Goal: Task Accomplishment & Management: Manage account settings

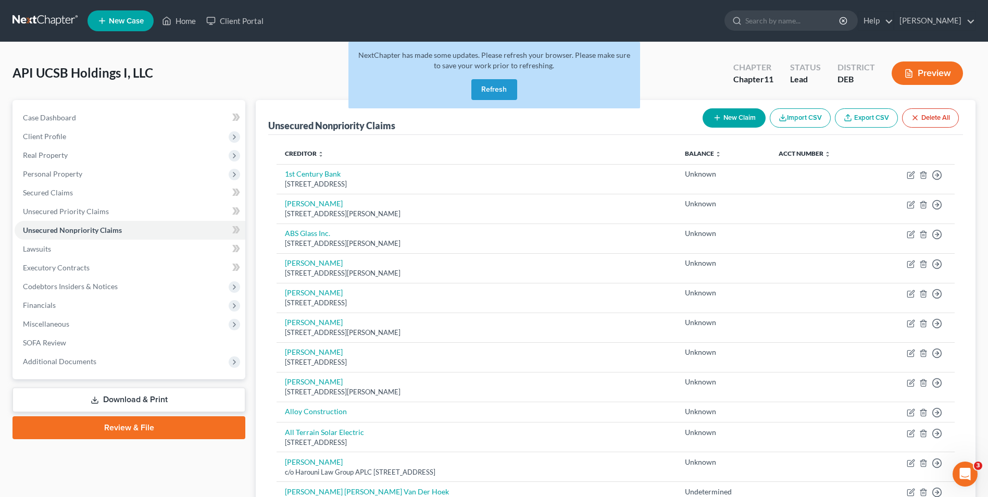
click at [489, 91] on button "Refresh" at bounding box center [494, 89] width 46 height 21
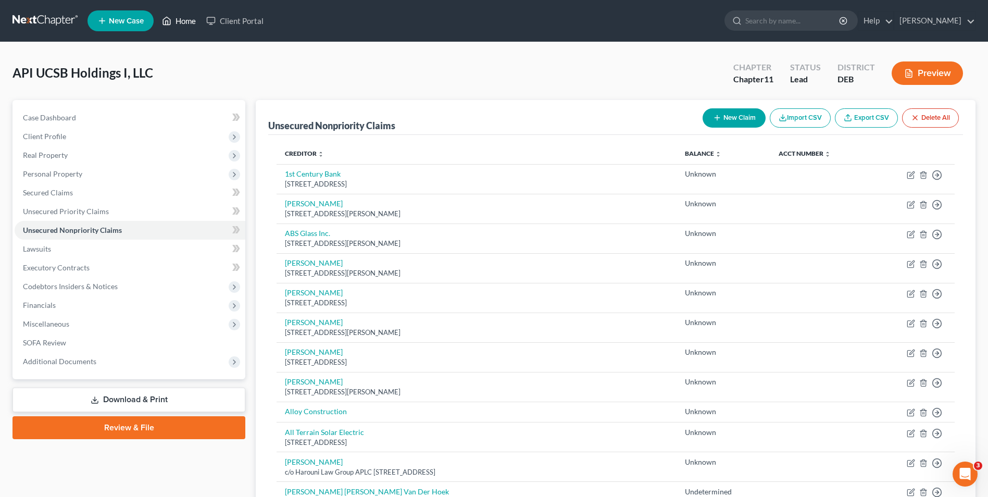
click at [181, 21] on link "Home" at bounding box center [179, 20] width 44 height 19
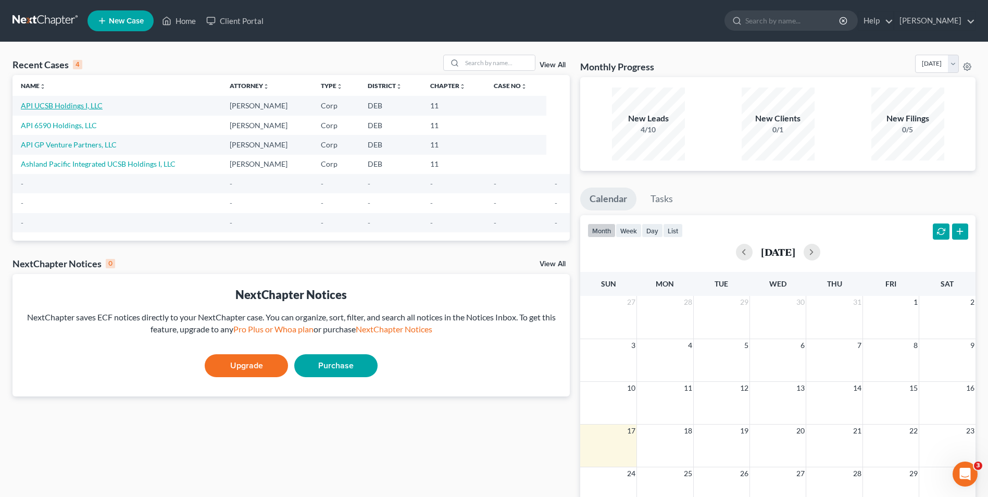
click at [44, 106] on link "API UCSB Holdings I, LLC" at bounding box center [62, 105] width 82 height 9
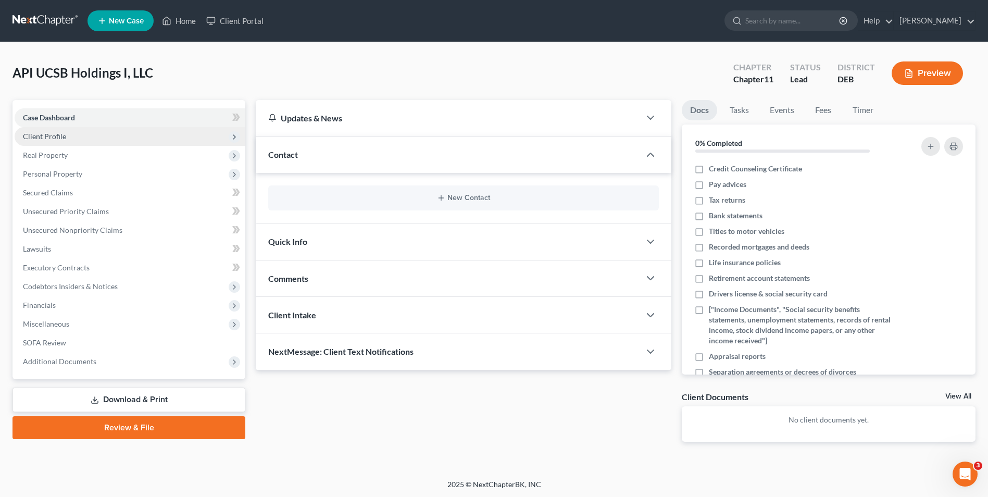
click at [62, 135] on span "Client Profile" at bounding box center [44, 136] width 43 height 9
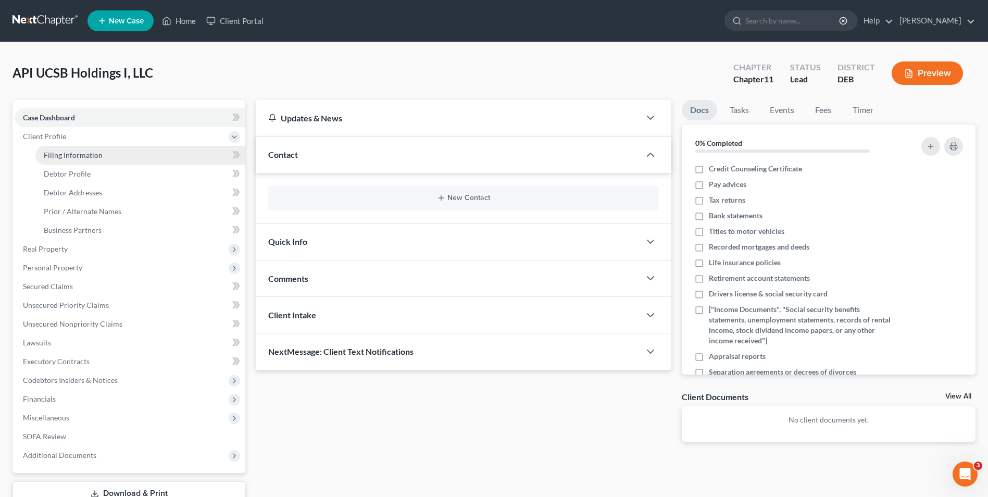
click at [73, 153] on span "Filing Information" at bounding box center [73, 155] width 59 height 9
select select "3"
select select "1"
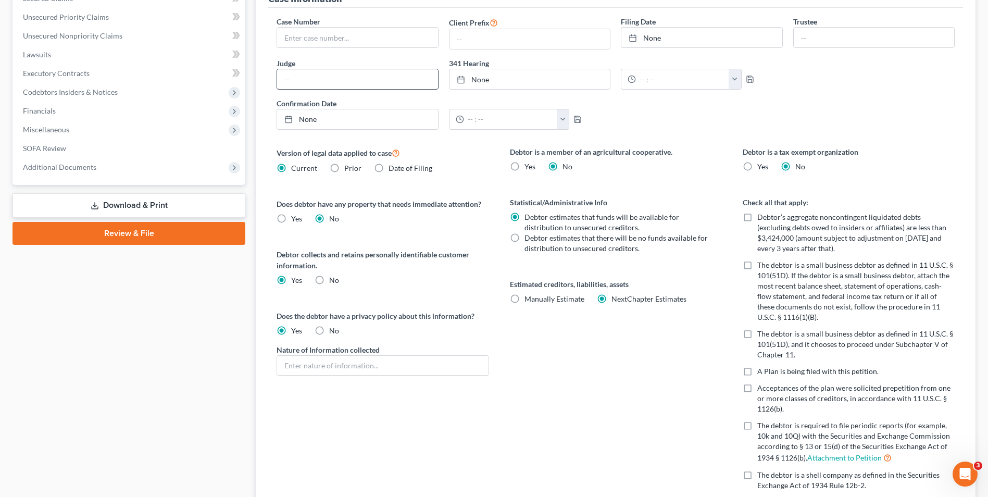
scroll to position [313, 0]
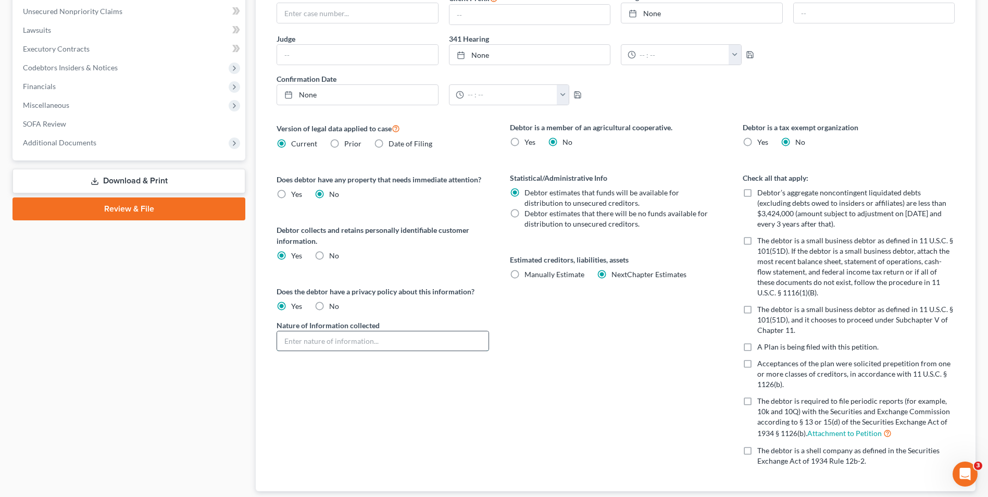
click at [287, 346] on input "text" at bounding box center [382, 341] width 211 height 20
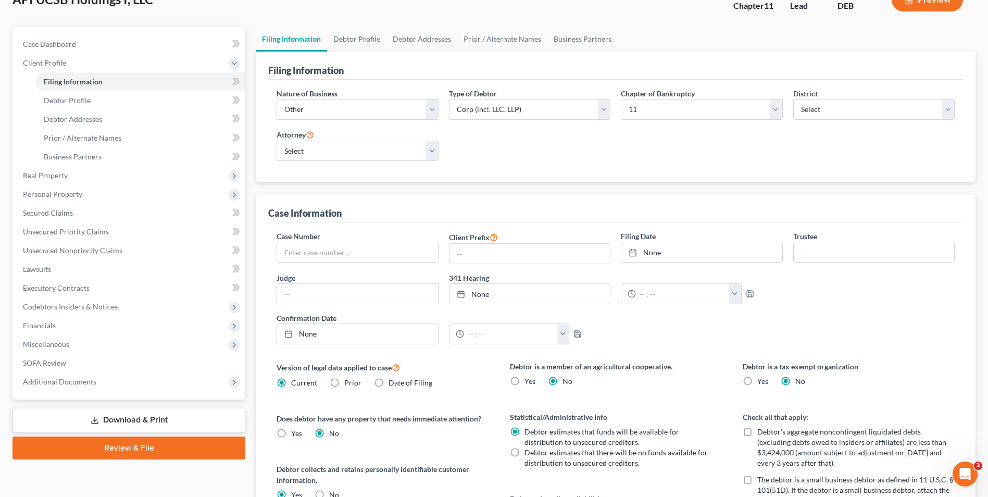
scroll to position [52, 0]
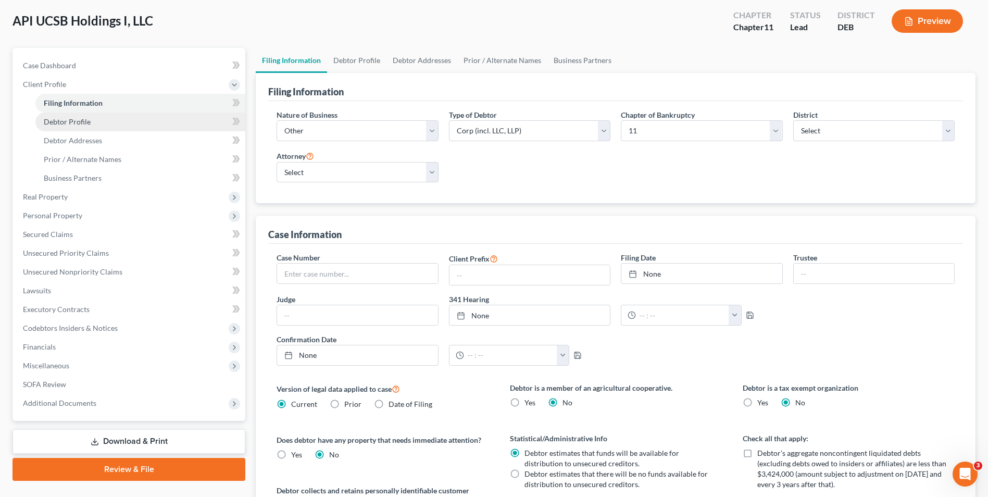
click at [76, 119] on span "Debtor Profile" at bounding box center [67, 121] width 47 height 9
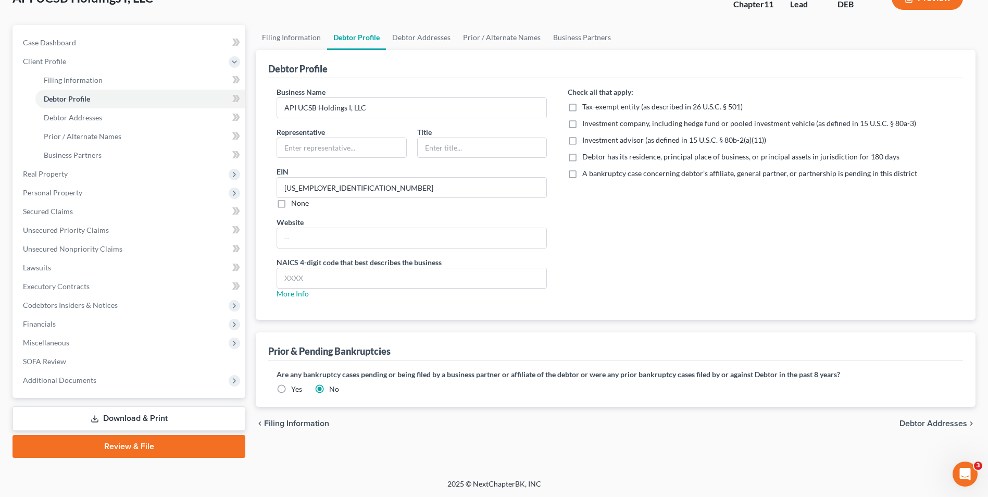
scroll to position [76, 0]
click at [97, 116] on span "Debtor Addresses" at bounding box center [73, 117] width 58 height 9
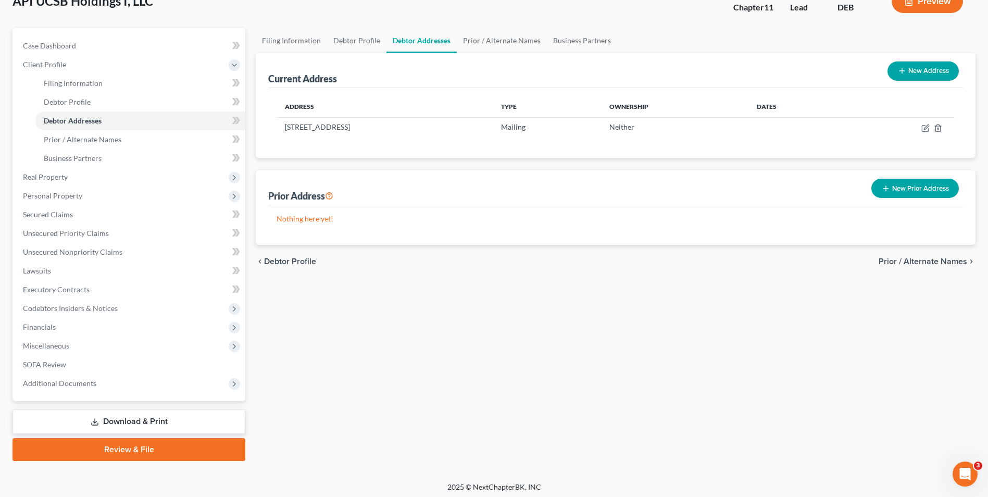
scroll to position [76, 0]
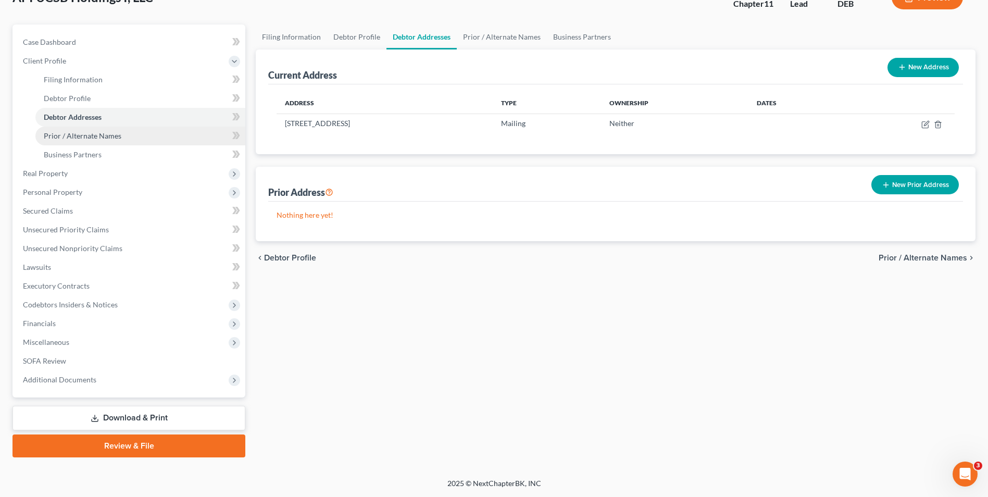
click at [86, 138] on span "Prior / Alternate Names" at bounding box center [83, 135] width 78 height 9
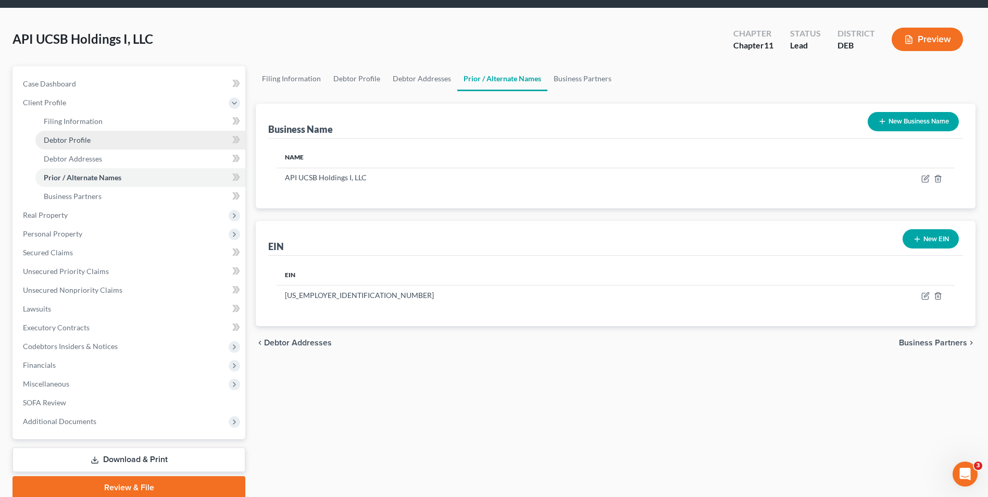
scroll to position [52, 0]
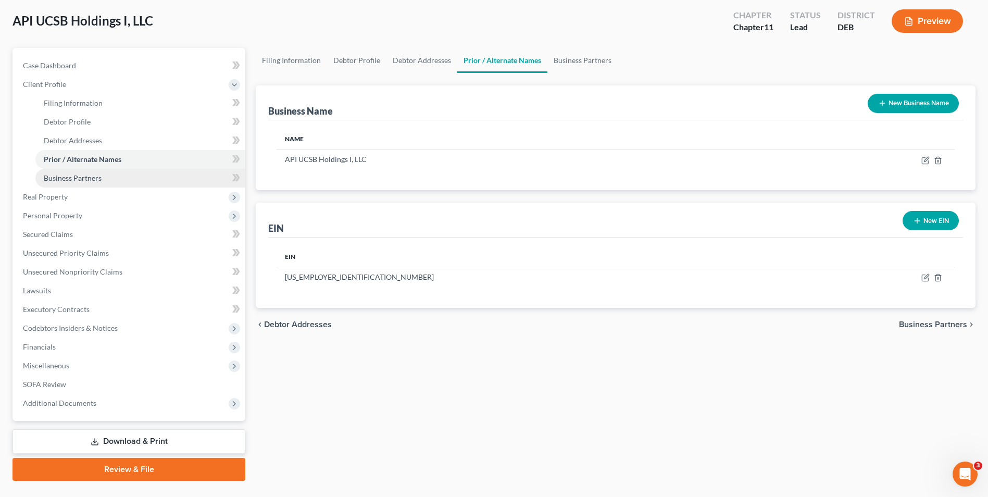
click at [80, 179] on span "Business Partners" at bounding box center [73, 177] width 58 height 9
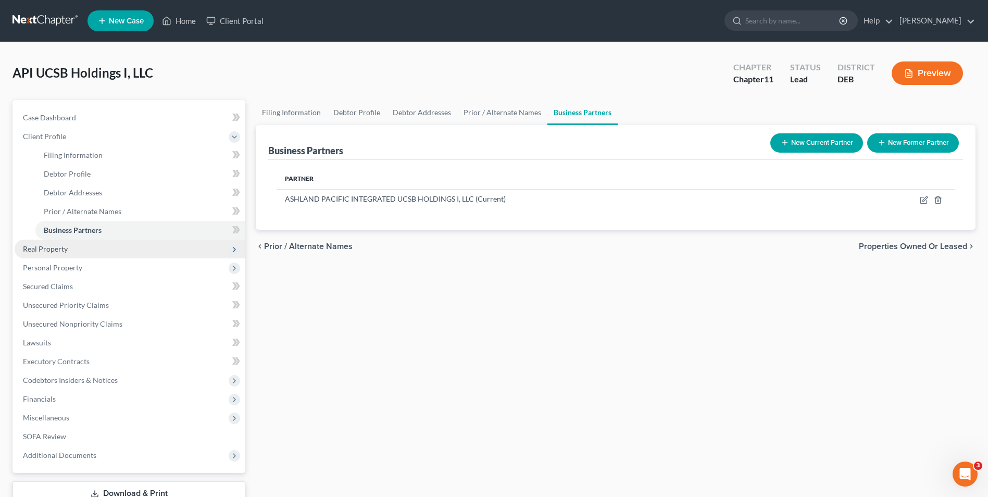
click at [54, 250] on span "Real Property" at bounding box center [45, 248] width 45 height 9
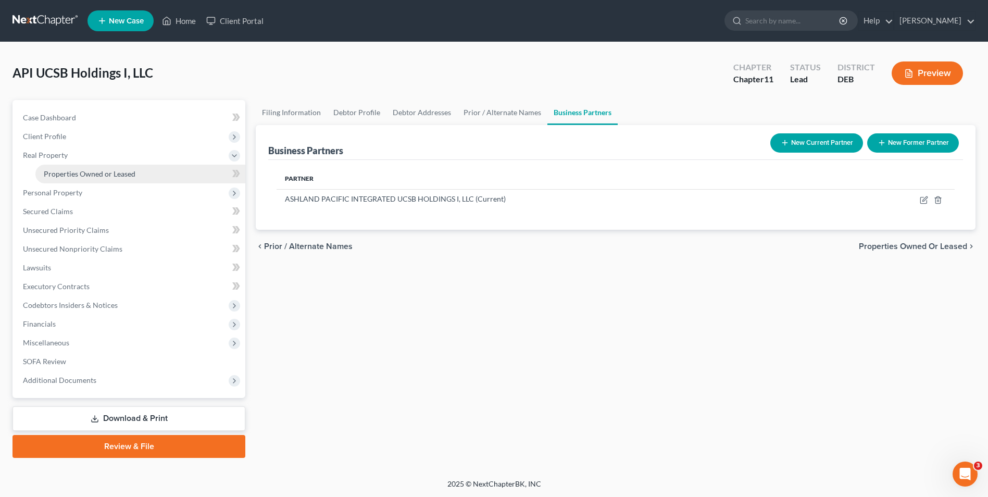
click at [93, 175] on span "Properties Owned or Leased" at bounding box center [90, 173] width 92 height 9
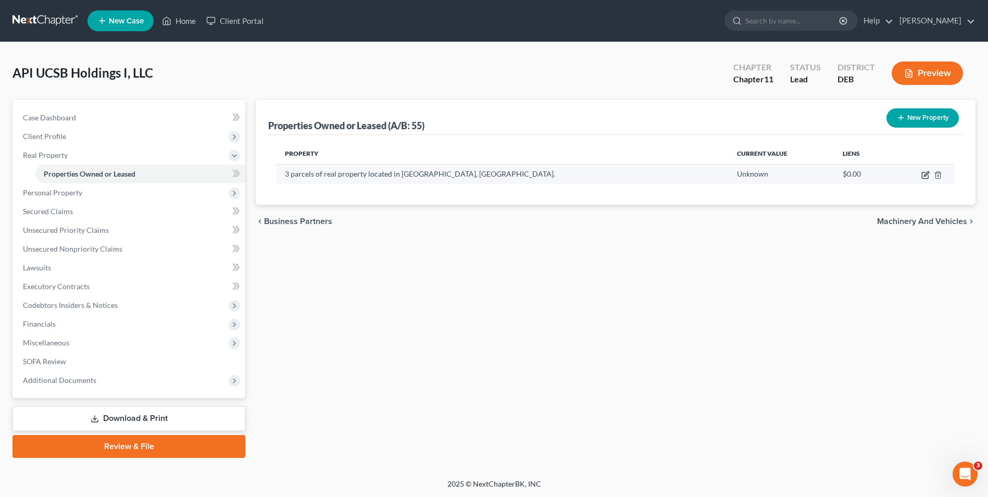
click at [923, 175] on icon "button" at bounding box center [926, 175] width 8 height 8
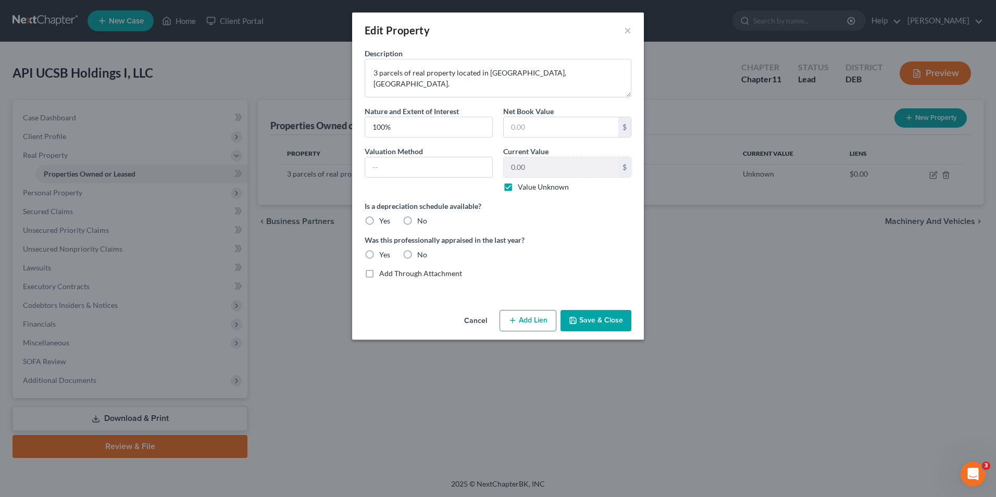
click at [417, 255] on label "No" at bounding box center [422, 255] width 10 height 10
click at [421, 255] on input "No" at bounding box center [424, 253] width 7 height 7
radio input "true"
click at [417, 220] on label "No" at bounding box center [422, 221] width 10 height 10
click at [421, 220] on input "No" at bounding box center [424, 219] width 7 height 7
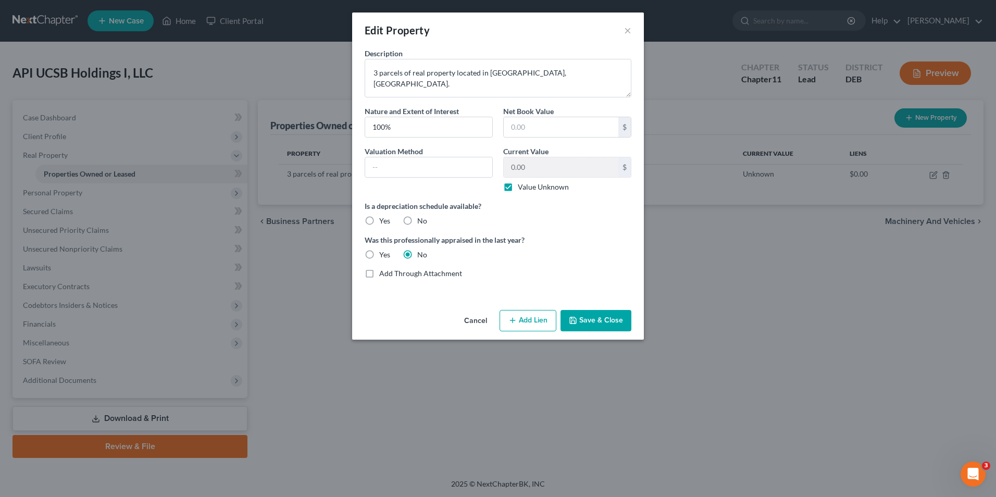
radio input "true"
drag, startPoint x: 552, startPoint y: 73, endPoint x: 372, endPoint y: 73, distance: 180.3
click at [372, 73] on textarea "3 parcels of real property located in [GEOGRAPHIC_DATA], [GEOGRAPHIC_DATA]." at bounding box center [498, 78] width 267 height 39
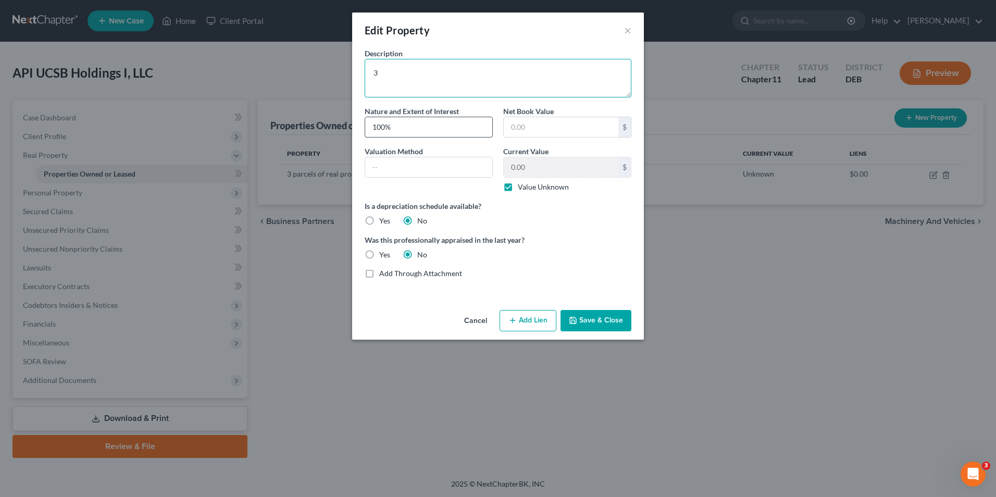
type textarea "3"
type textarea "3 student housing properties locad in [GEOGRAPHIC_DATA], [GEOGRAPHIC_DATA]"
click at [575, 319] on icon "button" at bounding box center [573, 320] width 8 height 8
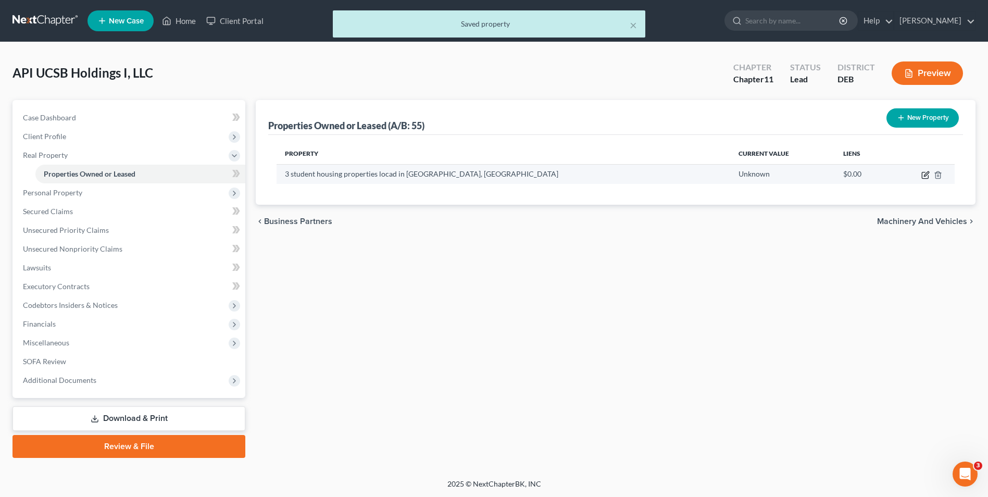
click at [927, 173] on icon "button" at bounding box center [926, 175] width 8 height 8
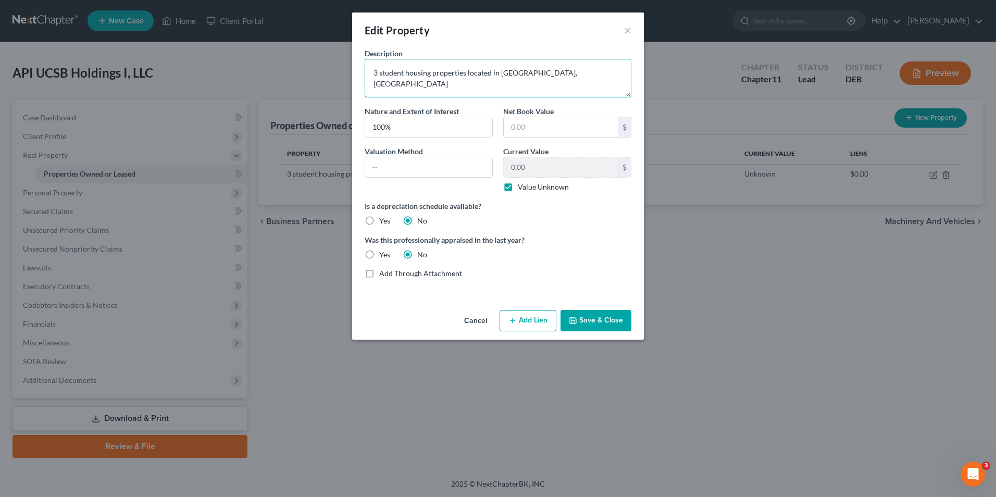
type textarea "3 student housing properties located in [GEOGRAPHIC_DATA], [GEOGRAPHIC_DATA]"
click at [599, 318] on button "Save & Close" at bounding box center [596, 321] width 71 height 22
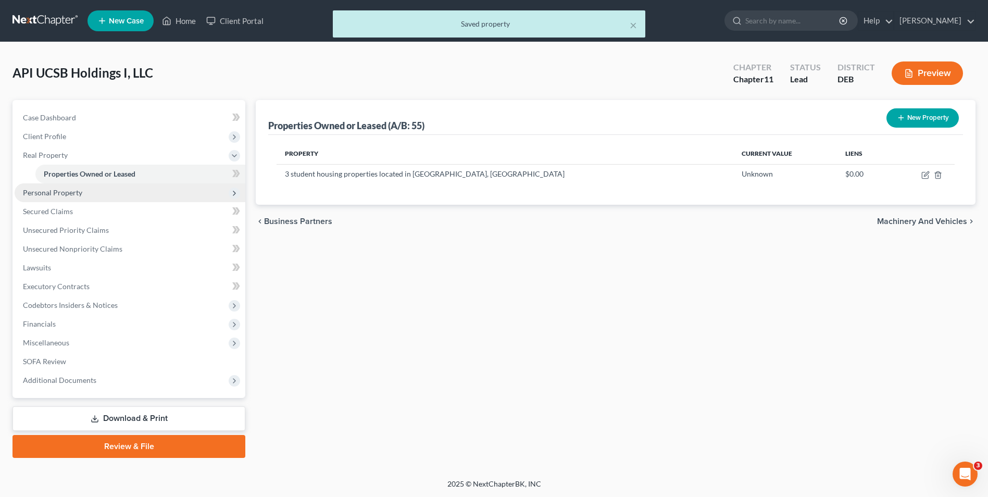
click at [71, 192] on span "Personal Property" at bounding box center [52, 192] width 59 height 9
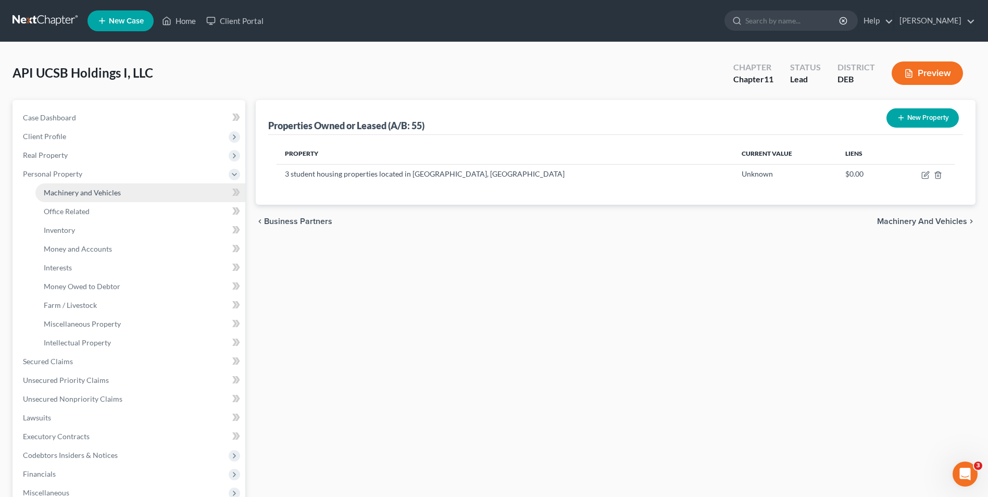
click at [97, 192] on span "Machinery and Vehicles" at bounding box center [82, 192] width 77 height 9
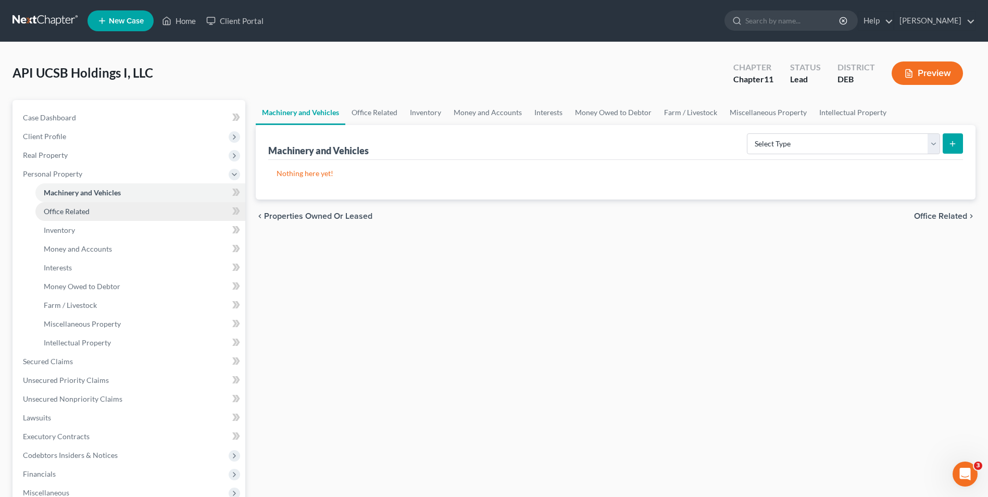
click at [77, 211] on span "Office Related" at bounding box center [67, 211] width 46 height 9
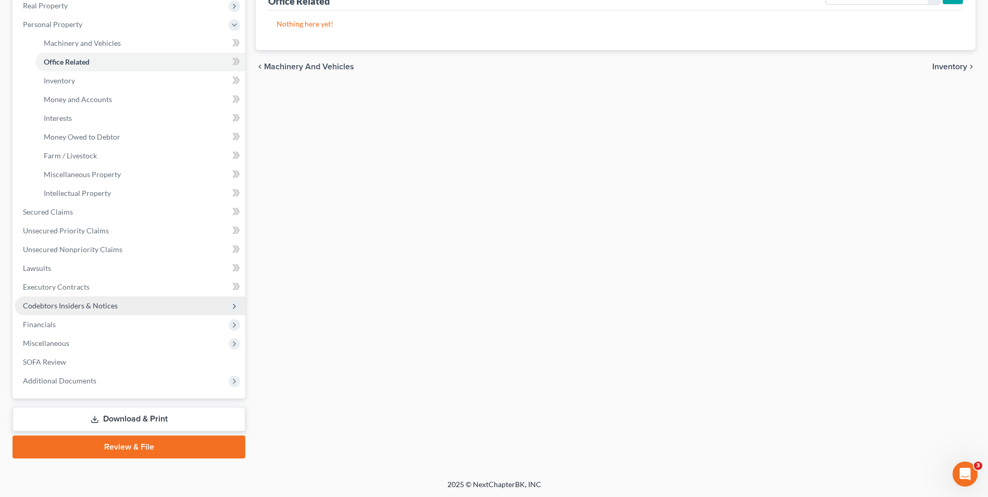
scroll to position [151, 0]
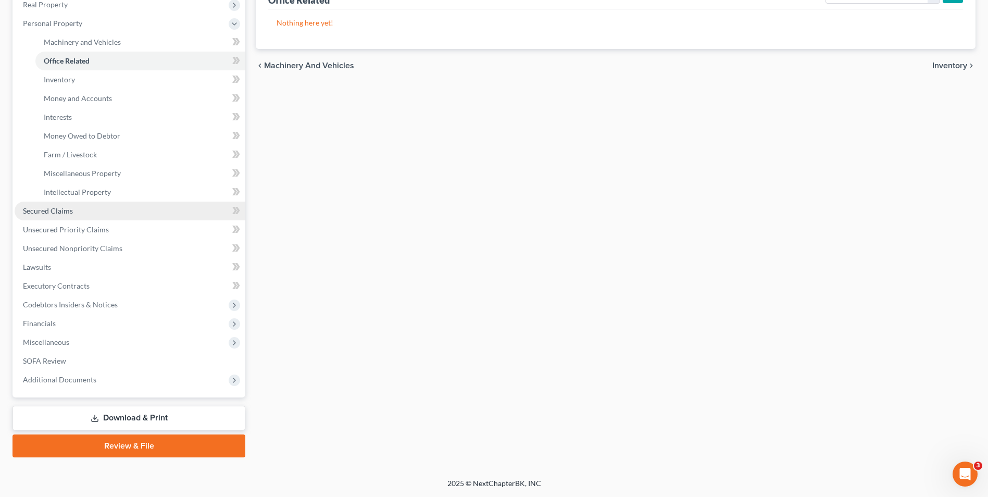
click at [49, 212] on span "Secured Claims" at bounding box center [48, 210] width 50 height 9
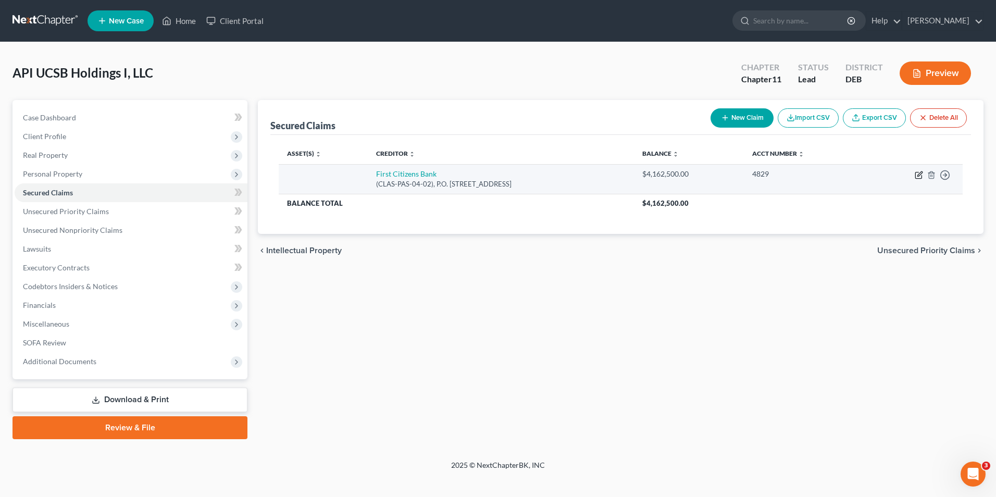
click at [920, 173] on icon "button" at bounding box center [919, 173] width 5 height 5
select select "4"
select select "0"
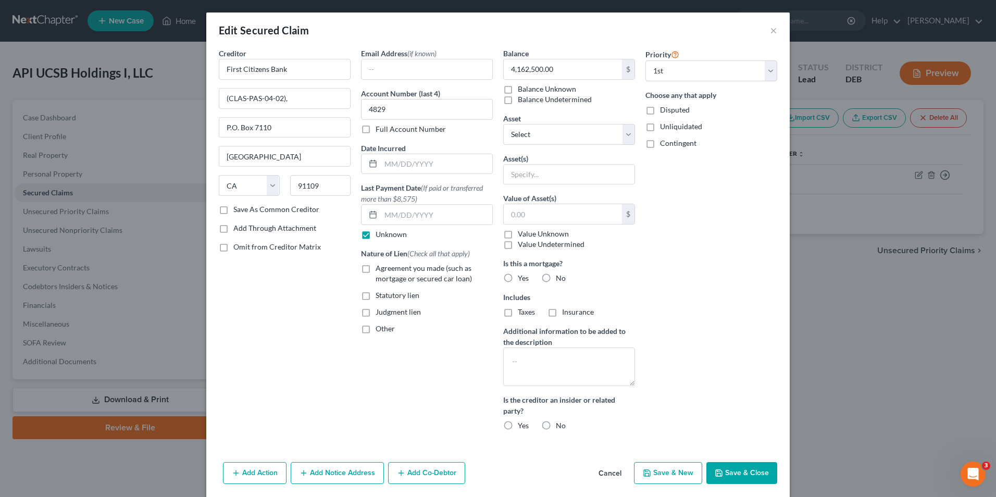
click at [775, 27] on div "Edit Secured Claim ×" at bounding box center [497, 30] width 583 height 35
click at [770, 32] on button "×" at bounding box center [773, 30] width 7 height 13
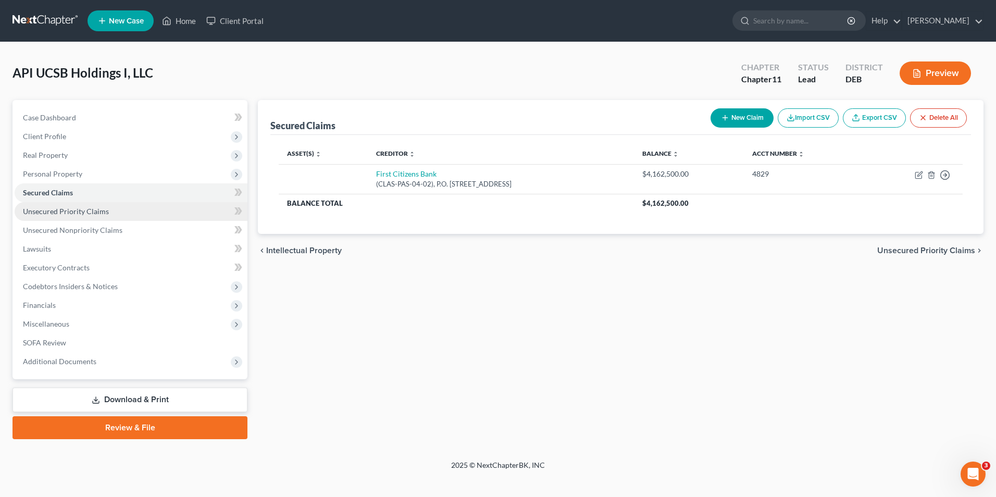
click at [89, 213] on span "Unsecured Priority Claims" at bounding box center [66, 211] width 86 height 9
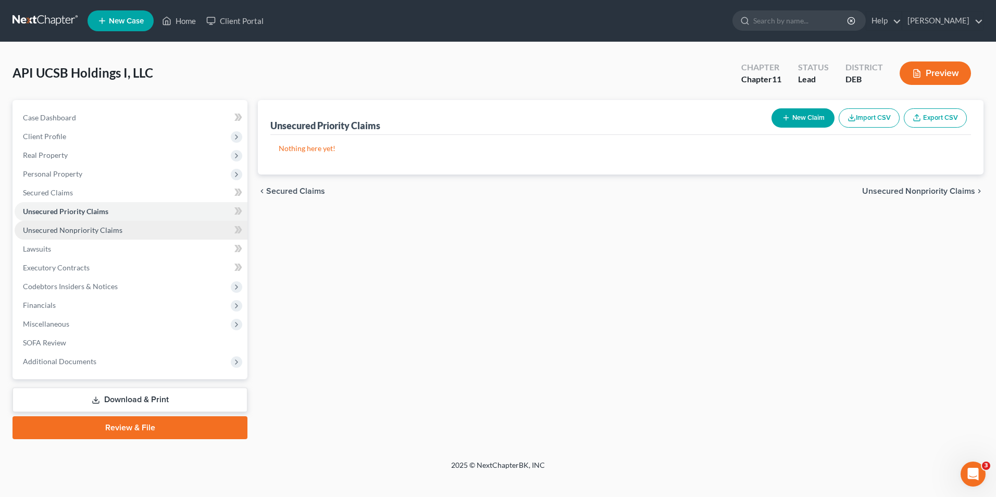
click at [84, 229] on span "Unsecured Nonpriority Claims" at bounding box center [73, 230] width 100 height 9
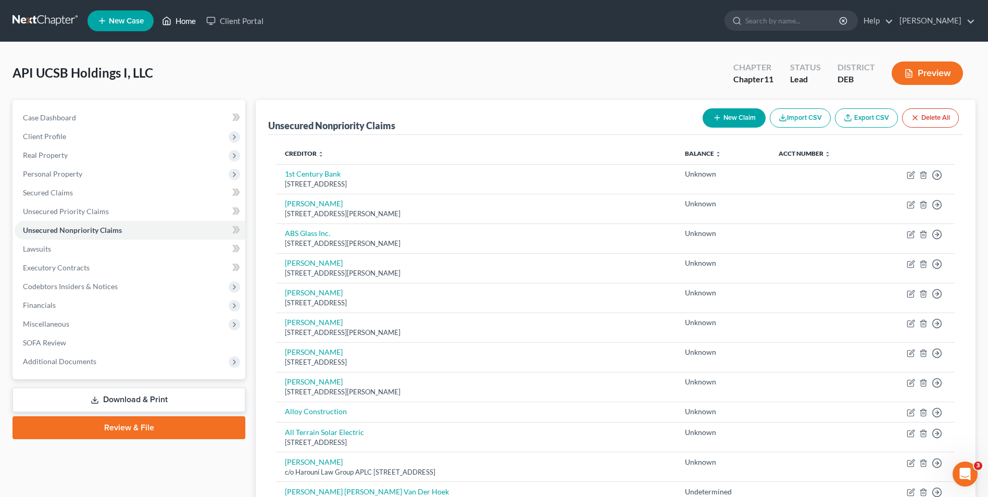
click at [179, 22] on link "Home" at bounding box center [179, 20] width 44 height 19
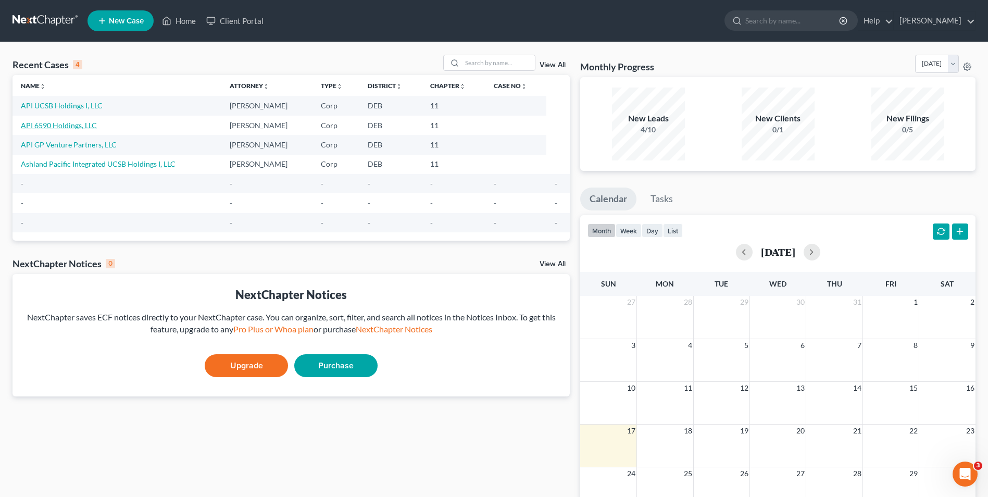
click at [53, 126] on link "API 6590 Holdings, LLC" at bounding box center [59, 125] width 76 height 9
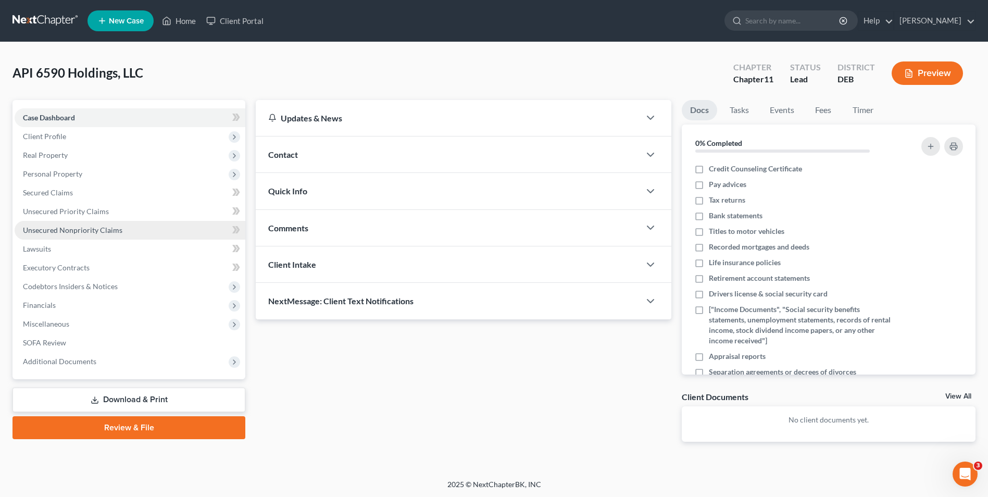
click at [77, 226] on span "Unsecured Nonpriority Claims" at bounding box center [73, 230] width 100 height 9
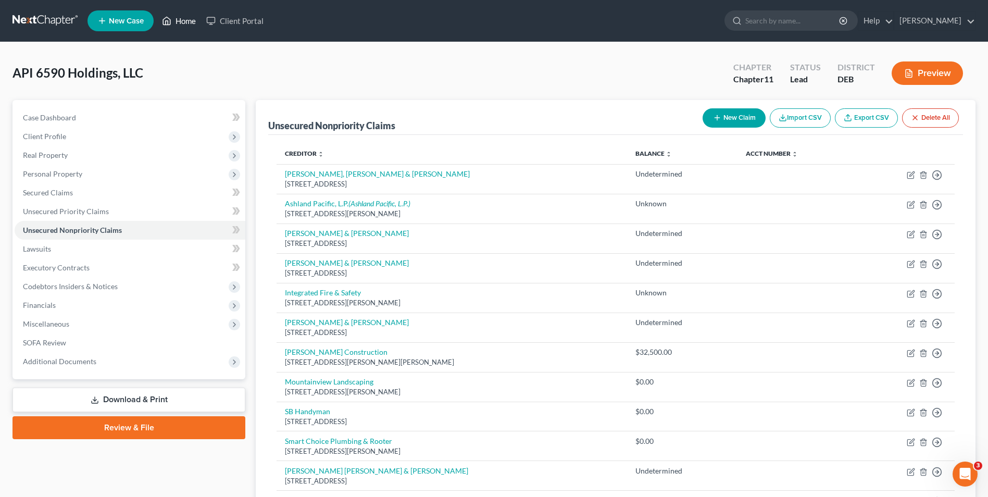
click at [185, 24] on link "Home" at bounding box center [179, 20] width 44 height 19
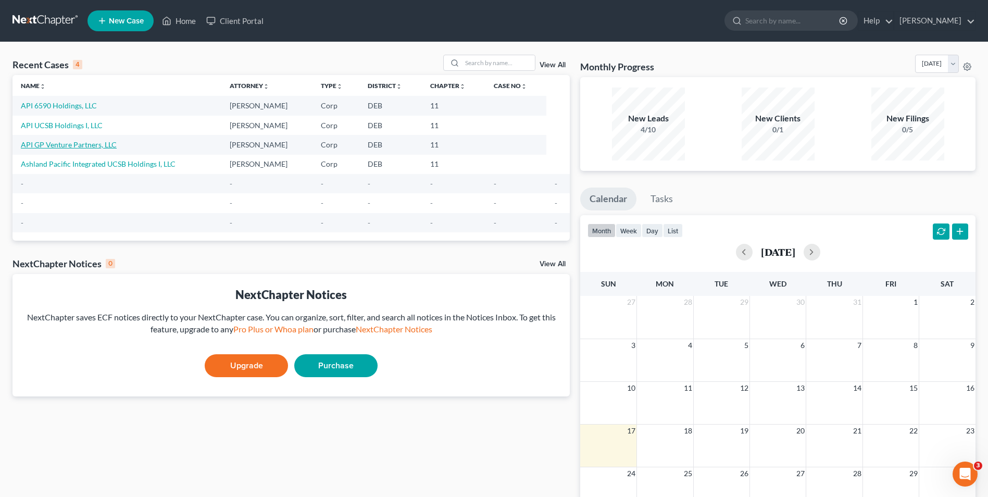
click at [79, 143] on link "API GP Venture Partners, LLC" at bounding box center [69, 144] width 96 height 9
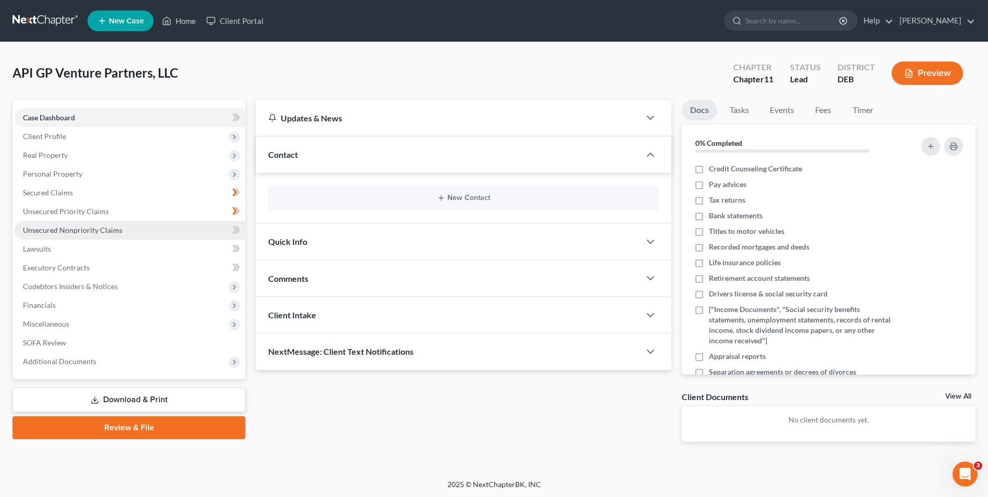
click at [86, 227] on span "Unsecured Nonpriority Claims" at bounding box center [73, 230] width 100 height 9
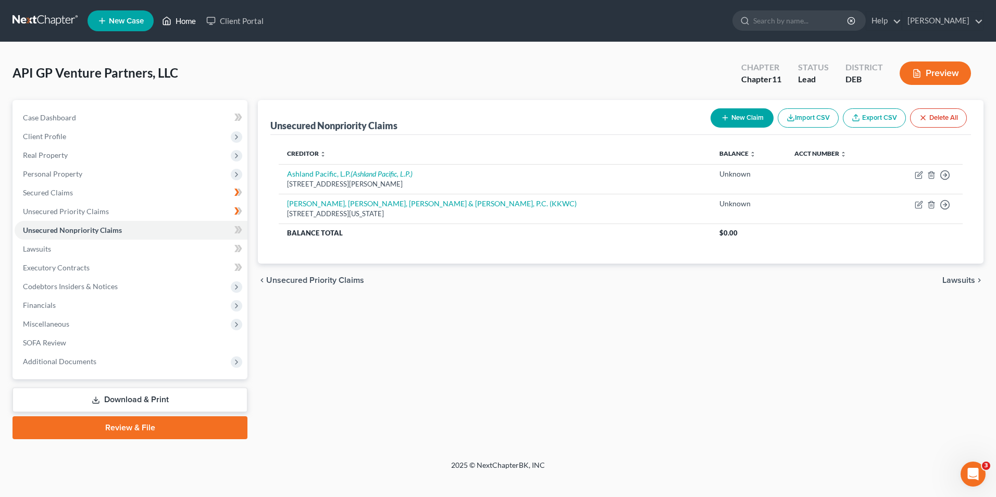
click at [182, 23] on link "Home" at bounding box center [179, 20] width 44 height 19
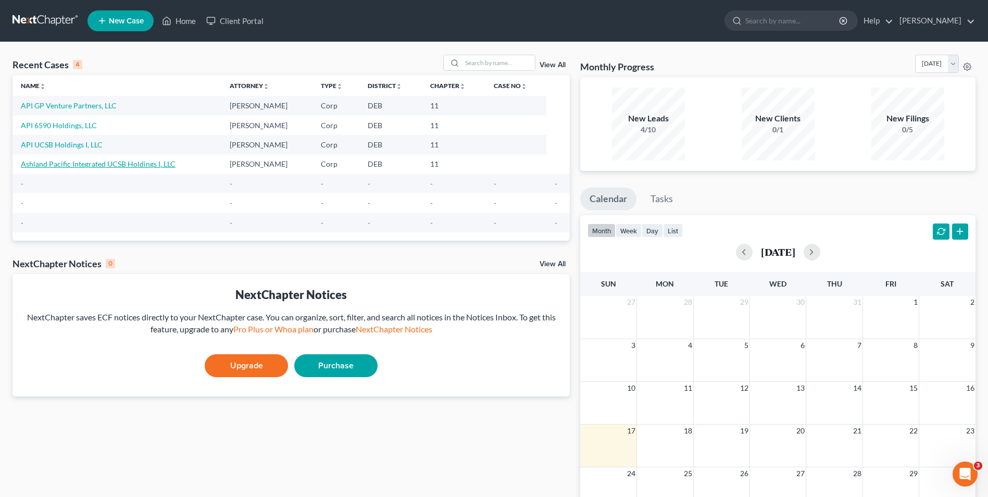
click at [93, 164] on link "Ashland Pacific Integrated UCSB Holdings I, LLC" at bounding box center [98, 163] width 155 height 9
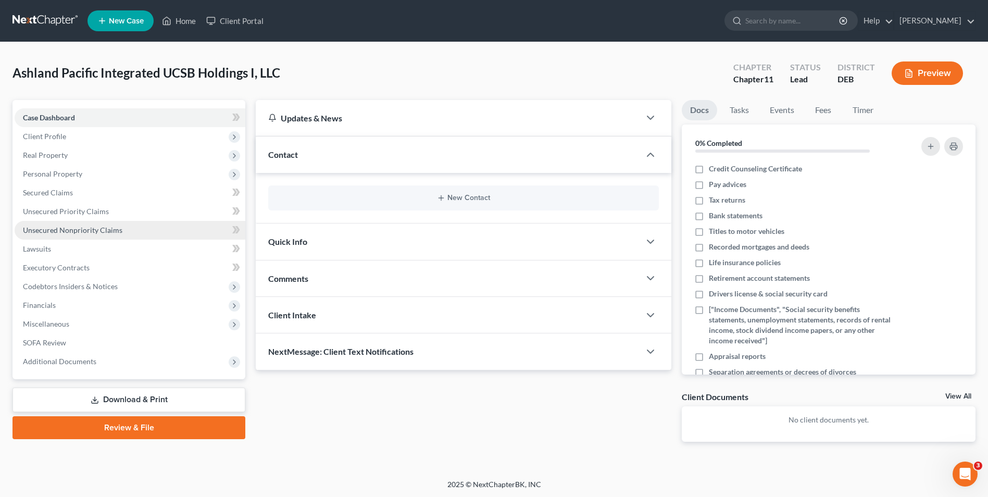
click at [104, 227] on span "Unsecured Nonpriority Claims" at bounding box center [73, 230] width 100 height 9
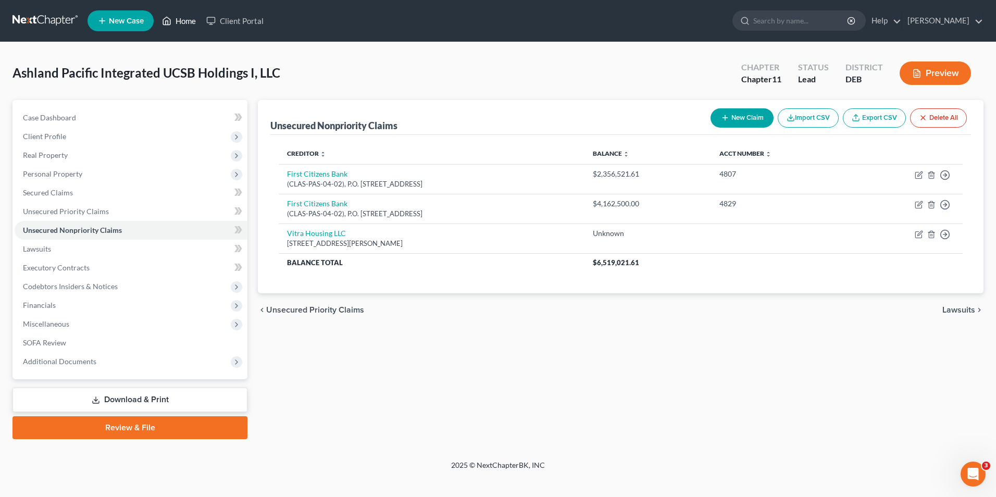
click at [186, 16] on link "Home" at bounding box center [179, 20] width 44 height 19
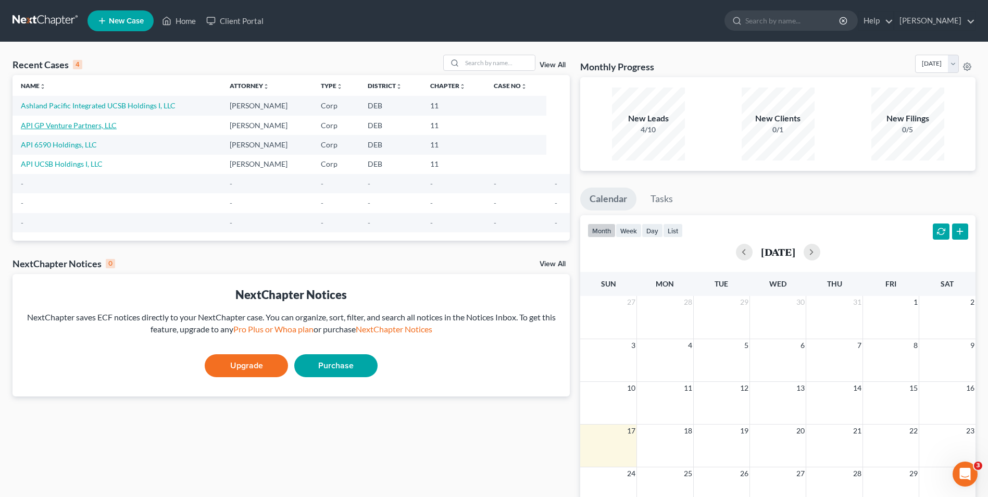
click at [93, 123] on link "API GP Venture Partners, LLC" at bounding box center [69, 125] width 96 height 9
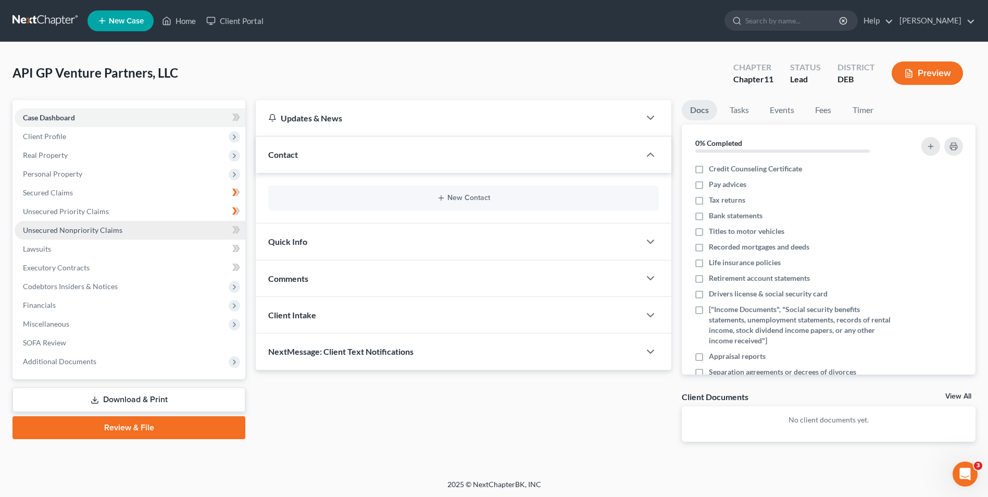
click at [77, 230] on span "Unsecured Nonpriority Claims" at bounding box center [73, 230] width 100 height 9
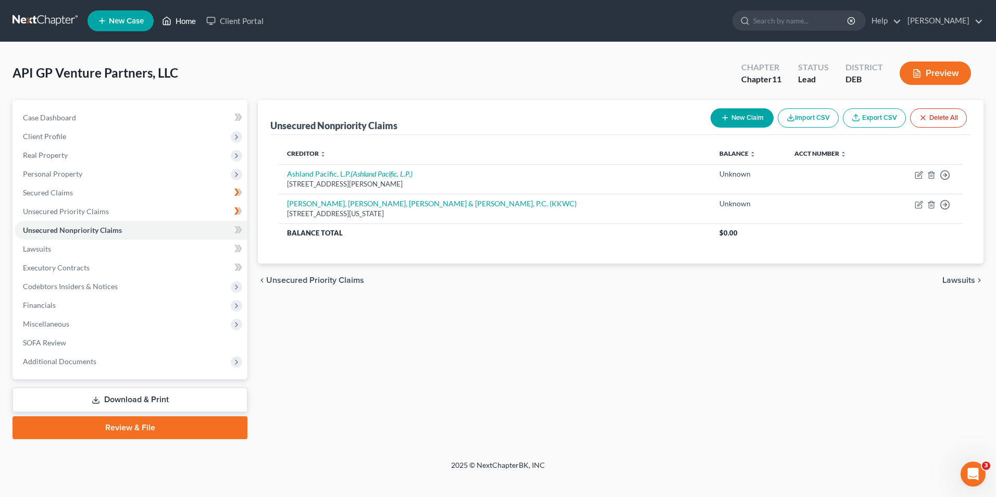
click at [181, 24] on link "Home" at bounding box center [179, 20] width 44 height 19
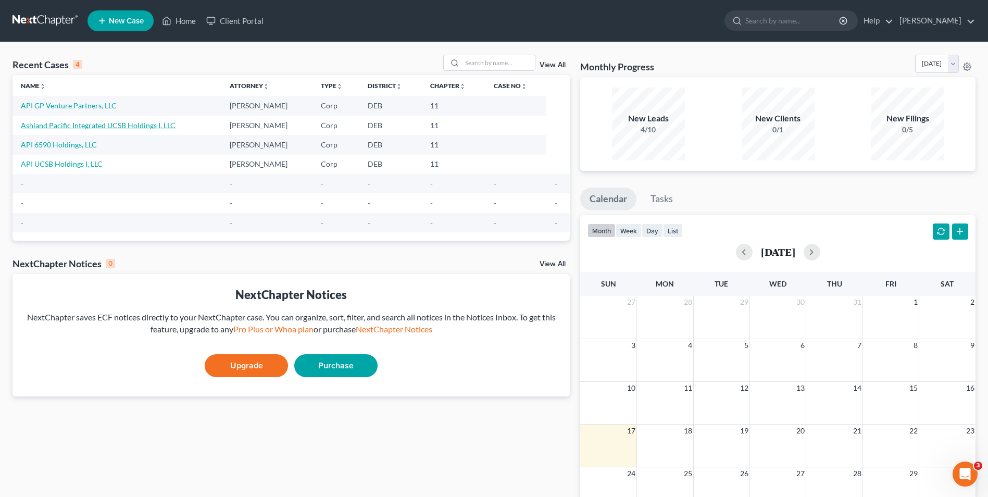
click at [120, 127] on link "Ashland Pacific Integrated UCSB Holdings I, LLC" at bounding box center [98, 125] width 155 height 9
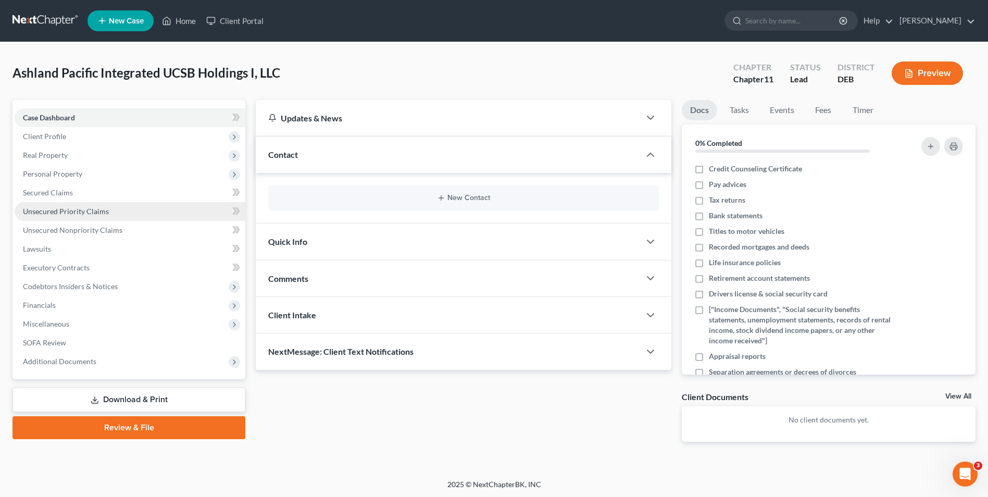
click at [91, 209] on span "Unsecured Priority Claims" at bounding box center [66, 211] width 86 height 9
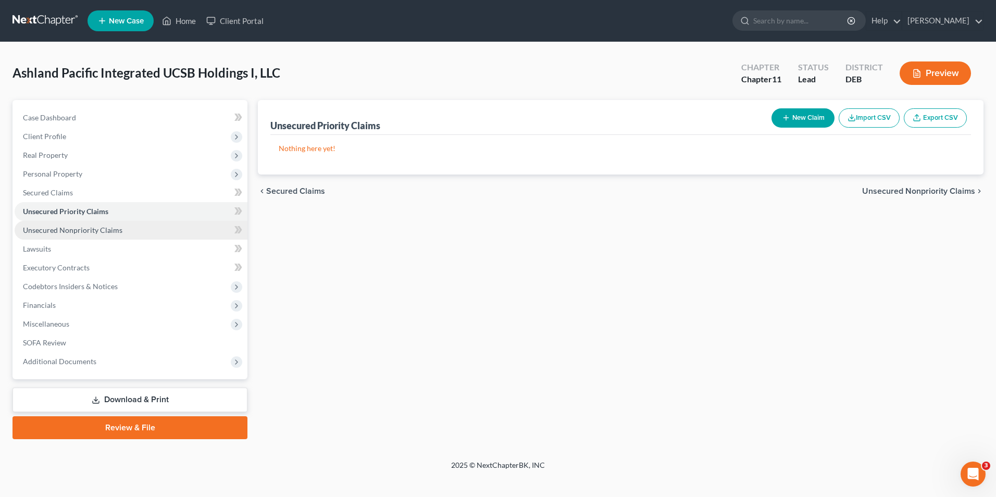
click at [127, 229] on link "Unsecured Nonpriority Claims" at bounding box center [131, 230] width 233 height 19
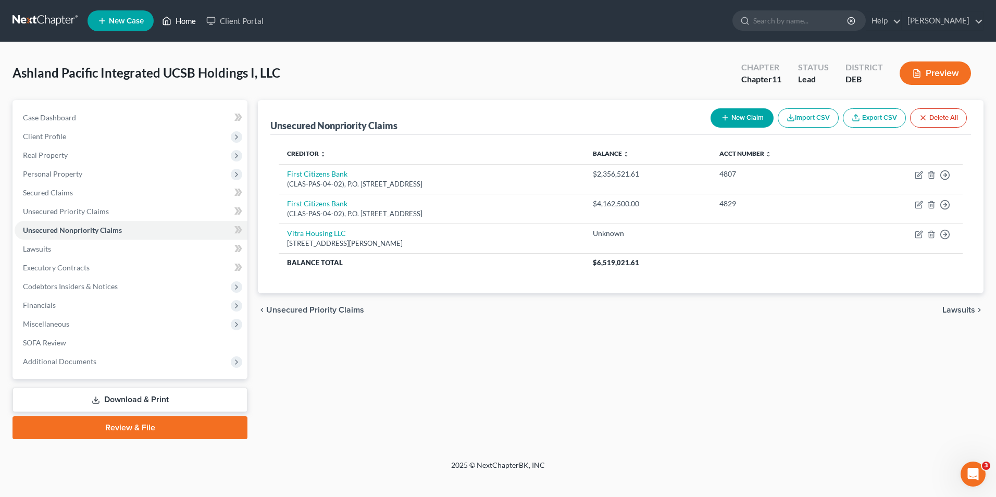
click at [172, 26] on link "Home" at bounding box center [179, 20] width 44 height 19
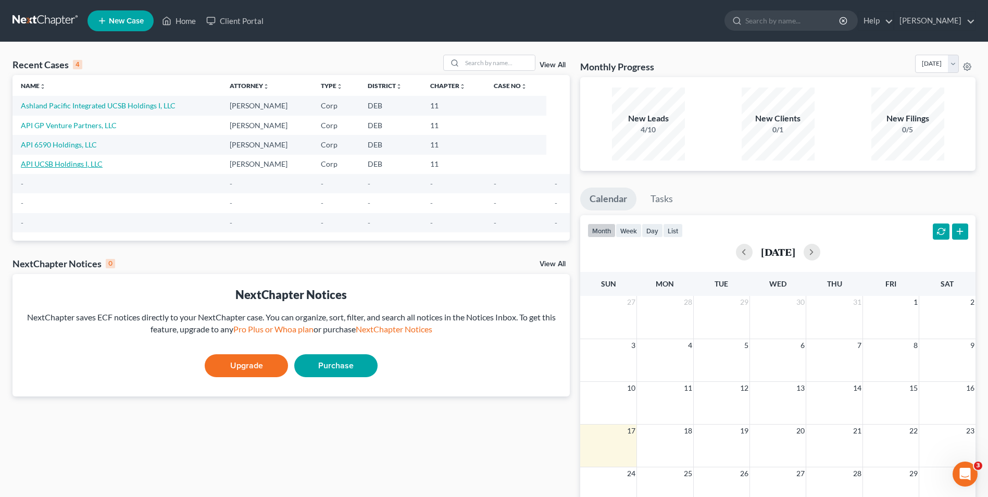
click at [68, 163] on link "API UCSB Holdings I, LLC" at bounding box center [62, 163] width 82 height 9
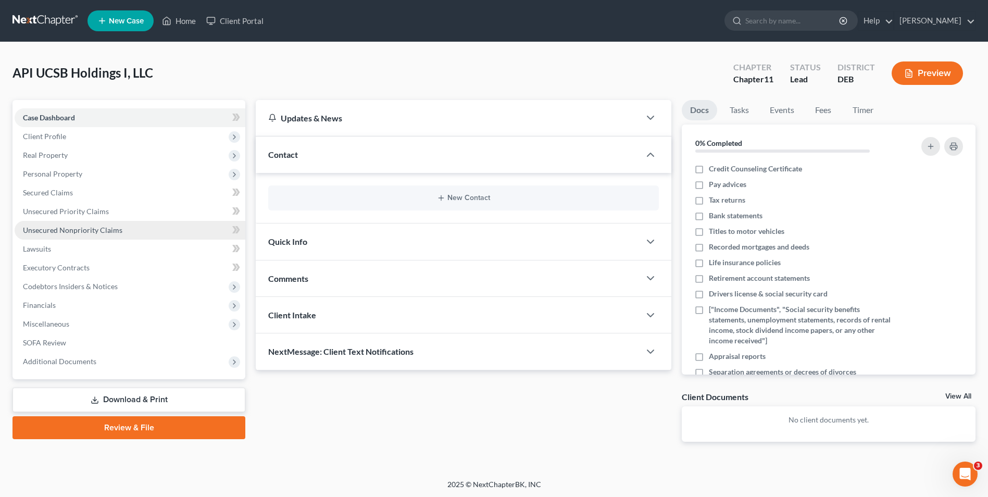
click at [58, 228] on span "Unsecured Nonpriority Claims" at bounding box center [73, 230] width 100 height 9
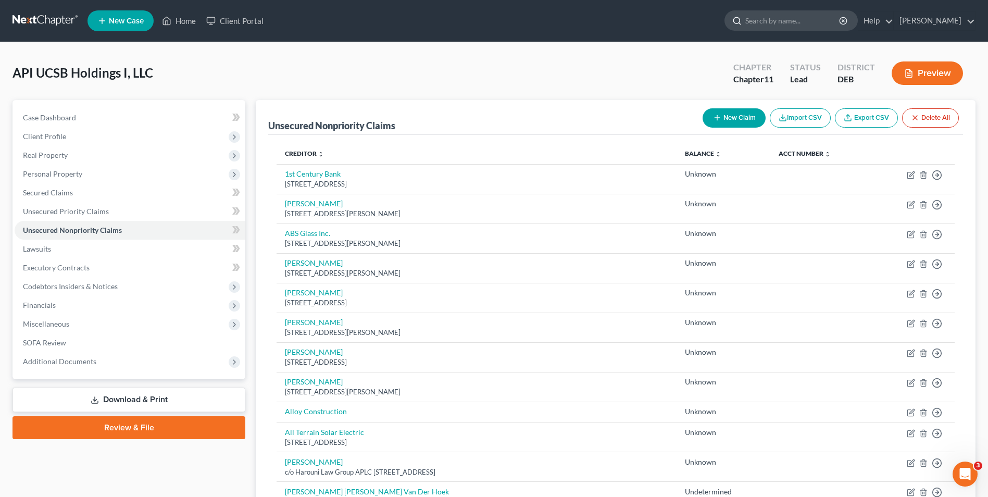
click at [756, 25] on input "search" at bounding box center [792, 20] width 95 height 19
type input "[PERSON_NAME]"
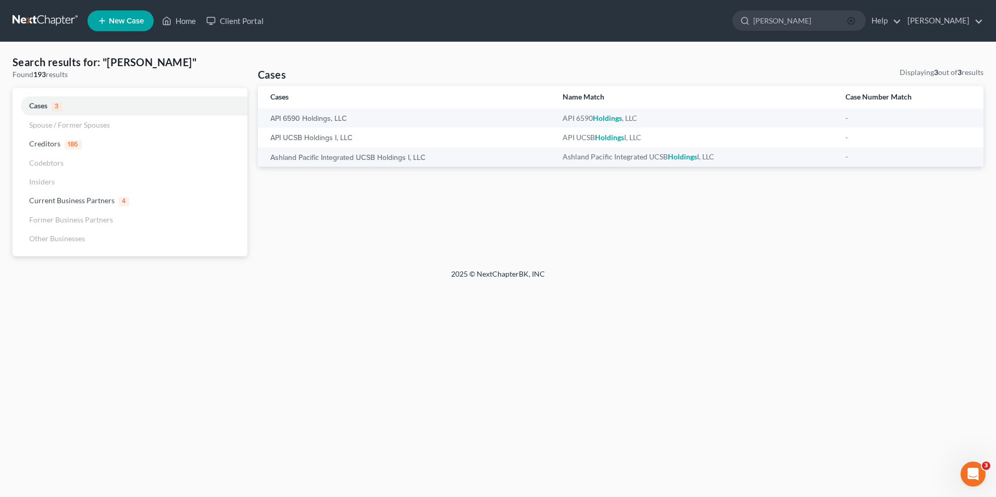
click at [850, 19] on icon "button" at bounding box center [851, 21] width 8 height 8
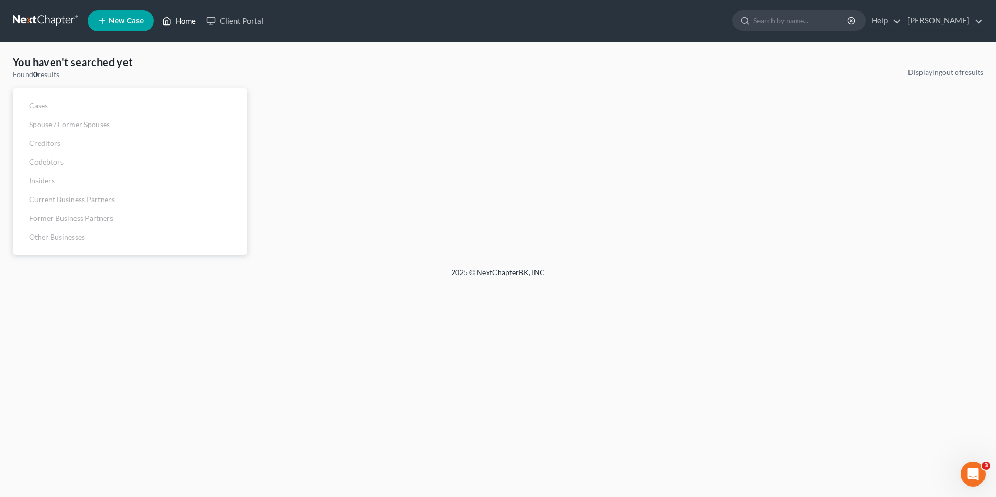
click at [188, 21] on link "Home" at bounding box center [179, 20] width 44 height 19
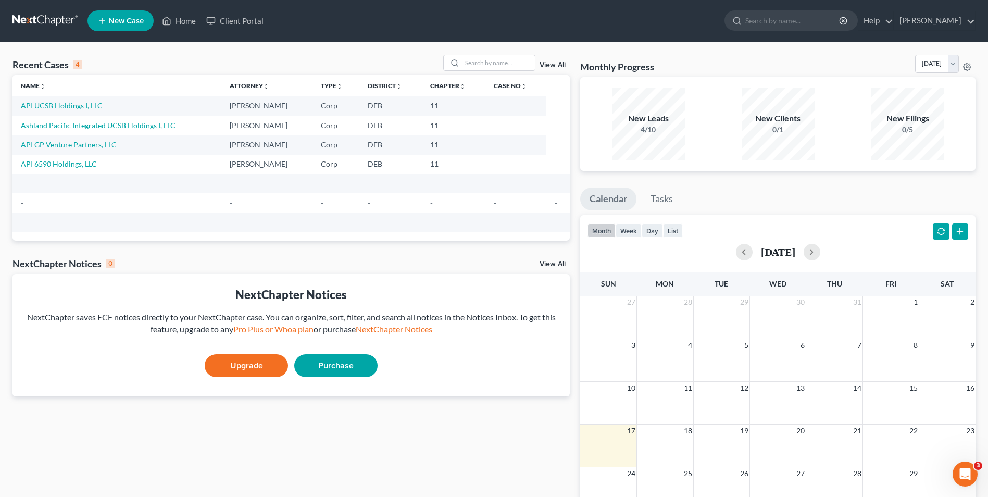
click at [71, 104] on link "API UCSB Holdings I, LLC" at bounding box center [62, 105] width 82 height 9
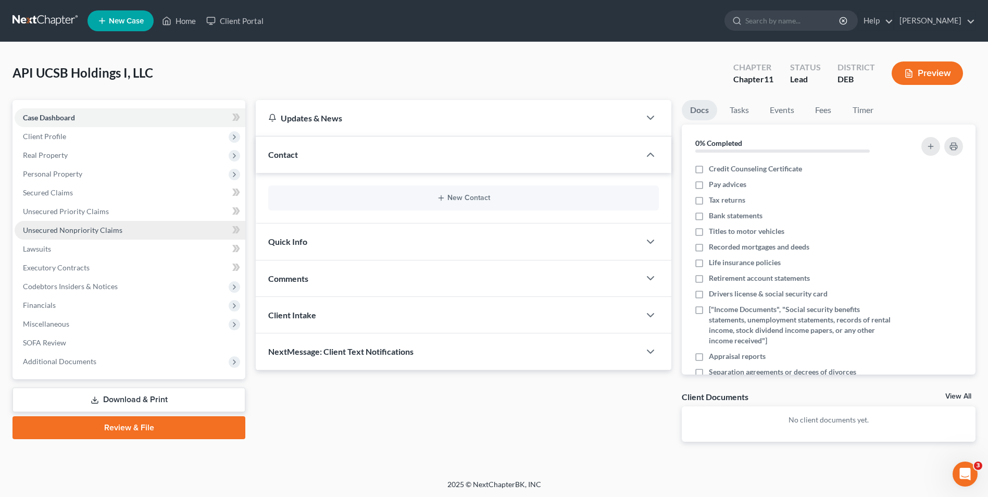
click at [76, 227] on span "Unsecured Nonpriority Claims" at bounding box center [73, 230] width 100 height 9
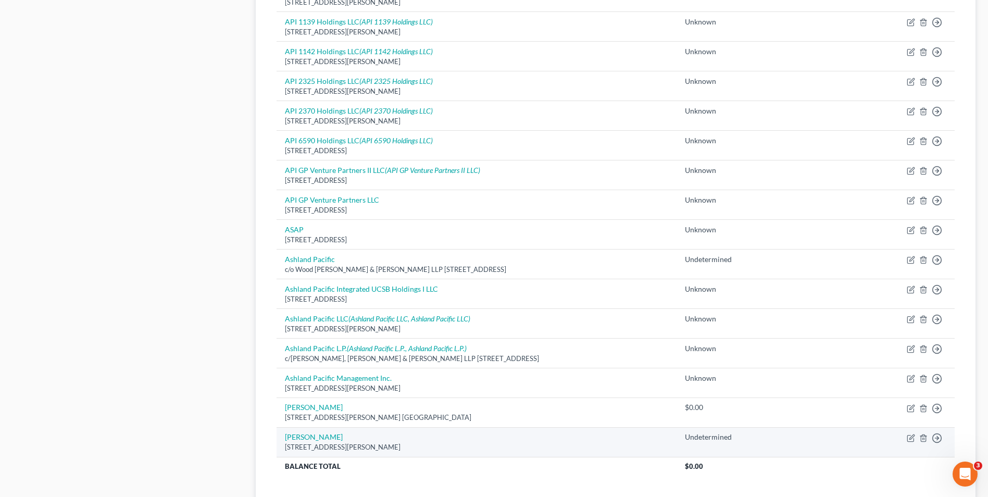
scroll to position [697, 0]
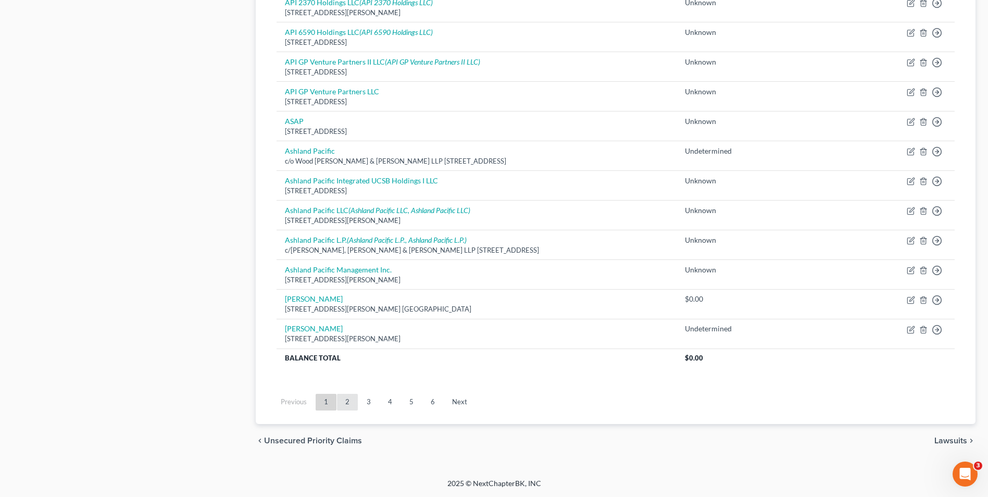
click at [345, 400] on link "2" at bounding box center [347, 402] width 21 height 17
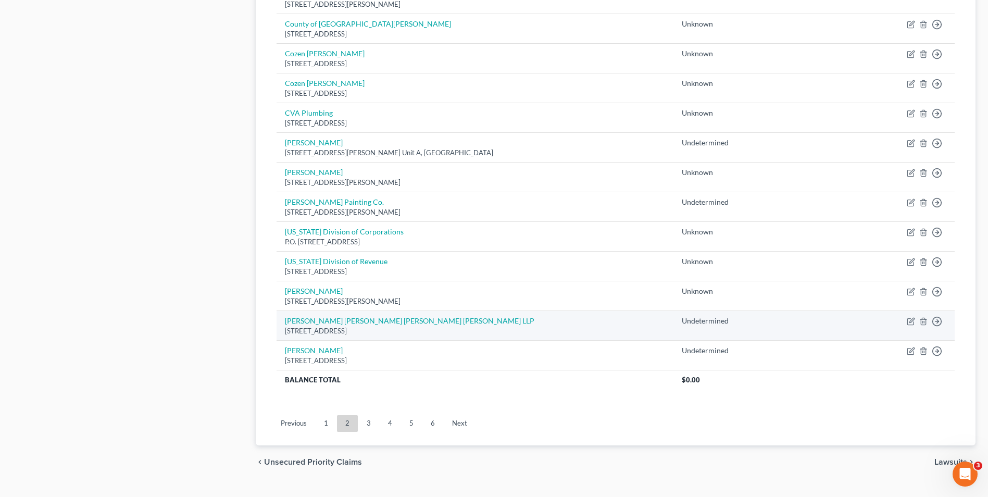
scroll to position [706, 0]
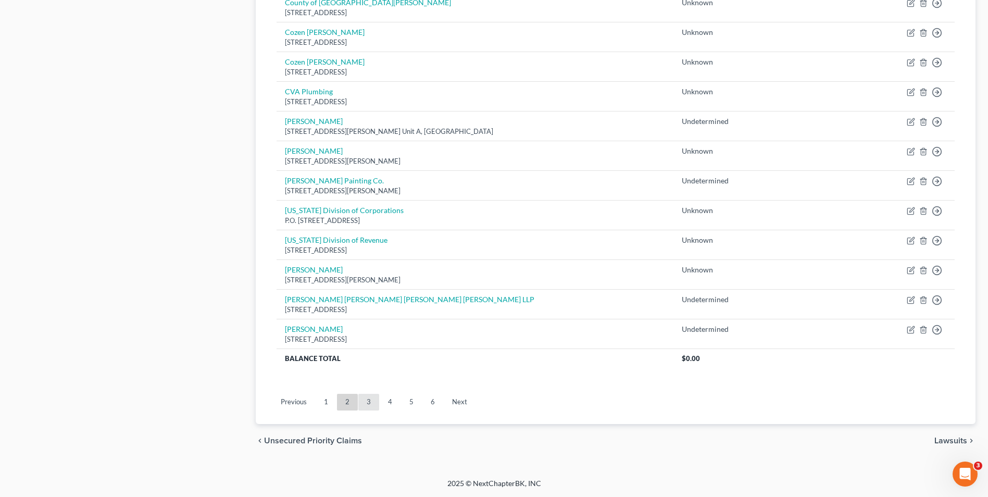
click at [366, 402] on link "3" at bounding box center [368, 402] width 21 height 17
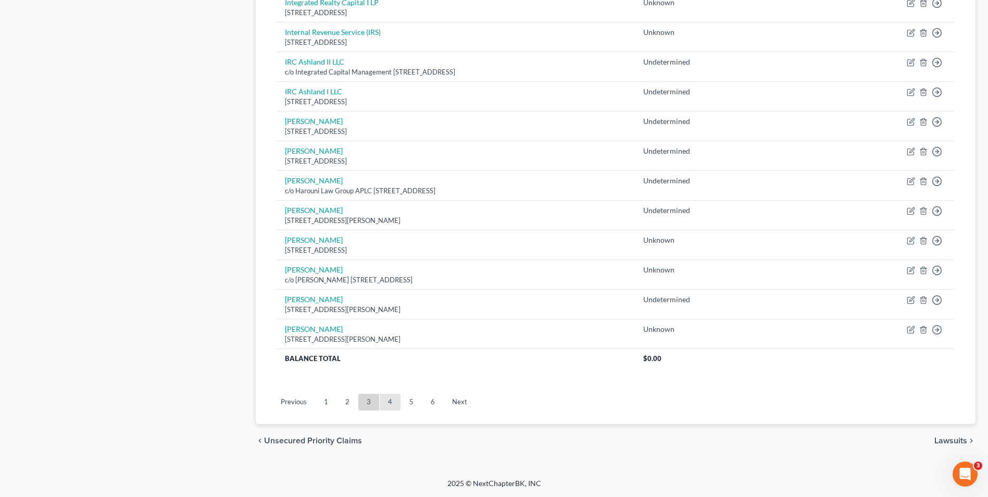
click at [389, 402] on link "4" at bounding box center [390, 402] width 21 height 17
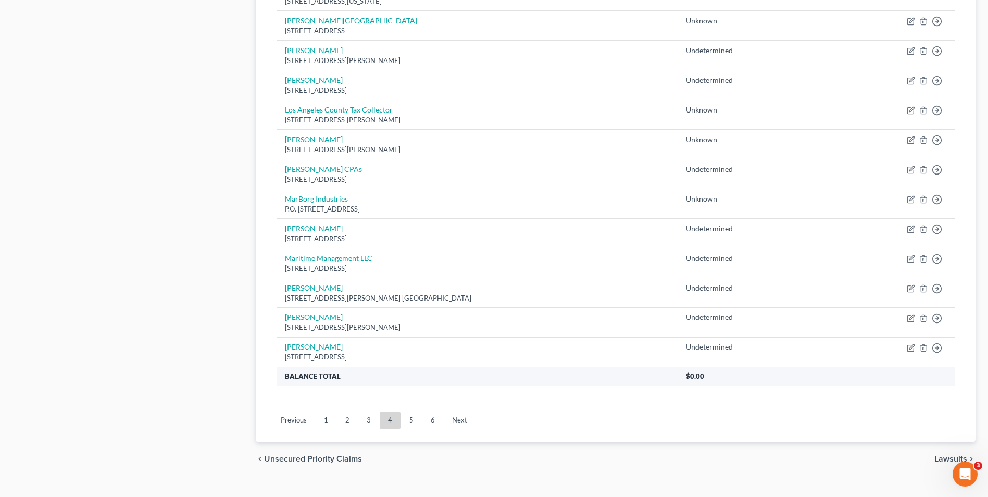
scroll to position [697, 0]
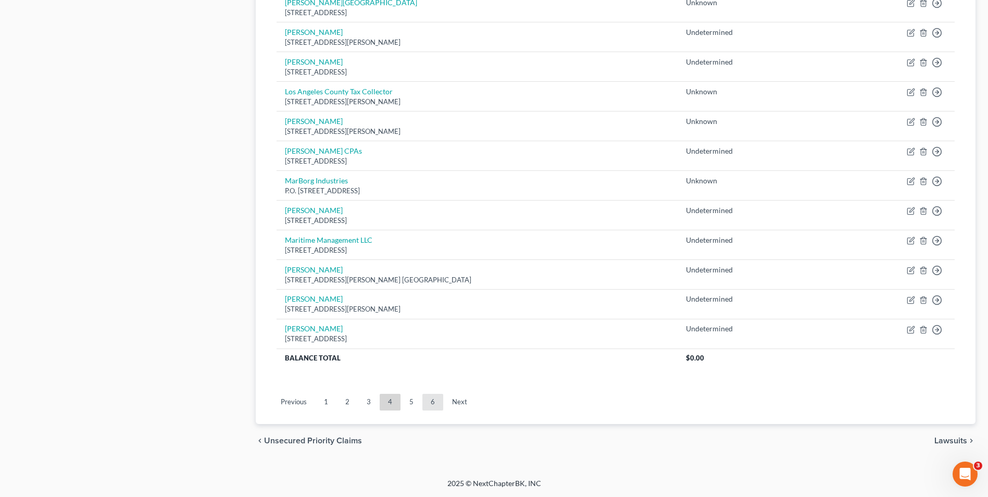
click at [426, 401] on link "6" at bounding box center [432, 402] width 21 height 17
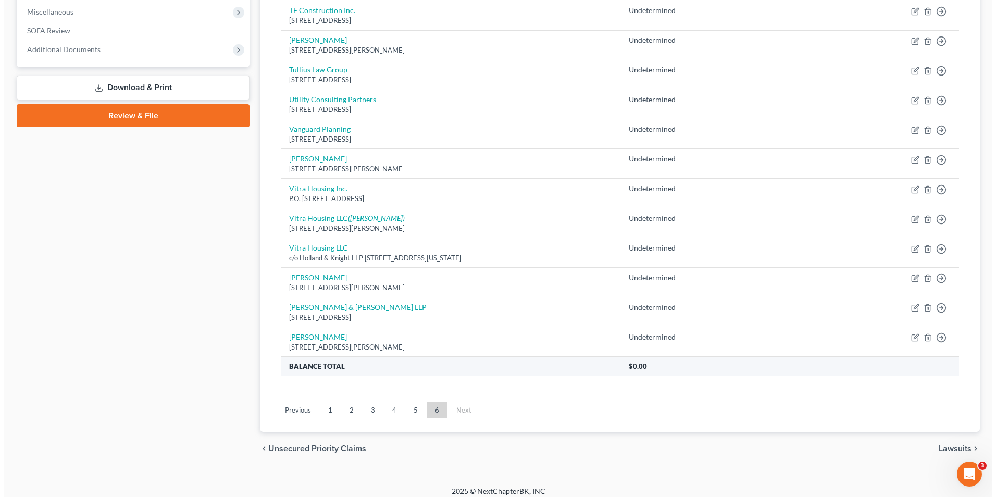
scroll to position [313, 0]
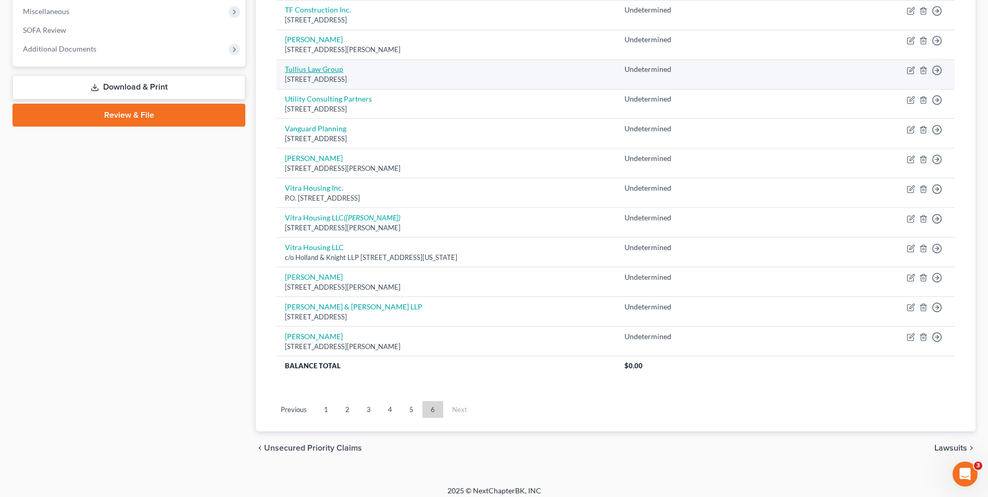
click at [308, 72] on link "Tullius Law Group" at bounding box center [314, 69] width 58 height 9
select select "4"
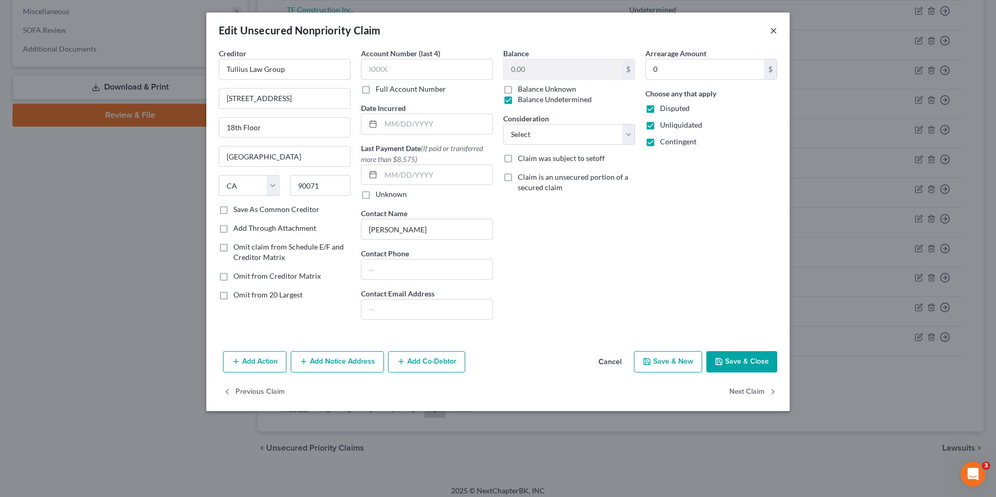
click at [776, 30] on button "×" at bounding box center [773, 30] width 7 height 13
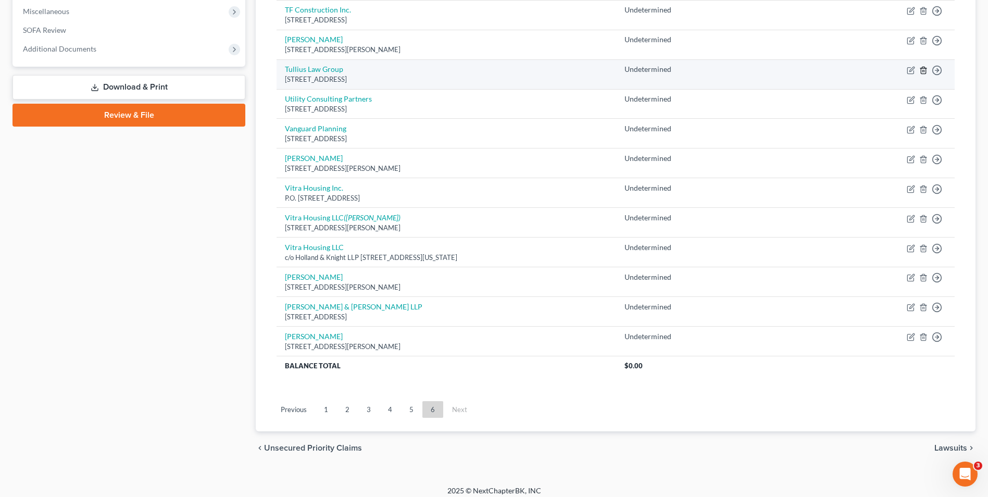
click at [924, 70] on icon "button" at bounding box center [923, 70] width 8 height 8
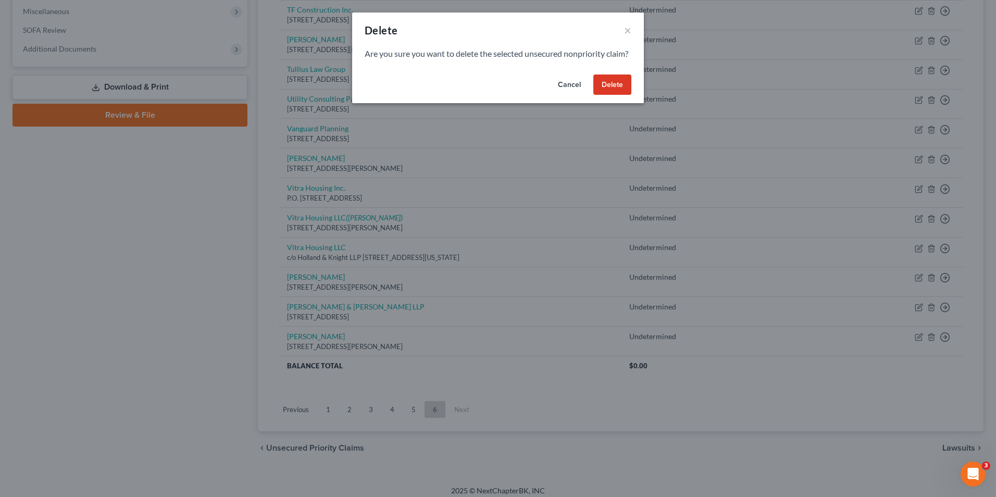
click at [626, 95] on button "Delete" at bounding box center [612, 84] width 38 height 21
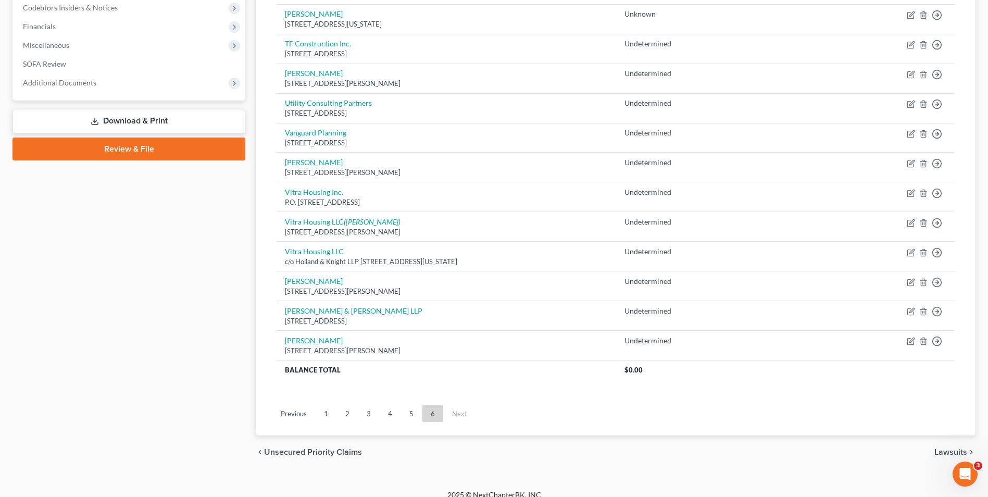
scroll to position [290, 0]
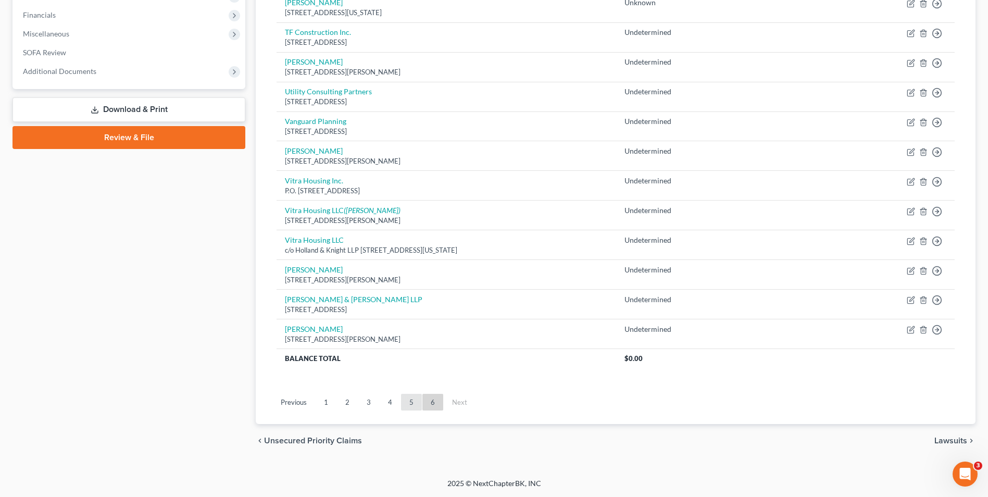
click at [405, 402] on link "5" at bounding box center [411, 402] width 21 height 17
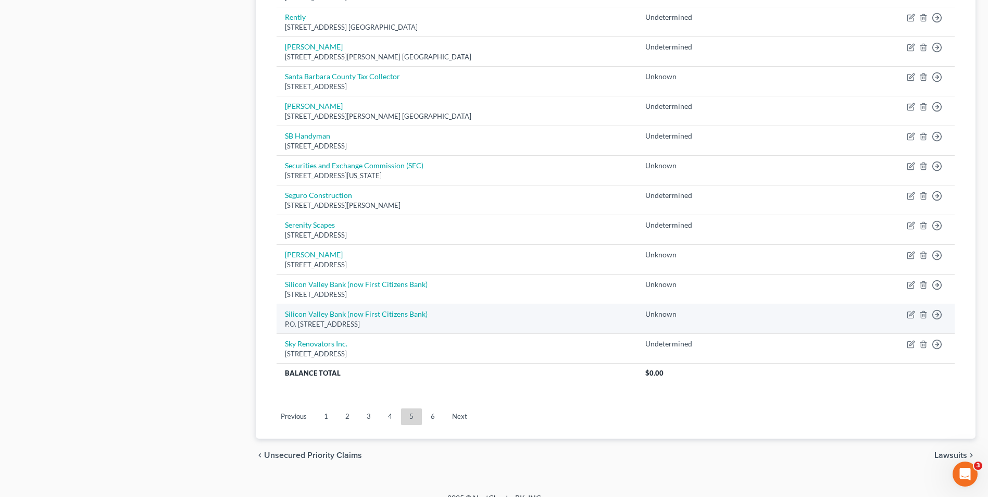
scroll to position [706, 0]
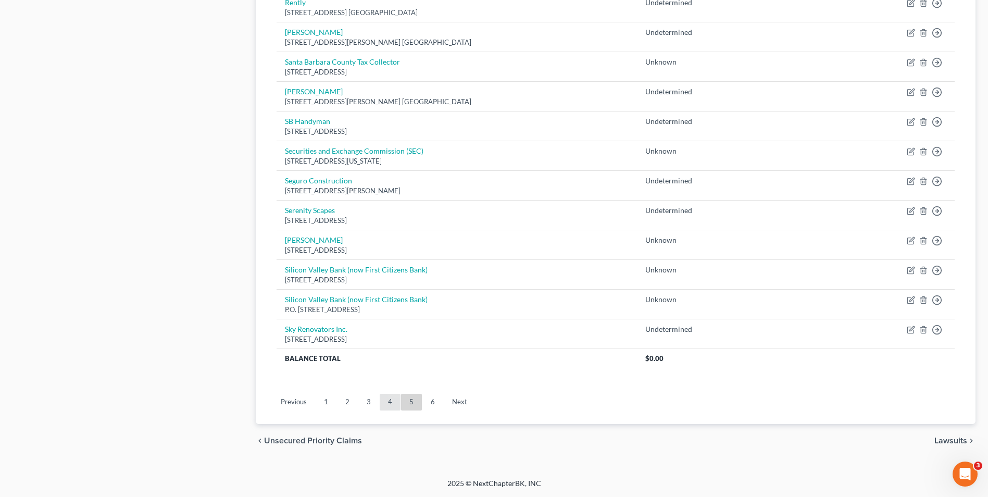
click at [395, 400] on link "4" at bounding box center [390, 402] width 21 height 17
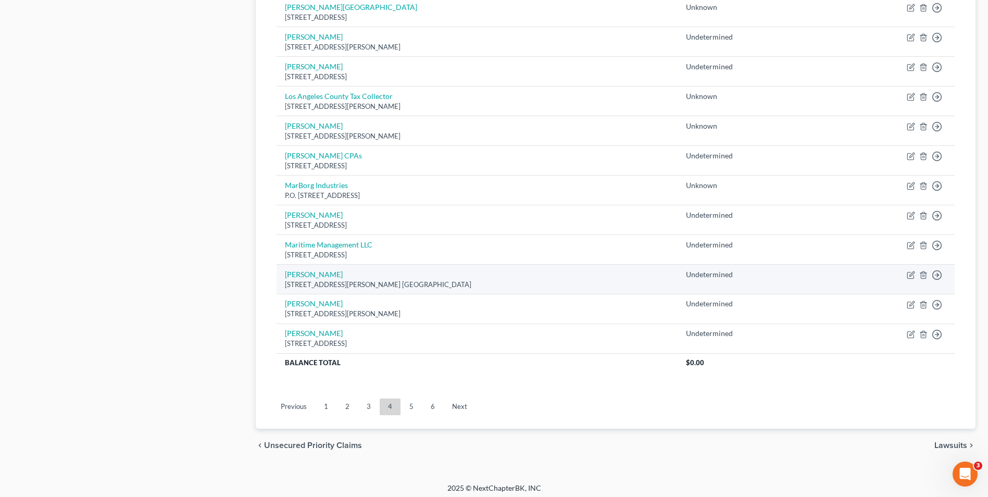
scroll to position [697, 0]
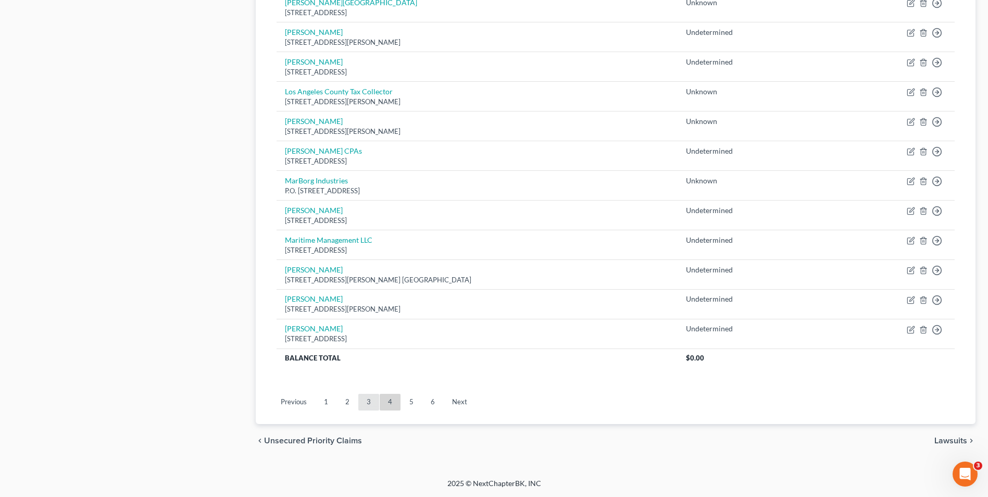
click at [372, 402] on link "3" at bounding box center [368, 402] width 21 height 17
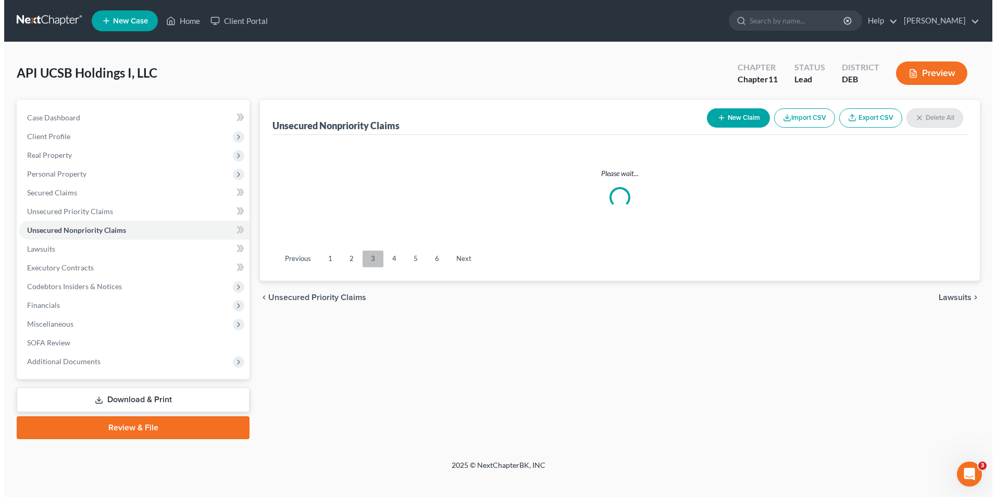
scroll to position [0, 0]
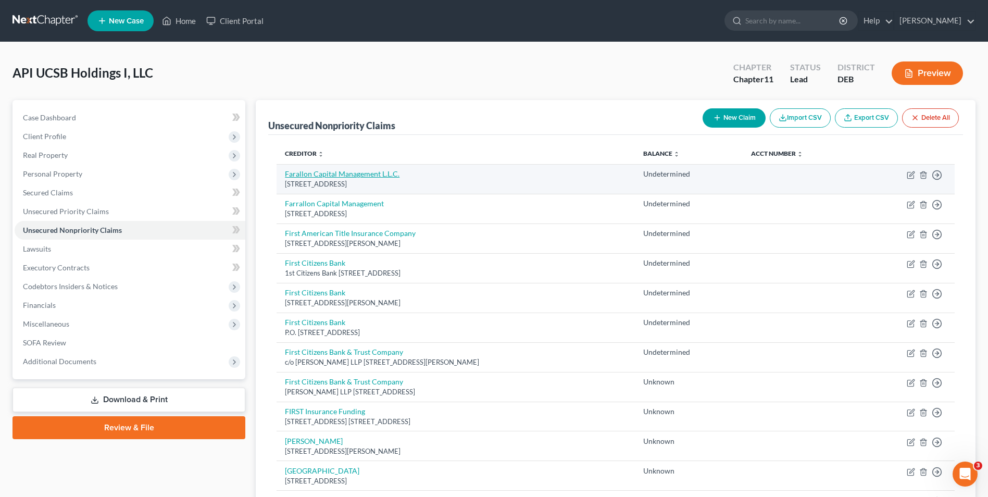
click at [345, 175] on link "Farallon Capital Management L.L.C." at bounding box center [342, 173] width 115 height 9
select select "4"
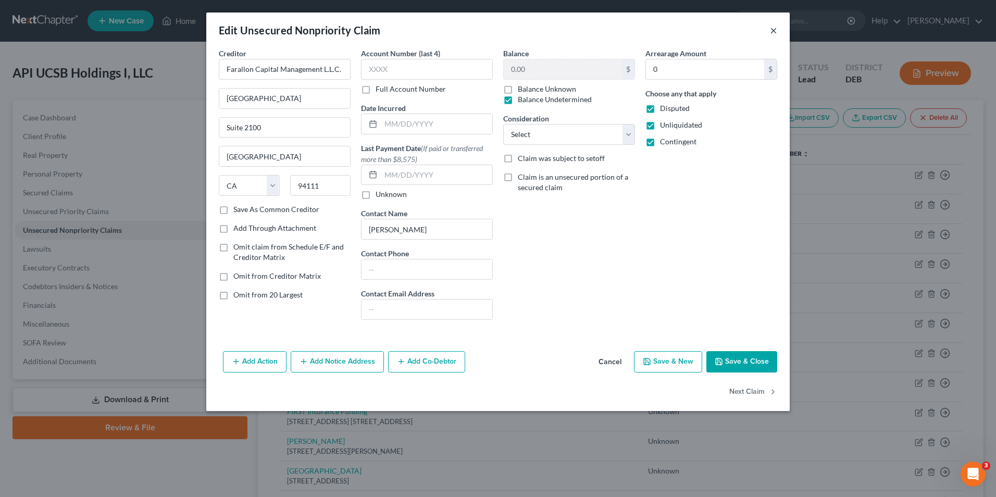
click at [772, 29] on button "×" at bounding box center [773, 30] width 7 height 13
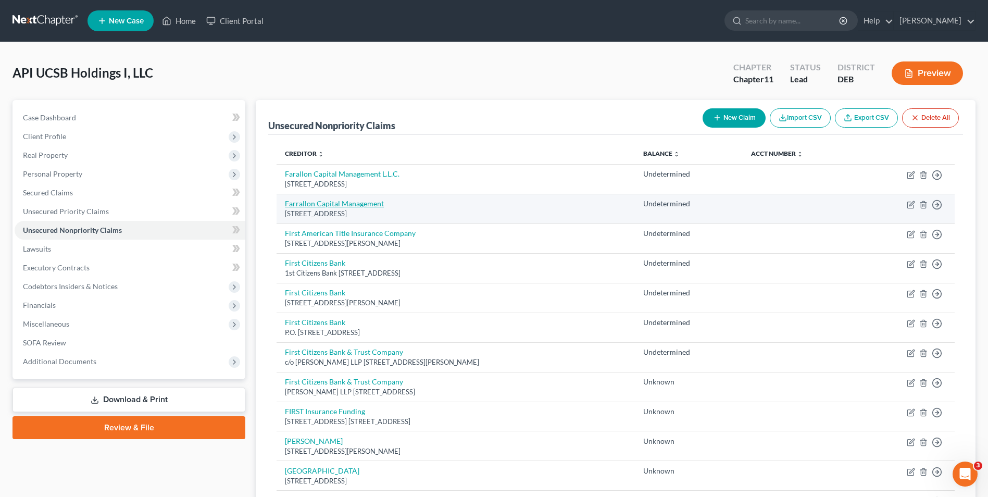
click at [367, 202] on link "Farrallon Capital Management" at bounding box center [334, 203] width 99 height 9
select select "4"
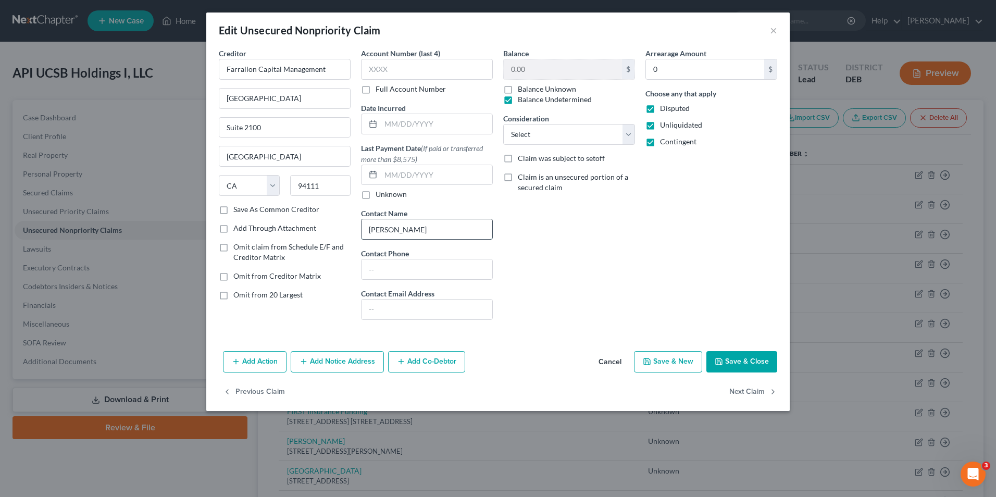
drag, startPoint x: 423, startPoint y: 228, endPoint x: 362, endPoint y: 228, distance: 61.5
click at [362, 228] on input "[PERSON_NAME]" at bounding box center [427, 229] width 131 height 20
click at [776, 30] on button "×" at bounding box center [773, 30] width 7 height 13
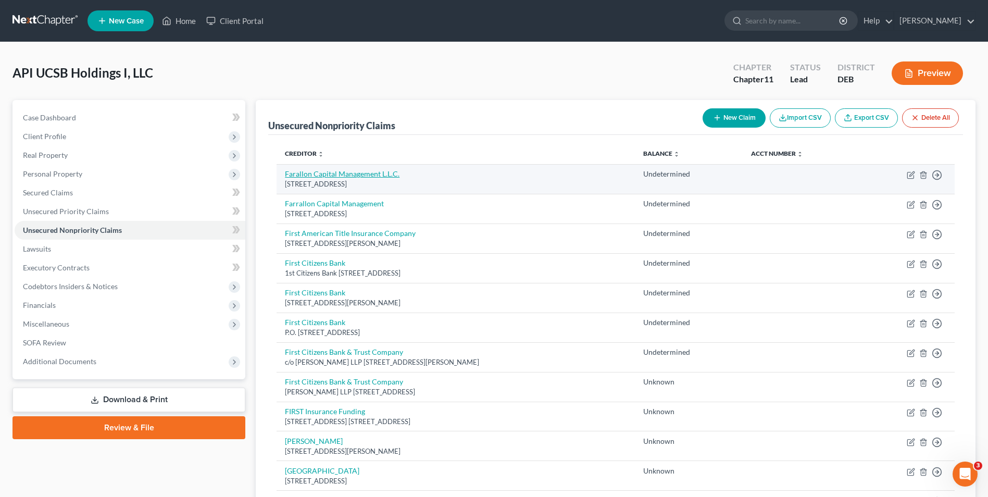
click at [364, 174] on link "Farallon Capital Management L.L.C." at bounding box center [342, 173] width 115 height 9
select select "4"
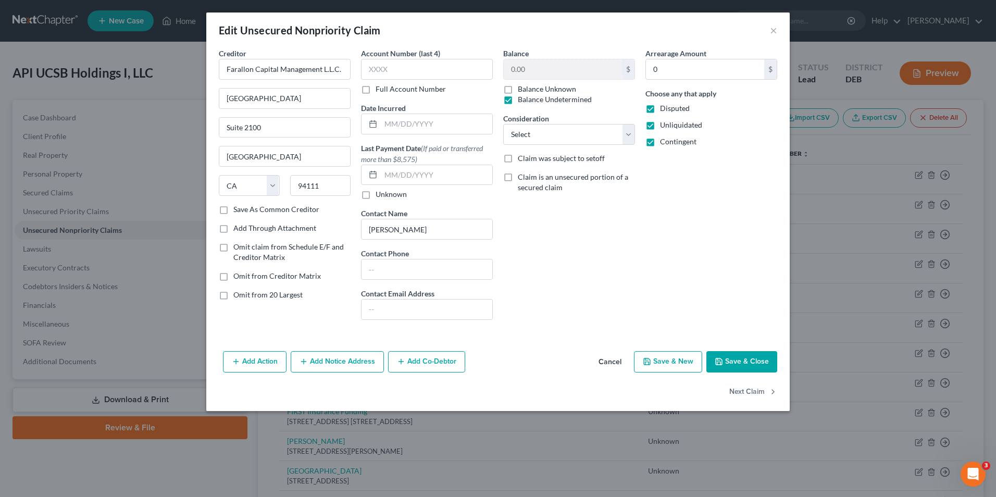
click at [343, 362] on button "Add Notice Address" at bounding box center [337, 362] width 93 height 22
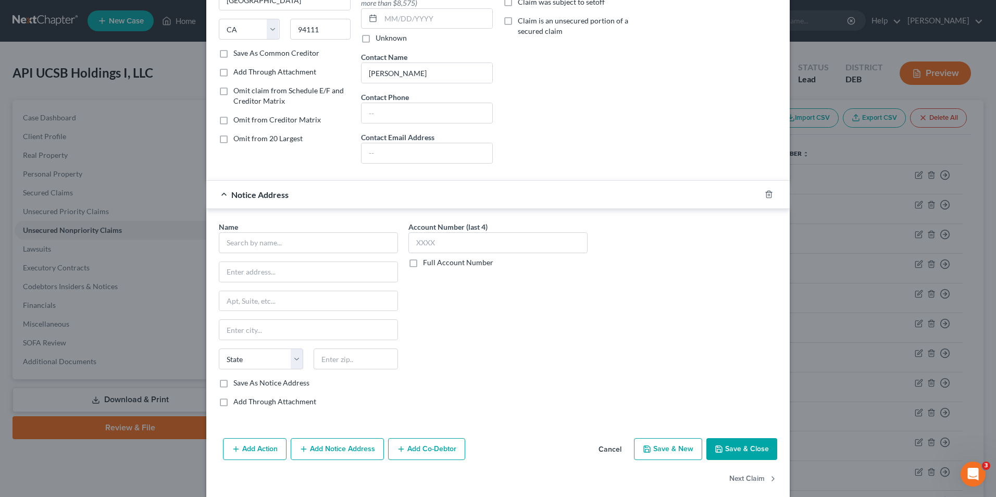
scroll to position [170, 0]
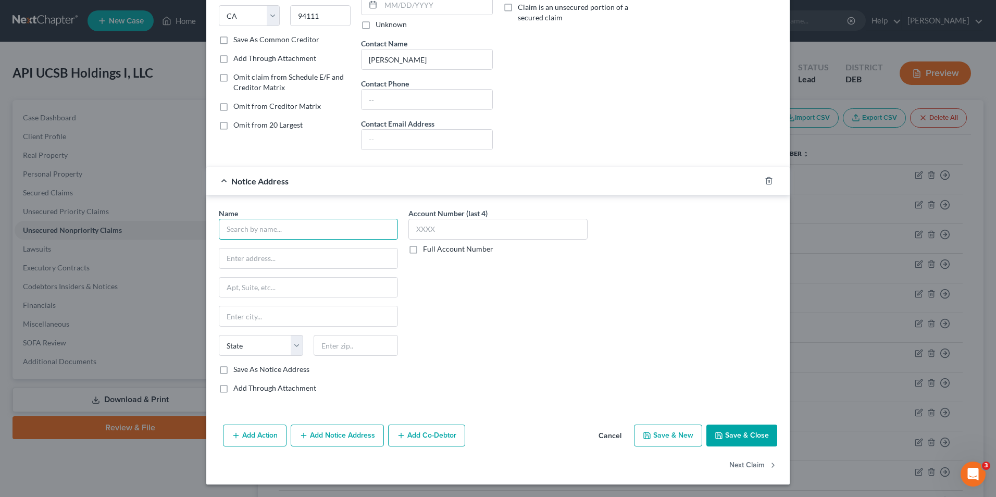
click at [238, 230] on input "text" at bounding box center [308, 229] width 179 height 21
paste input "[PERSON_NAME]"
click at [267, 259] on input "text" at bounding box center [308, 258] width 178 height 20
type input "[PERSON_NAME]"
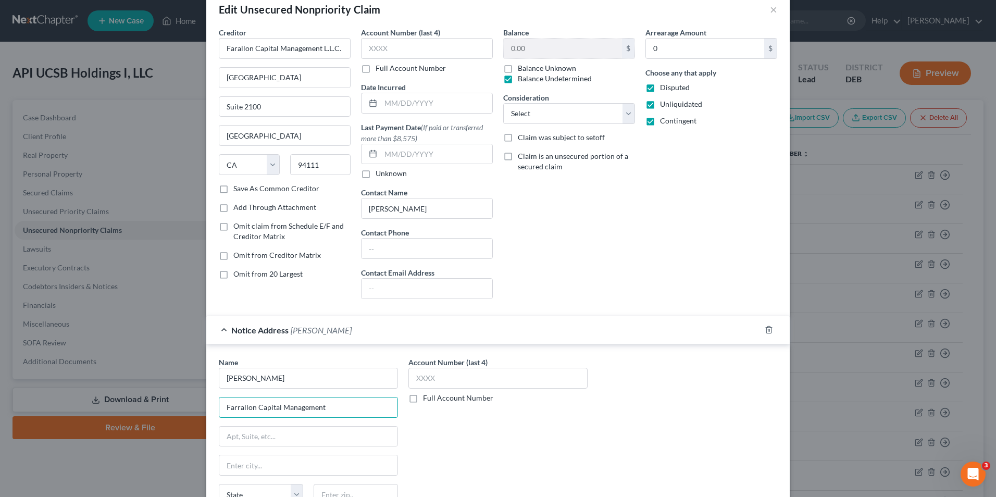
scroll to position [0, 0]
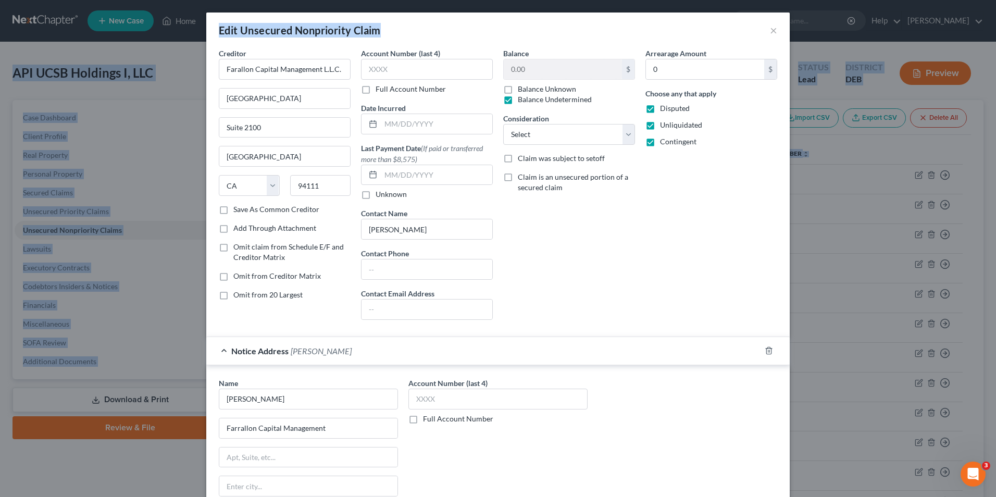
drag, startPoint x: 453, startPoint y: 20, endPoint x: -253, endPoint y: 60, distance: 707.0
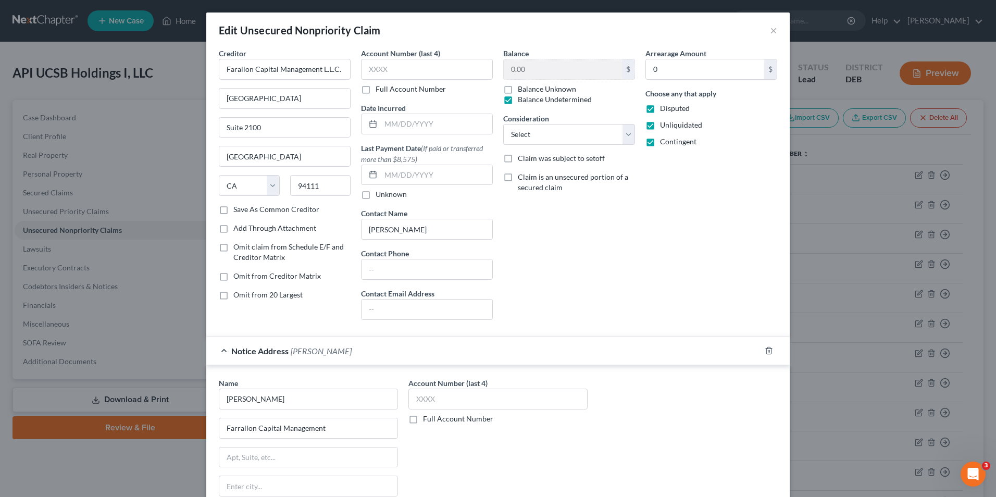
click at [686, 278] on div "Arrearage Amount 0 $ Choose any that apply Disputed Unliquidated Contingent" at bounding box center [711, 188] width 142 height 280
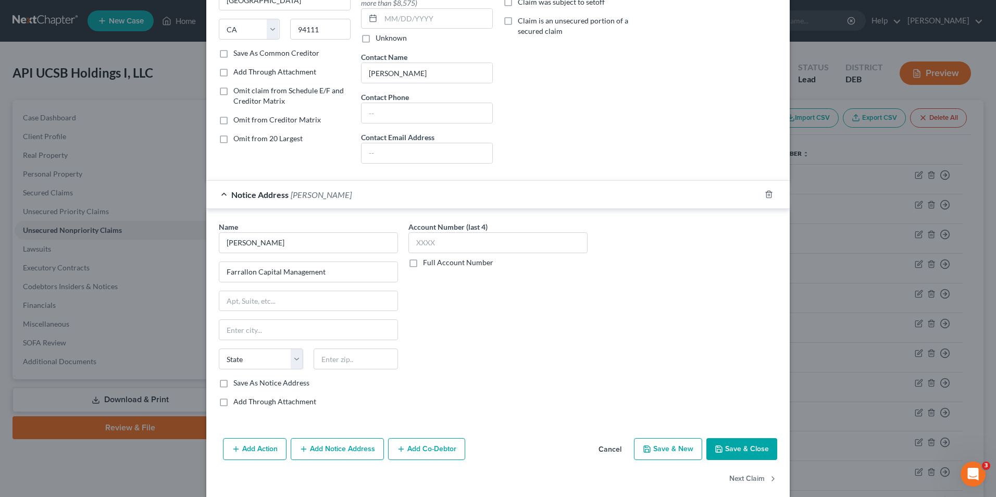
scroll to position [170, 0]
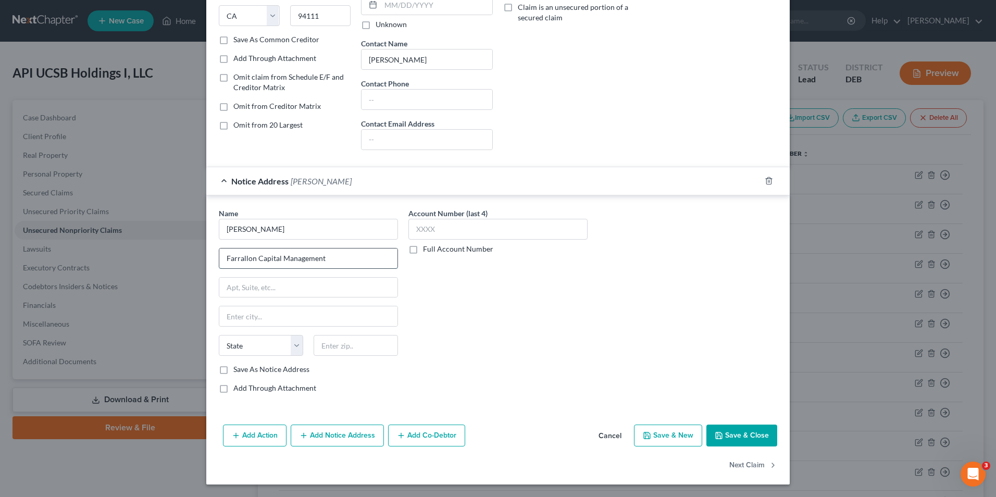
click at [346, 257] on input "Farrallon Capital Management" at bounding box center [308, 258] width 178 height 20
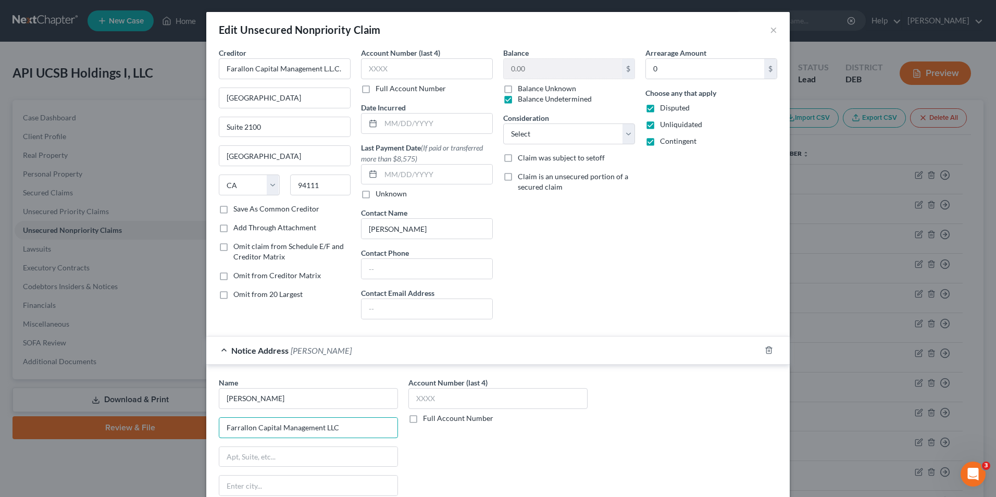
scroll to position [0, 0]
type input "Farrallon Capital Management LLC"
drag, startPoint x: 222, startPoint y: 102, endPoint x: 300, endPoint y: 121, distance: 79.3
click at [316, 132] on div "Creditor * Farallon Capital Management L.L.C. [GEOGRAPHIC_DATA] [GEOGRAPHIC_DAT…" at bounding box center [285, 126] width 132 height 156
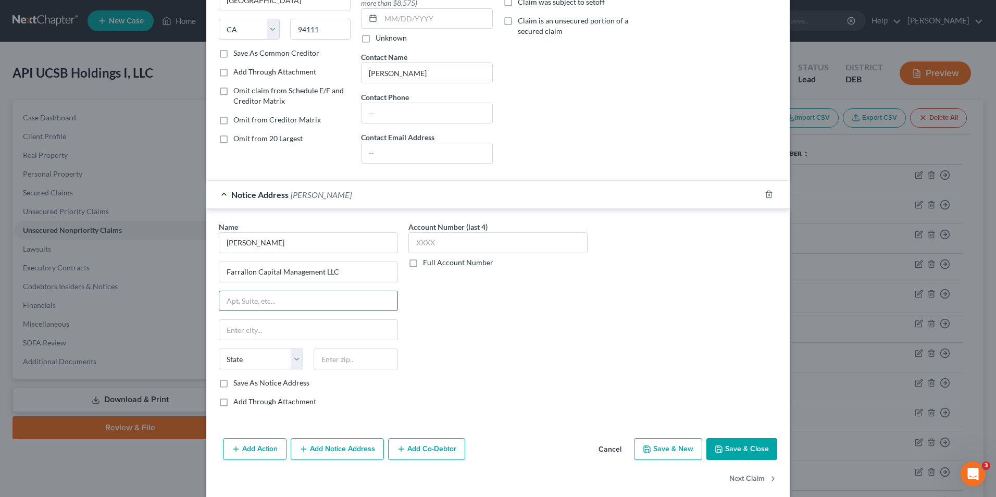
scroll to position [170, 0]
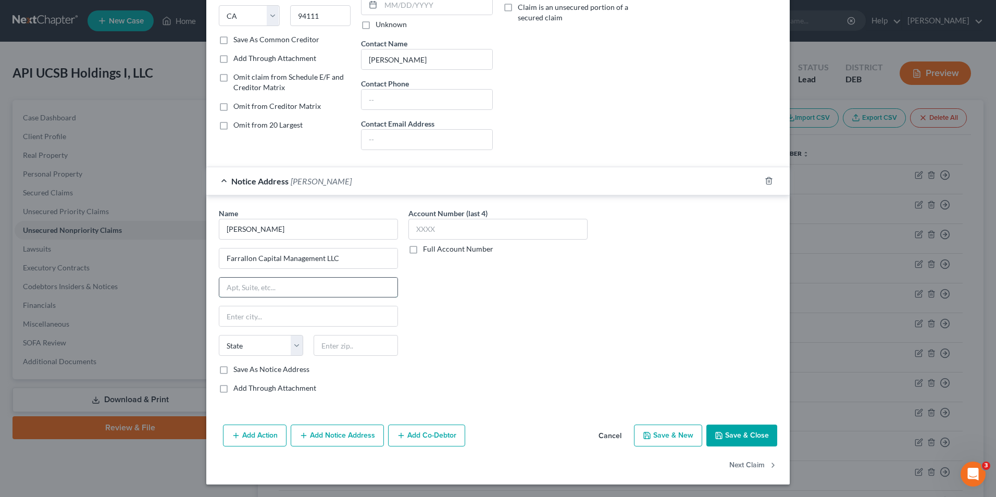
click at [227, 289] on input "text" at bounding box center [308, 288] width 178 height 20
paste input "[GEOGRAPHIC_DATA]"
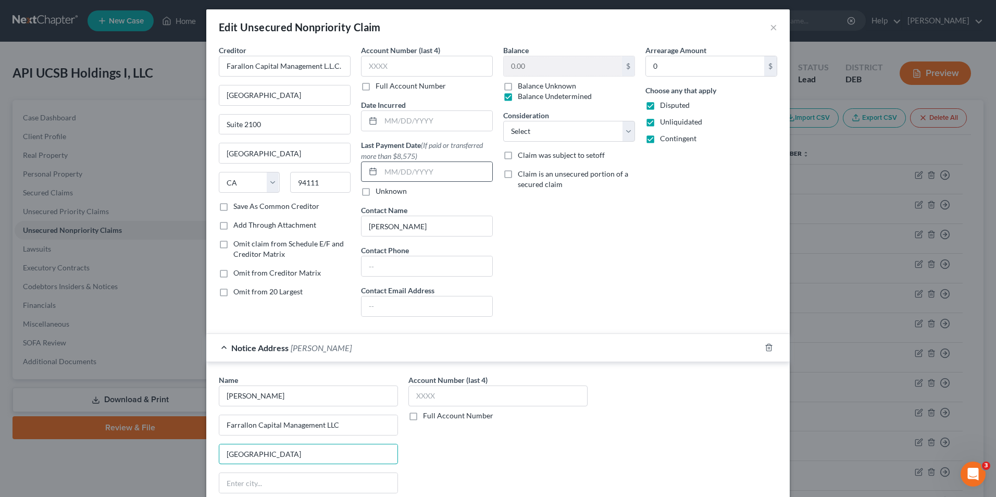
scroll to position [0, 0]
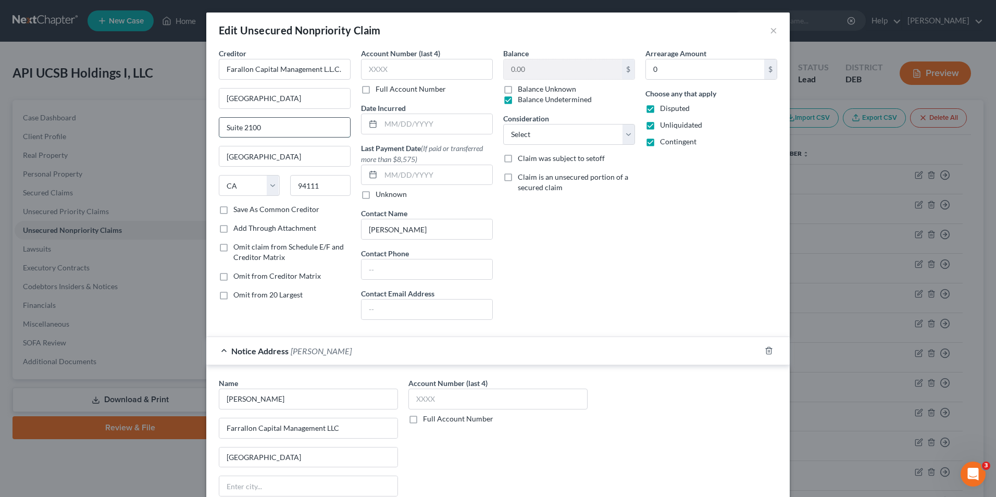
drag, startPoint x: 221, startPoint y: 127, endPoint x: 270, endPoint y: 127, distance: 48.5
click at [270, 127] on input "Suite 2100" at bounding box center [284, 128] width 131 height 20
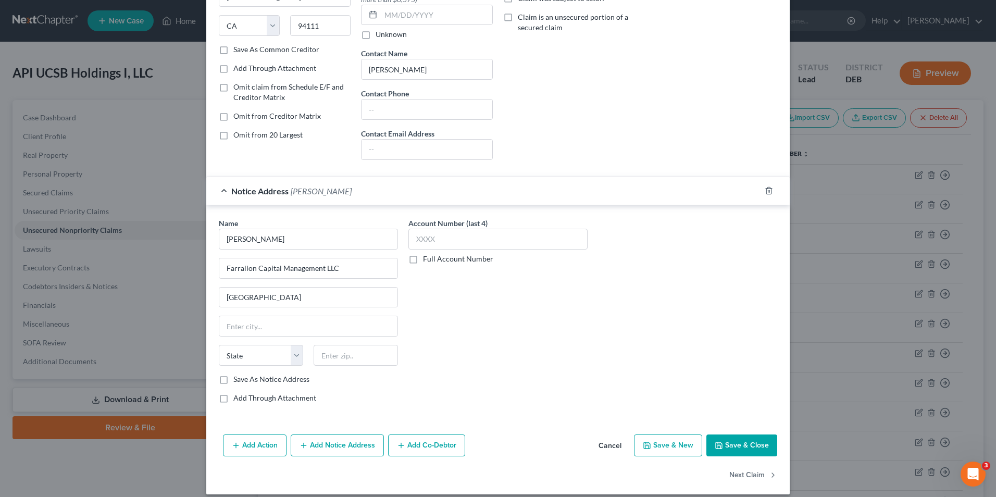
scroll to position [170, 0]
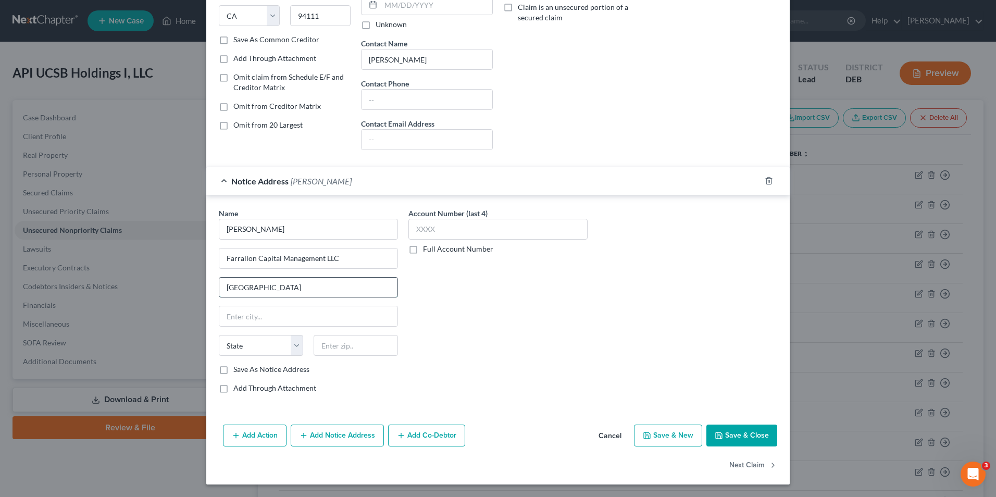
click at [287, 289] on input "[GEOGRAPHIC_DATA]" at bounding box center [308, 288] width 178 height 20
paste input "Suite 2100"
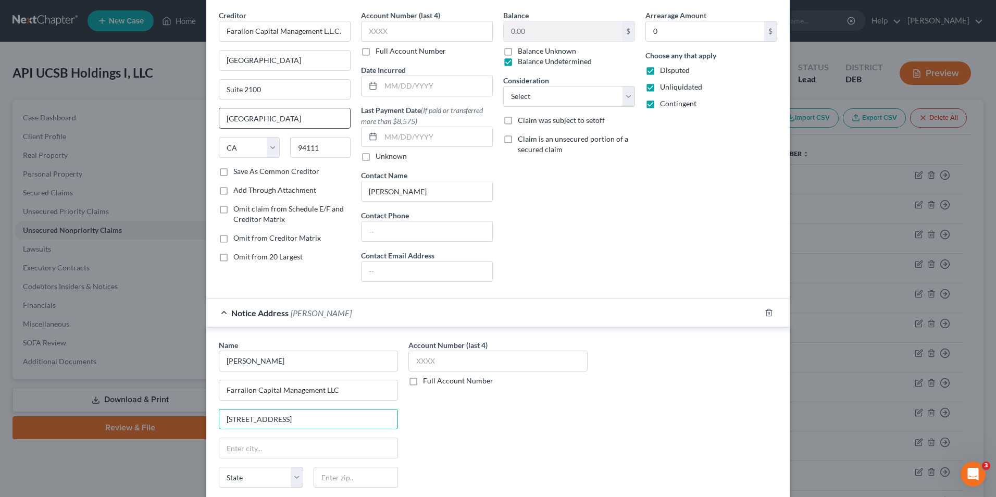
scroll to position [14, 0]
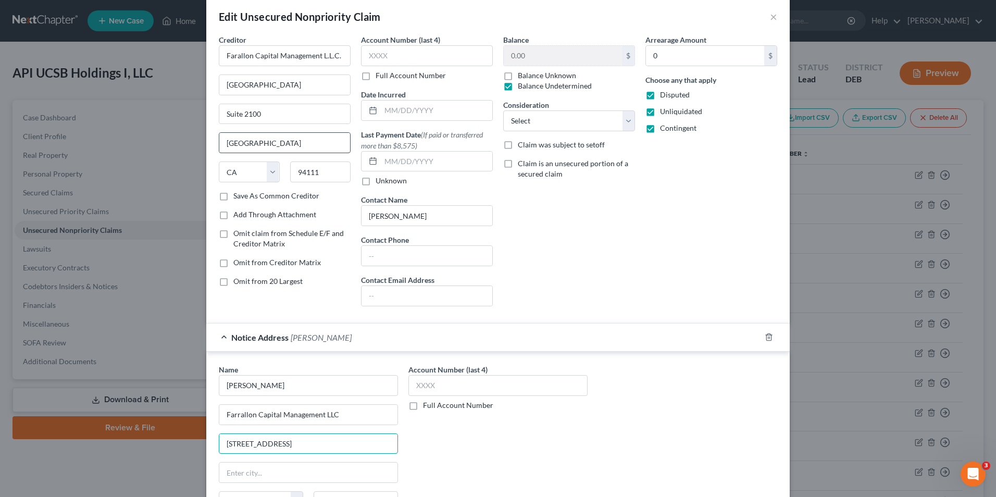
type input "[STREET_ADDRESS]"
drag, startPoint x: 223, startPoint y: 143, endPoint x: 271, endPoint y: 144, distance: 47.9
click at [271, 144] on input "[GEOGRAPHIC_DATA]" at bounding box center [284, 143] width 131 height 20
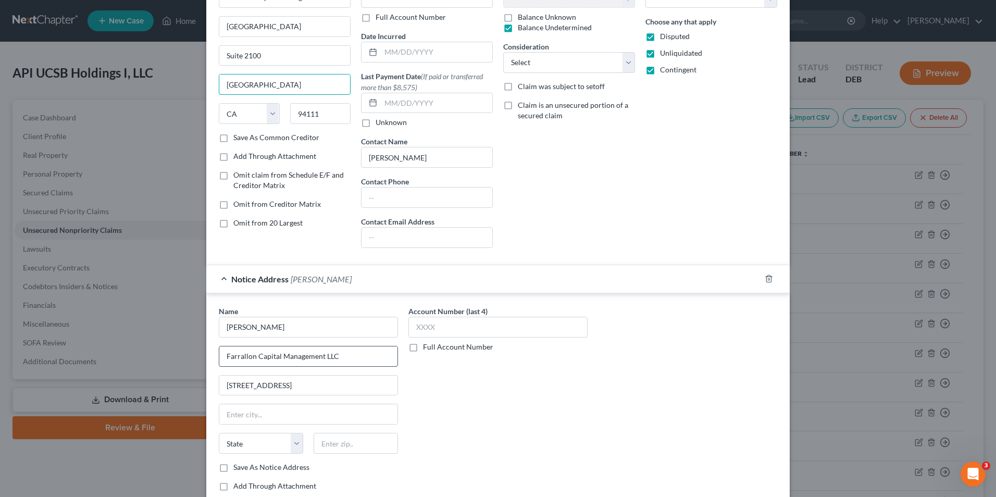
scroll to position [170, 0]
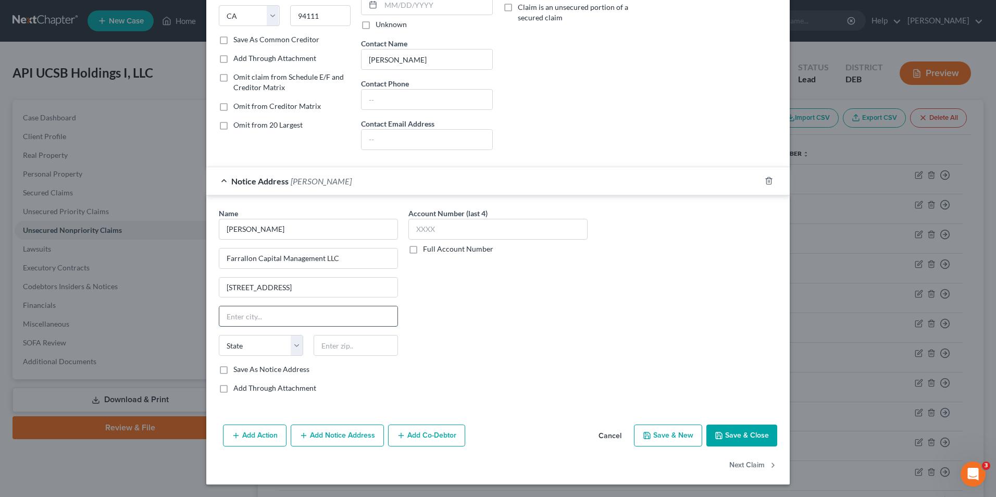
click at [231, 317] on input "text" at bounding box center [308, 316] width 178 height 20
paste input "[GEOGRAPHIC_DATA]"
type input "[GEOGRAPHIC_DATA]"
click at [287, 343] on select "State [US_STATE] AK AR AZ CA CO CT DE DC [GEOGRAPHIC_DATA] [GEOGRAPHIC_DATA] GU…" at bounding box center [261, 345] width 84 height 21
select select "4"
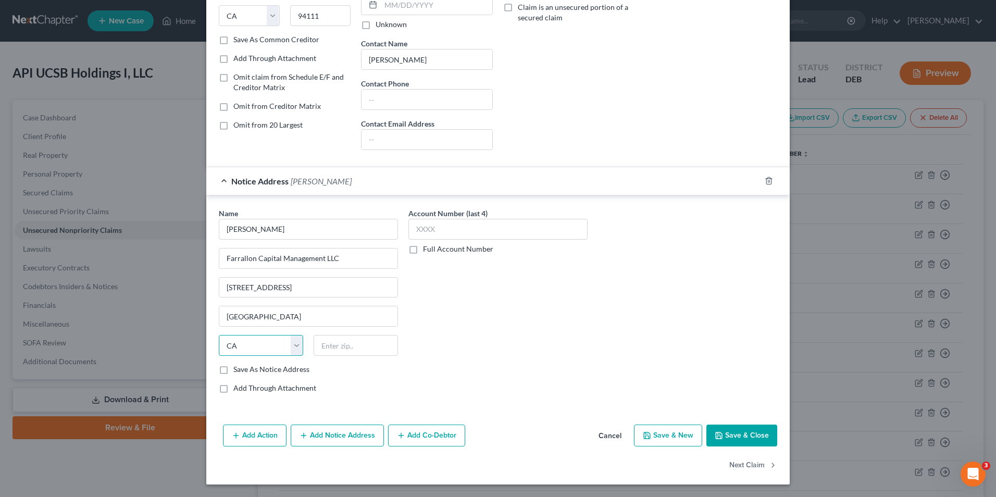
click at [219, 335] on select "State [US_STATE] AK AR AZ CA CO CT DE DC [GEOGRAPHIC_DATA] [GEOGRAPHIC_DATA] GU…" at bounding box center [261, 345] width 84 height 21
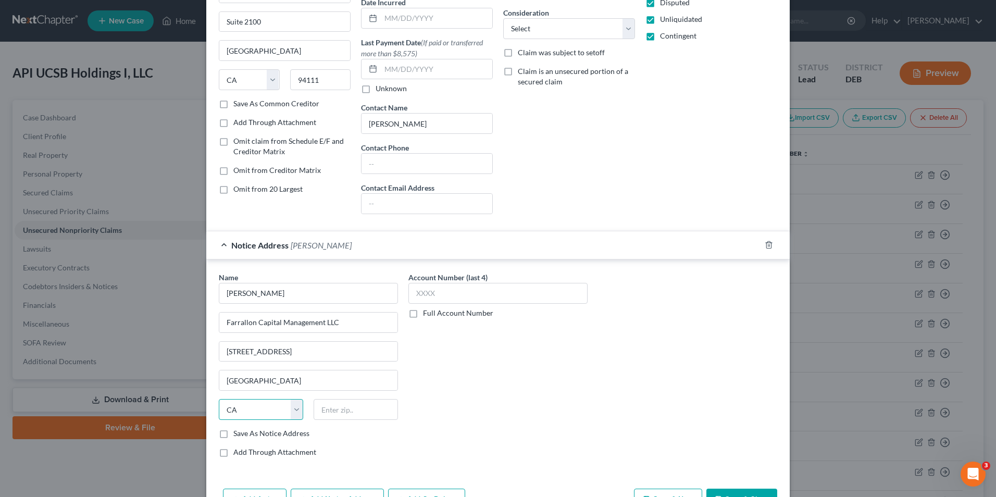
scroll to position [14, 0]
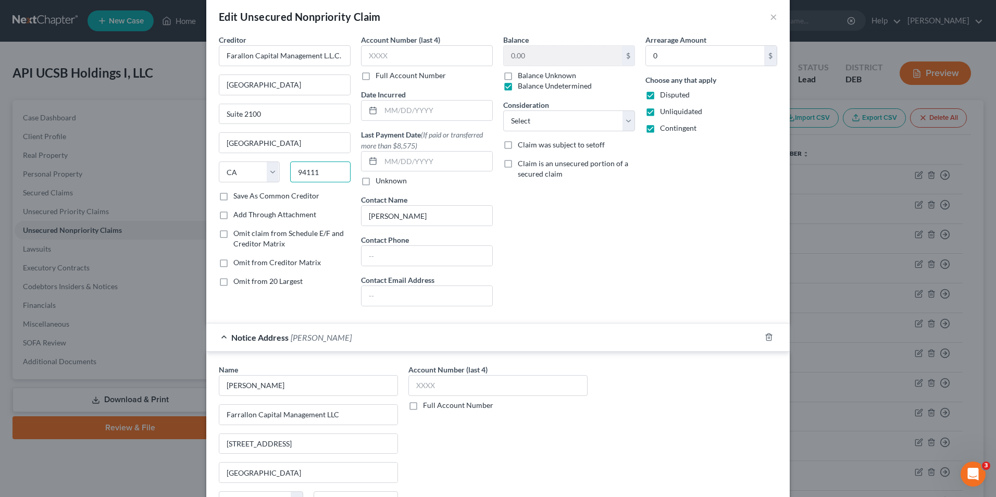
drag, startPoint x: 295, startPoint y: 170, endPoint x: 322, endPoint y: 174, distance: 27.9
click at [322, 174] on input "94111" at bounding box center [320, 171] width 61 height 21
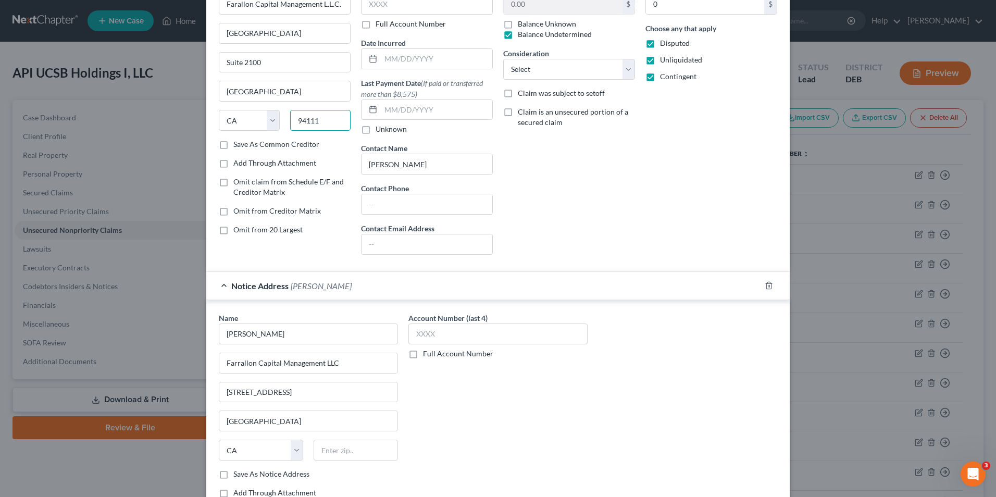
scroll to position [170, 0]
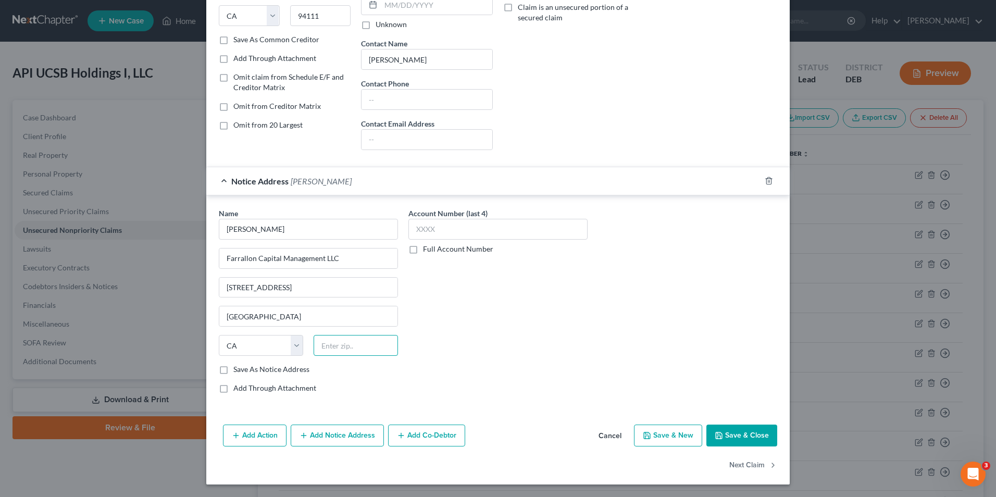
click at [326, 346] on input "text" at bounding box center [356, 345] width 84 height 21
paste input "94111"
type input "94111"
click at [744, 437] on button "Save & Close" at bounding box center [741, 436] width 71 height 22
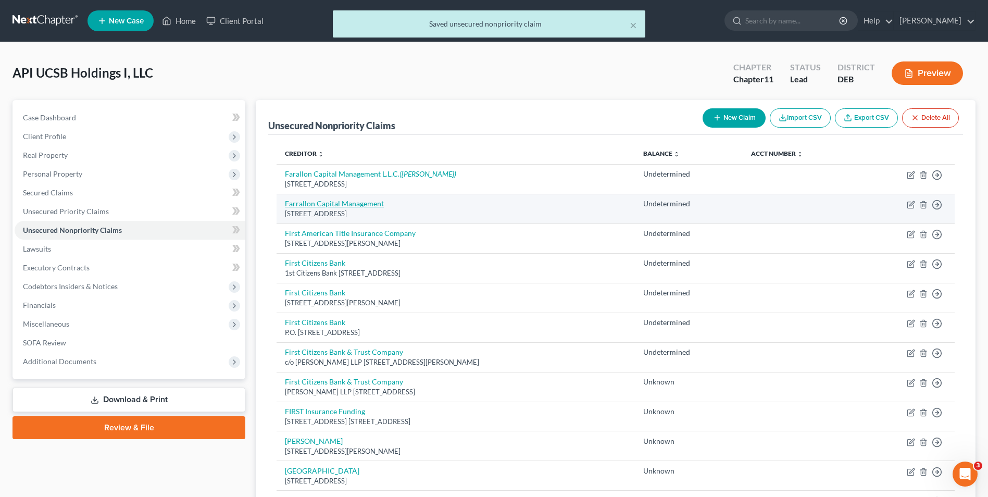
click at [349, 201] on link "Farrallon Capital Management" at bounding box center [334, 203] width 99 height 9
select select "4"
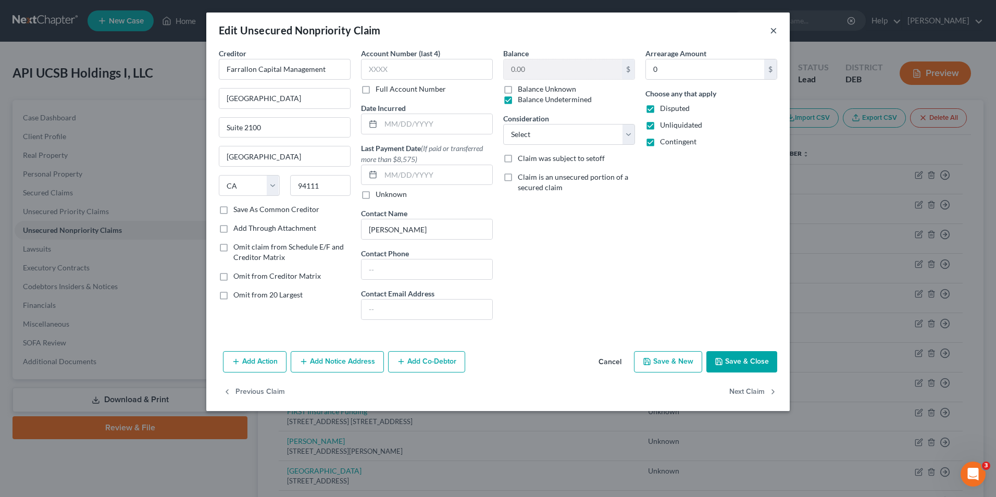
click at [775, 29] on button "×" at bounding box center [773, 30] width 7 height 13
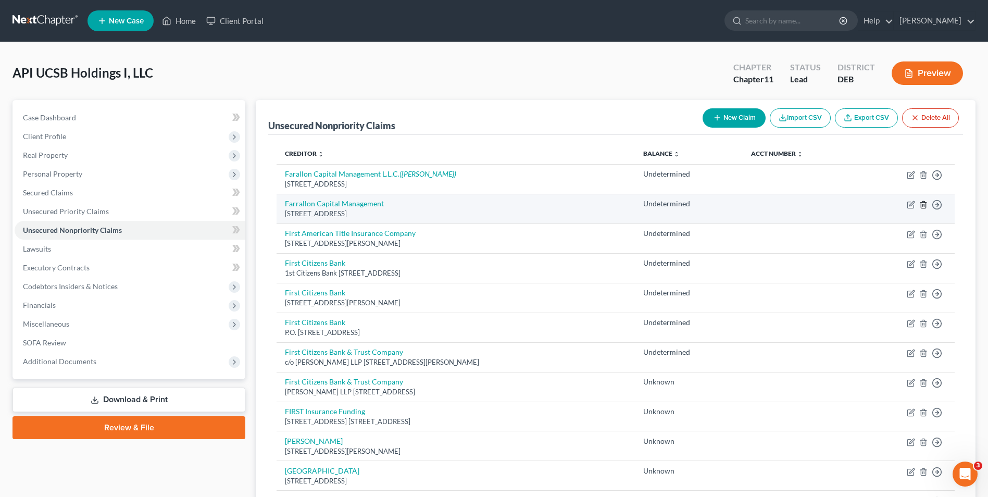
click at [924, 203] on polyline "button" at bounding box center [924, 203] width 6 height 0
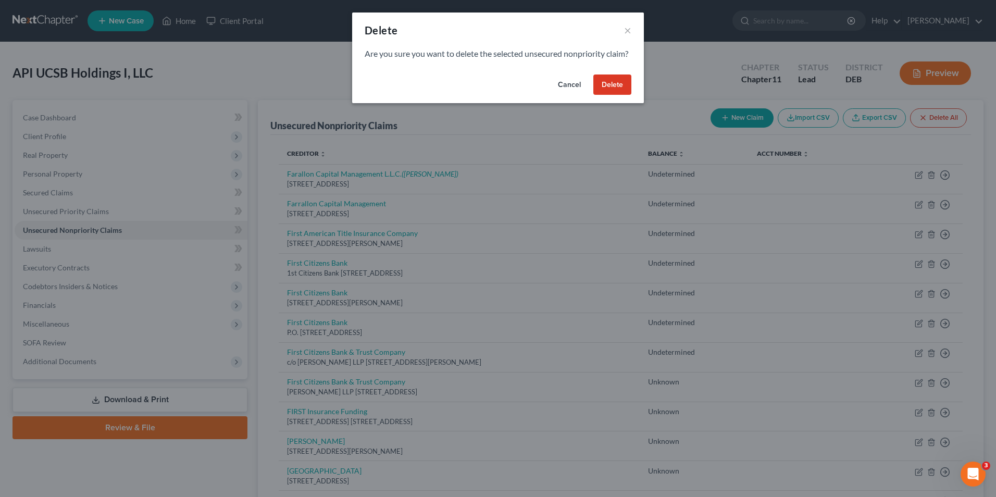
click at [621, 95] on button "Delete" at bounding box center [612, 84] width 38 height 21
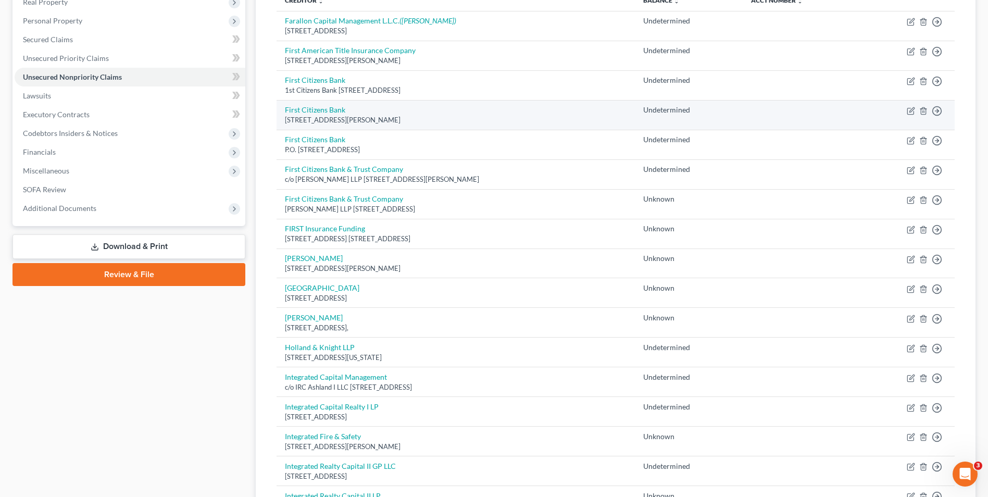
scroll to position [156, 0]
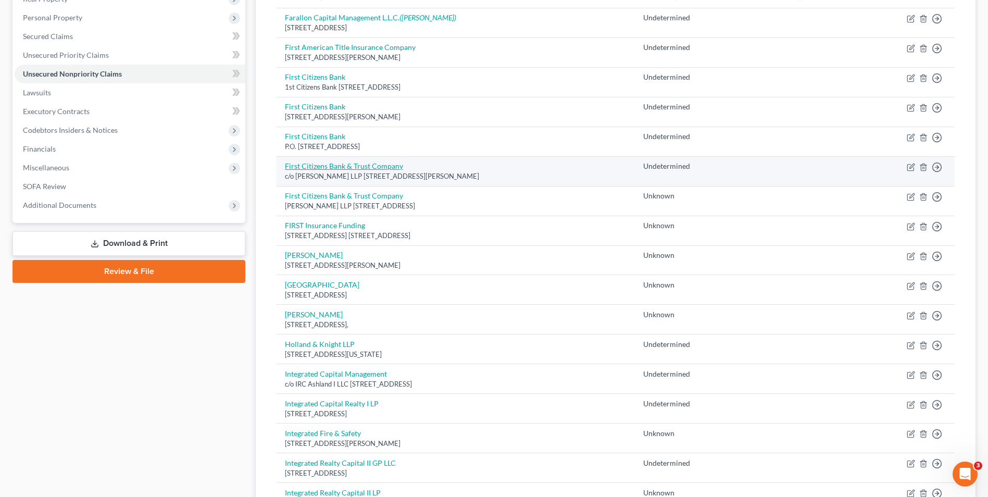
click at [364, 168] on link "First Citizens Bank & Trust Company" at bounding box center [344, 165] width 118 height 9
select select "30"
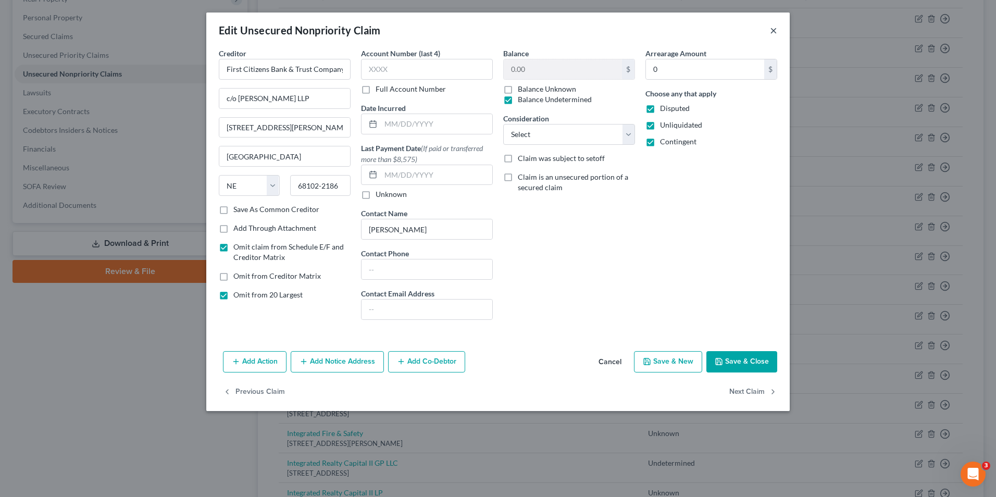
click at [773, 30] on button "×" at bounding box center [773, 30] width 7 height 13
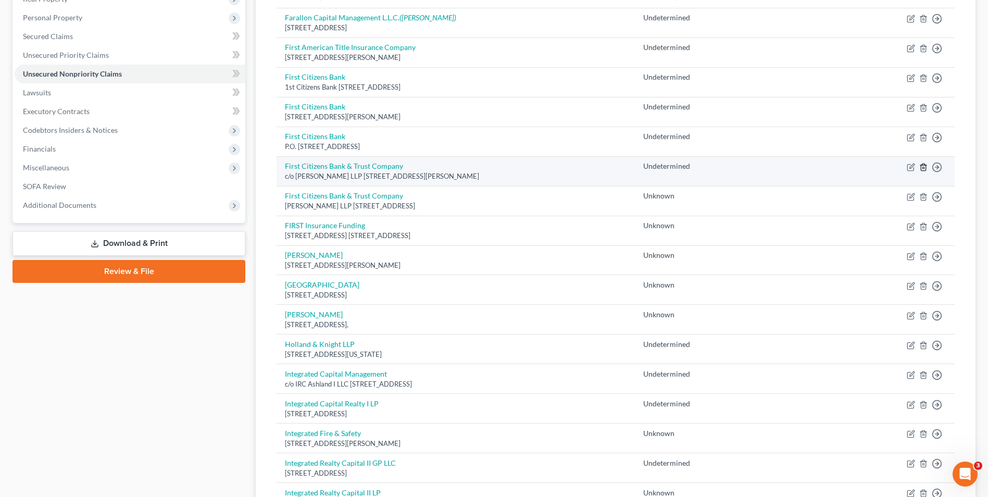
click at [921, 167] on icon "button" at bounding box center [923, 167] width 5 height 7
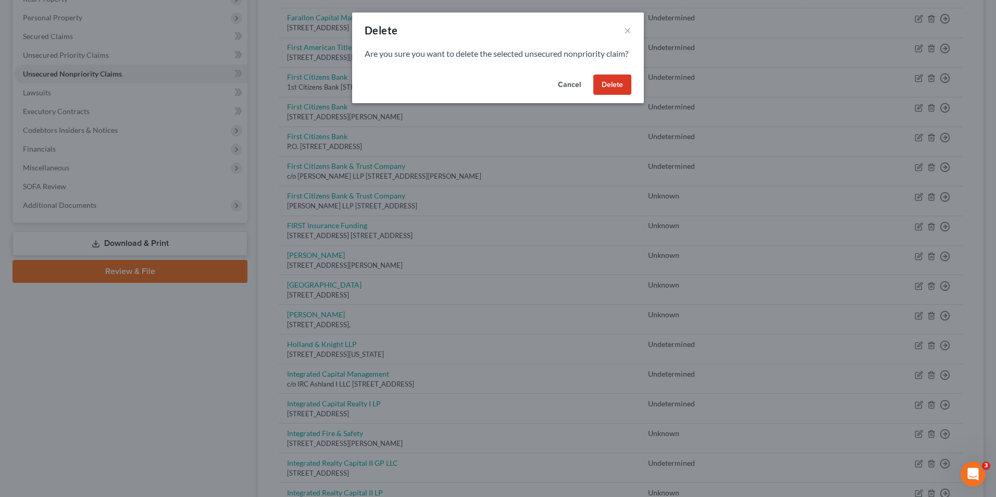
click at [612, 95] on button "Delete" at bounding box center [612, 84] width 38 height 21
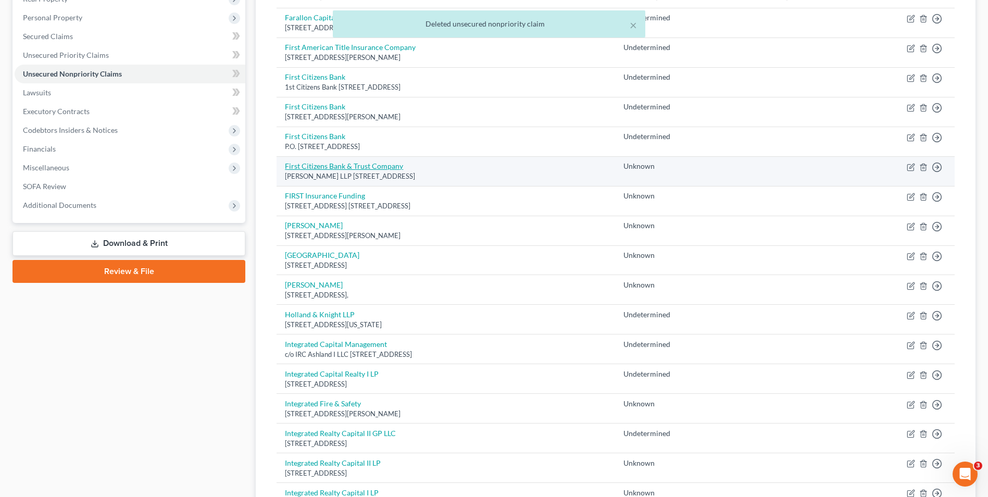
click at [387, 165] on link "First Citizens Bank & Trust Company" at bounding box center [344, 165] width 118 height 9
select select "30"
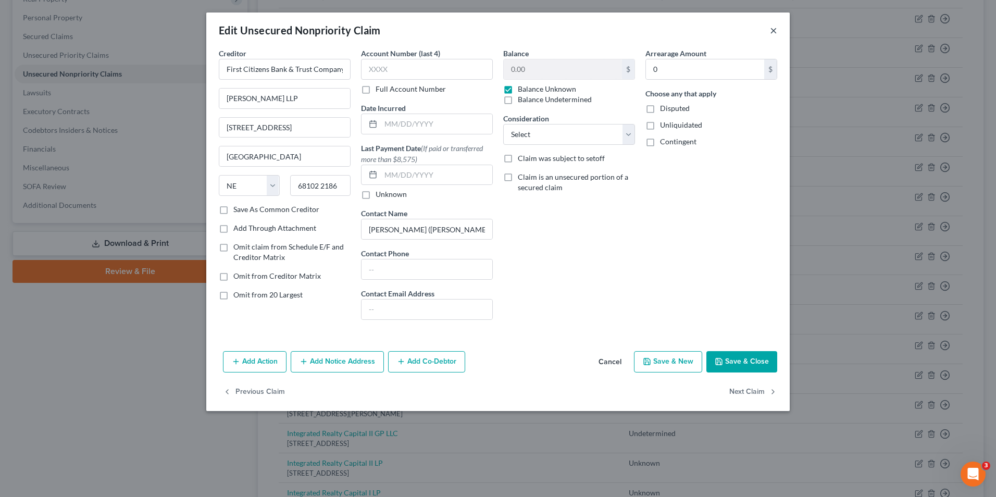
click at [776, 31] on button "×" at bounding box center [773, 30] width 7 height 13
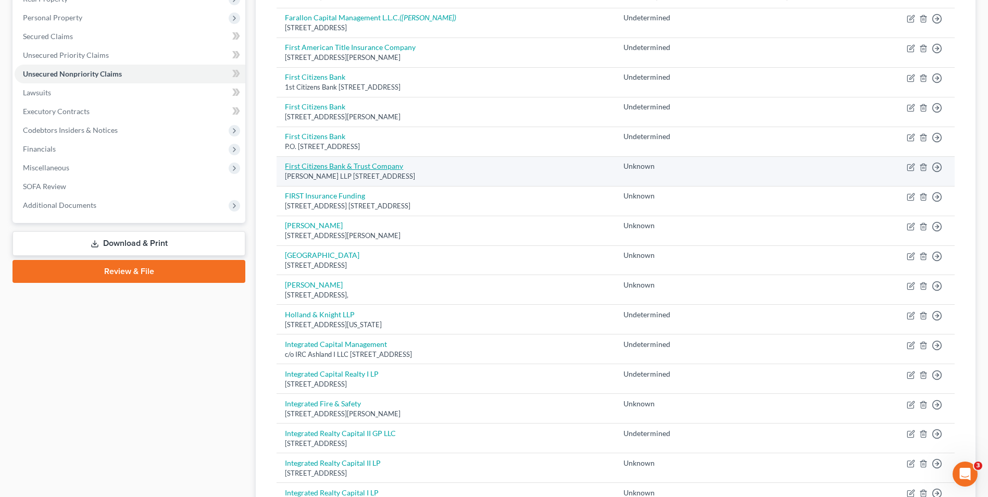
click at [375, 166] on link "First Citizens Bank & Trust Company" at bounding box center [344, 165] width 118 height 9
select select "30"
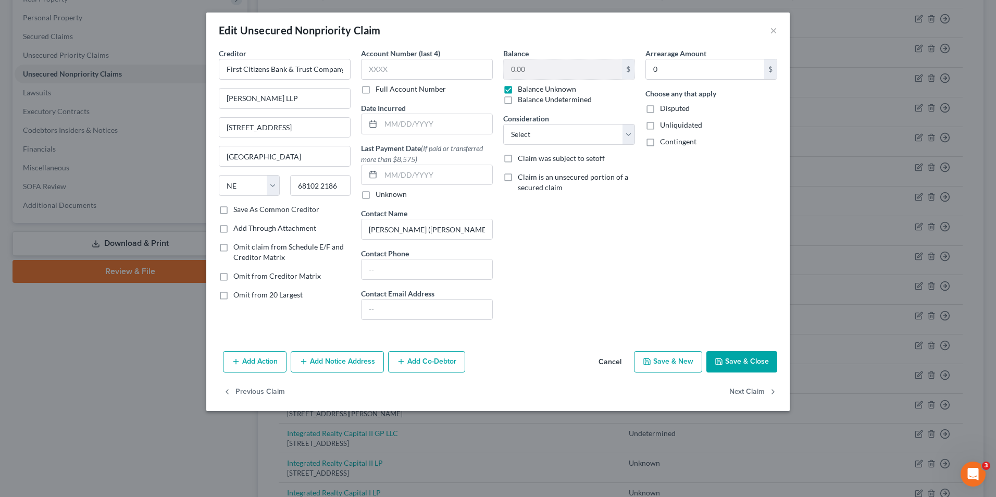
click at [233, 250] on label "Omit claim from Schedule E/F and Creditor Matrix" at bounding box center [291, 252] width 117 height 21
click at [238, 248] on input "Omit claim from Schedule E/F and Creditor Matrix" at bounding box center [241, 245] width 7 height 7
click at [233, 248] on label "Omit claim from Schedule E/F and Creditor Matrix" at bounding box center [291, 252] width 117 height 21
click at [238, 248] on input "Omit claim from Schedule E/F and Creditor Matrix" at bounding box center [241, 245] width 7 height 7
checkbox input "false"
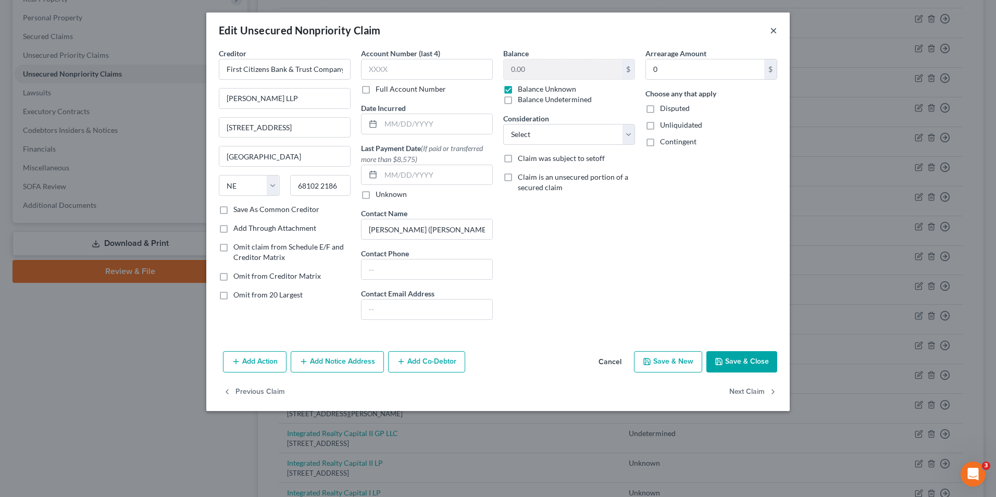
click at [776, 31] on button "×" at bounding box center [773, 30] width 7 height 13
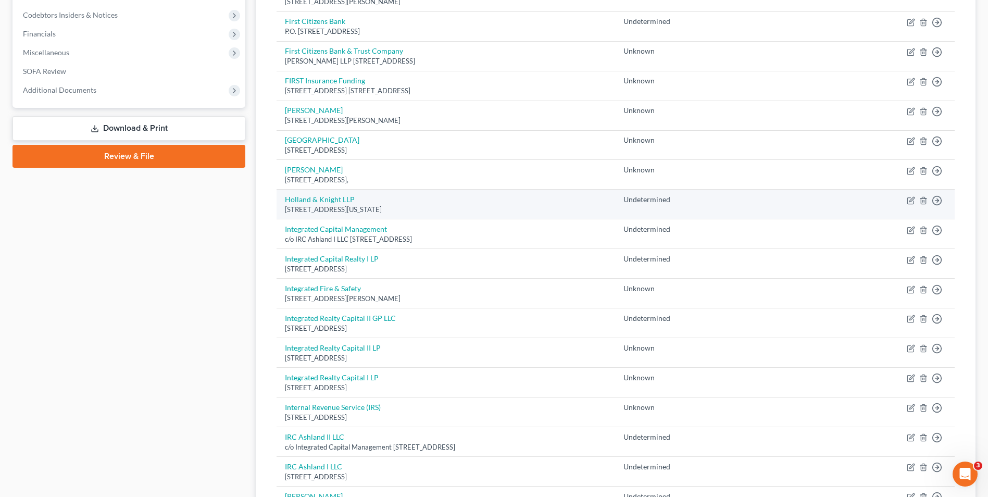
scroll to position [313, 0]
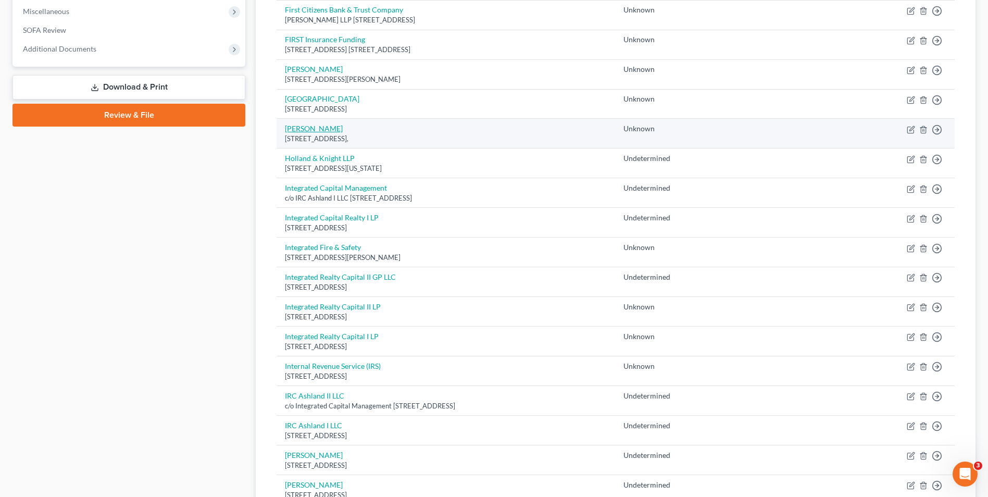
click at [295, 129] on link "[PERSON_NAME]" at bounding box center [314, 128] width 58 height 9
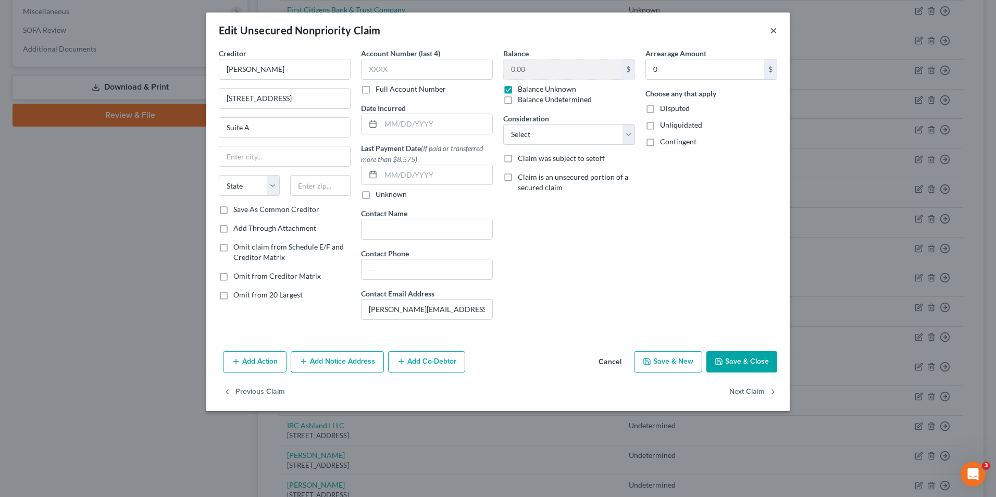
click at [772, 32] on button "×" at bounding box center [773, 30] width 7 height 13
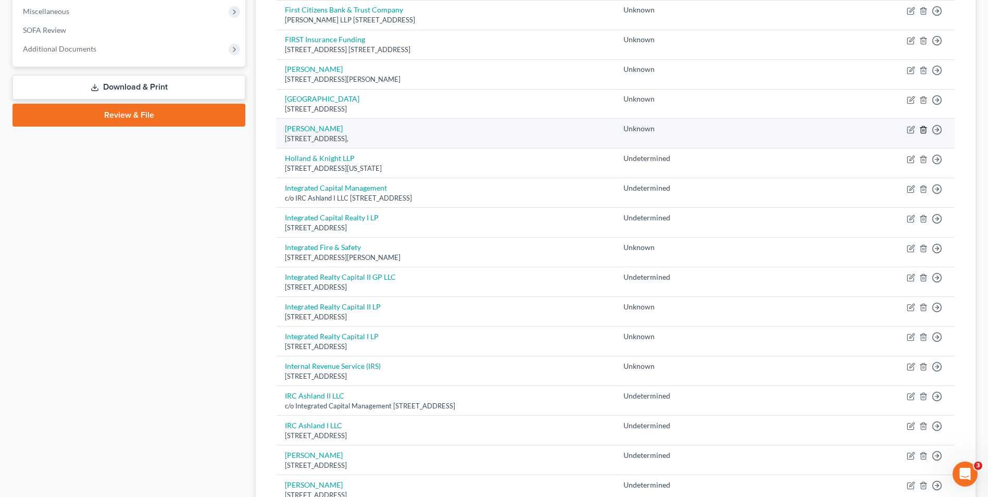
click at [924, 131] on line "button" at bounding box center [924, 130] width 0 height 2
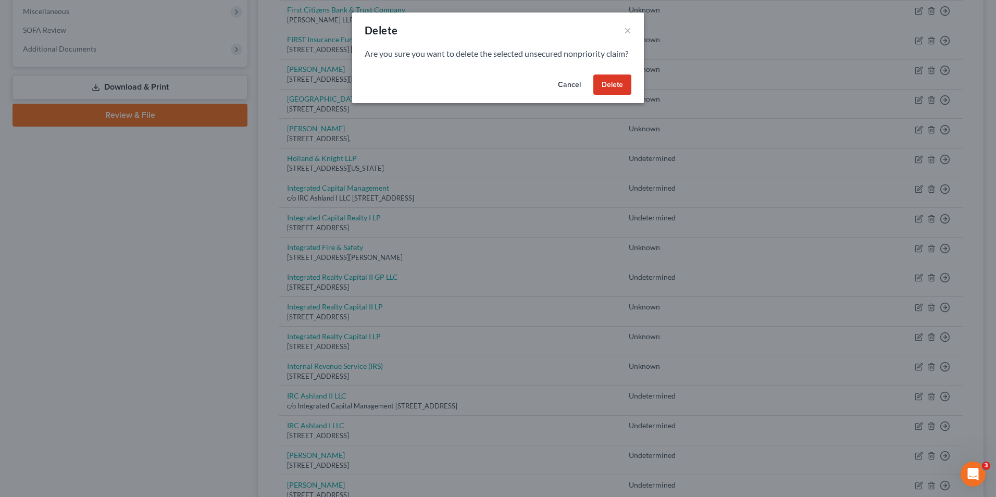
click at [607, 95] on button "Delete" at bounding box center [612, 84] width 38 height 21
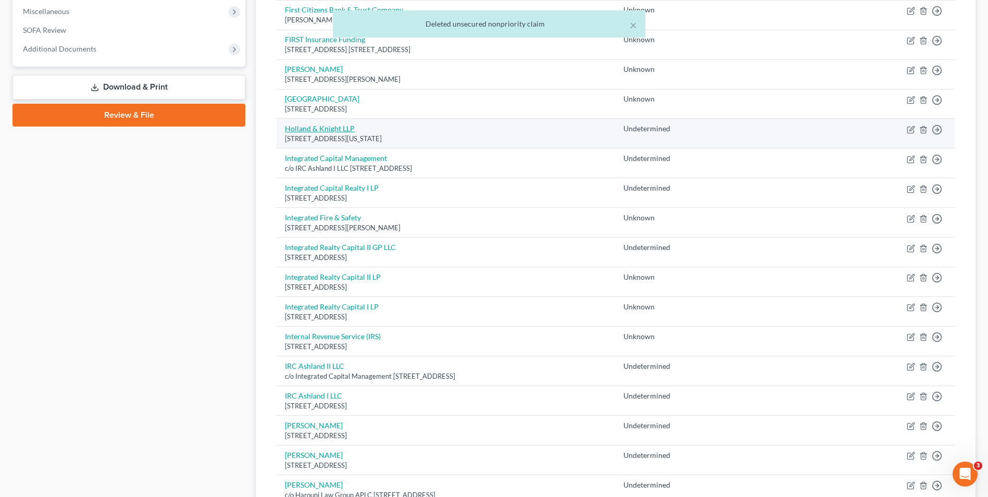
click at [332, 128] on link "Holland & Knight LLP" at bounding box center [320, 128] width 70 height 9
select select "5"
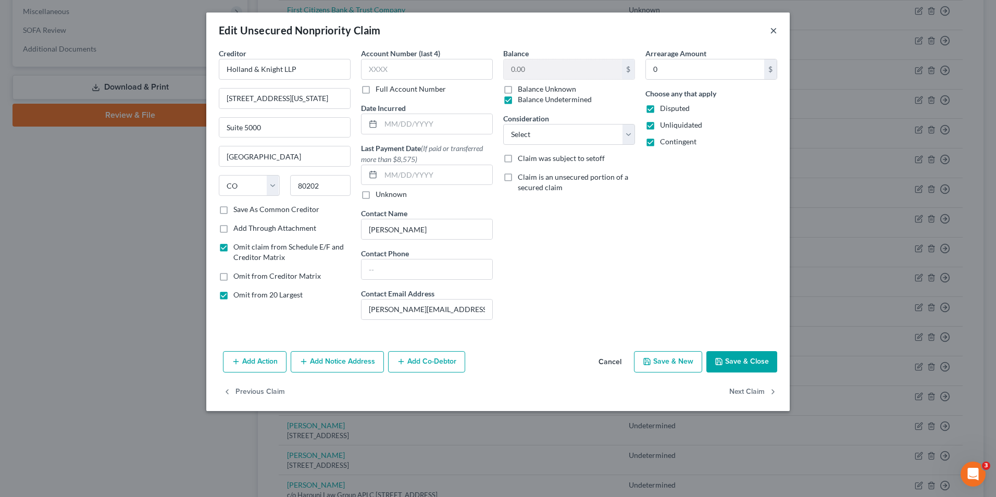
click at [770, 30] on button "×" at bounding box center [773, 30] width 7 height 13
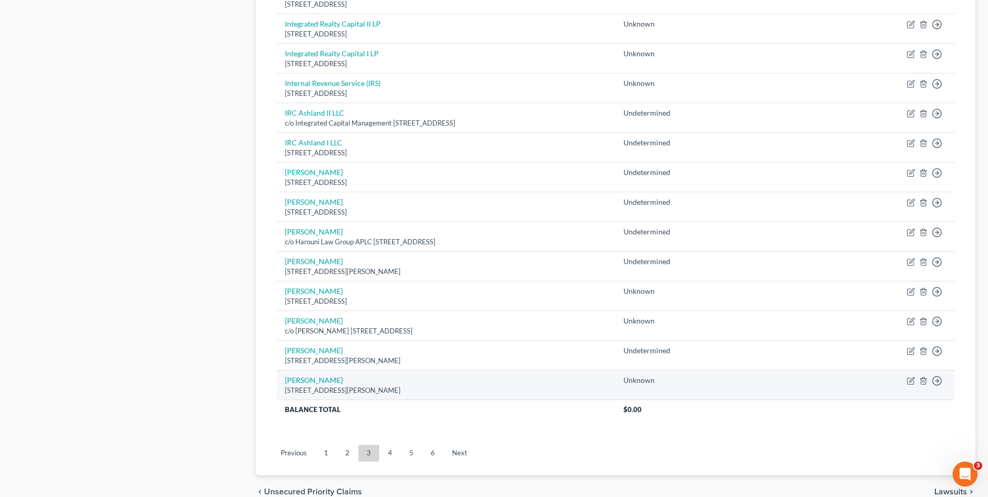
scroll to position [617, 0]
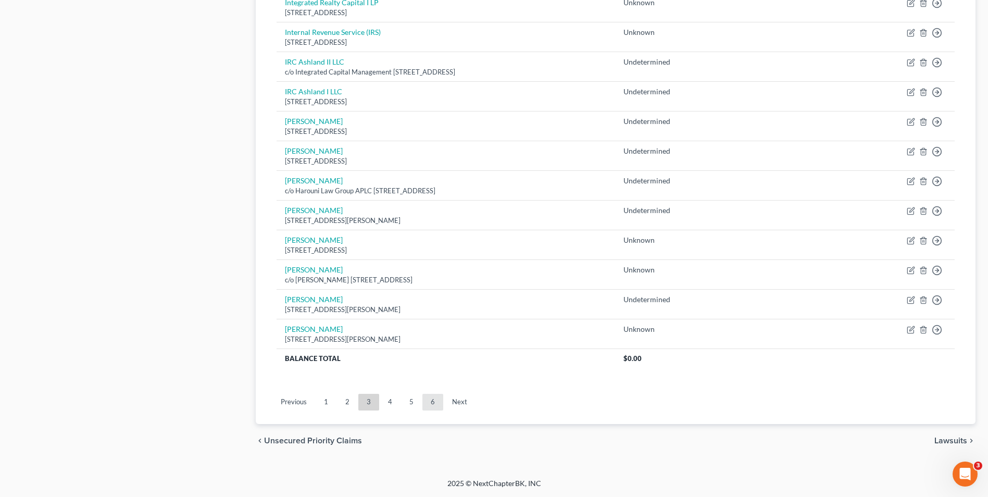
click at [434, 406] on link "6" at bounding box center [432, 402] width 21 height 17
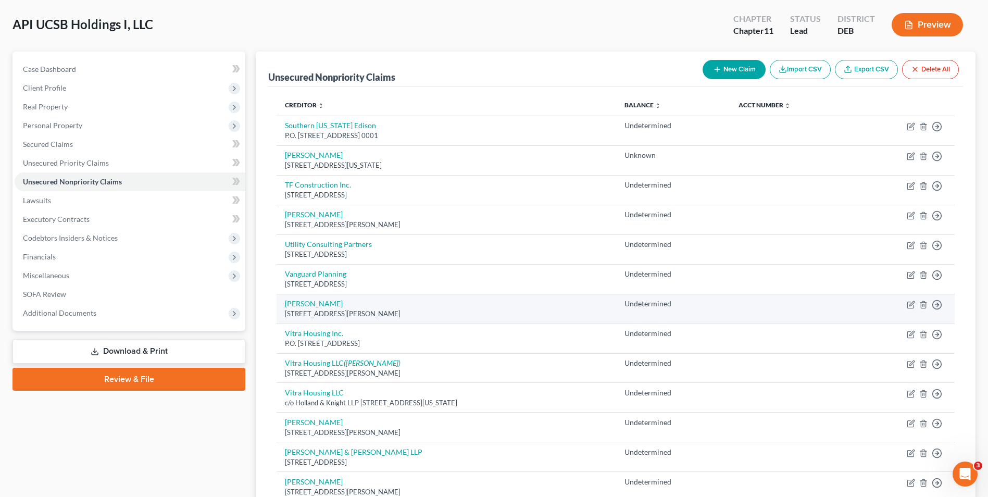
scroll to position [156, 0]
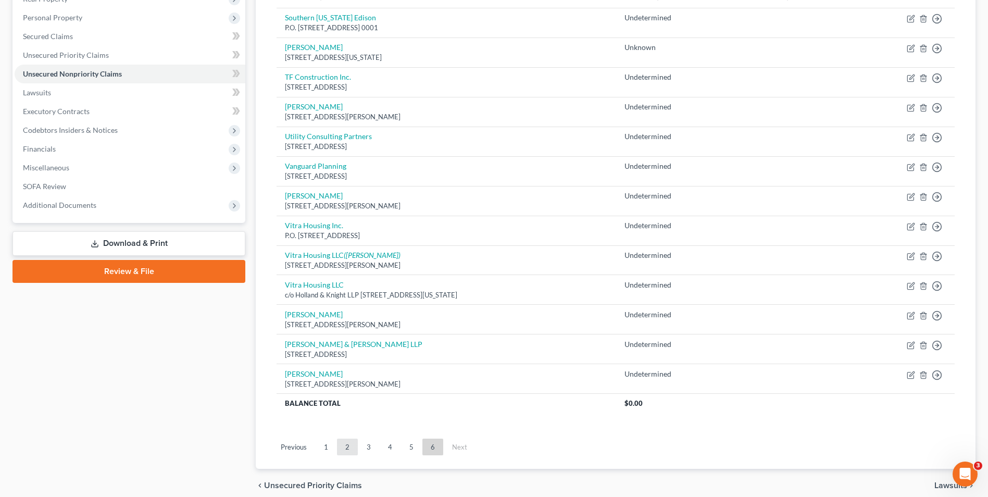
click at [346, 445] on link "2" at bounding box center [347, 447] width 21 height 17
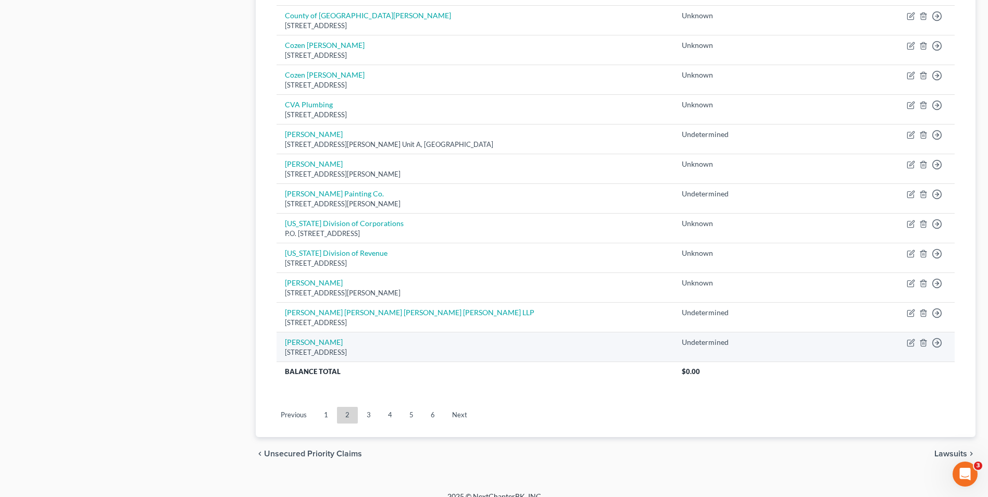
scroll to position [706, 0]
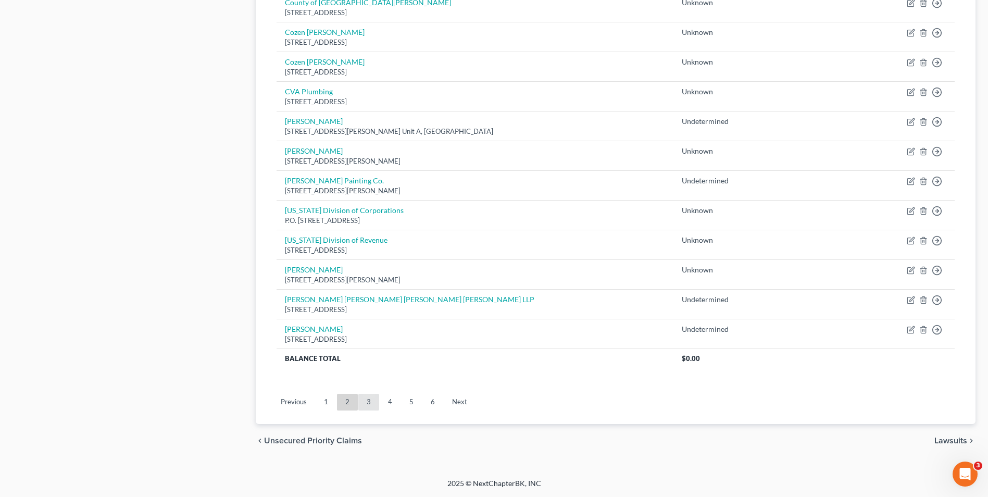
click at [368, 399] on link "3" at bounding box center [368, 402] width 21 height 17
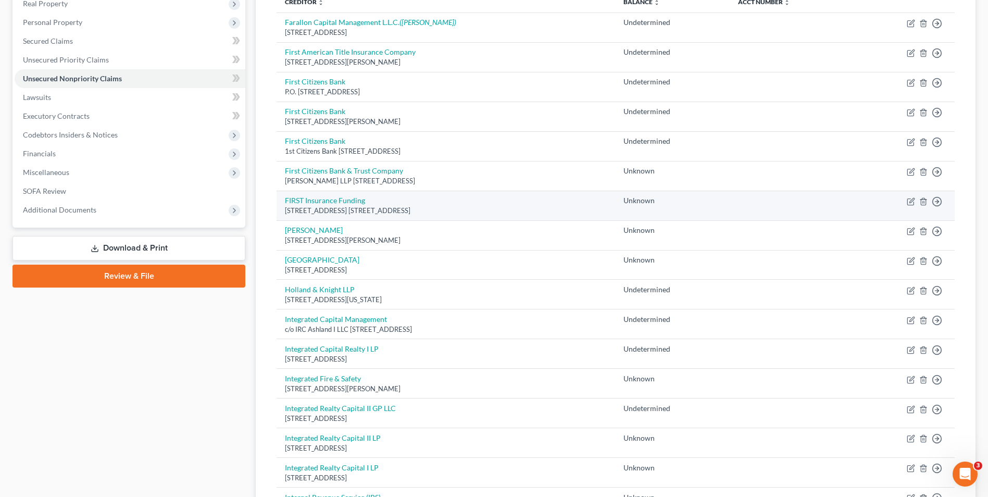
scroll to position [156, 0]
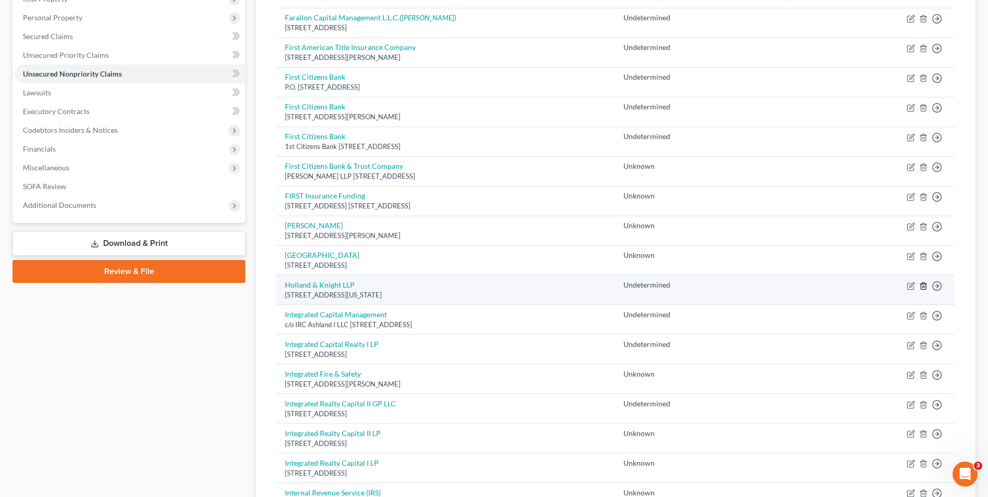
click at [924, 285] on icon "button" at bounding box center [923, 286] width 8 height 8
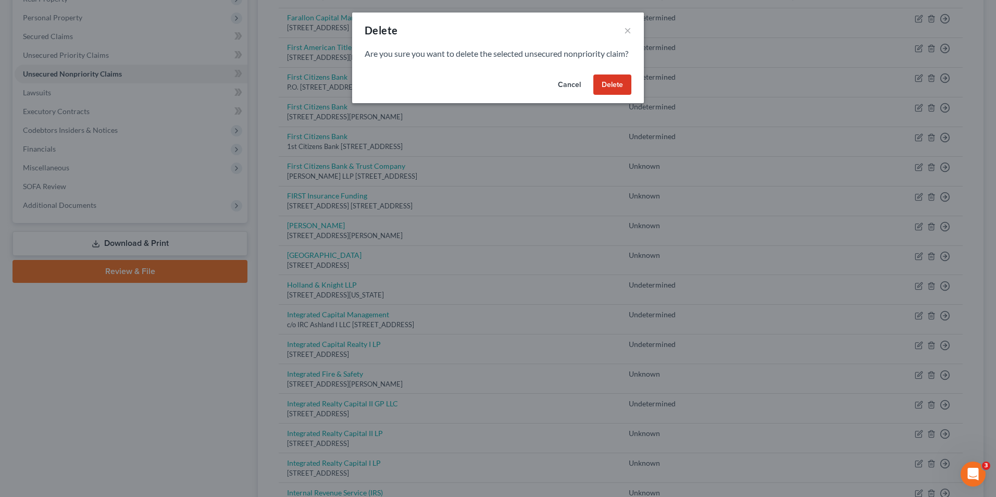
click at [617, 95] on button "Delete" at bounding box center [612, 84] width 38 height 21
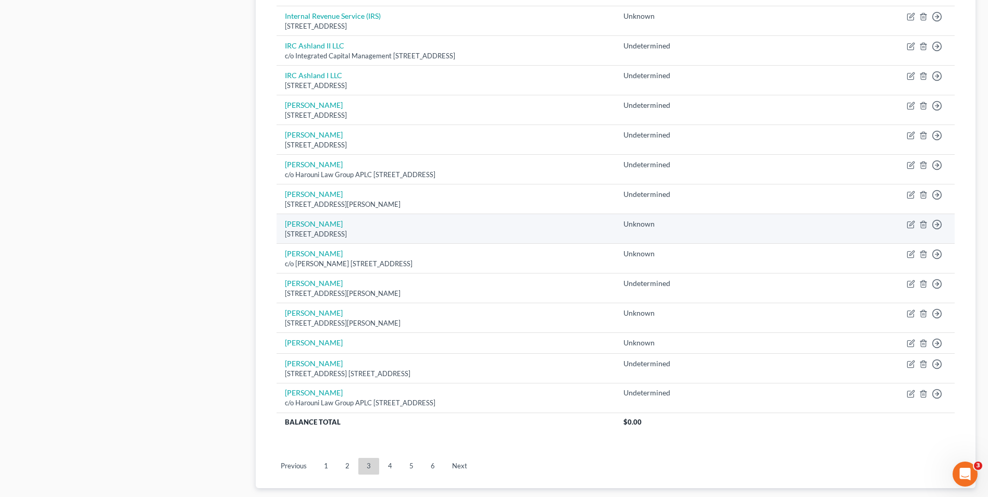
scroll to position [625, 0]
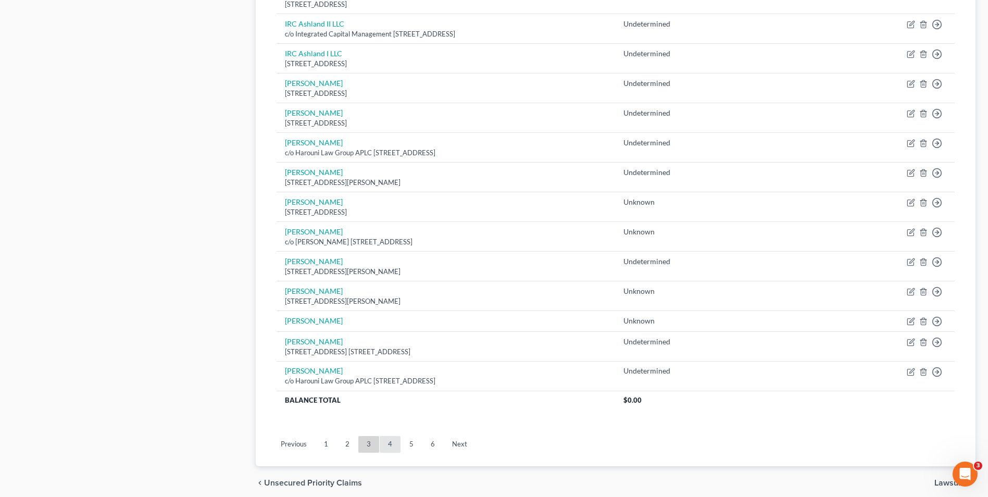
click at [392, 443] on link "4" at bounding box center [390, 444] width 21 height 17
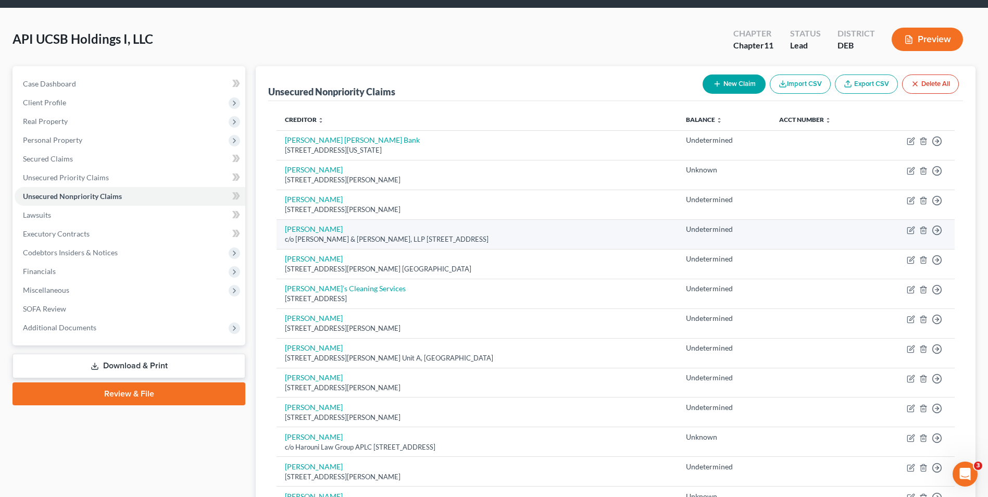
scroll to position [52, 0]
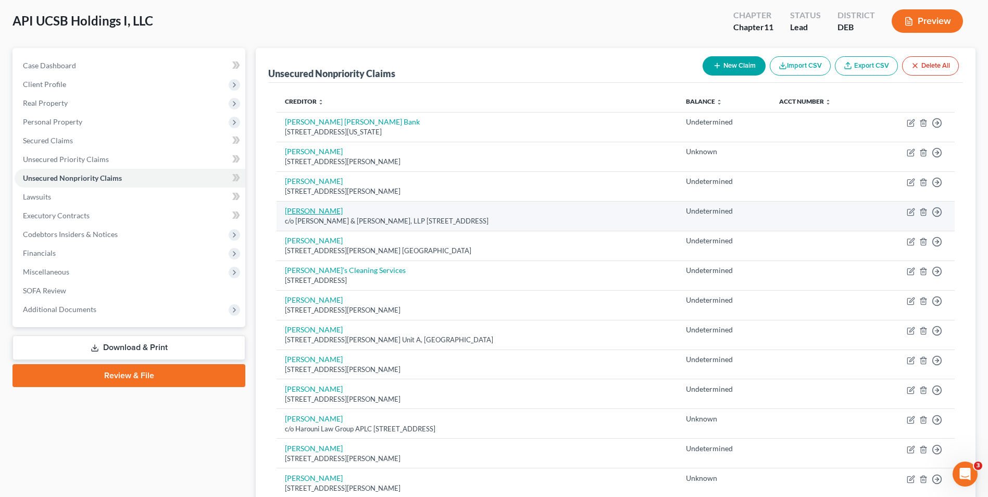
click at [318, 212] on link "[PERSON_NAME]" at bounding box center [314, 210] width 58 height 9
select select "4"
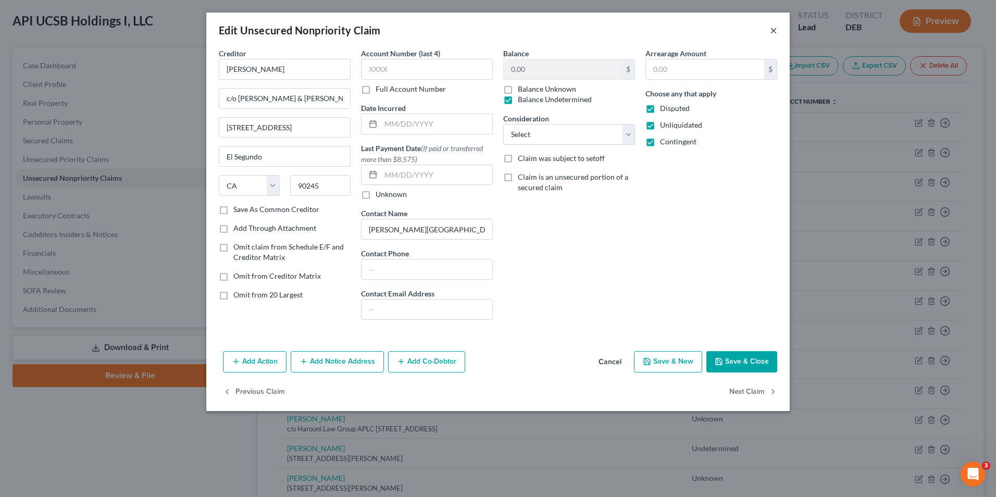
click at [773, 30] on button "×" at bounding box center [773, 30] width 7 height 13
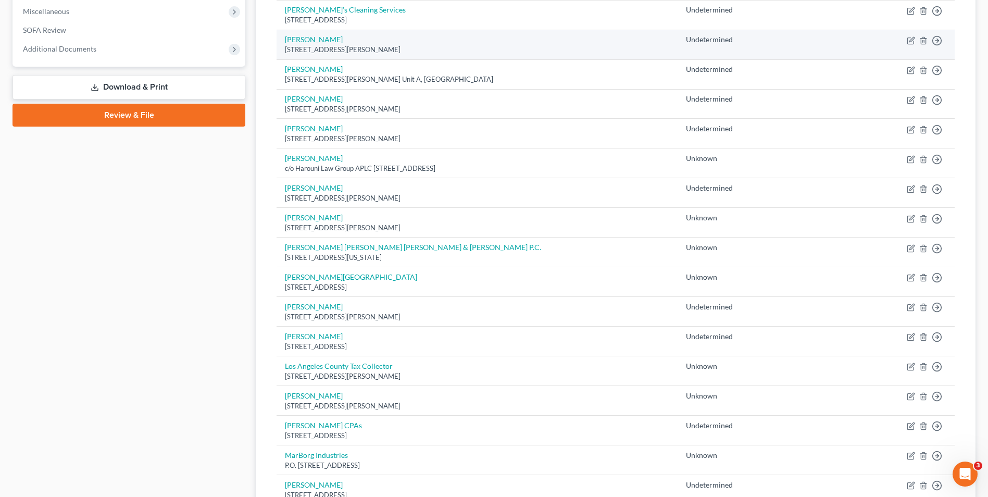
scroll to position [417, 0]
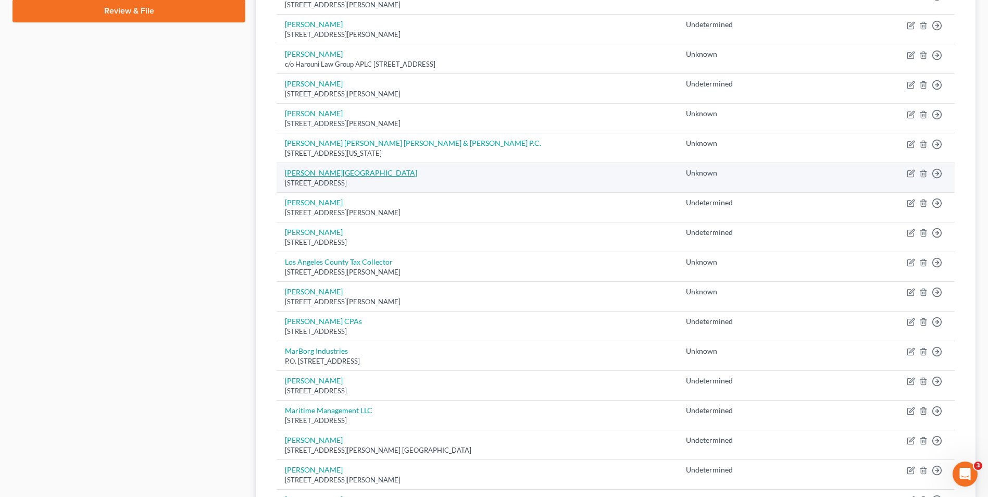
click at [369, 173] on link "[PERSON_NAME][GEOGRAPHIC_DATA]" at bounding box center [351, 172] width 132 height 9
select select "7"
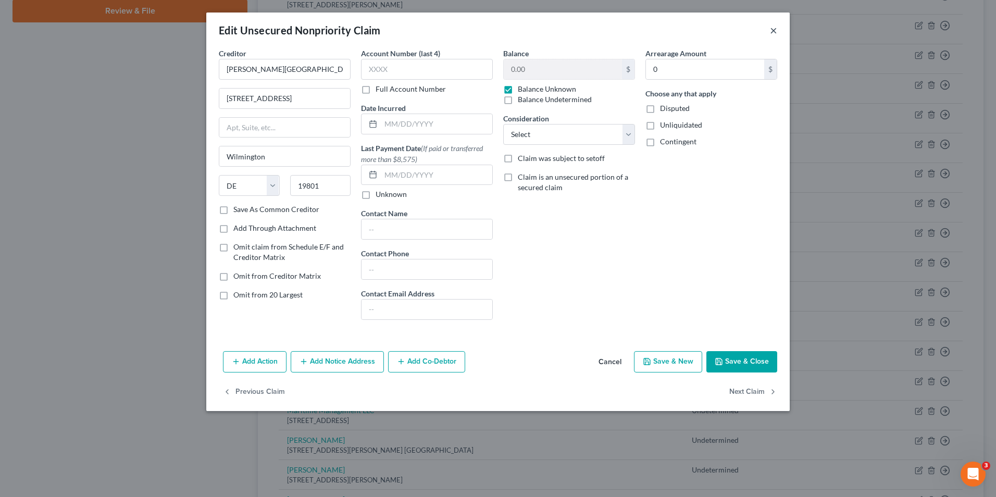
click at [773, 31] on button "×" at bounding box center [773, 30] width 7 height 13
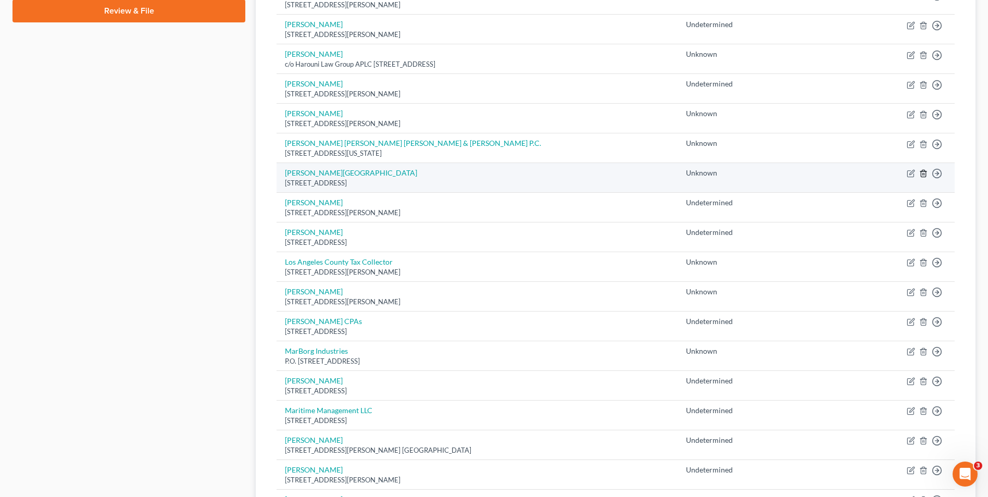
click at [920, 173] on icon "button" at bounding box center [923, 173] width 8 height 8
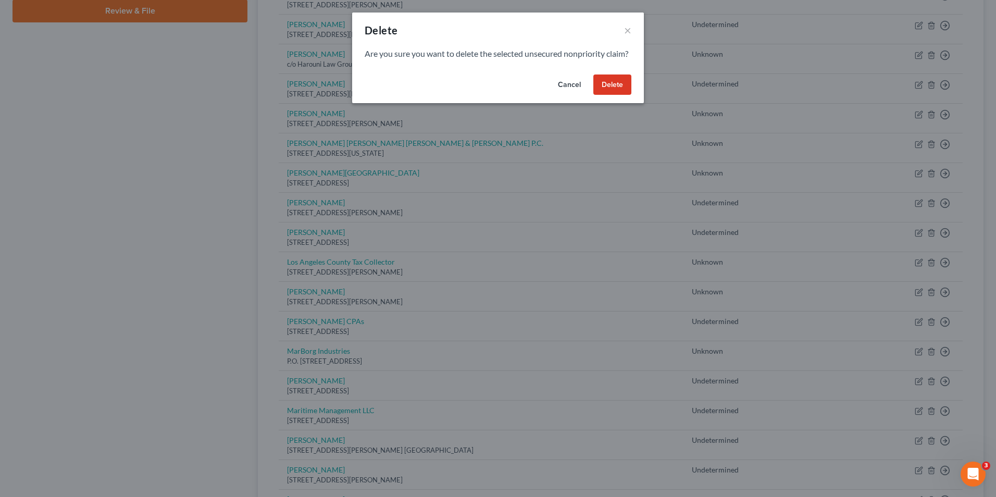
click at [611, 95] on button "Delete" at bounding box center [612, 84] width 38 height 21
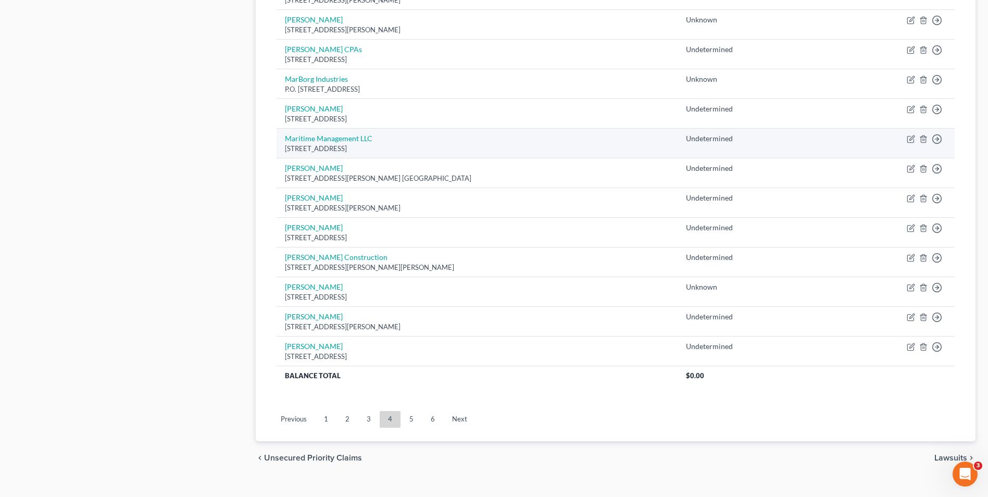
scroll to position [676, 0]
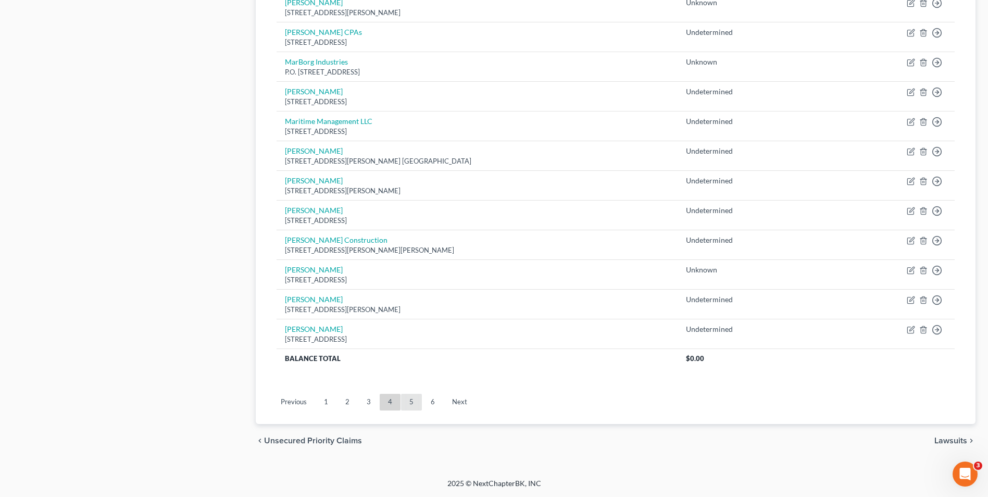
click at [409, 402] on link "5" at bounding box center [411, 402] width 21 height 17
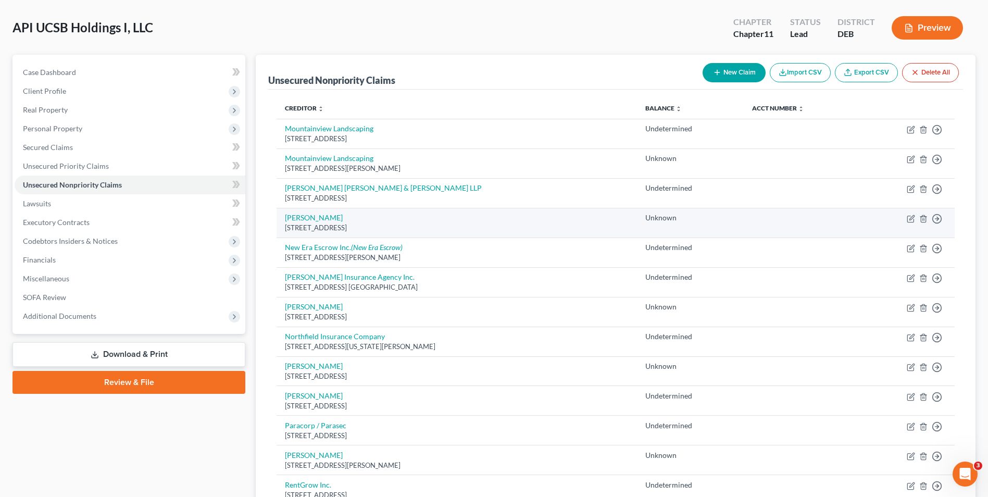
scroll to position [104, 0]
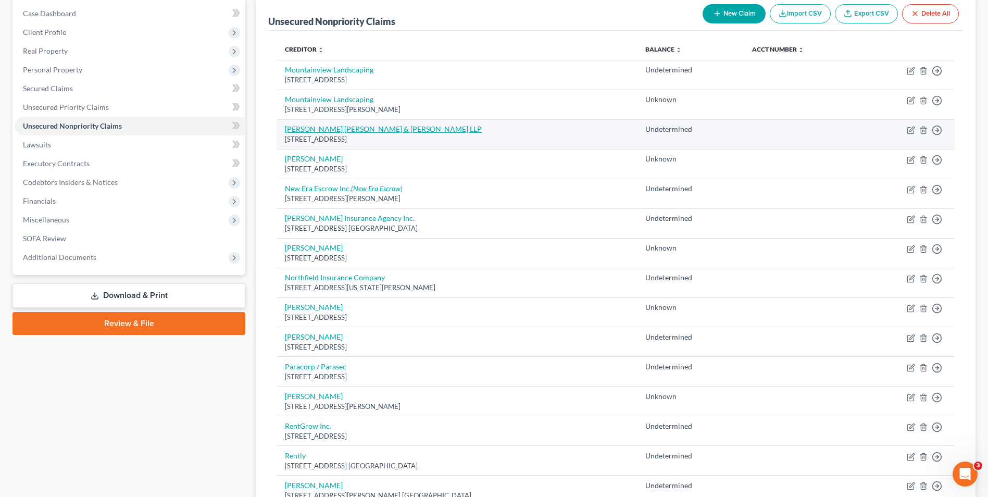
click at [304, 128] on link "[PERSON_NAME] [PERSON_NAME] & [PERSON_NAME] LLP" at bounding box center [383, 129] width 197 height 9
select select "4"
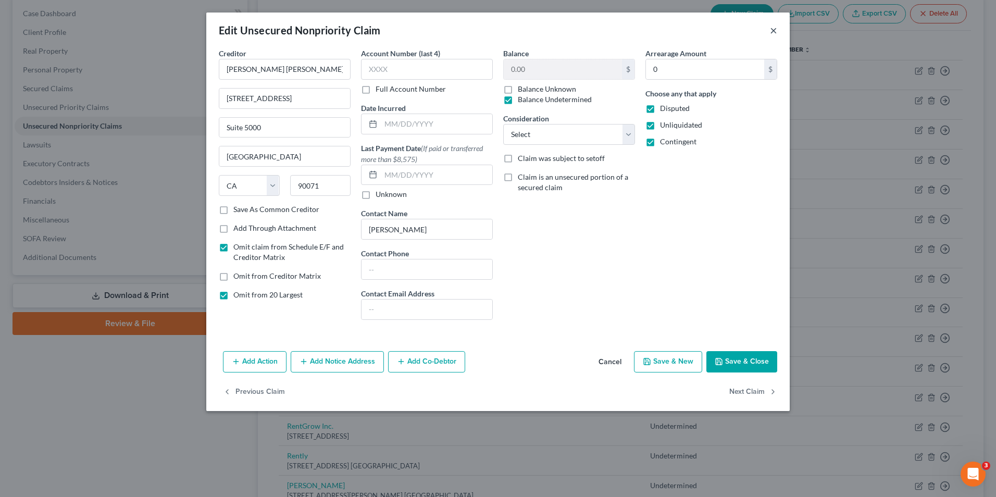
click at [774, 32] on button "×" at bounding box center [773, 30] width 7 height 13
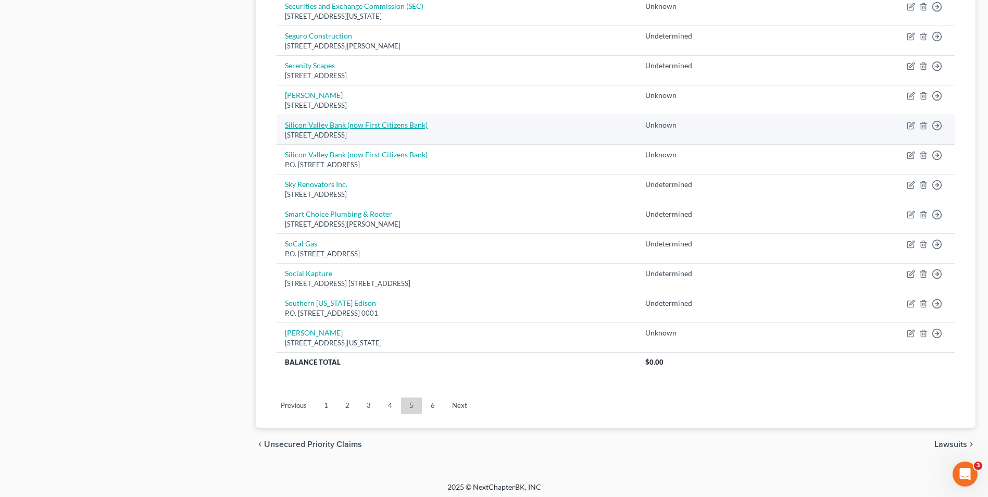
scroll to position [706, 0]
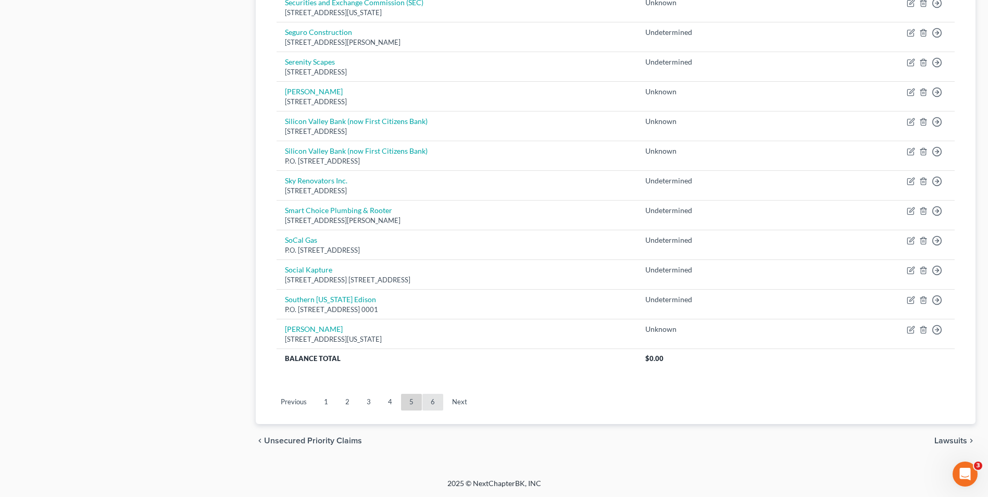
click at [432, 399] on link "6" at bounding box center [432, 402] width 21 height 17
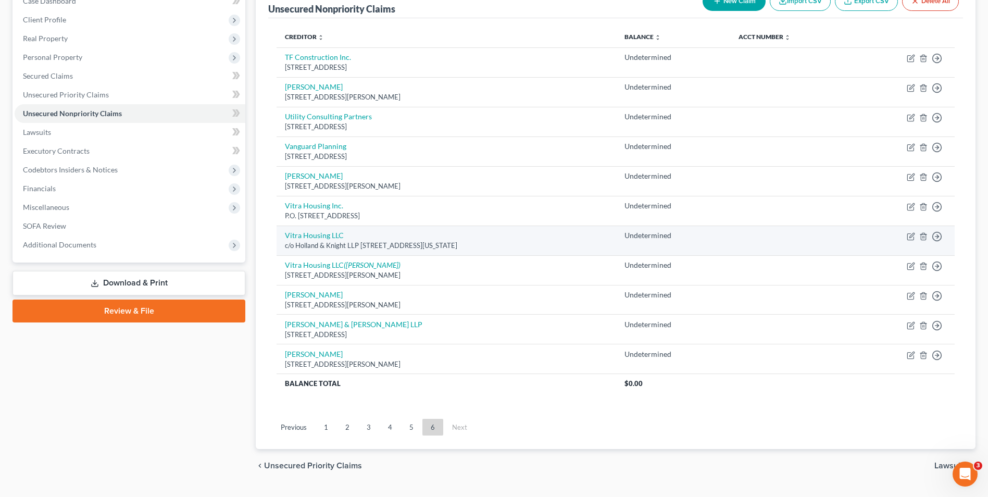
scroll to position [142, 0]
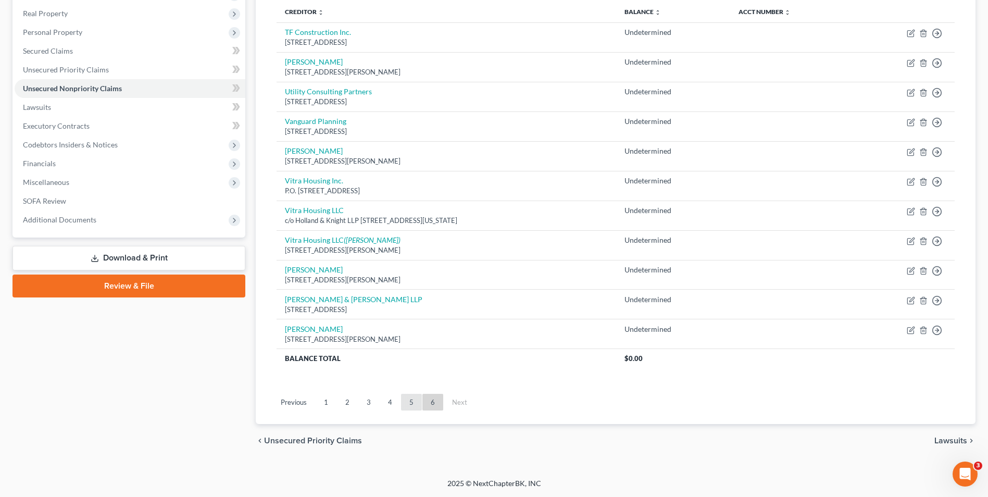
click at [409, 405] on link "5" at bounding box center [411, 402] width 21 height 17
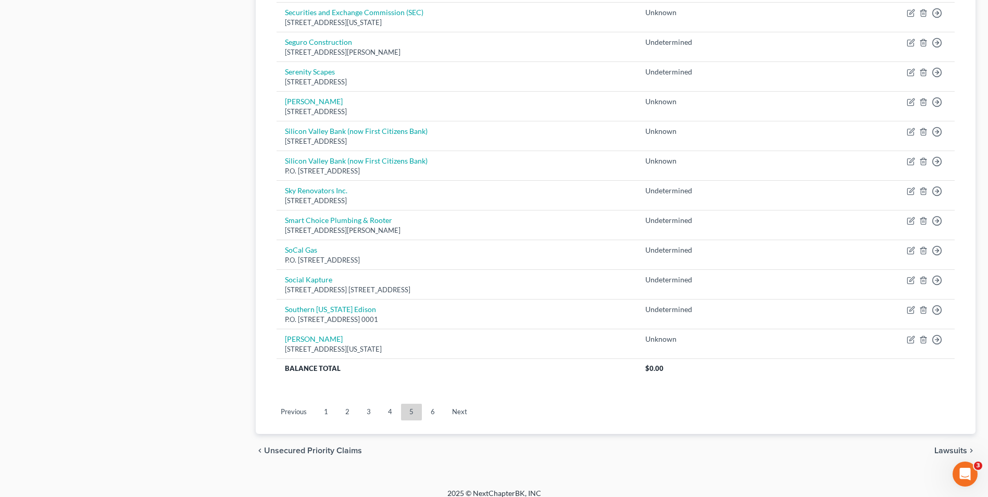
scroll to position [706, 0]
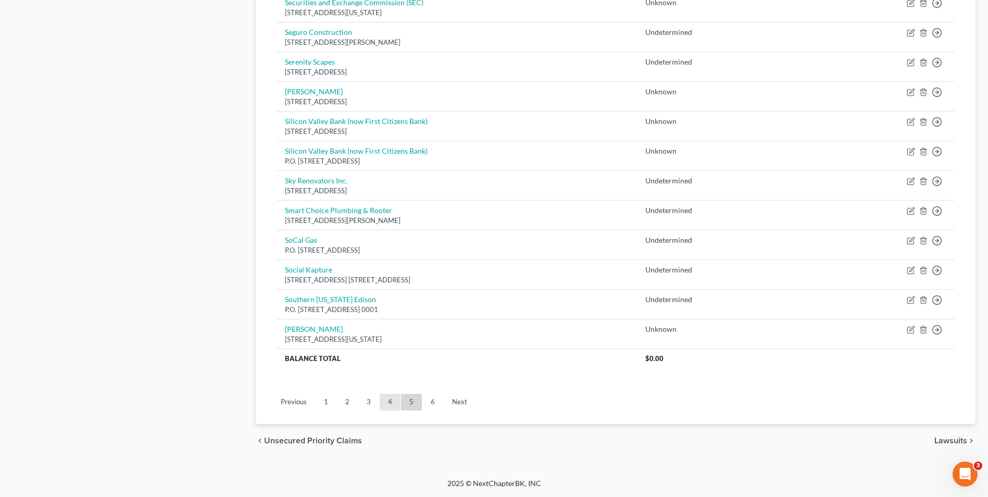
click at [387, 405] on link "4" at bounding box center [390, 402] width 21 height 17
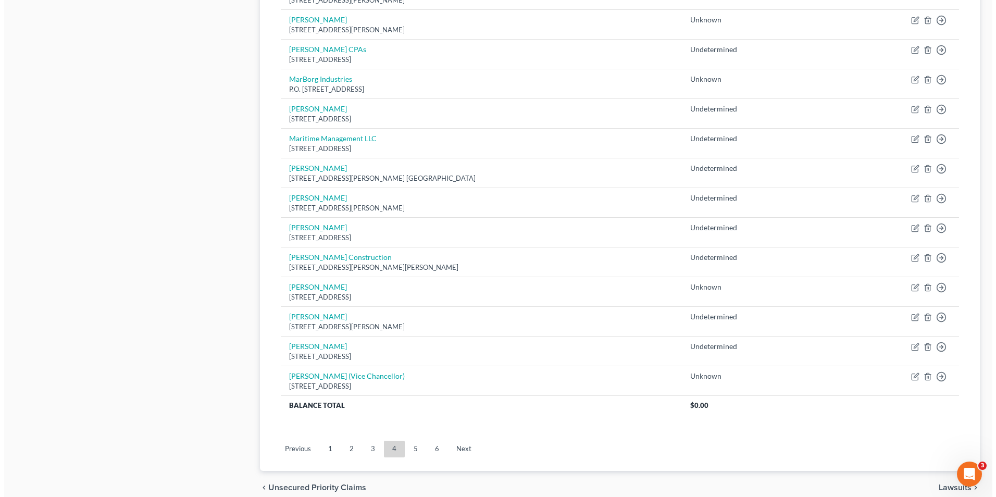
scroll to position [677, 0]
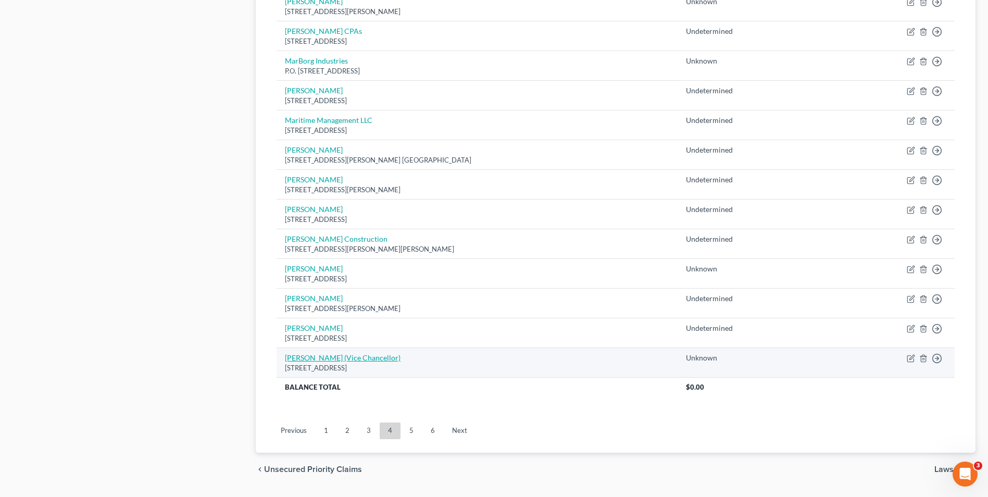
click at [320, 359] on link "[PERSON_NAME] (Vice Chancellor)" at bounding box center [343, 357] width 116 height 9
select select "7"
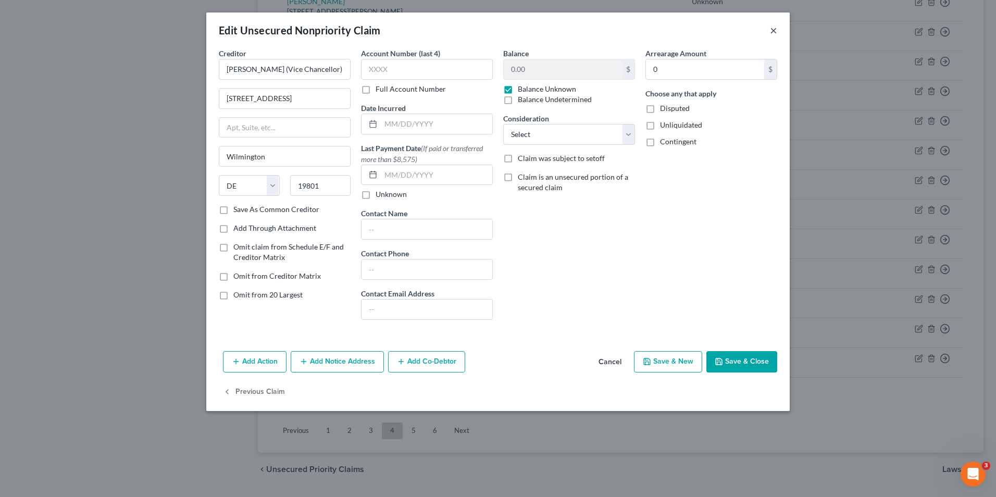
click at [775, 32] on button "×" at bounding box center [773, 30] width 7 height 13
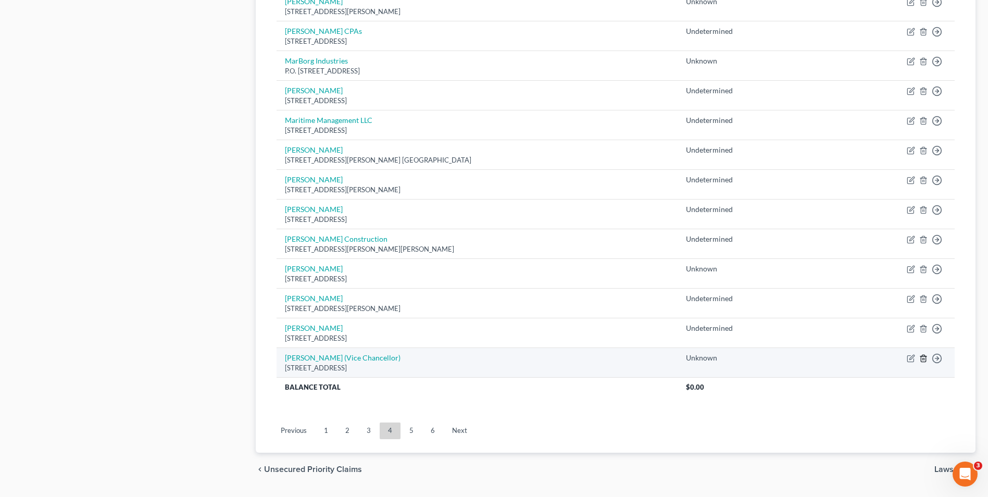
click at [925, 357] on icon "button" at bounding box center [923, 358] width 8 height 8
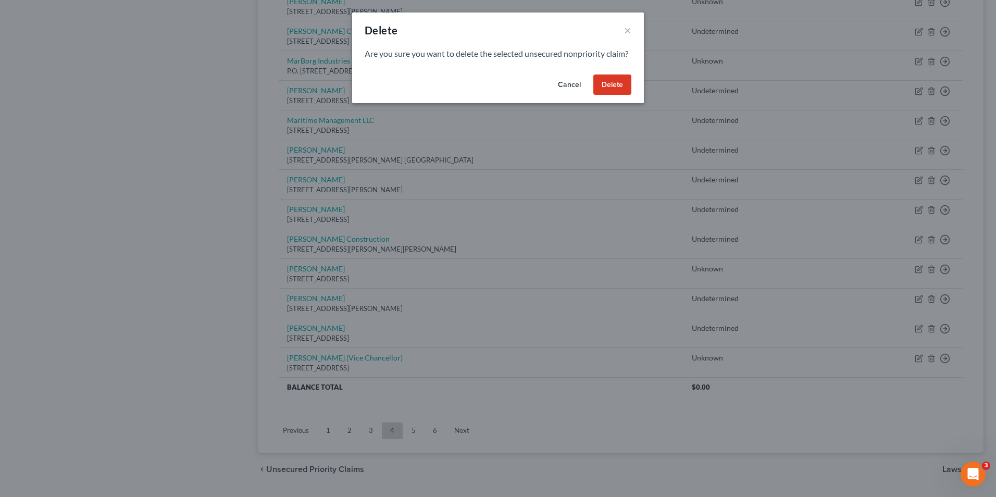
click at [617, 95] on button "Delete" at bounding box center [612, 84] width 38 height 21
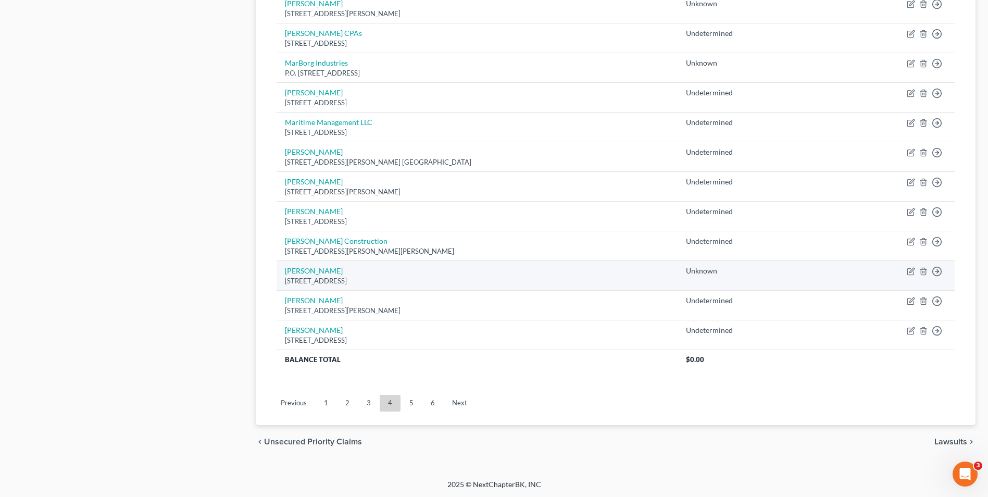
scroll to position [676, 0]
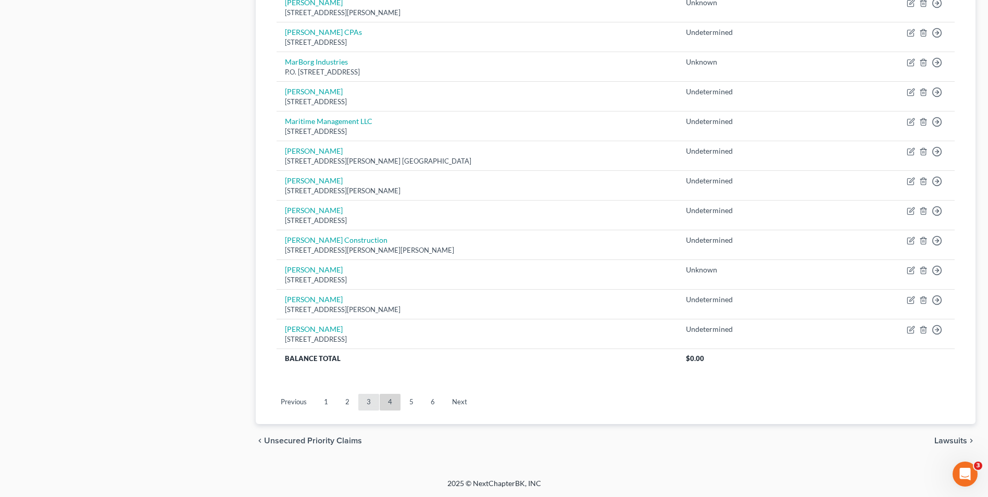
click at [374, 403] on link "3" at bounding box center [368, 402] width 21 height 17
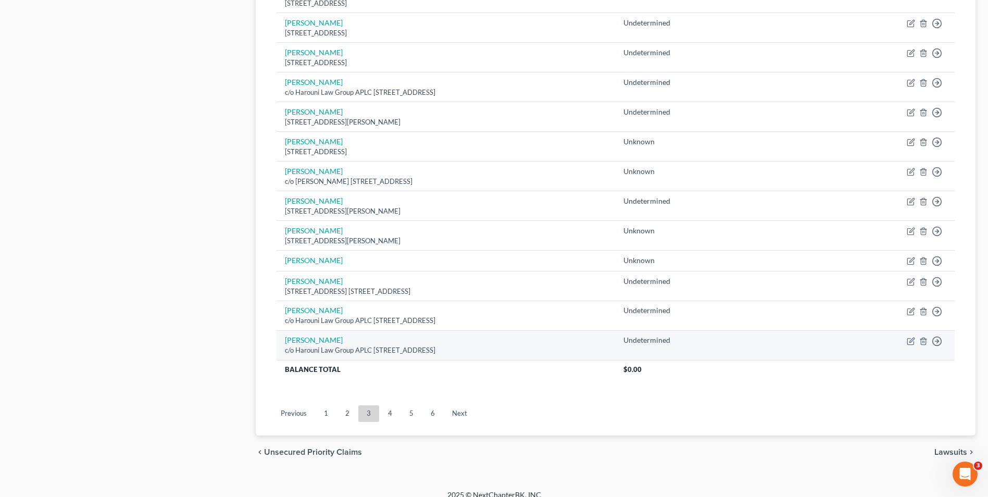
scroll to position [697, 0]
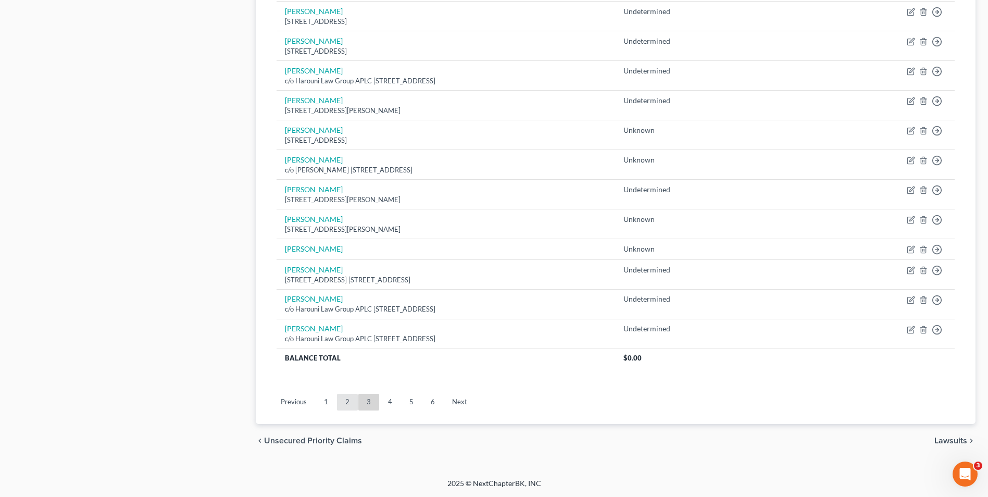
click at [351, 404] on link "2" at bounding box center [347, 402] width 21 height 17
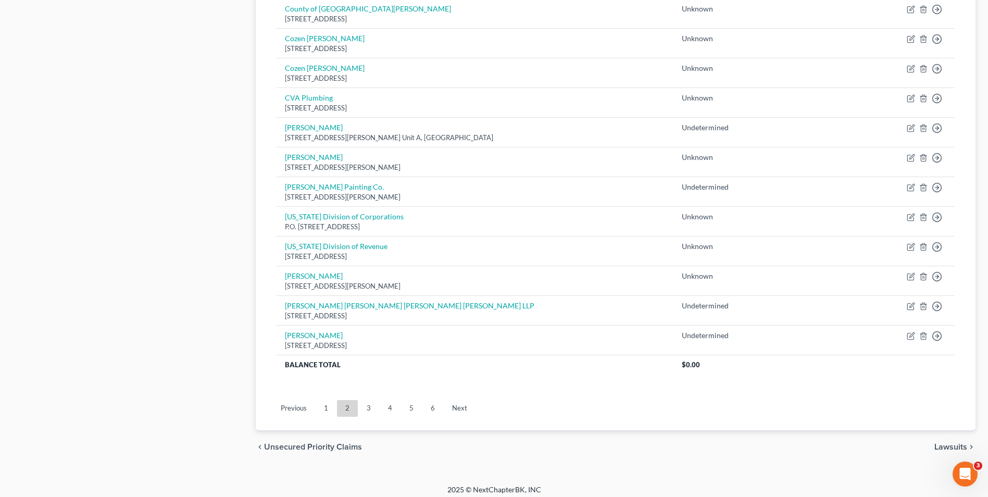
scroll to position [706, 0]
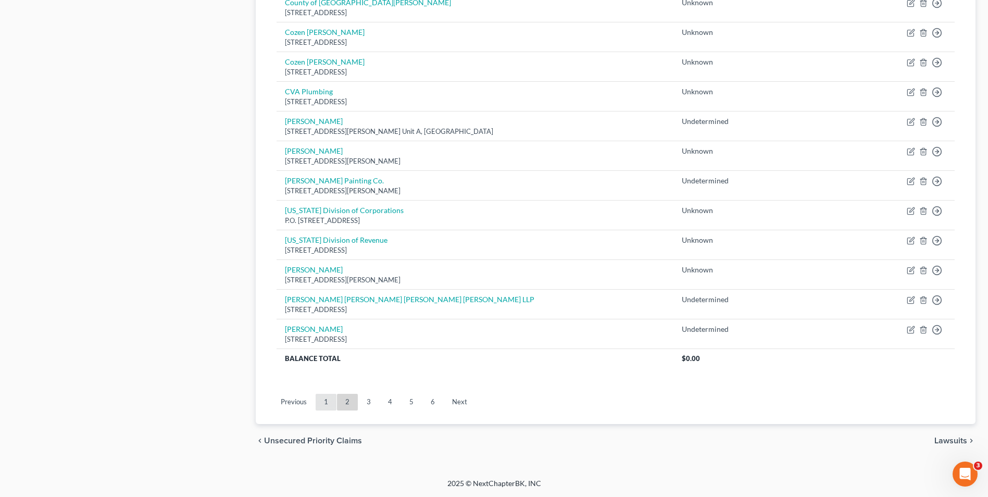
click at [322, 401] on link "1" at bounding box center [326, 402] width 21 height 17
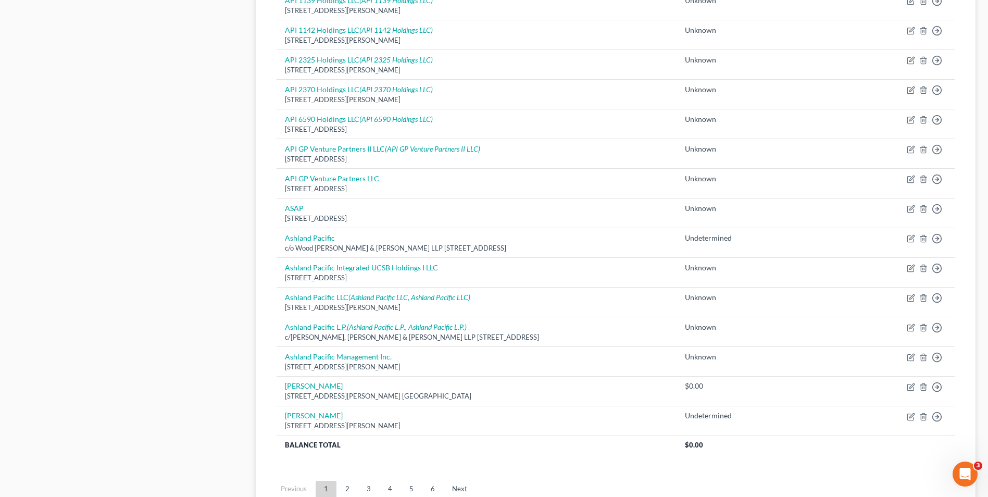
scroll to position [677, 0]
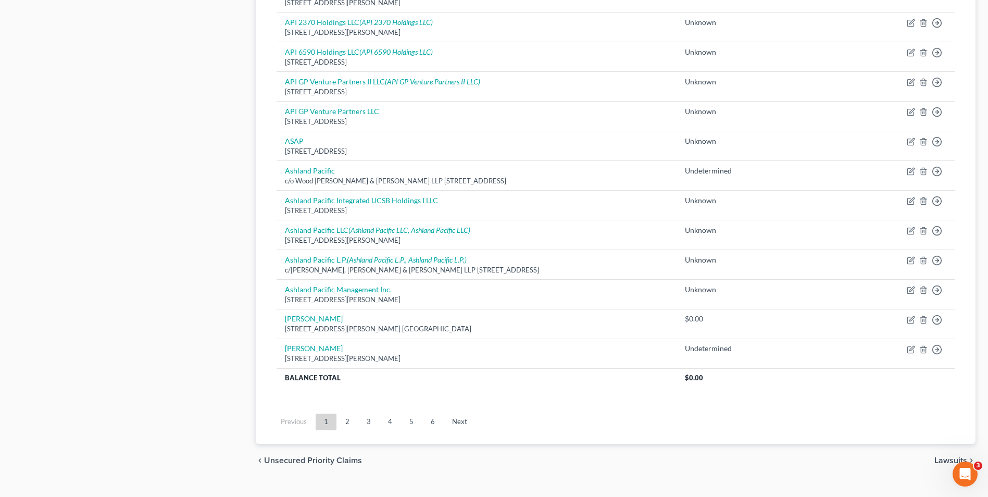
click at [352, 421] on link "2" at bounding box center [347, 422] width 21 height 17
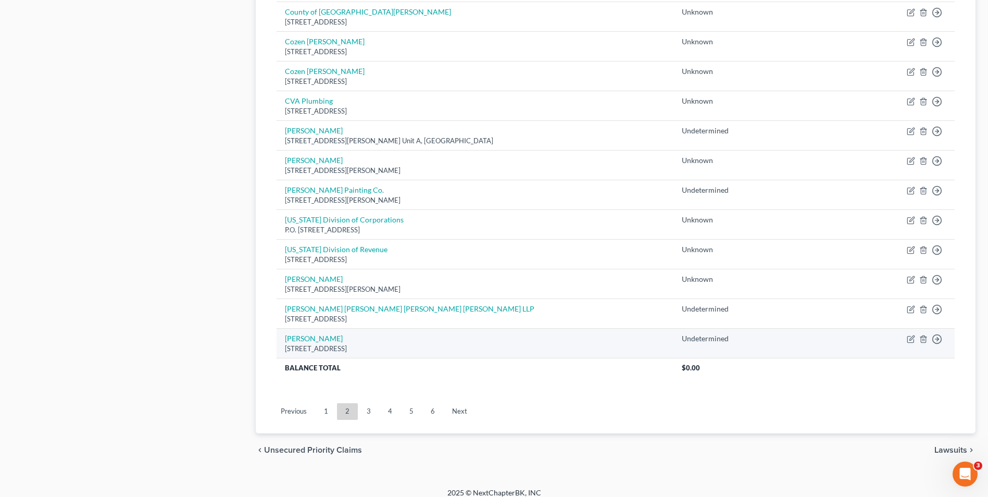
scroll to position [706, 0]
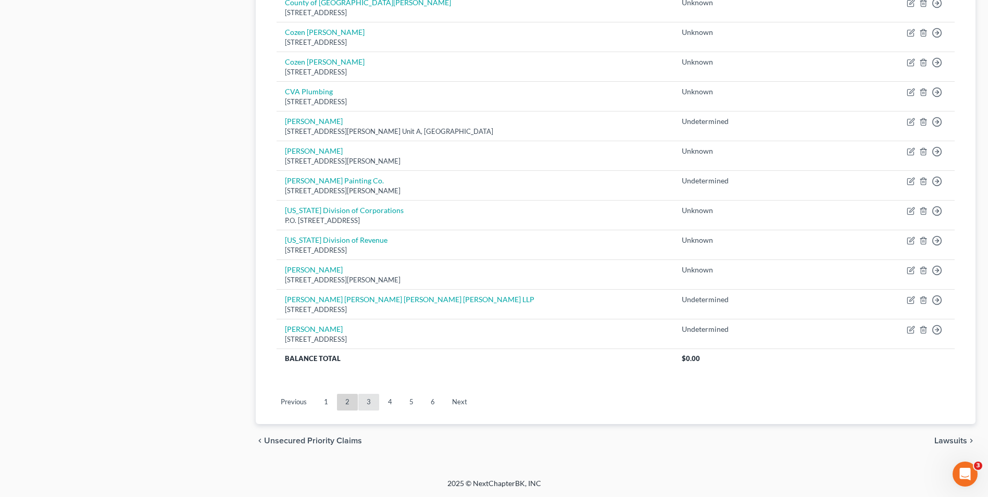
click at [369, 408] on link "3" at bounding box center [368, 402] width 21 height 17
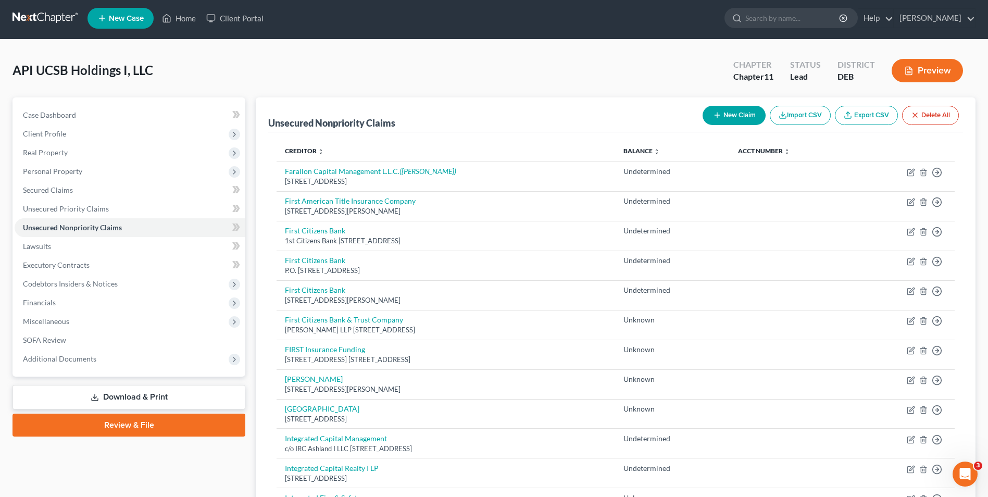
scroll to position [0, 0]
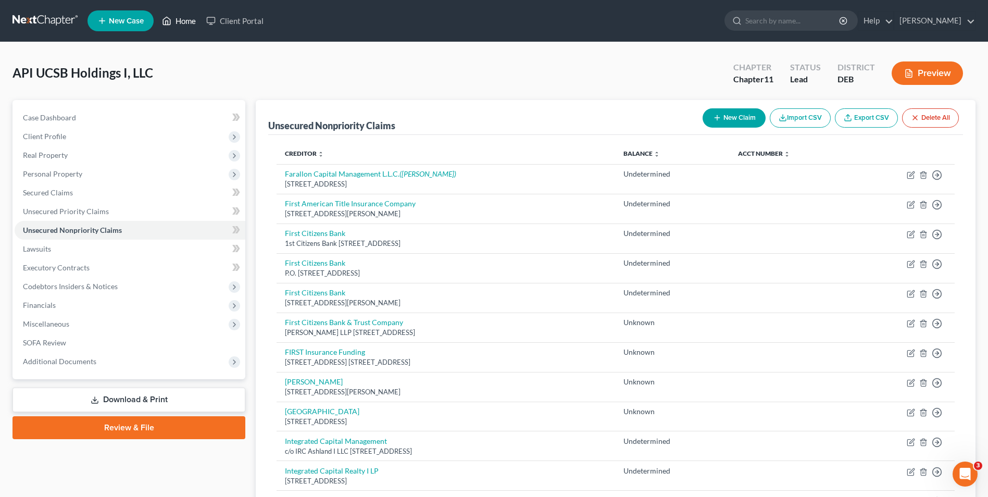
click at [192, 25] on link "Home" at bounding box center [179, 20] width 44 height 19
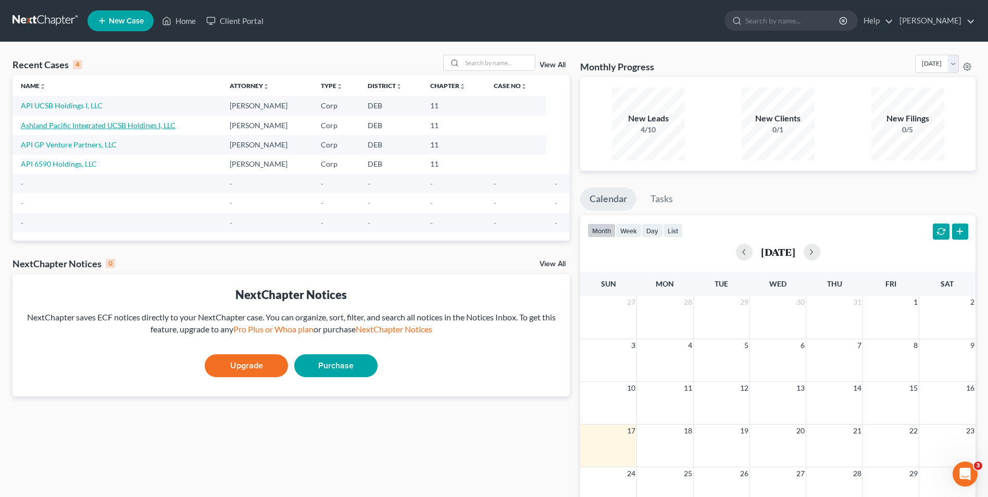
click at [85, 125] on link "Ashland Pacific Integrated UCSB Holdings I, LLC" at bounding box center [98, 125] width 155 height 9
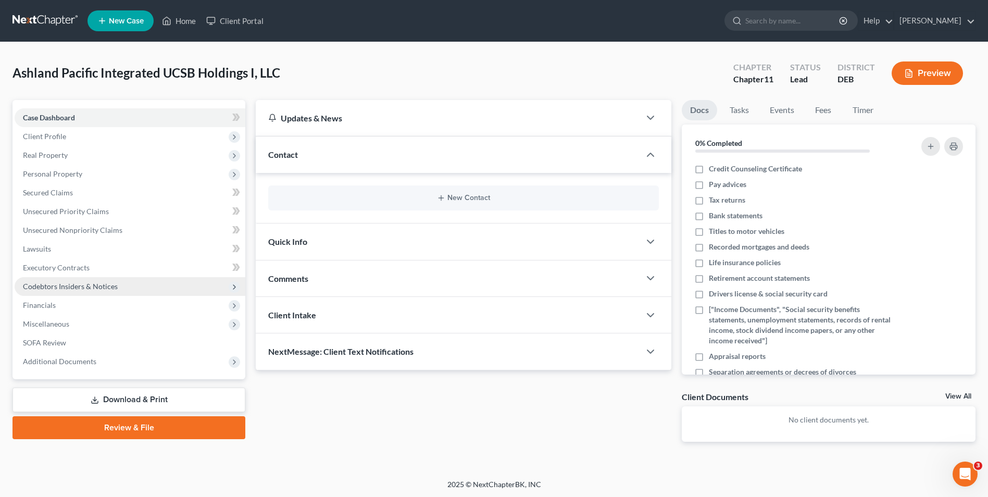
click at [60, 283] on span "Codebtors Insiders & Notices" at bounding box center [70, 286] width 95 height 9
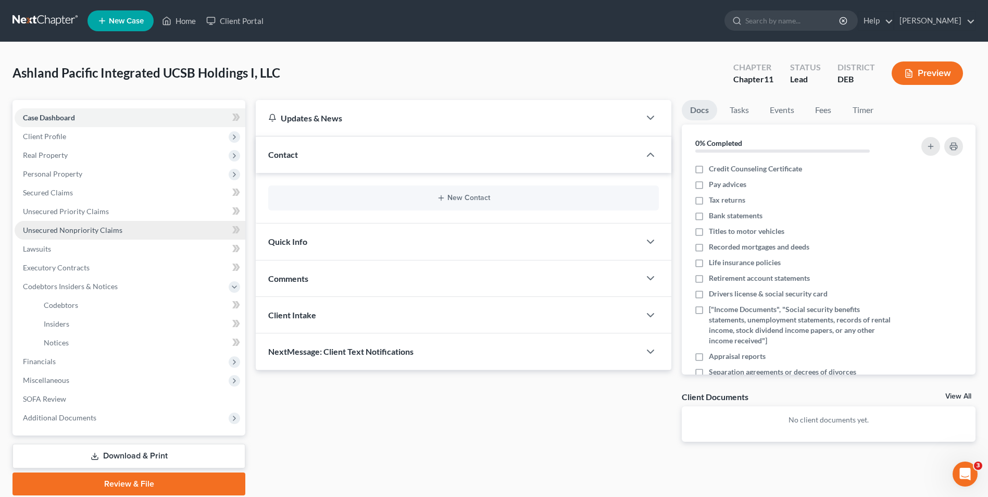
click at [86, 229] on span "Unsecured Nonpriority Claims" at bounding box center [73, 230] width 100 height 9
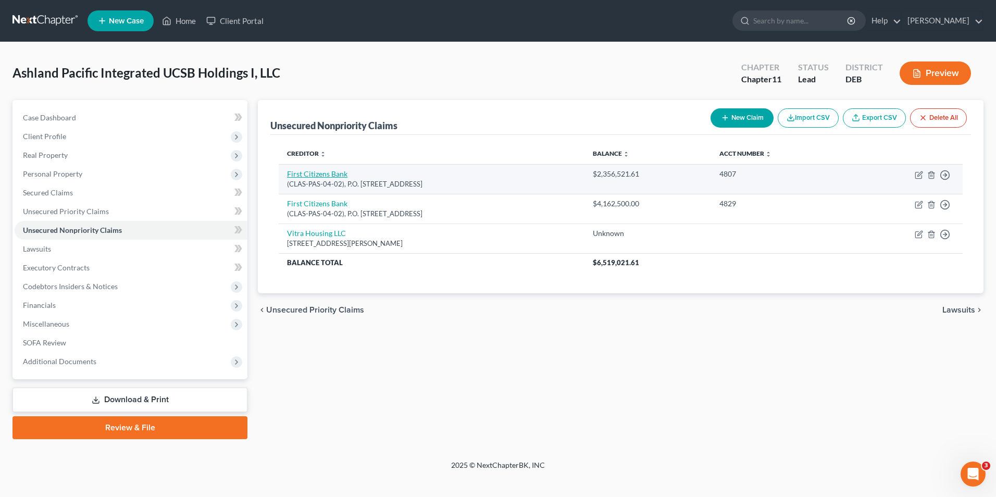
click at [324, 176] on link "First Citizens Bank" at bounding box center [317, 173] width 60 height 9
select select "4"
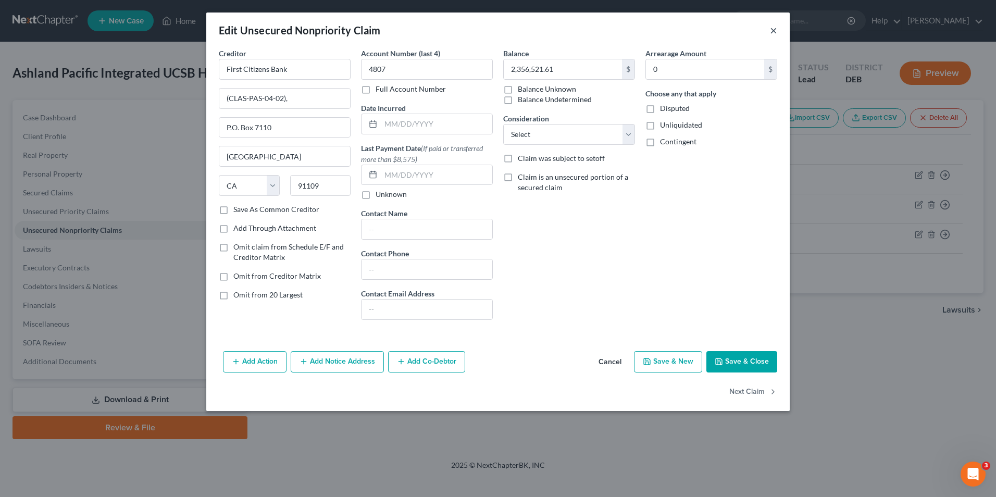
click at [773, 27] on button "×" at bounding box center [773, 30] width 7 height 13
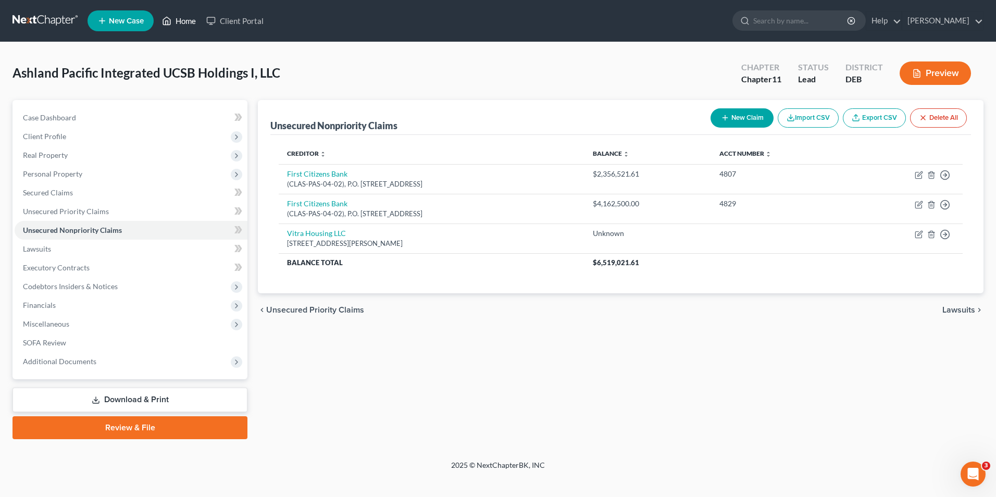
click at [179, 20] on link "Home" at bounding box center [179, 20] width 44 height 19
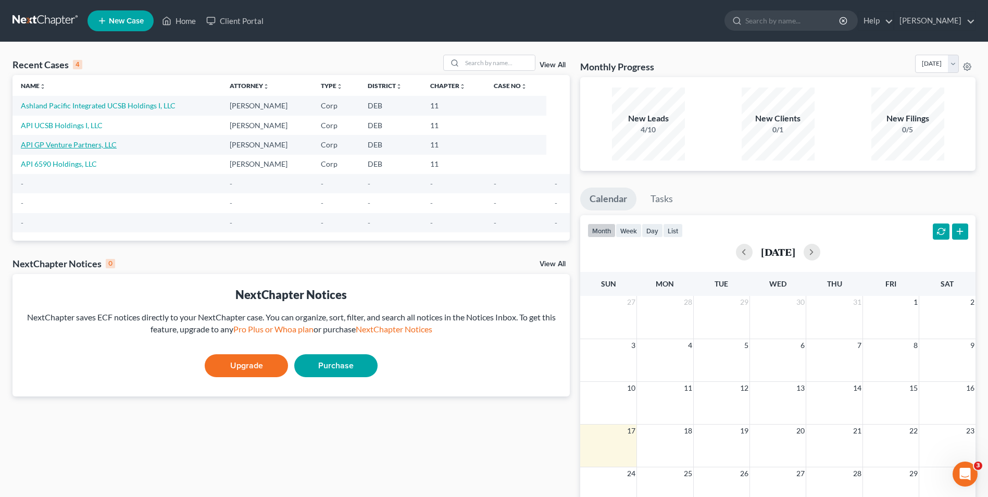
click at [72, 144] on link "API GP Venture Partners, LLC" at bounding box center [69, 144] width 96 height 9
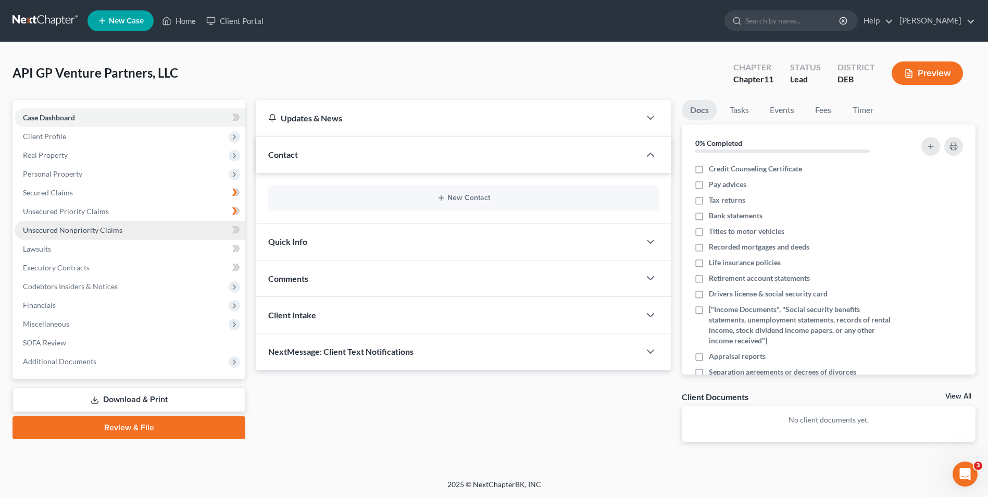
click at [96, 230] on span "Unsecured Nonpriority Claims" at bounding box center [73, 230] width 100 height 9
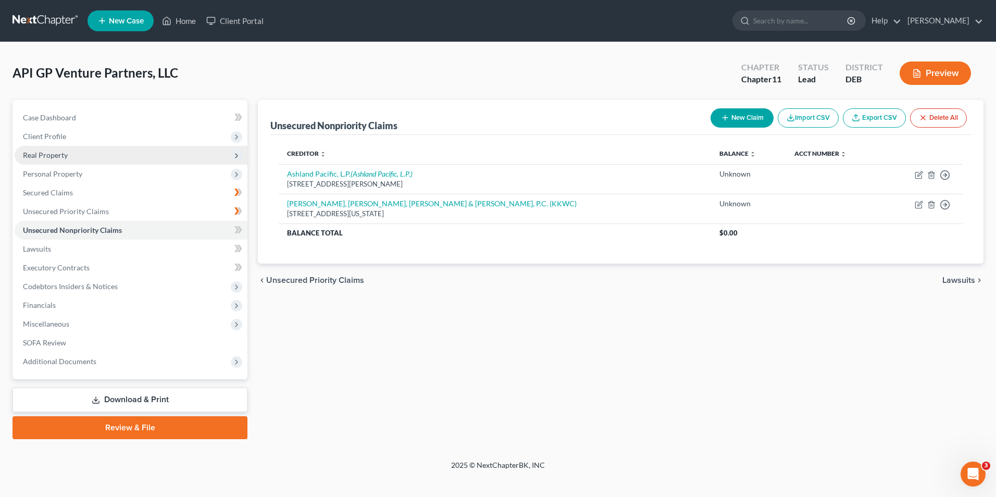
click at [50, 154] on span "Real Property" at bounding box center [45, 155] width 45 height 9
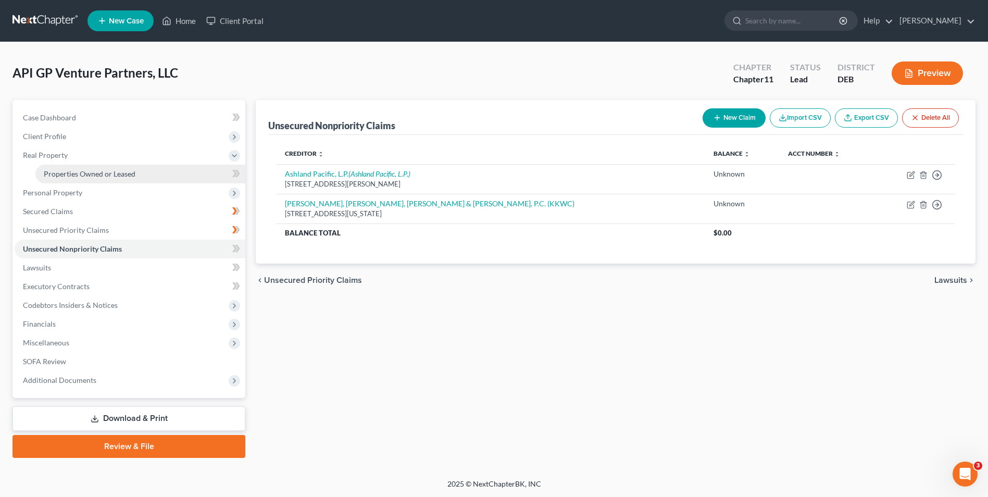
click at [52, 172] on span "Properties Owned or Leased" at bounding box center [90, 173] width 92 height 9
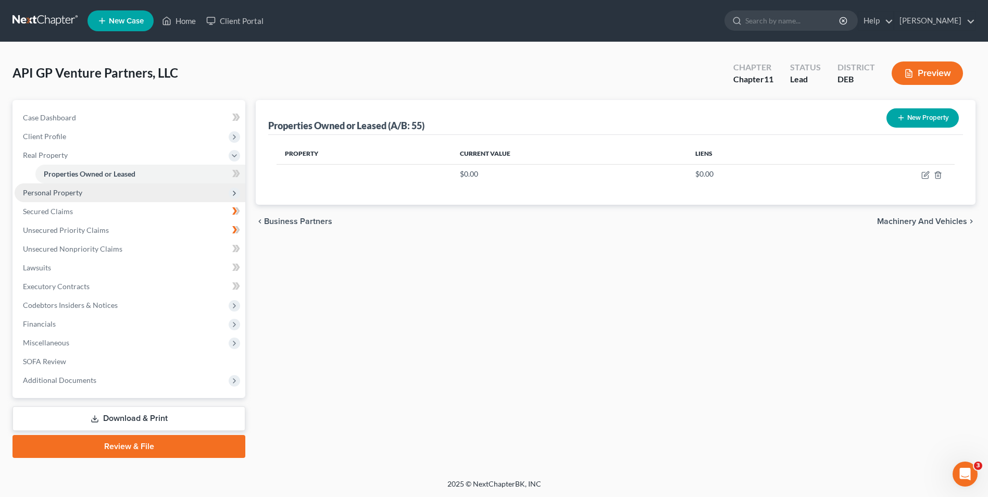
click at [61, 193] on span "Personal Property" at bounding box center [52, 192] width 59 height 9
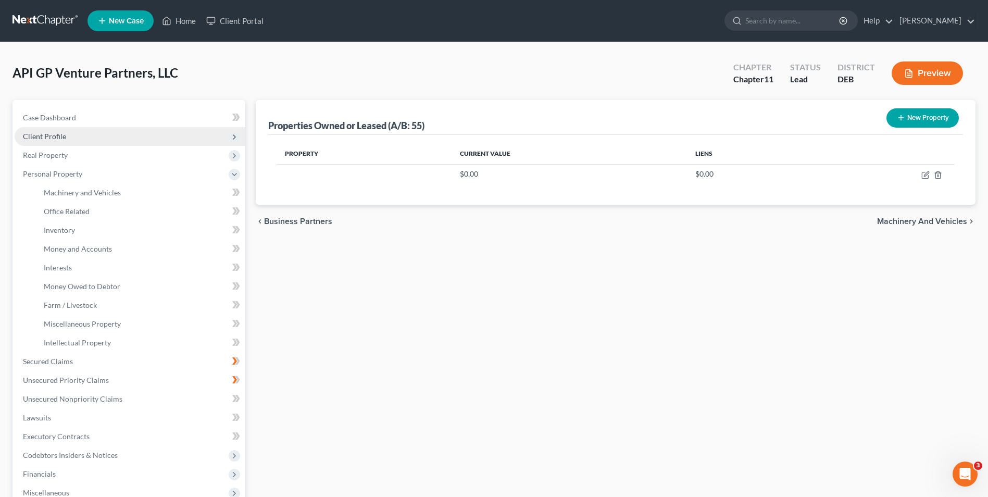
click at [57, 133] on span "Client Profile" at bounding box center [44, 136] width 43 height 9
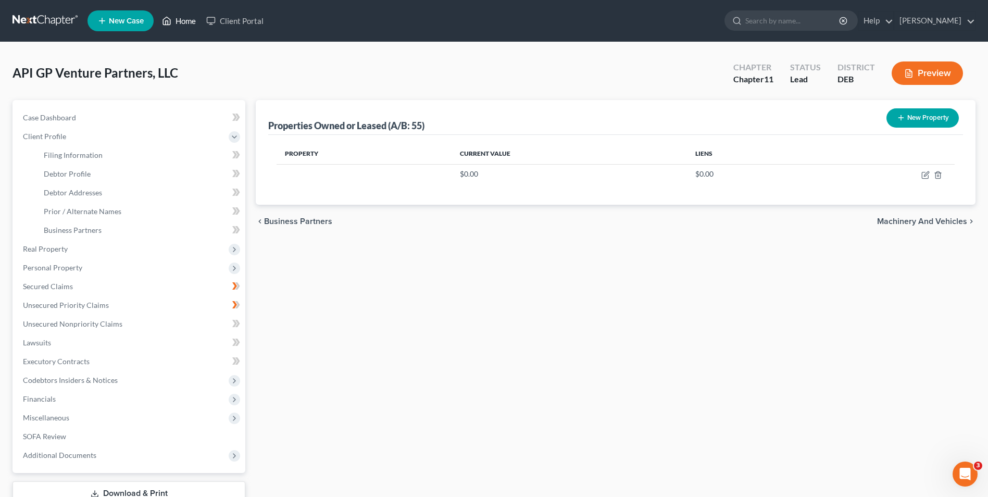
click at [171, 20] on icon at bounding box center [166, 21] width 9 height 13
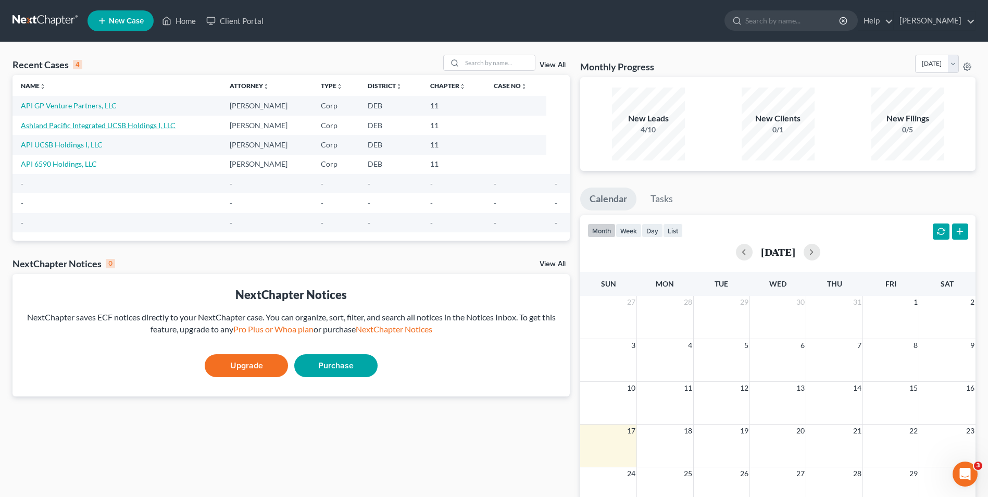
click at [139, 128] on link "Ashland Pacific Integrated UCSB Holdings I, LLC" at bounding box center [98, 125] width 155 height 9
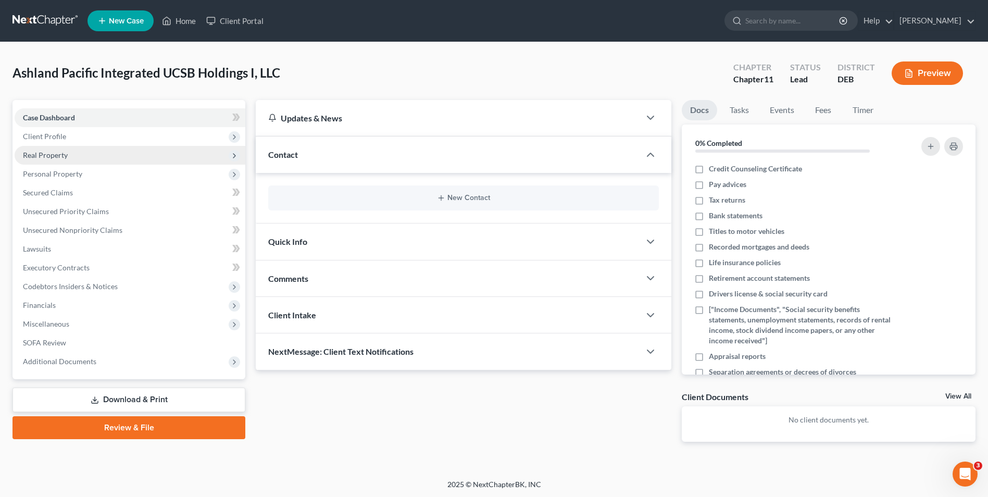
click at [64, 156] on span "Real Property" at bounding box center [45, 155] width 45 height 9
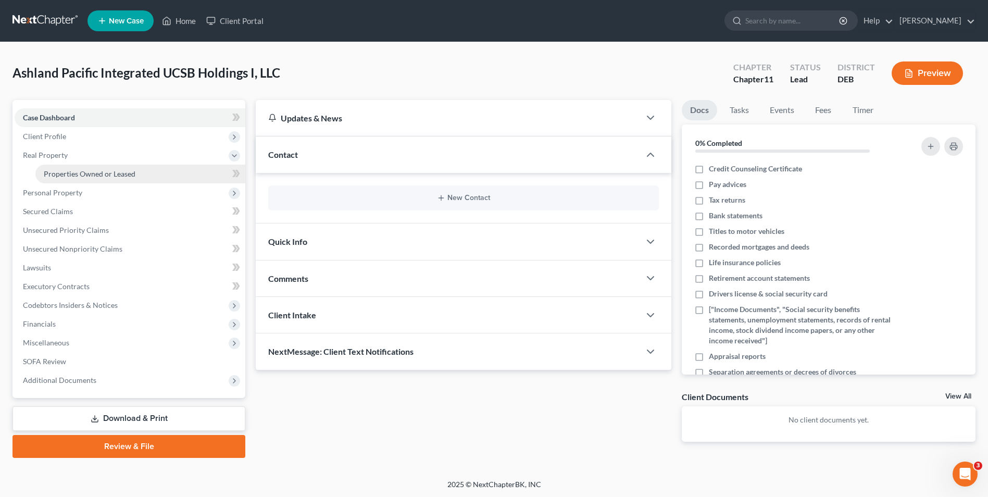
click at [74, 173] on span "Properties Owned or Leased" at bounding box center [90, 173] width 92 height 9
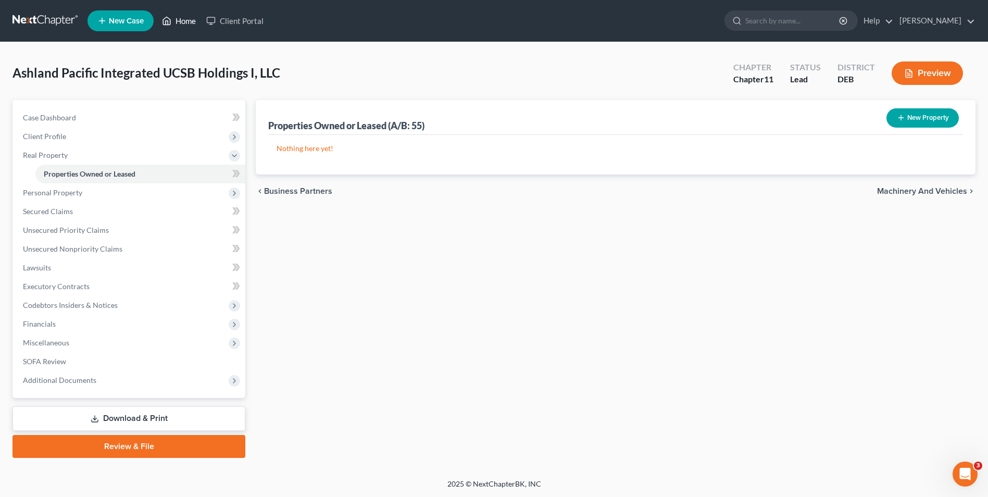
click at [190, 22] on link "Home" at bounding box center [179, 20] width 44 height 19
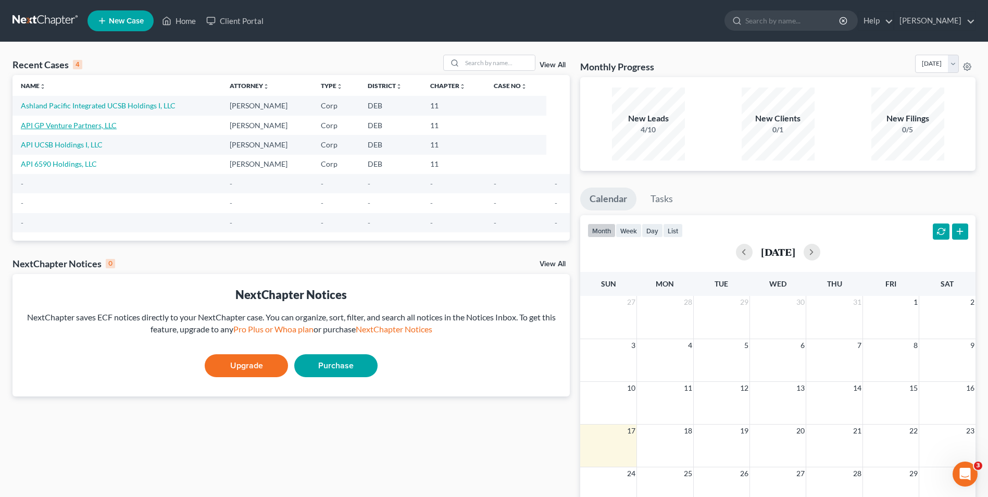
click at [84, 124] on link "API GP Venture Partners, LLC" at bounding box center [69, 125] width 96 height 9
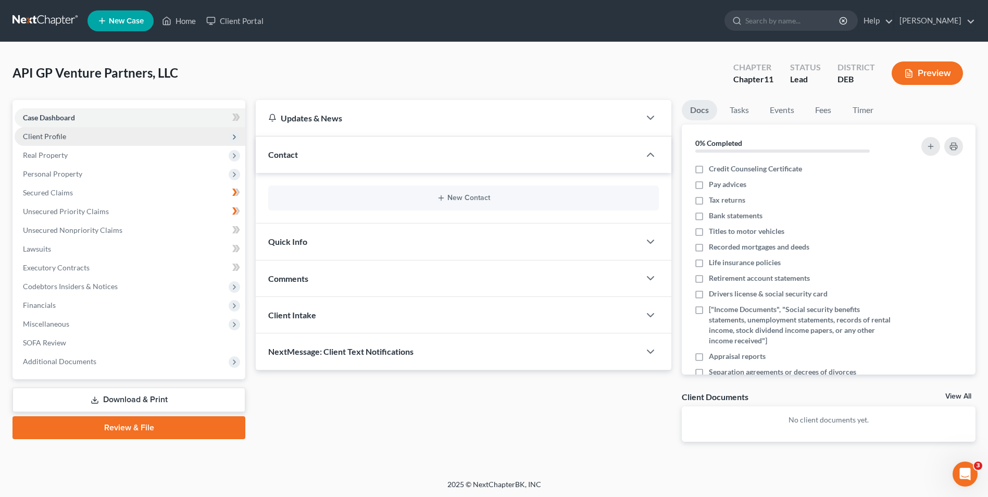
click at [59, 136] on span "Client Profile" at bounding box center [44, 136] width 43 height 9
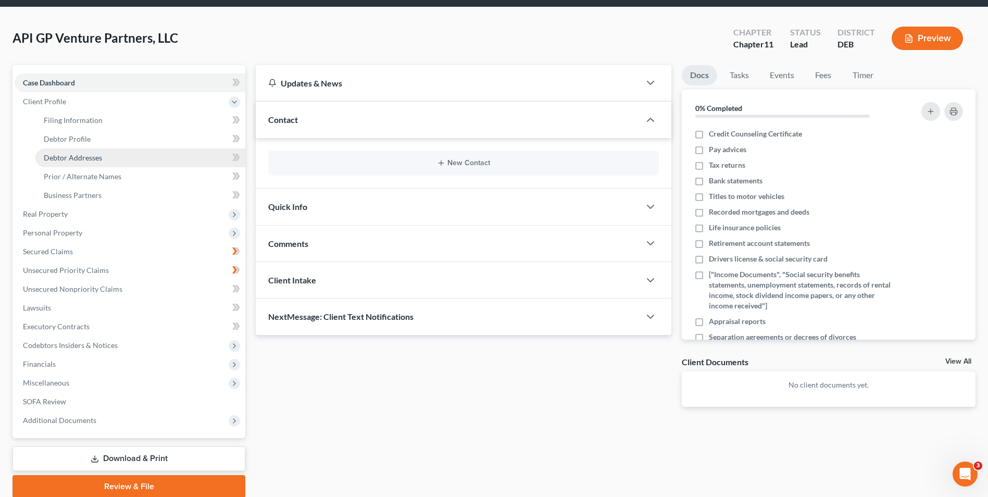
scroll to position [52, 0]
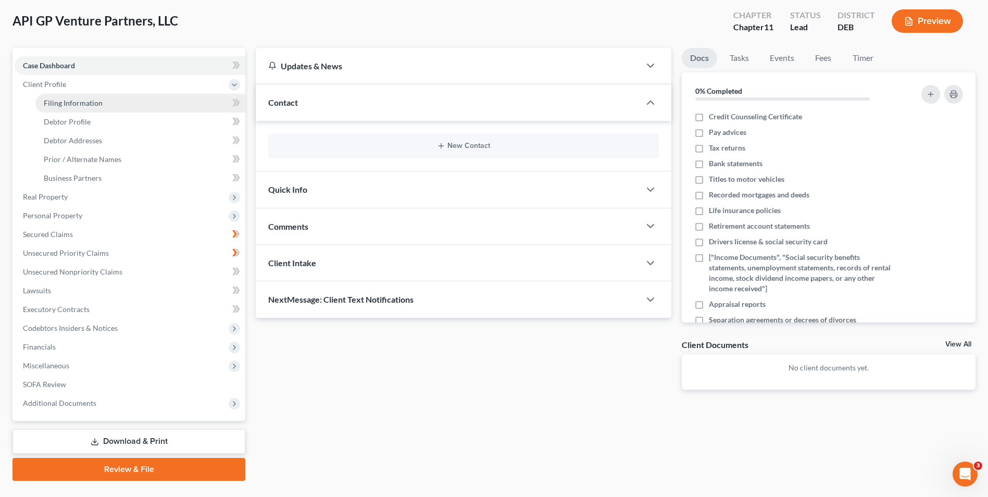
click at [85, 104] on span "Filing Information" at bounding box center [73, 102] width 59 height 9
select select "3"
select select "1"
select select "13"
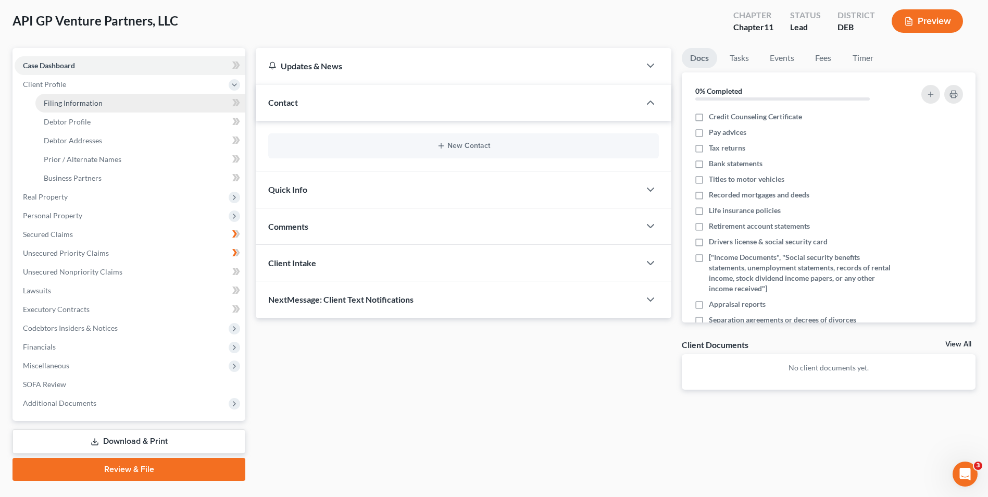
select select "0"
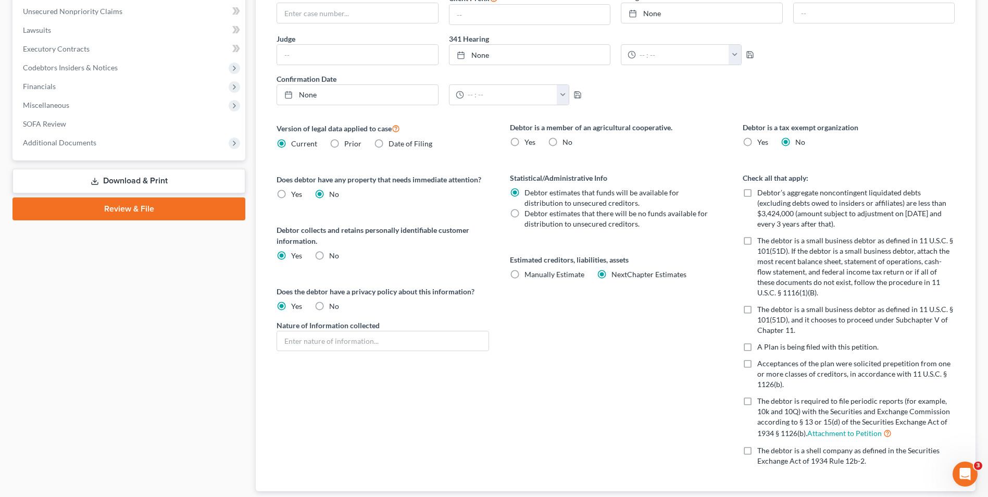
scroll to position [365, 0]
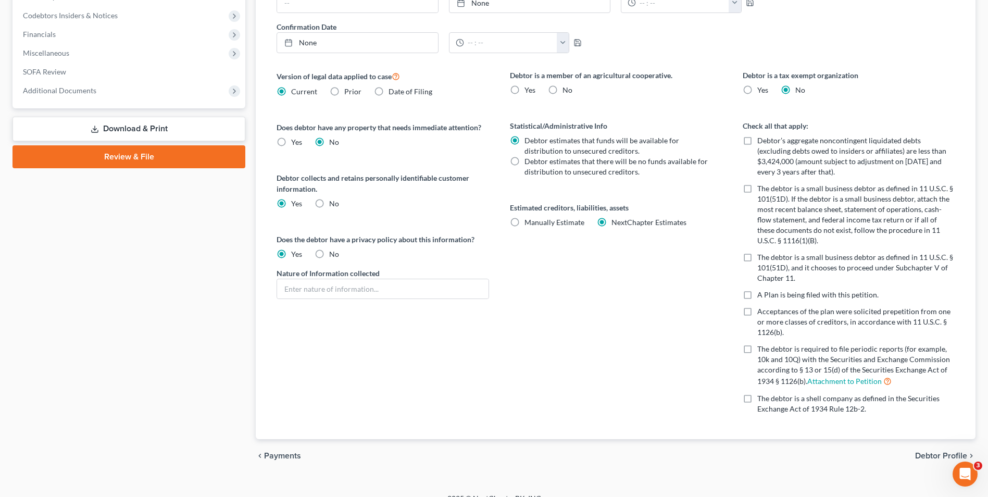
click at [563, 89] on label "No" at bounding box center [568, 90] width 10 height 10
click at [567, 89] on input "No" at bounding box center [570, 88] width 7 height 7
radio input "true"
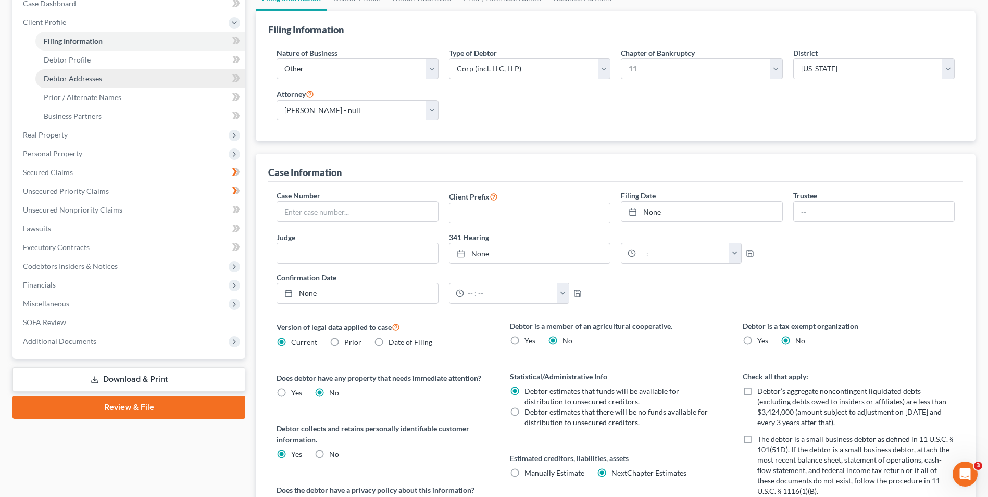
scroll to position [52, 0]
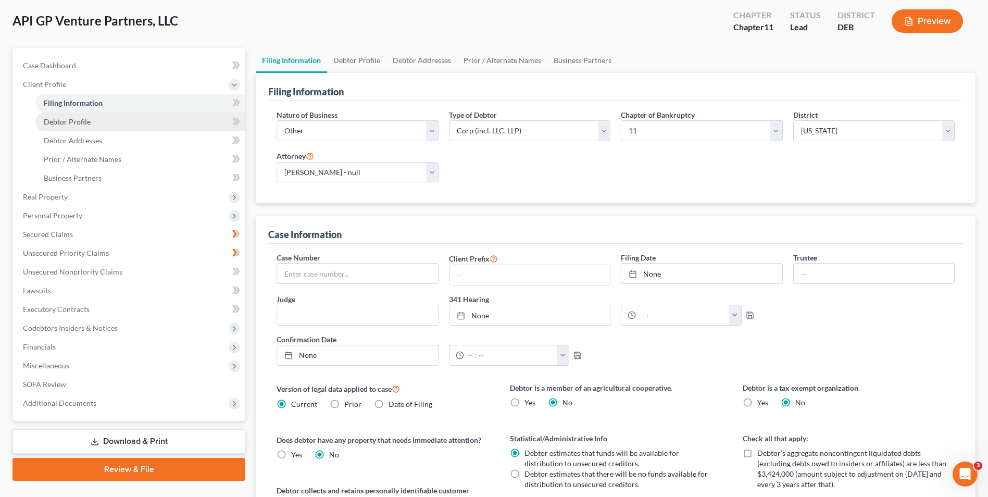
click at [69, 125] on span "Debtor Profile" at bounding box center [67, 121] width 47 height 9
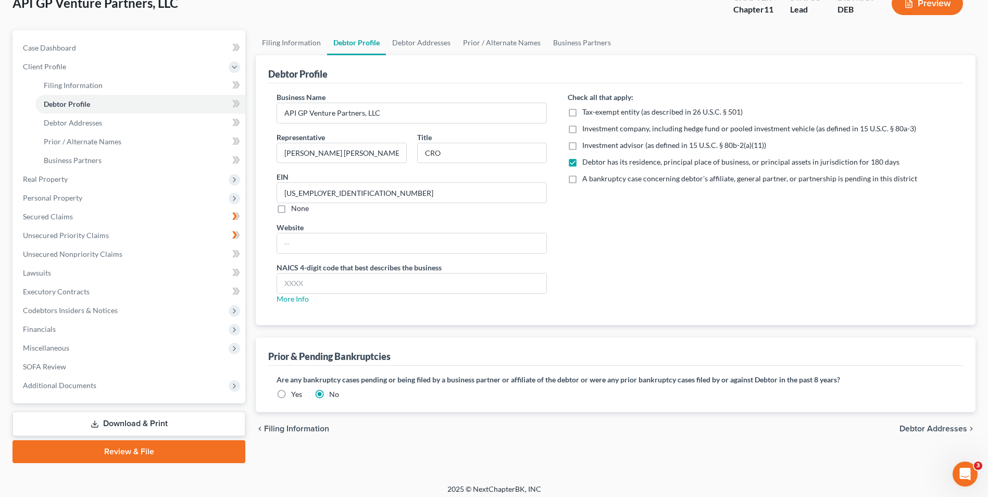
scroll to position [76, 0]
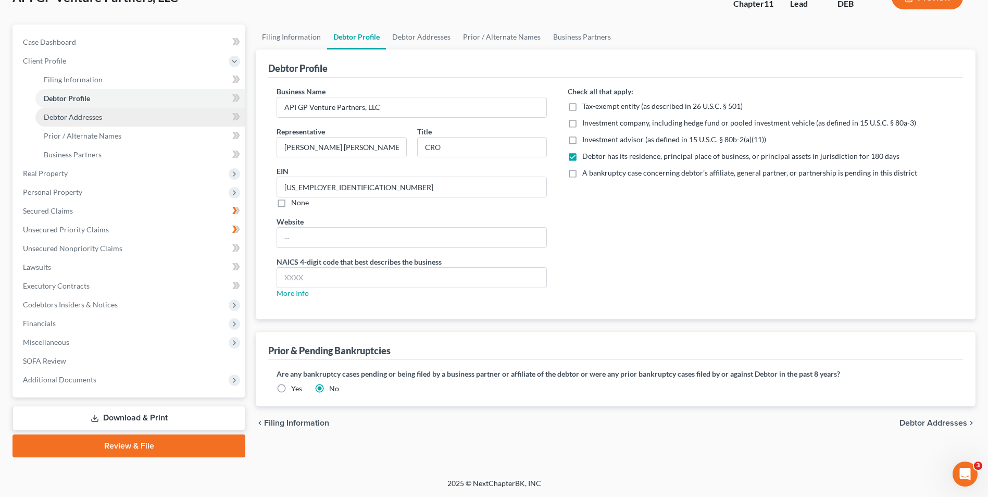
click at [92, 119] on span "Debtor Addresses" at bounding box center [73, 117] width 58 height 9
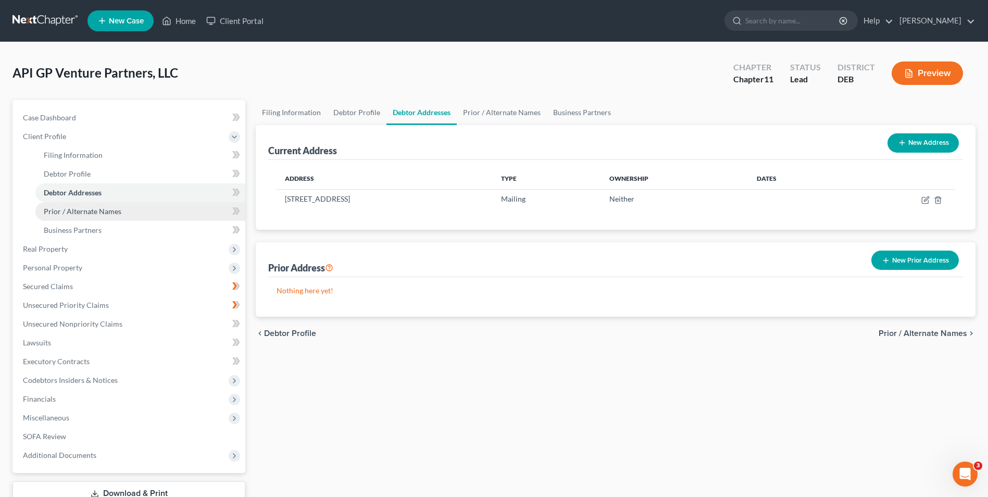
click at [82, 211] on span "Prior / Alternate Names" at bounding box center [83, 211] width 78 height 9
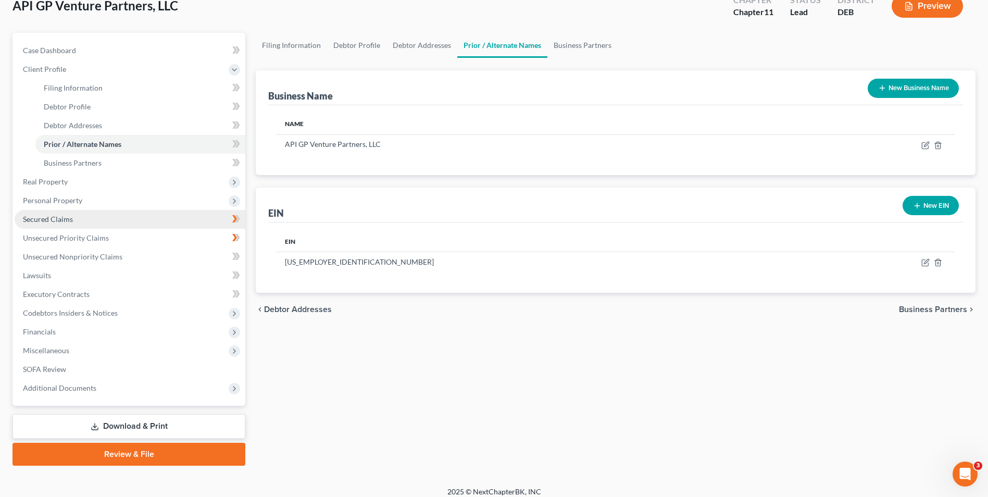
scroll to position [76, 0]
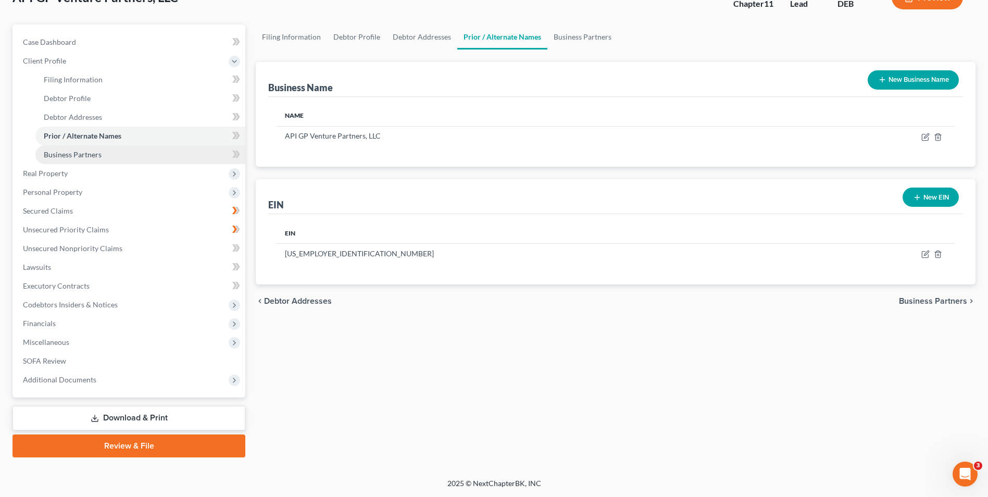
click at [92, 153] on span "Business Partners" at bounding box center [73, 154] width 58 height 9
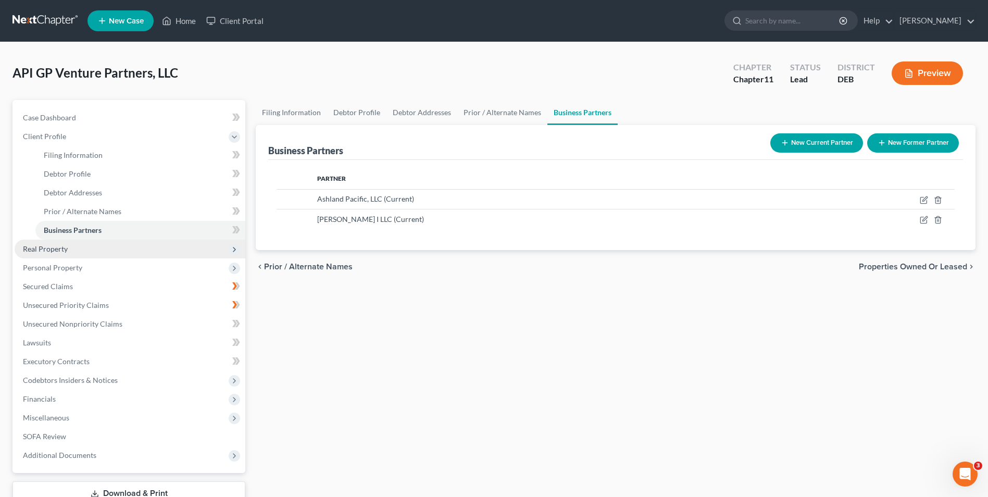
click at [57, 250] on span "Real Property" at bounding box center [45, 248] width 45 height 9
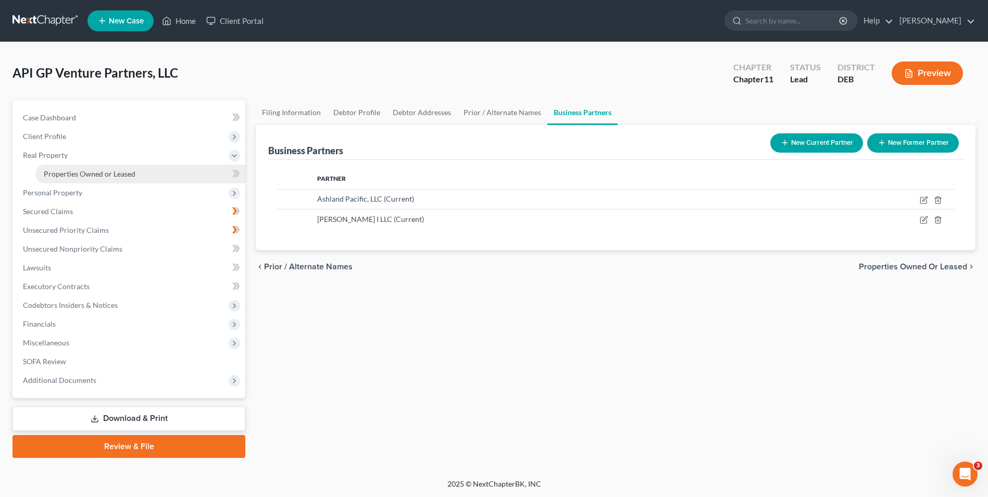
click at [76, 177] on span "Properties Owned or Leased" at bounding box center [90, 173] width 92 height 9
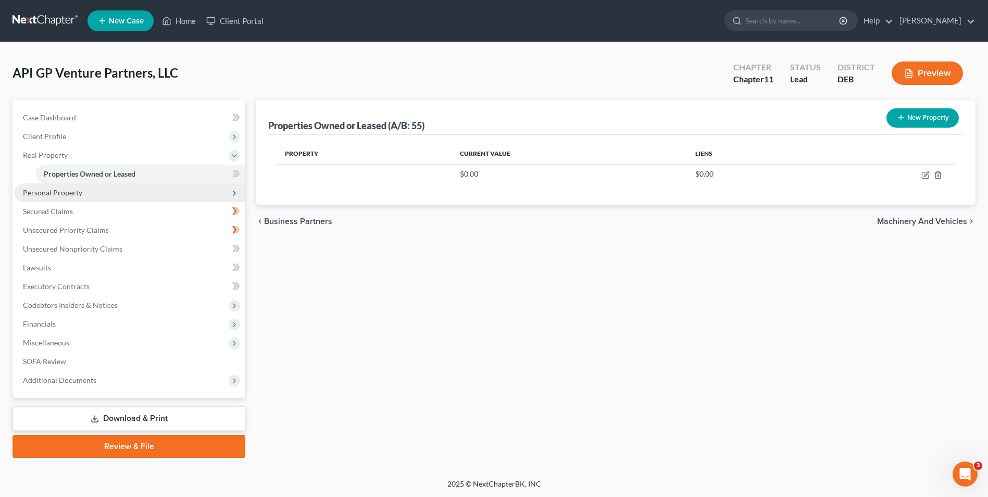
click at [58, 191] on span "Personal Property" at bounding box center [52, 192] width 59 height 9
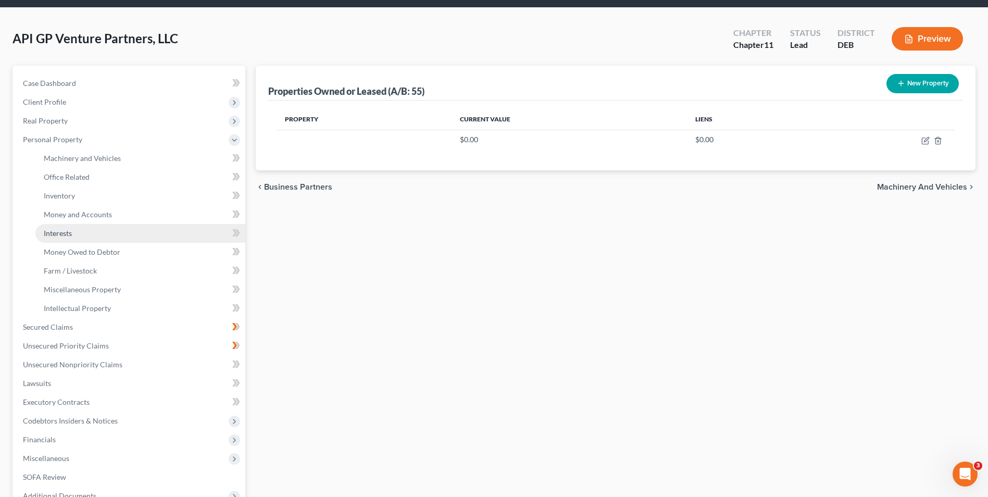
scroll to position [52, 0]
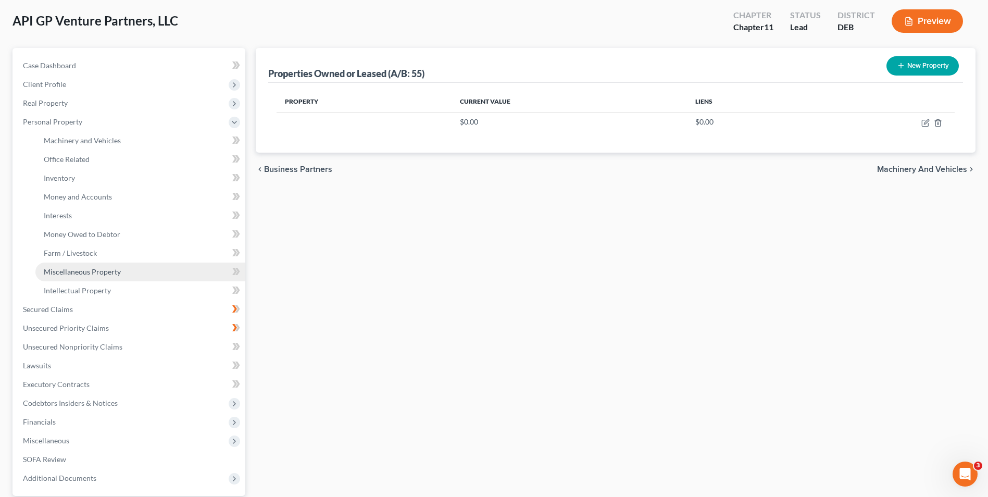
click at [108, 269] on span "Miscellaneous Property" at bounding box center [82, 271] width 77 height 9
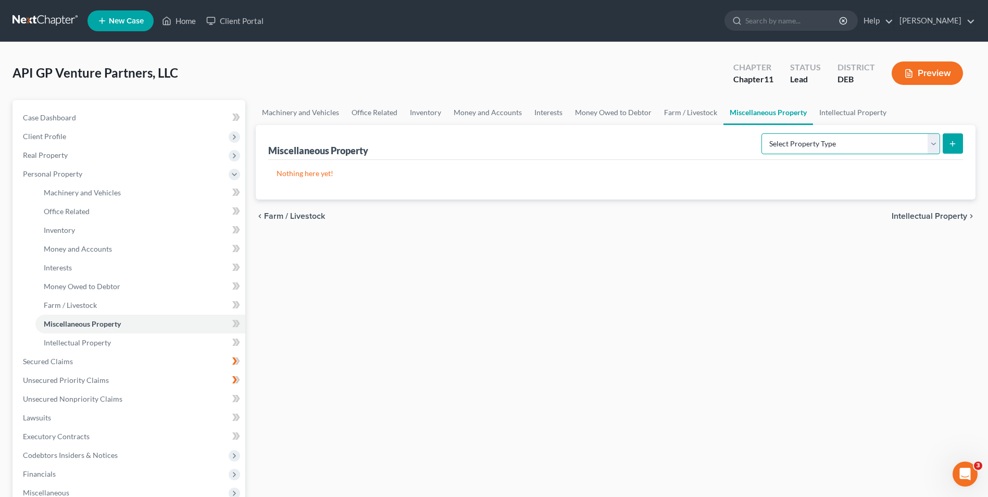
click at [934, 145] on select "Select Property Type Assigned for Creditor Benefit [DATE] (SOFA: 8) Assigned to…" at bounding box center [851, 143] width 179 height 21
click at [618, 255] on div "Machinery and Vehicles Office Related Inventory Money and Accounts Interests Mo…" at bounding box center [616, 354] width 730 height 508
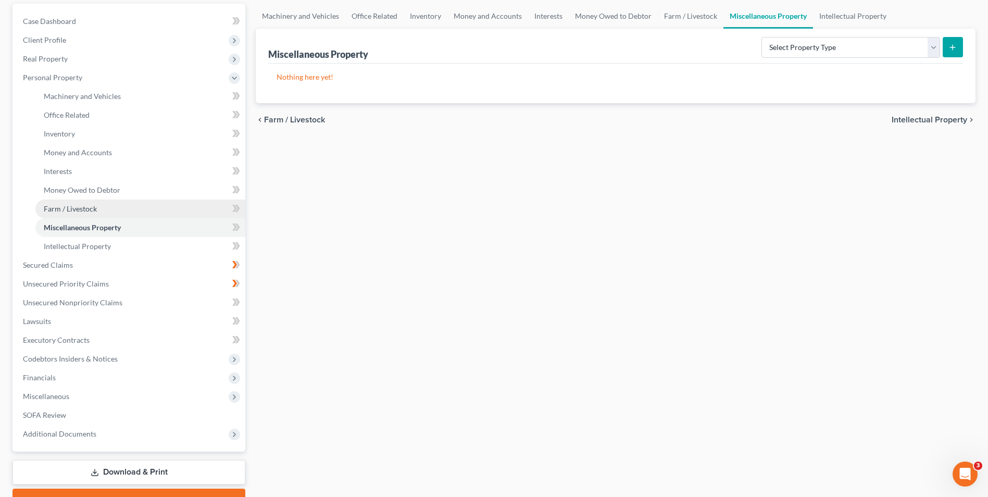
scroll to position [104, 0]
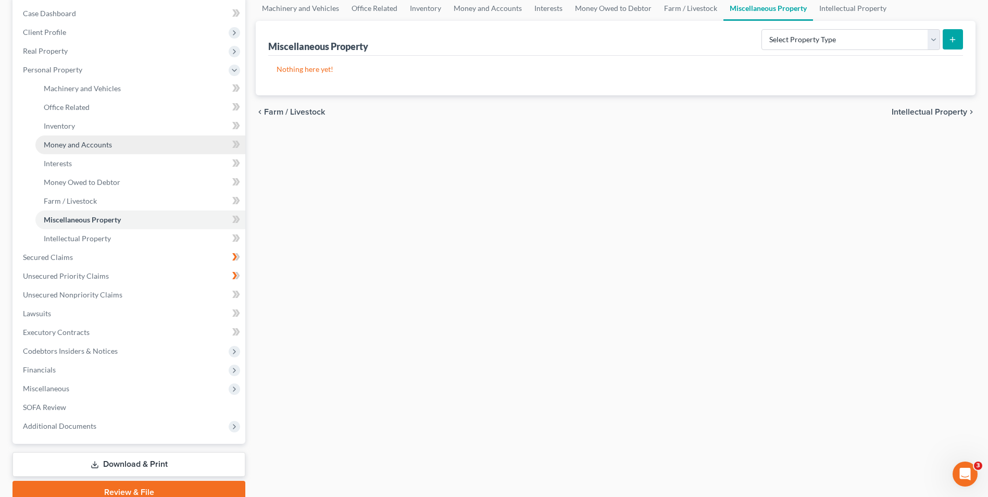
click at [86, 141] on span "Money and Accounts" at bounding box center [78, 144] width 68 height 9
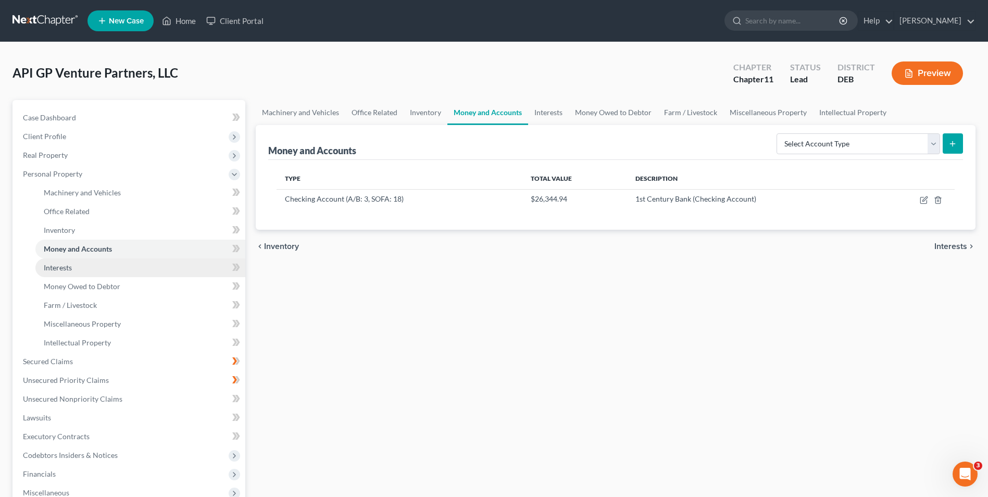
scroll to position [52, 0]
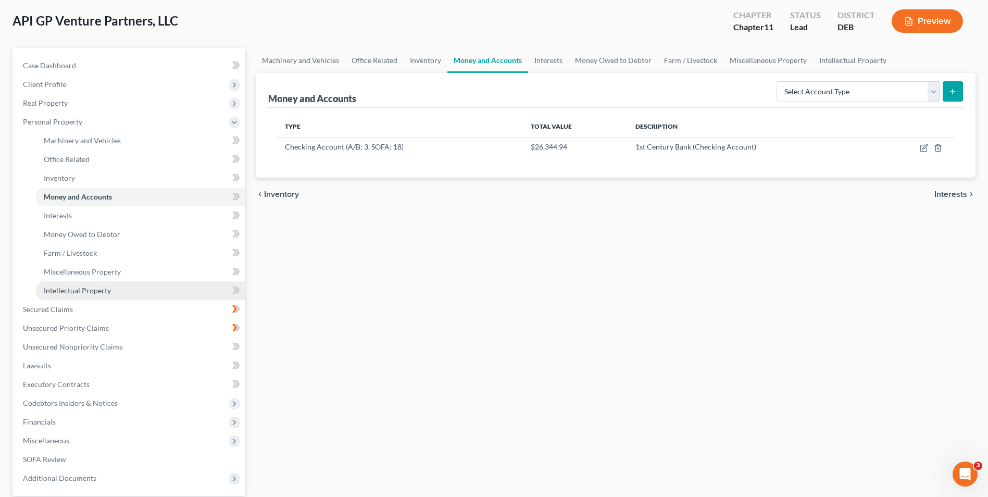
click at [126, 285] on link "Intellectual Property" at bounding box center [140, 290] width 210 height 19
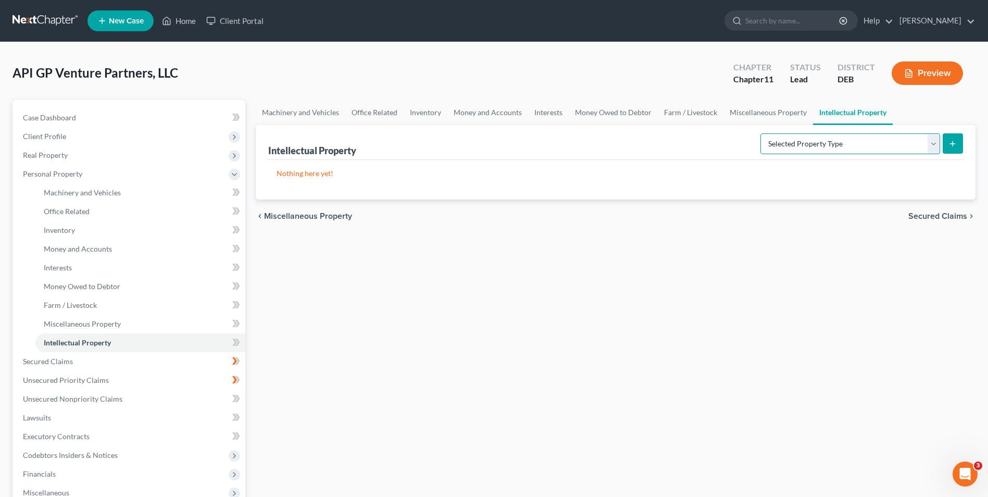
click at [936, 141] on select "Selected Property Type Customer Lists (A/B: 63) Goodwill (A/B: 65) Internet Dom…" at bounding box center [851, 143] width 180 height 21
click at [110, 195] on span "Machinery and Vehicles" at bounding box center [82, 192] width 77 height 9
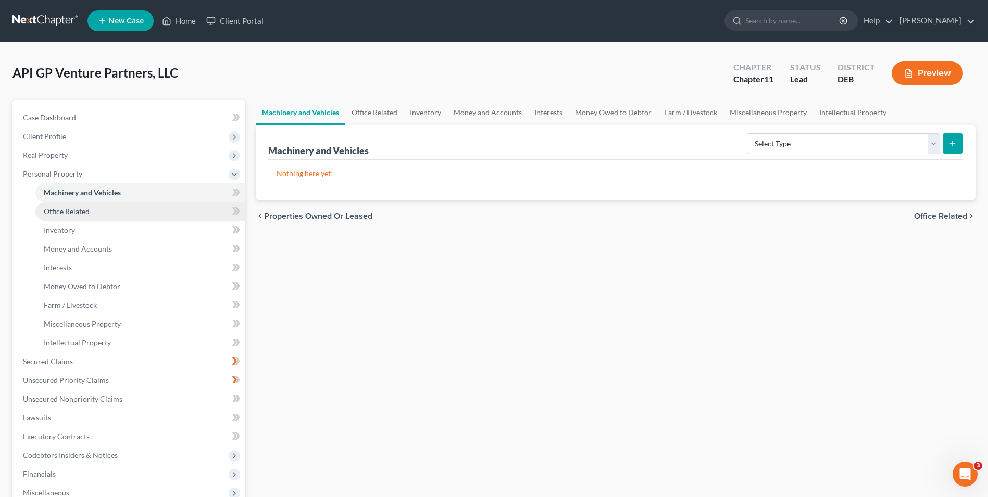
click at [80, 210] on span "Office Related" at bounding box center [67, 211] width 46 height 9
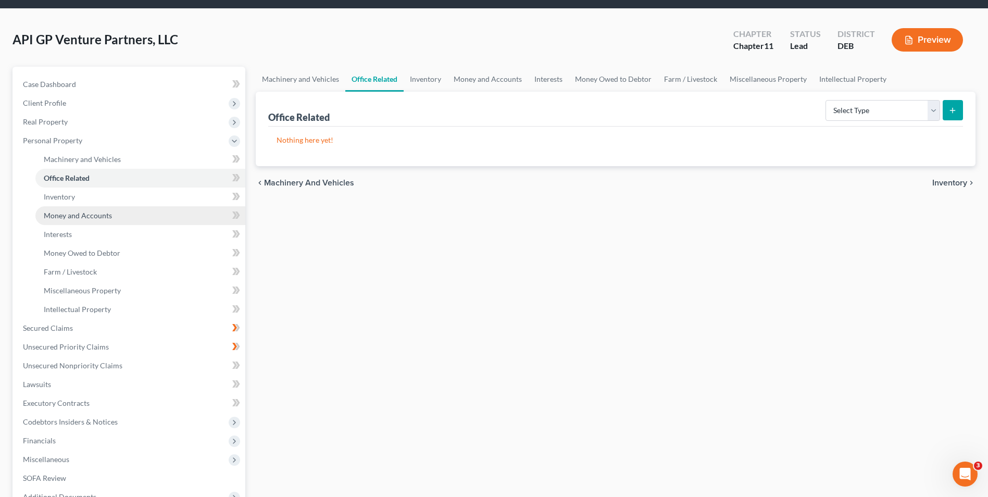
scroll to position [52, 0]
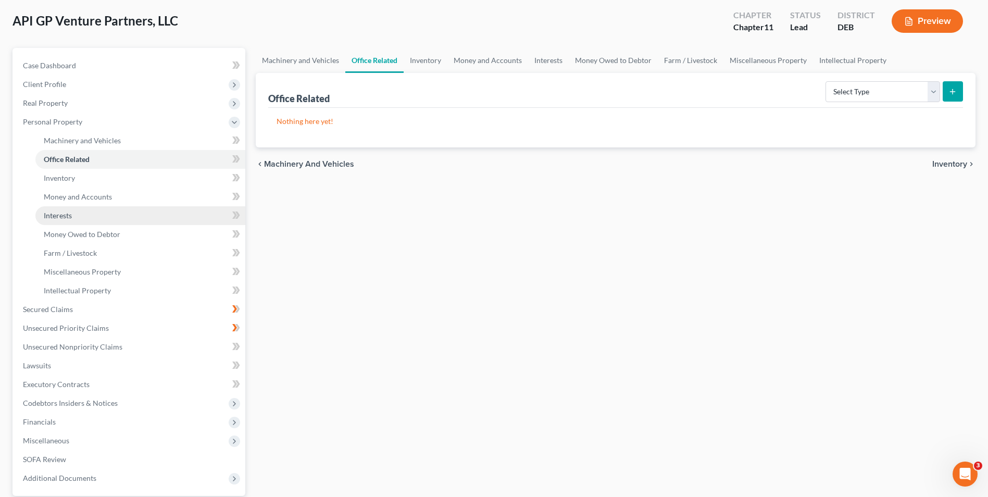
click at [65, 216] on span "Interests" at bounding box center [58, 215] width 28 height 9
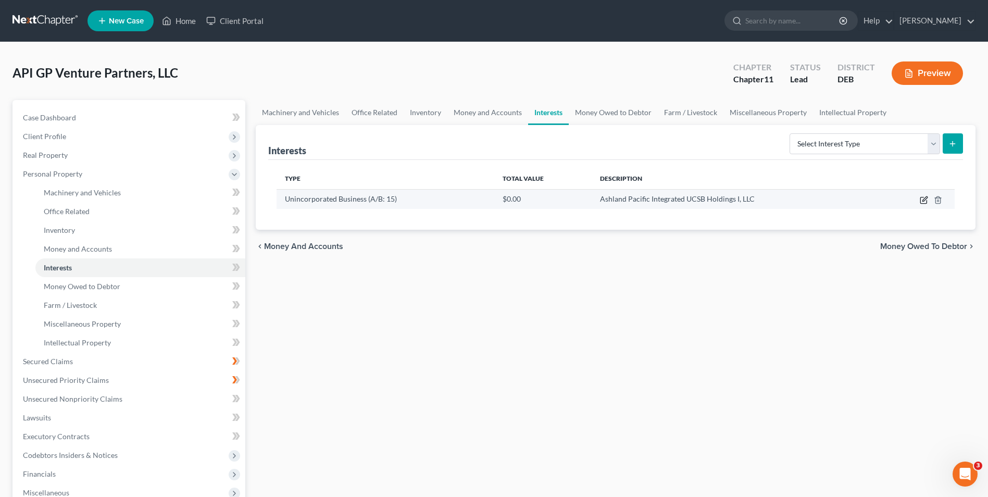
click at [923, 200] on icon "button" at bounding box center [924, 200] width 8 height 8
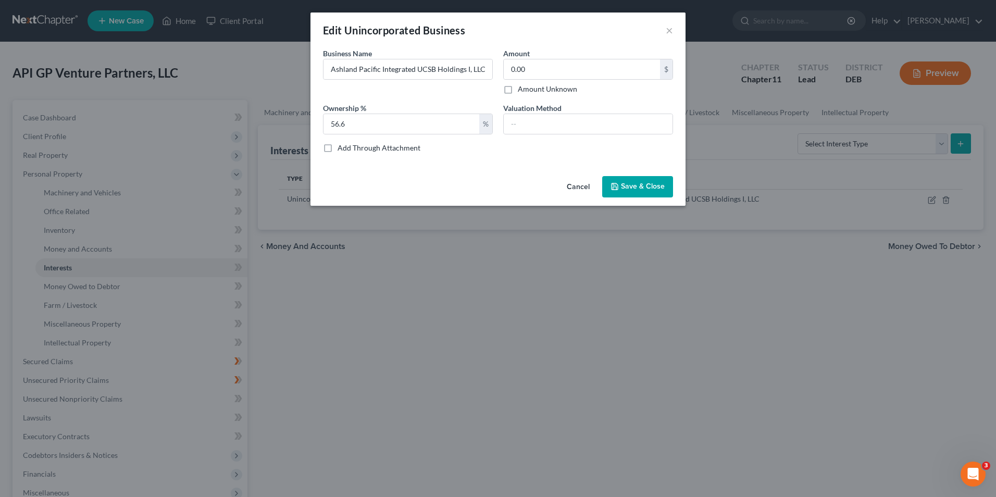
click at [673, 30] on div "Edit Unincorporated Business ×" at bounding box center [497, 30] width 375 height 35
click at [669, 32] on button "×" at bounding box center [669, 30] width 7 height 13
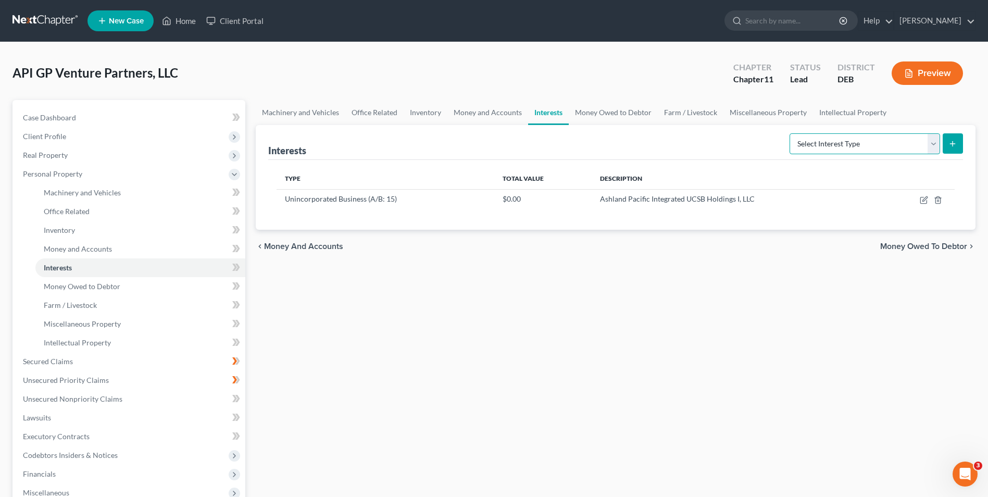
click at [936, 145] on select "Select Interest Type Bond (A/B: 16) Incorporated Business (A/B: 15) Insurance P…" at bounding box center [865, 143] width 151 height 21
click at [723, 218] on div "Type Total Value Description Unincorporated Business (A/B: 15) $0.00 Ashland Pa…" at bounding box center [615, 195] width 695 height 70
click at [925, 198] on icon "button" at bounding box center [925, 198] width 5 height 5
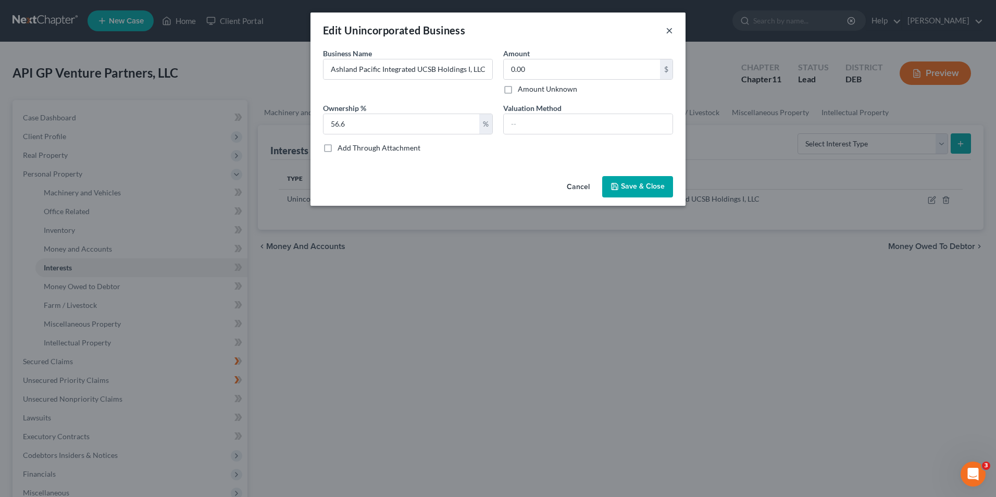
click at [670, 32] on button "×" at bounding box center [669, 30] width 7 height 13
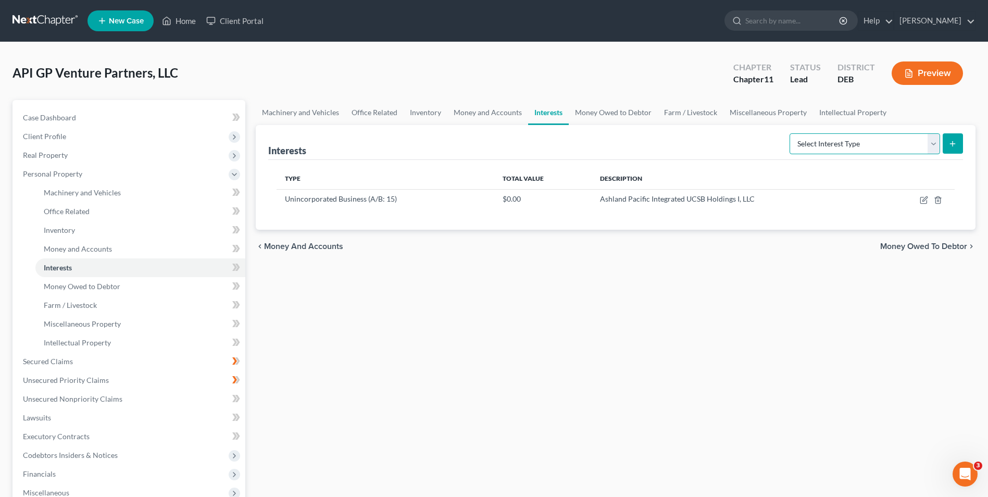
click at [931, 145] on select "Select Interest Type Bond (A/B: 16) Incorporated Business (A/B: 15) Insurance P…" at bounding box center [865, 143] width 151 height 21
select select "incorporated_business"
click at [792, 133] on select "Select Interest Type Bond (A/B: 16) Incorporated Business (A/B: 15) Insurance P…" at bounding box center [865, 143] width 151 height 21
click at [954, 144] on line "submit" at bounding box center [953, 144] width 5 height 0
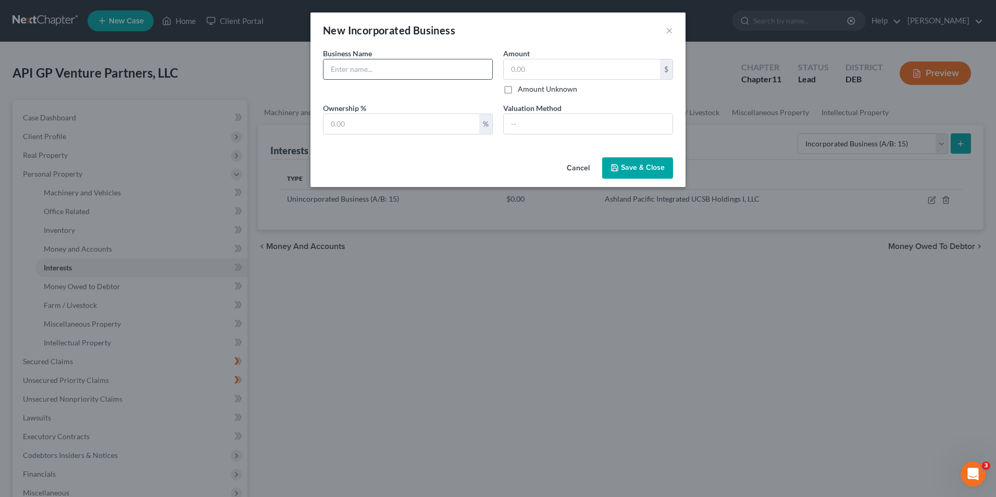
click at [362, 69] on input "text" at bounding box center [408, 69] width 169 height 20
type input "Ashland Pacific Integrated UCSB Holdings I, LLC"
click at [360, 122] on input "text" at bounding box center [402, 124] width 156 height 20
type input "56.6"
click at [488, 124] on div "%" at bounding box center [485, 124] width 13 height 20
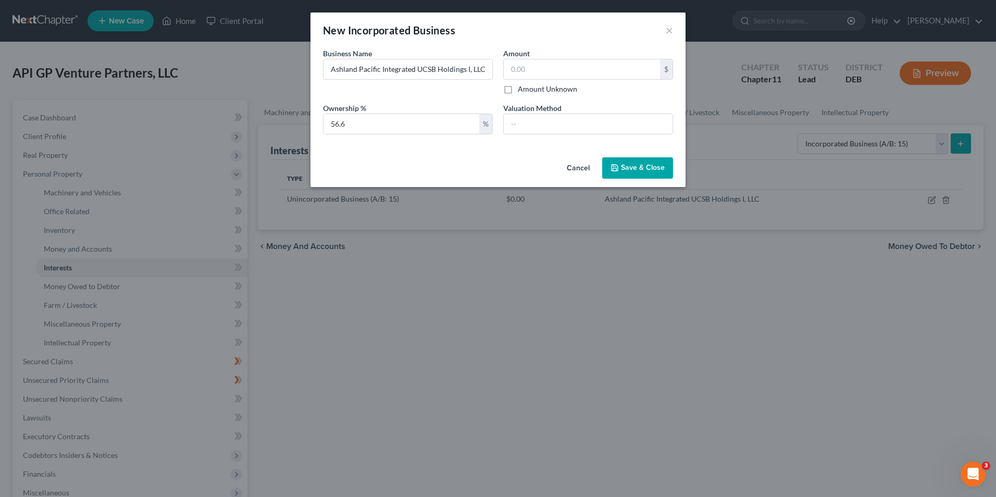
click at [627, 165] on span "Save & Close" at bounding box center [643, 168] width 44 height 9
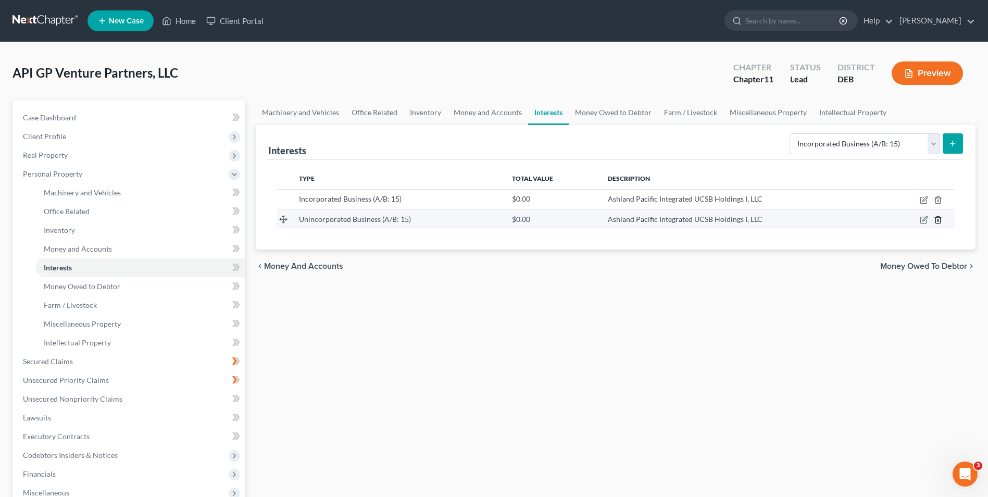
click at [939, 219] on icon "button" at bounding box center [938, 220] width 8 height 8
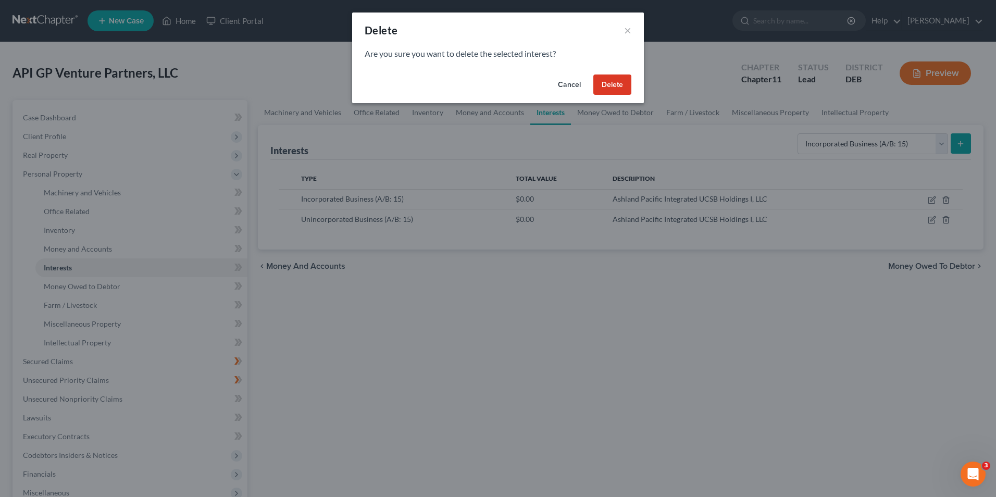
click at [610, 85] on button "Delete" at bounding box center [612, 84] width 38 height 21
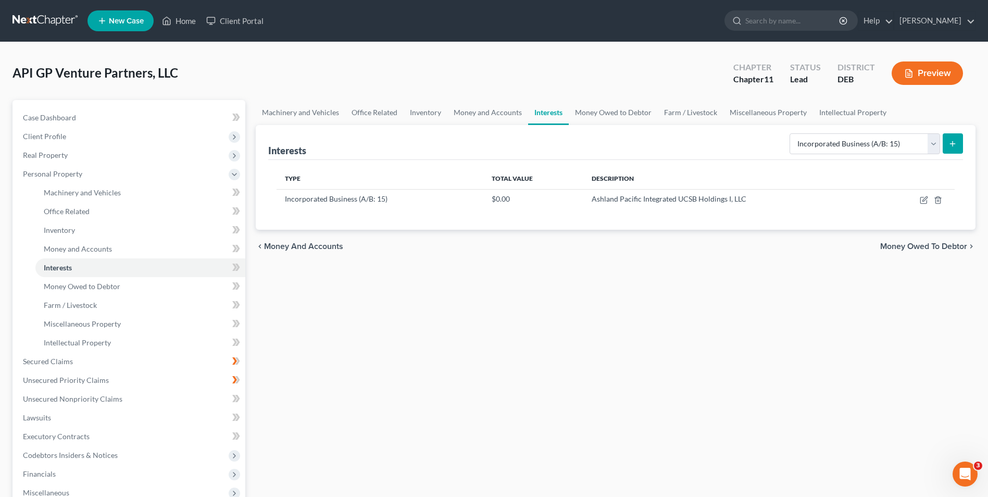
click at [951, 142] on icon "submit" at bounding box center [953, 144] width 8 height 8
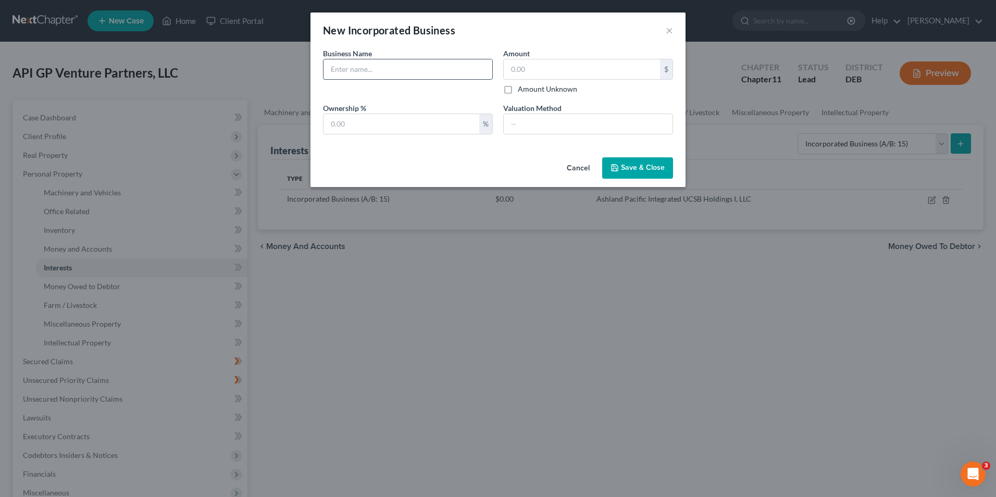
click at [346, 69] on input "text" at bounding box center [408, 69] width 169 height 20
type input "Ashland Pacific Integrated Holdings I, LLC"
click at [333, 123] on input "text" at bounding box center [402, 124] width 156 height 20
type input "10"
click at [659, 167] on span "Save & Close" at bounding box center [643, 168] width 44 height 9
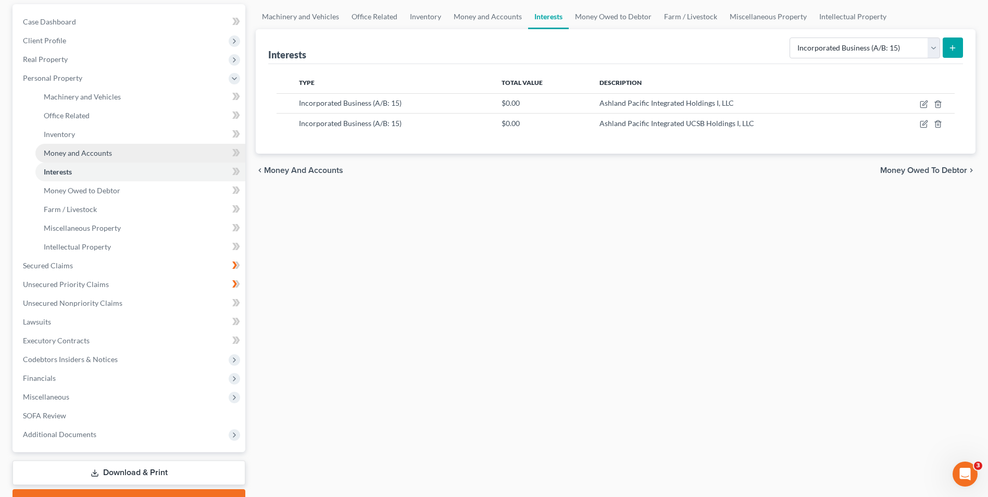
scroll to position [104, 0]
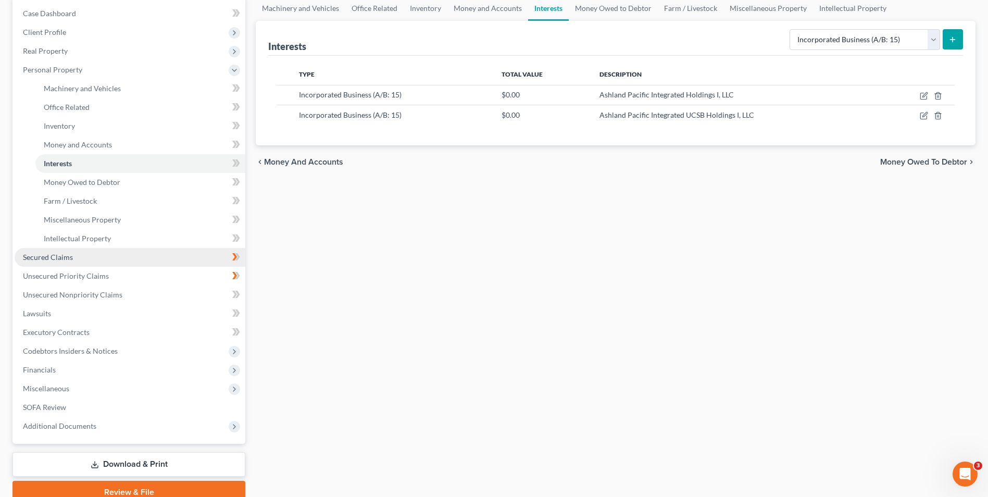
click at [59, 258] on span "Secured Claims" at bounding box center [48, 257] width 50 height 9
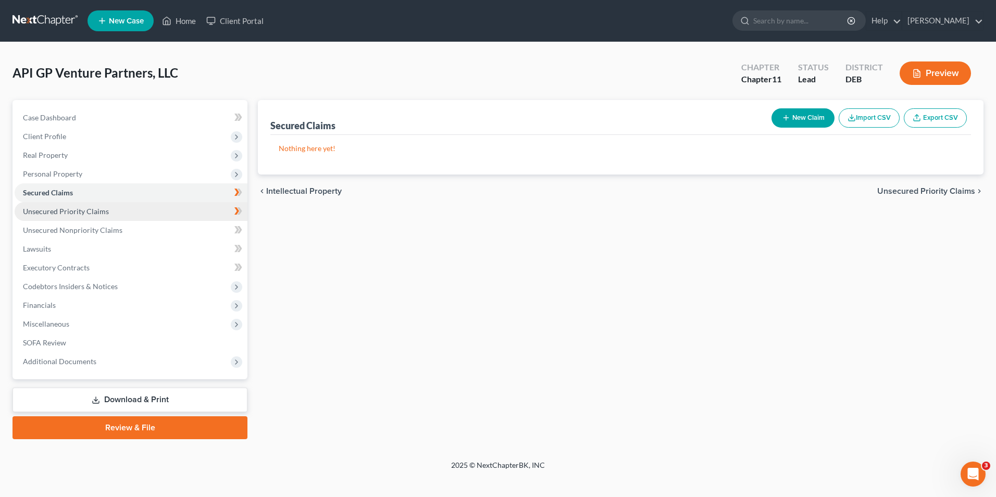
click at [77, 208] on span "Unsecured Priority Claims" at bounding box center [66, 211] width 86 height 9
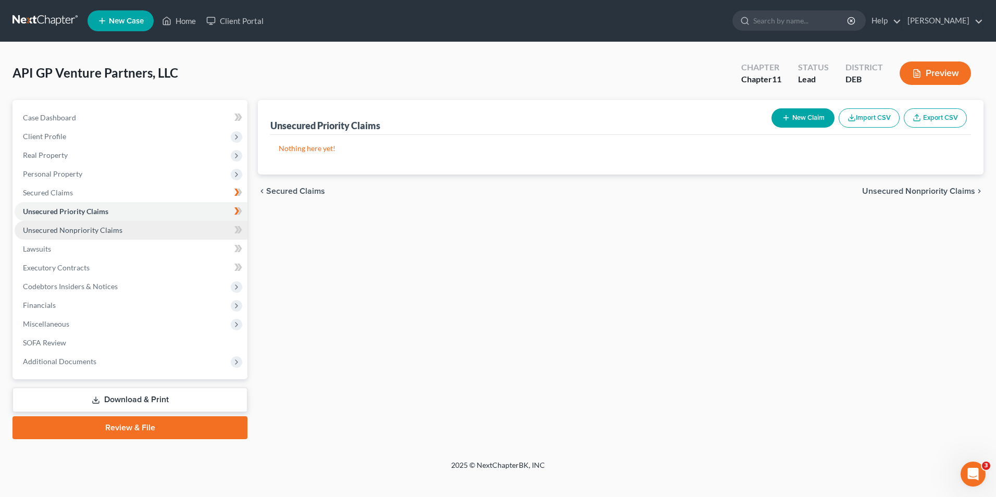
click at [76, 228] on span "Unsecured Nonpriority Claims" at bounding box center [73, 230] width 100 height 9
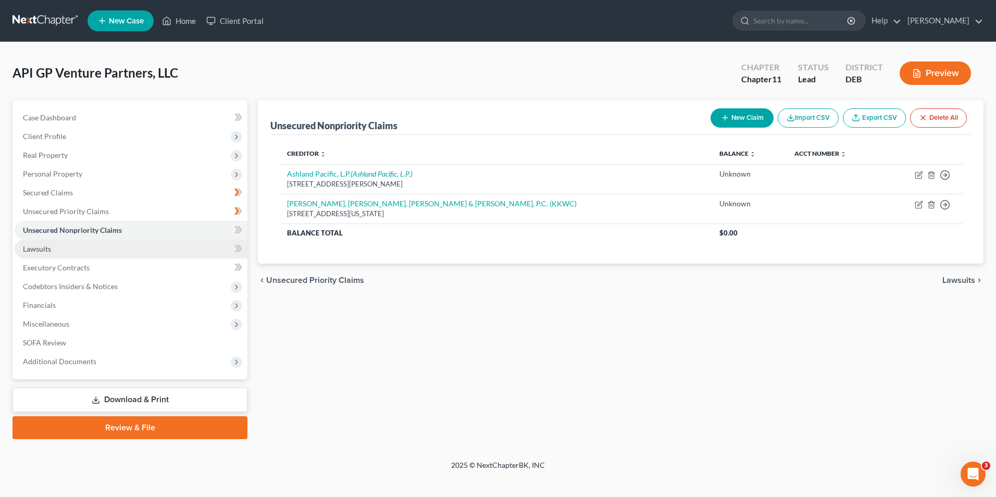
click at [41, 243] on link "Lawsuits" at bounding box center [131, 249] width 233 height 19
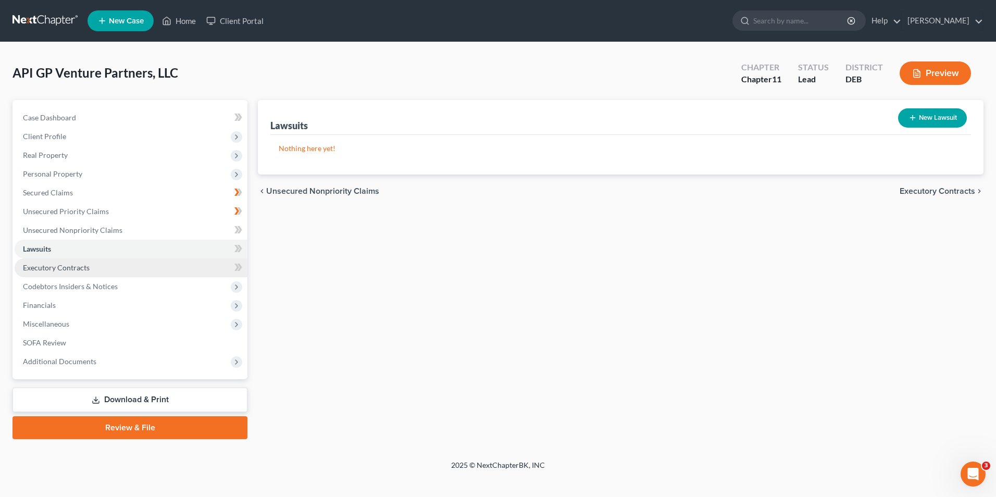
click at [79, 269] on span "Executory Contracts" at bounding box center [56, 267] width 67 height 9
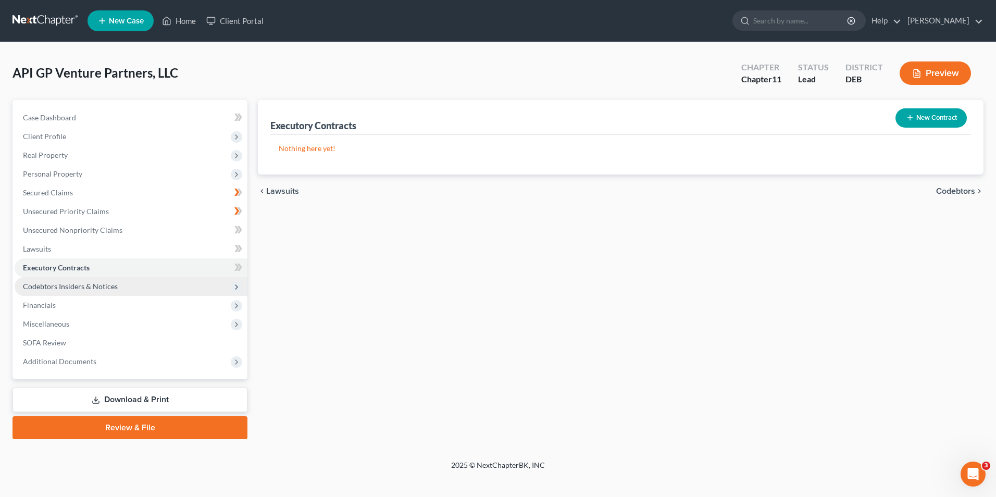
click at [80, 284] on span "Codebtors Insiders & Notices" at bounding box center [70, 286] width 95 height 9
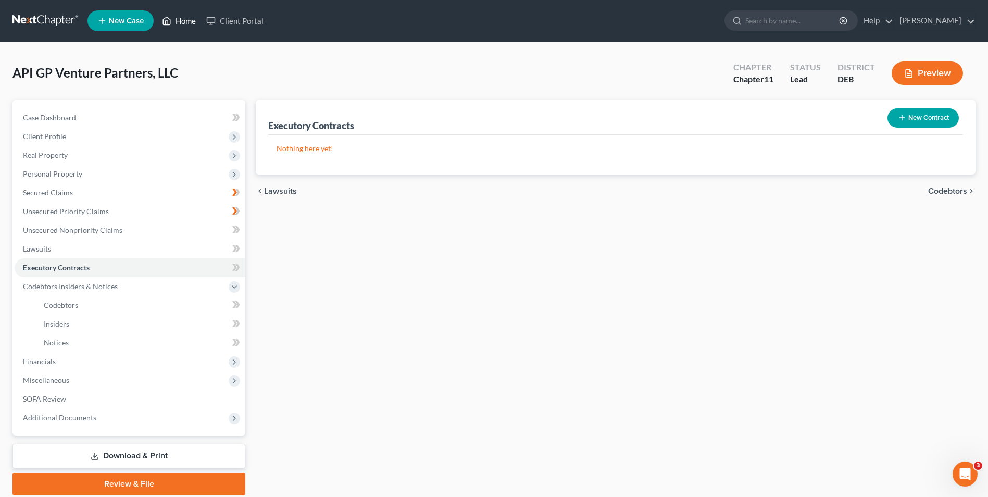
click at [188, 26] on link "Home" at bounding box center [179, 20] width 44 height 19
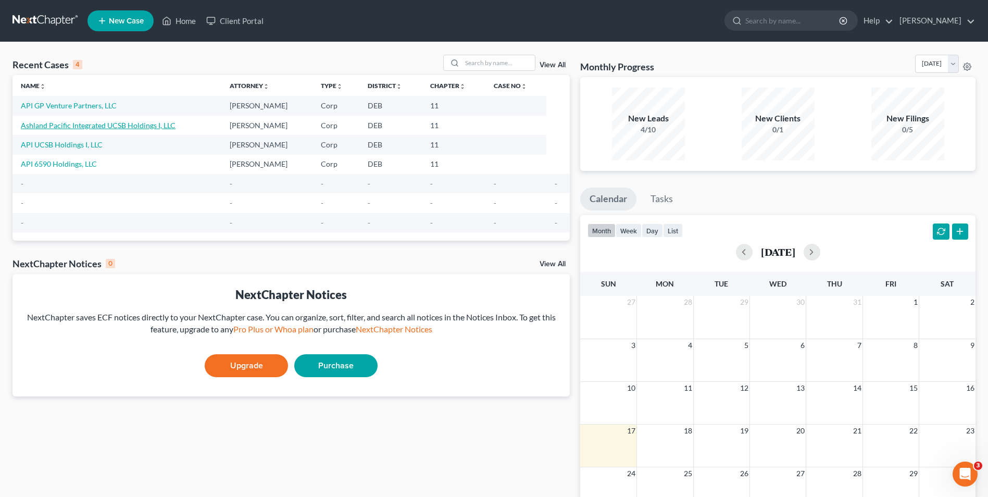
click at [135, 126] on link "Ashland Pacific Integrated UCSB Holdings I, LLC" at bounding box center [98, 125] width 155 height 9
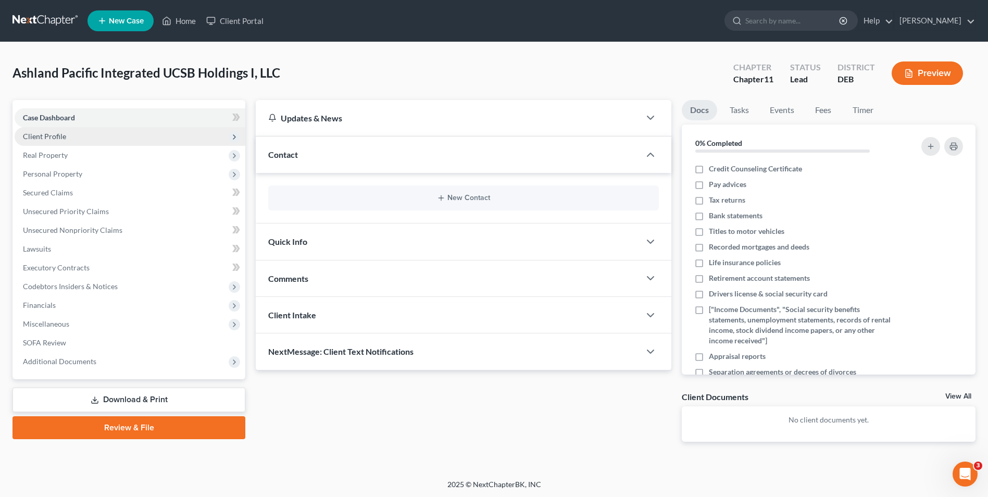
click at [51, 135] on span "Client Profile" at bounding box center [44, 136] width 43 height 9
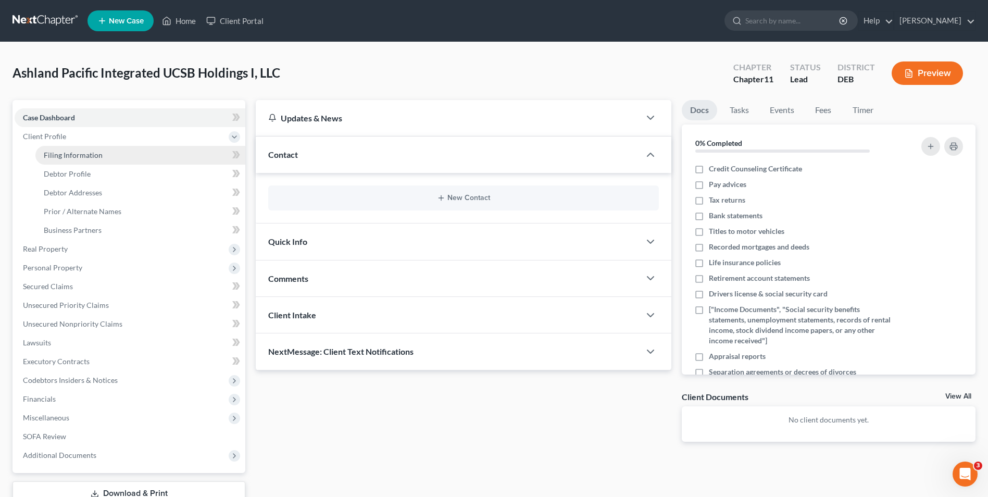
click at [58, 153] on span "Filing Information" at bounding box center [73, 155] width 59 height 9
select select "3"
select select "1"
select select "13"
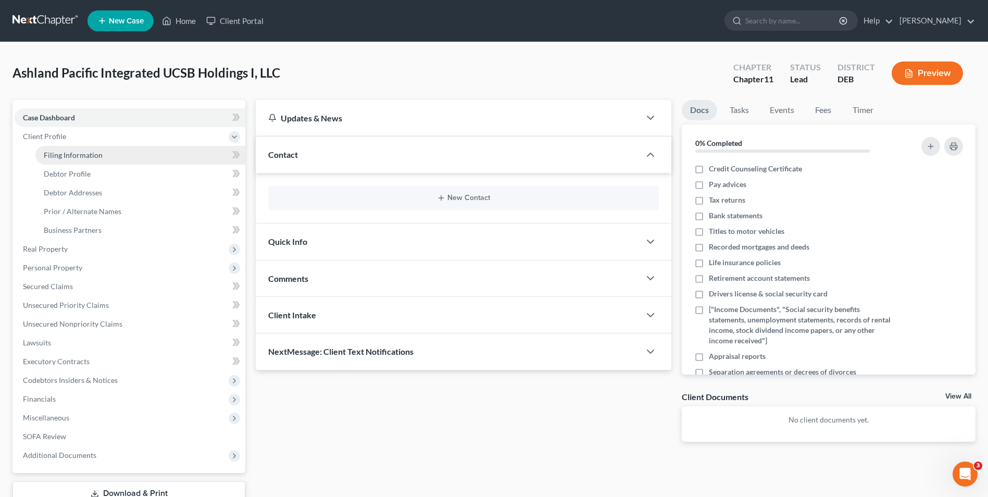
select select "0"
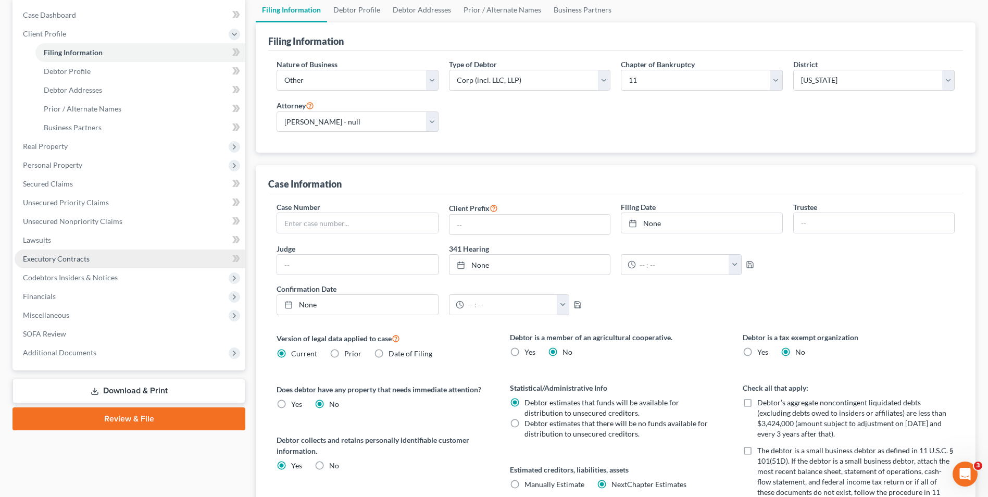
scroll to position [52, 0]
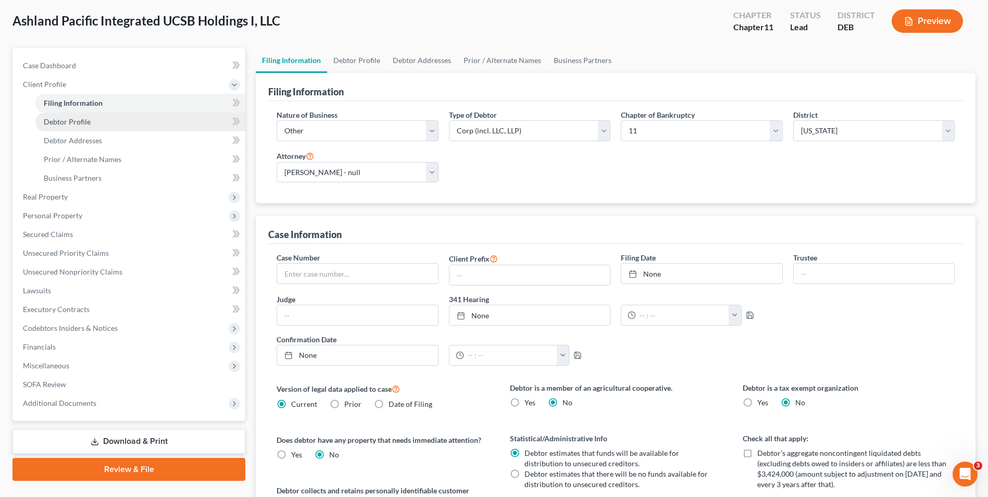
click at [67, 121] on span "Debtor Profile" at bounding box center [67, 121] width 47 height 9
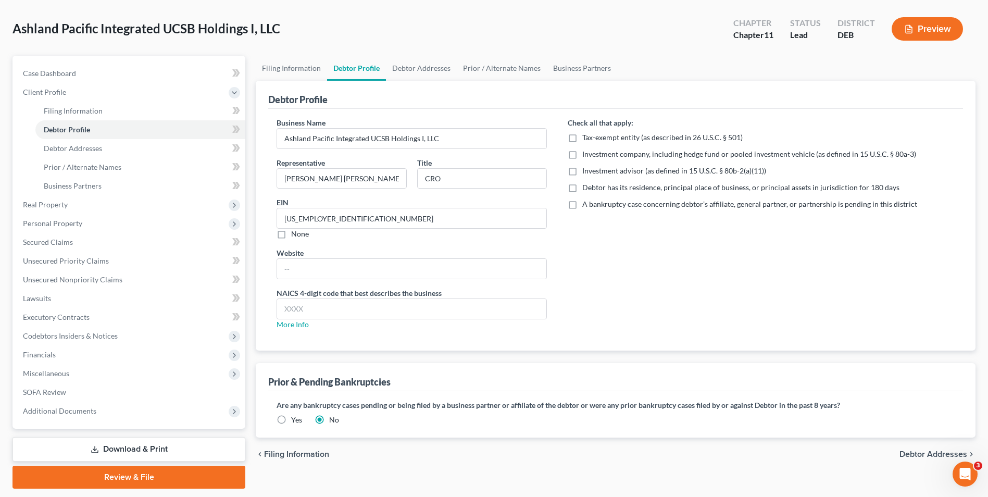
scroll to position [76, 0]
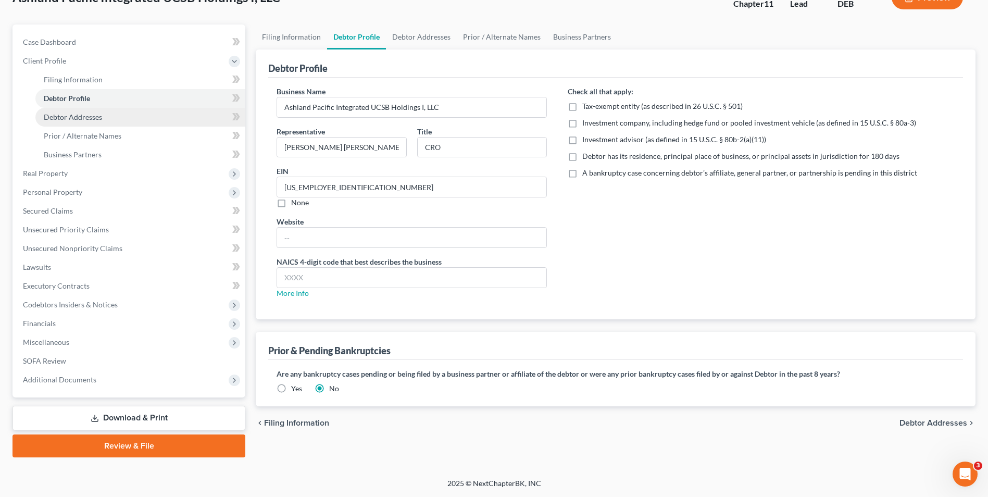
click at [53, 118] on span "Debtor Addresses" at bounding box center [73, 117] width 58 height 9
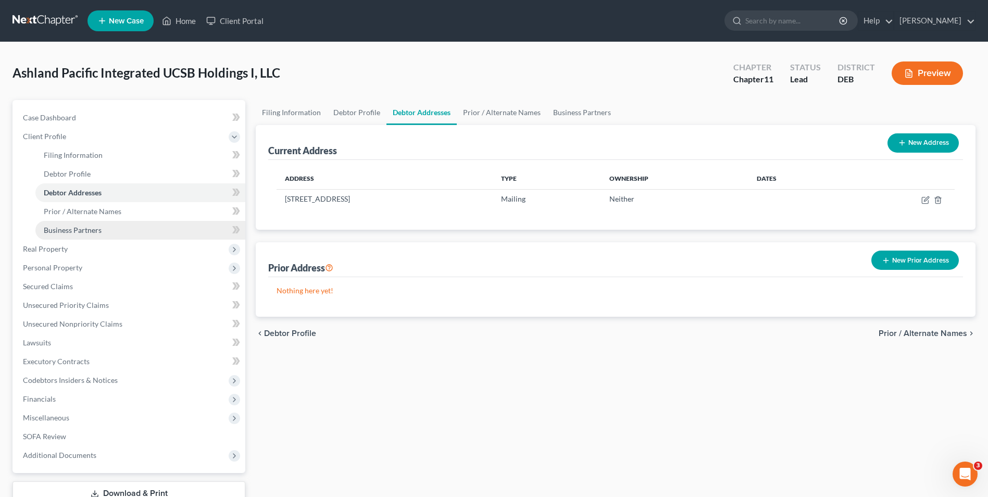
click at [84, 228] on span "Business Partners" at bounding box center [73, 230] width 58 height 9
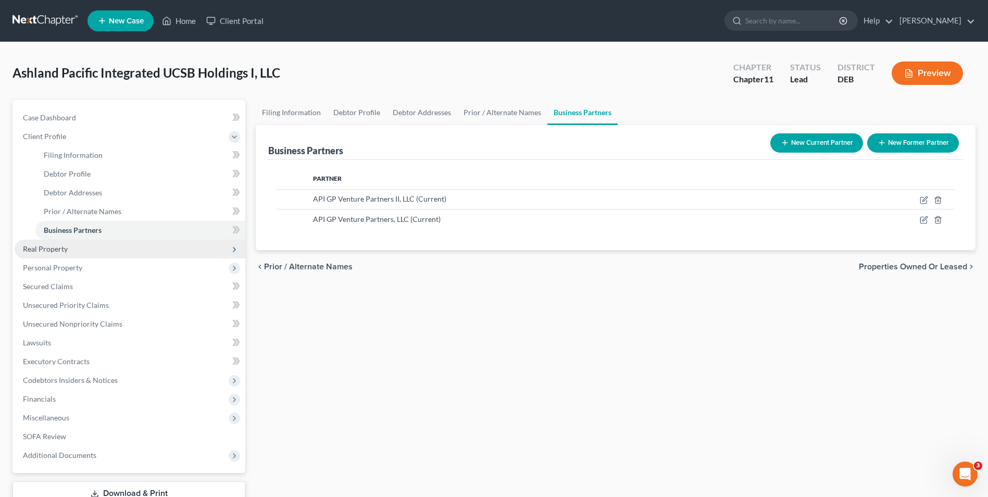
click at [64, 252] on span "Real Property" at bounding box center [45, 248] width 45 height 9
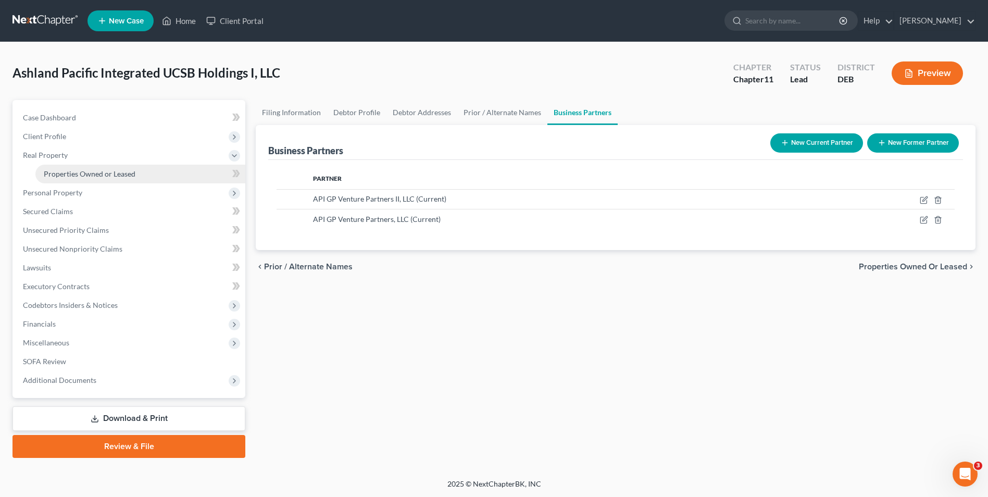
click at [85, 178] on span "Properties Owned or Leased" at bounding box center [90, 173] width 92 height 9
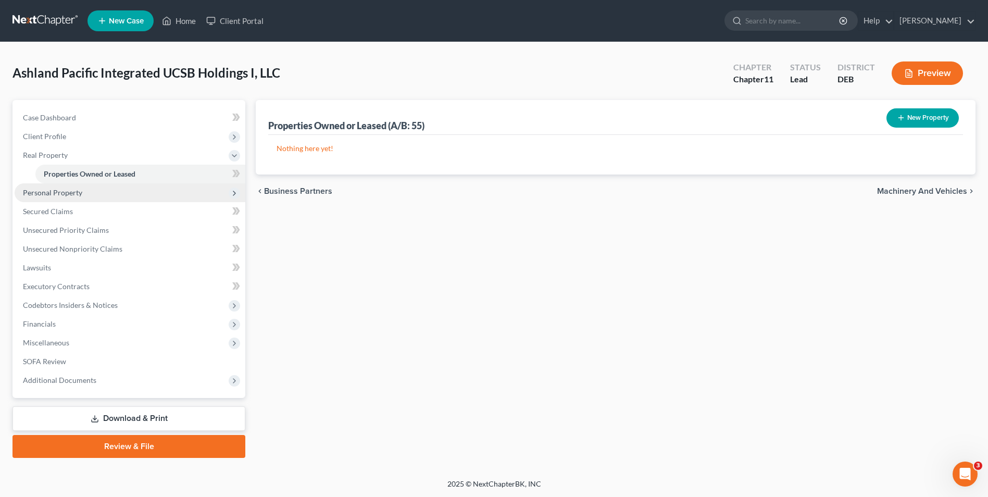
click at [74, 191] on span "Personal Property" at bounding box center [52, 192] width 59 height 9
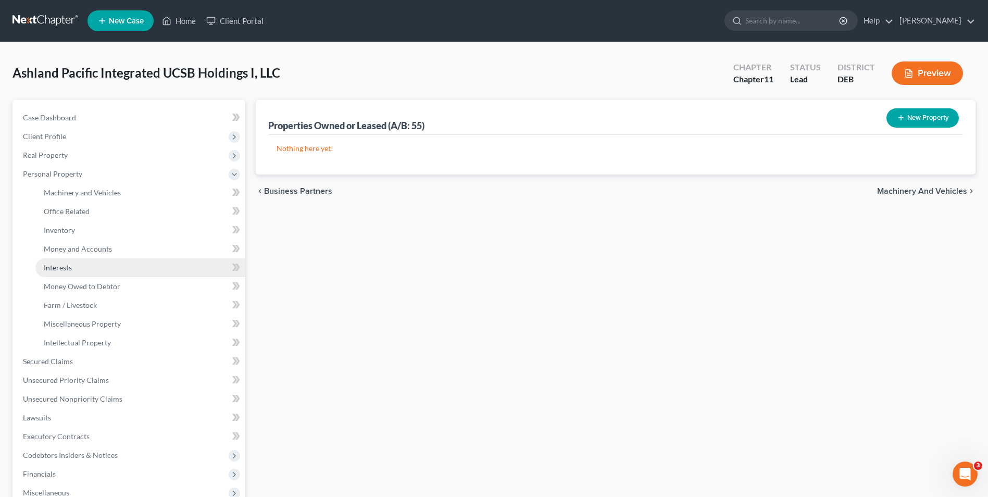
click at [99, 264] on link "Interests" at bounding box center [140, 267] width 210 height 19
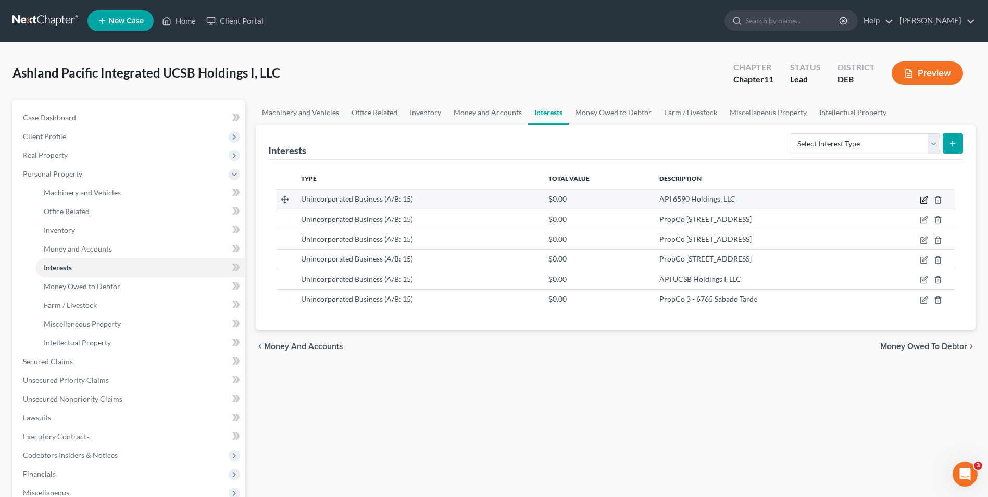
click at [924, 198] on icon "button" at bounding box center [924, 200] width 8 height 8
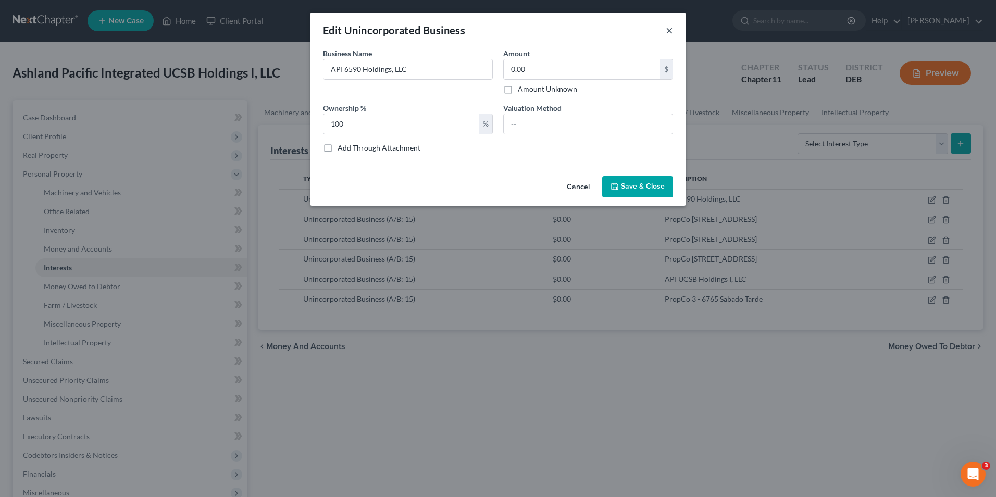
click at [668, 28] on button "×" at bounding box center [669, 30] width 7 height 13
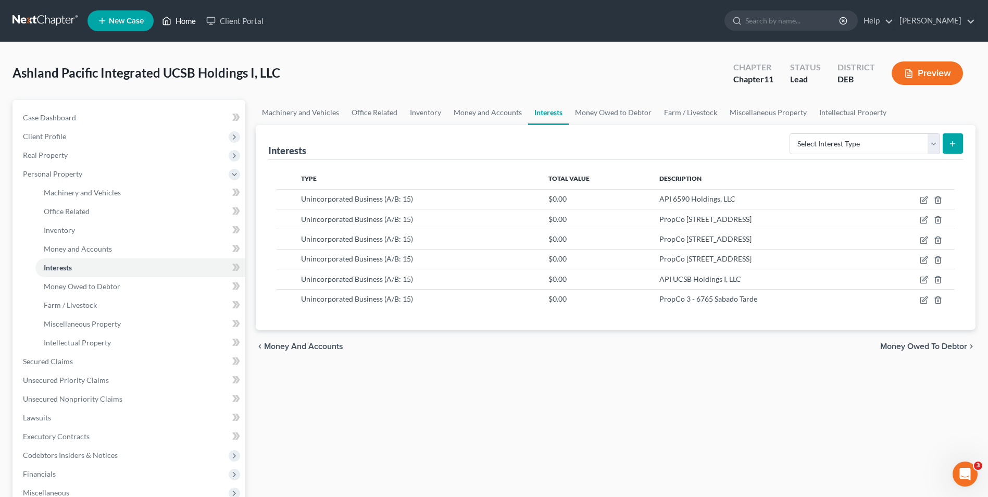
click at [189, 23] on link "Home" at bounding box center [179, 20] width 44 height 19
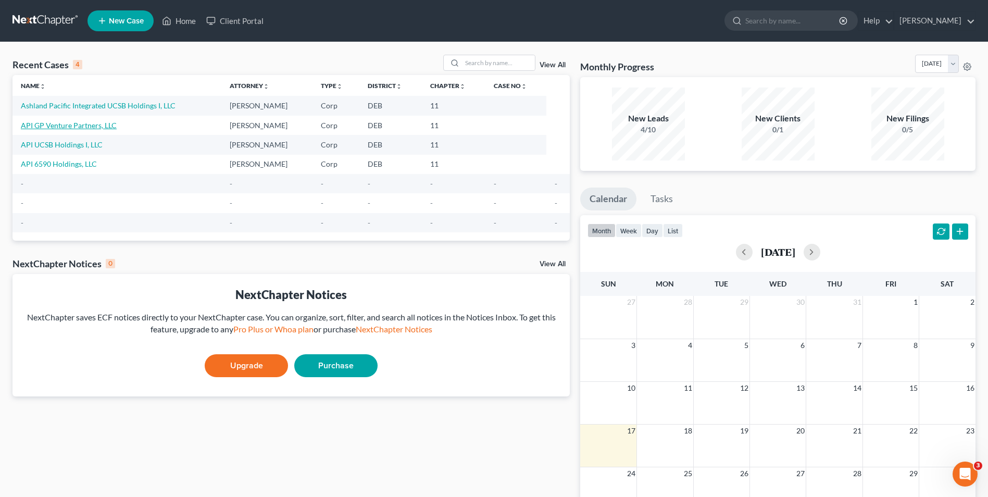
click at [93, 125] on link "API GP Venture Partners, LLC" at bounding box center [69, 125] width 96 height 9
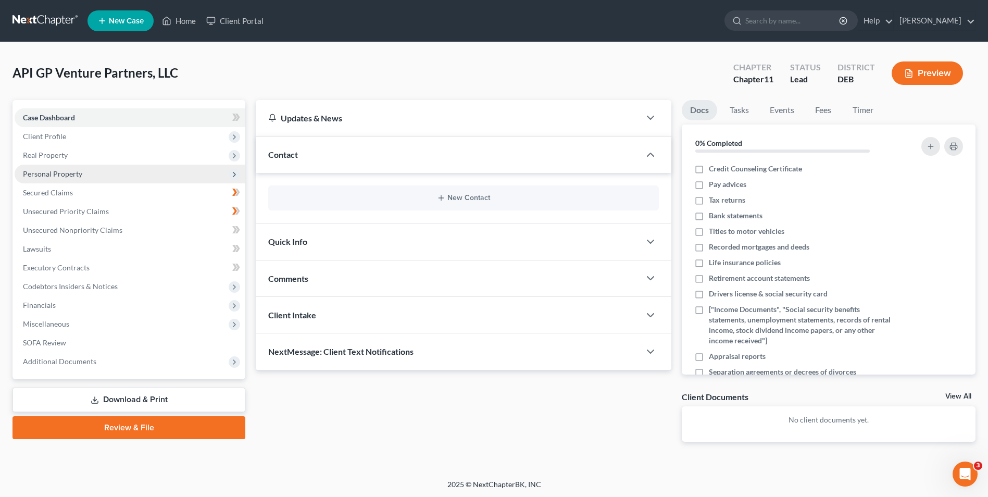
click at [78, 170] on span "Personal Property" at bounding box center [52, 173] width 59 height 9
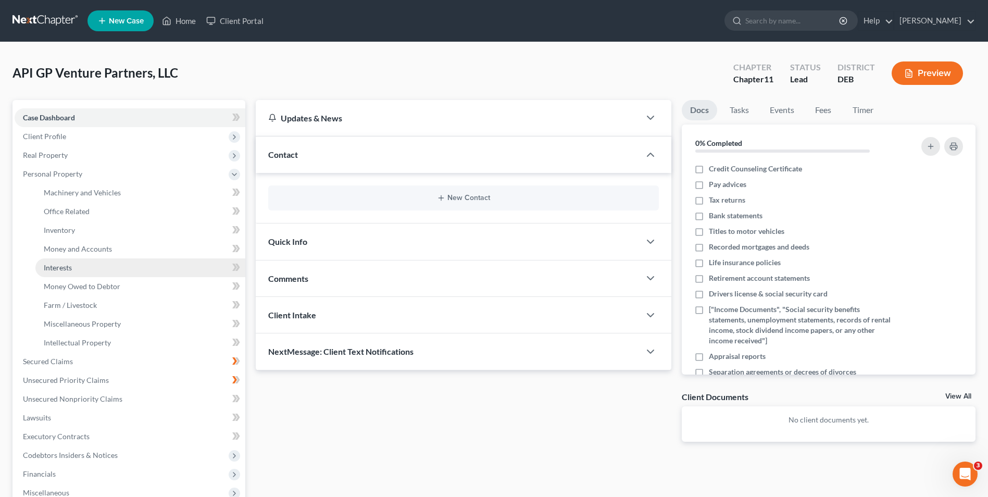
click at [67, 267] on span "Interests" at bounding box center [58, 267] width 28 height 9
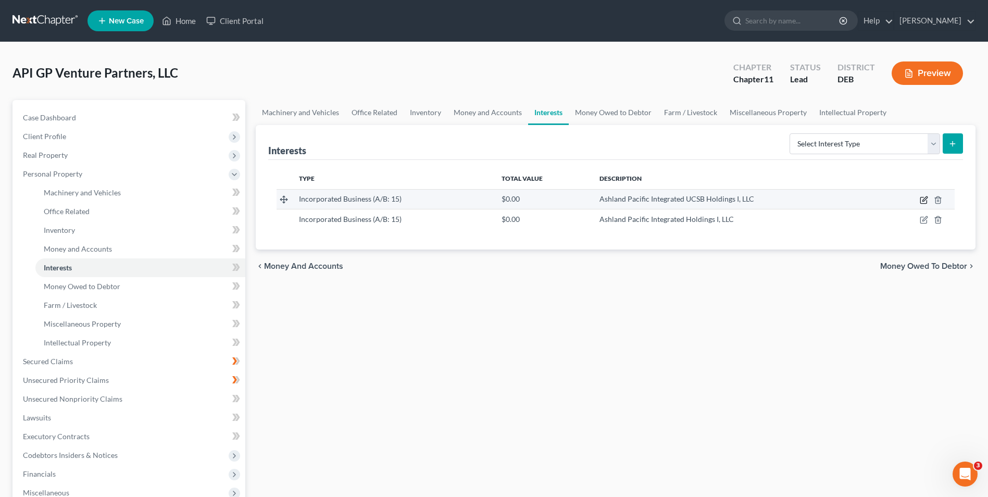
click at [923, 197] on icon "button" at bounding box center [924, 200] width 6 height 6
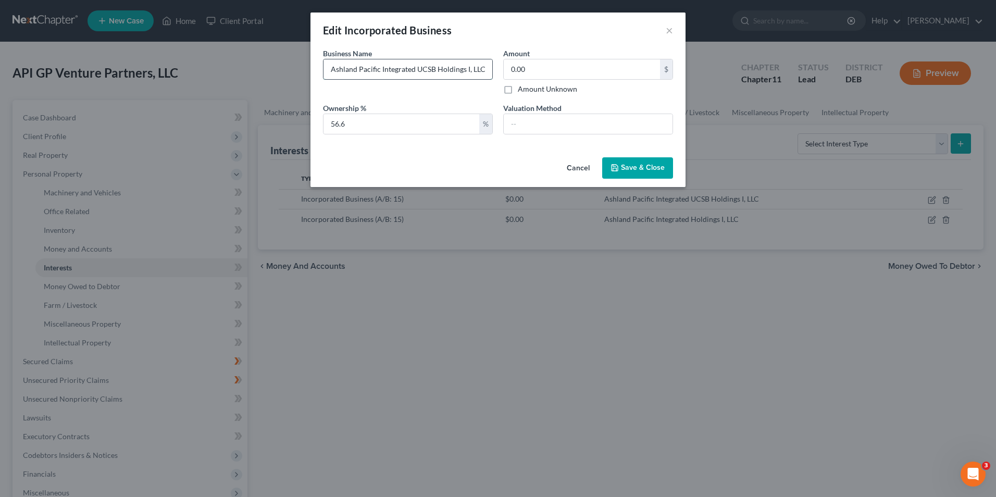
drag, startPoint x: 333, startPoint y: 70, endPoint x: 346, endPoint y: 76, distance: 14.2
click at [407, 69] on input "Ashland Pacific Integrated UCSB Holdings I, LLC" at bounding box center [408, 69] width 169 height 20
click at [343, 85] on div "Business Name * Ashland Pacific Integrated UCSB Holdings I, LLC" at bounding box center [408, 71] width 180 height 46
click at [329, 70] on input "Ashland Pacific Integrated UCSB Holdings I, LLC" at bounding box center [408, 69] width 169 height 20
drag, startPoint x: 667, startPoint y: 32, endPoint x: 683, endPoint y: 45, distance: 20.0
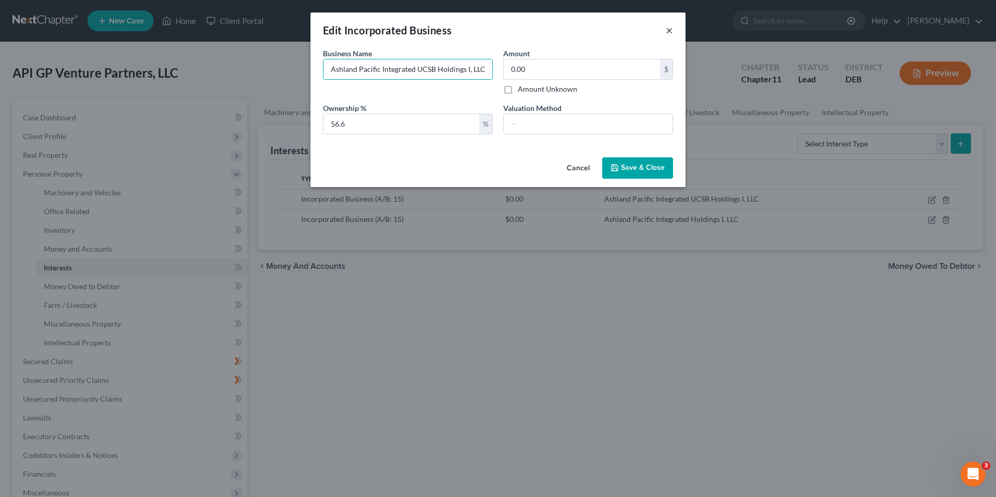
click at [668, 32] on button "×" at bounding box center [669, 30] width 7 height 13
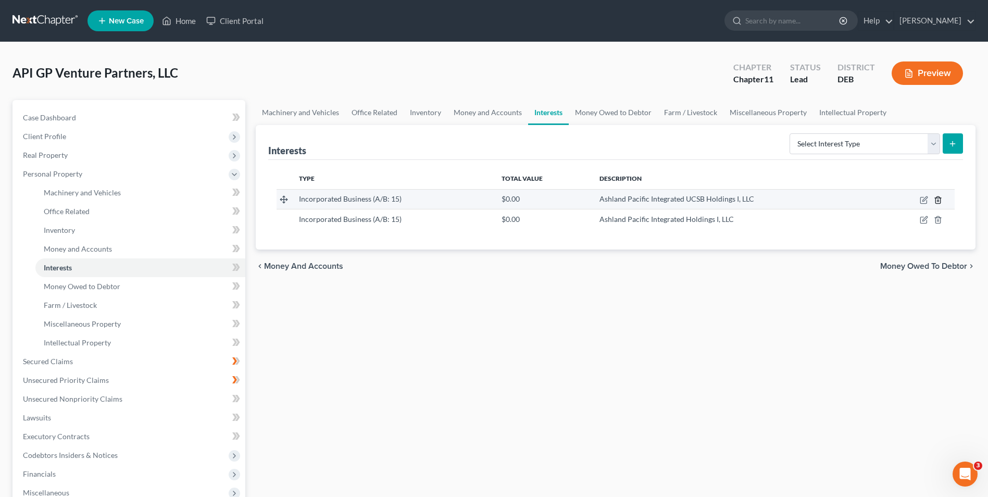
click at [941, 197] on icon "button" at bounding box center [938, 200] width 8 height 8
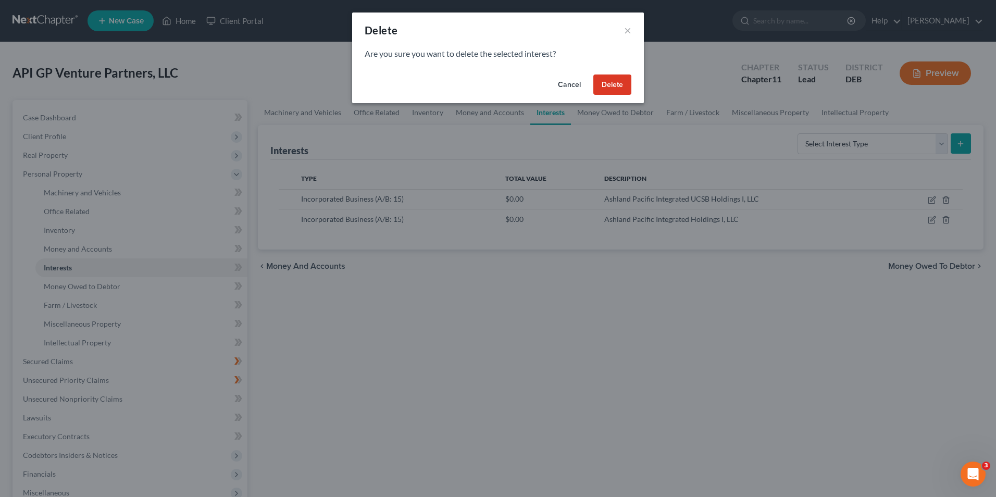
click at [618, 82] on button "Delete" at bounding box center [612, 84] width 38 height 21
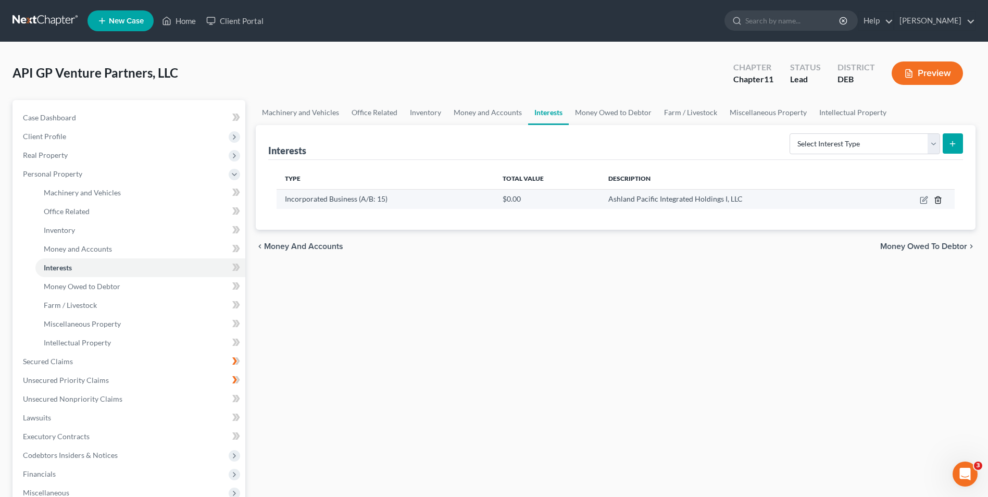
click at [938, 199] on icon "button" at bounding box center [938, 200] width 8 height 8
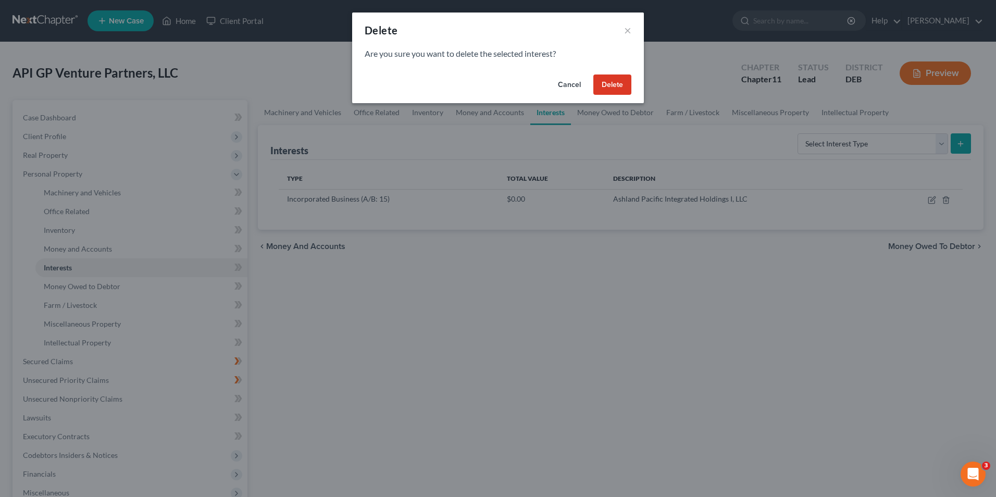
click at [626, 87] on button "Delete" at bounding box center [612, 84] width 38 height 21
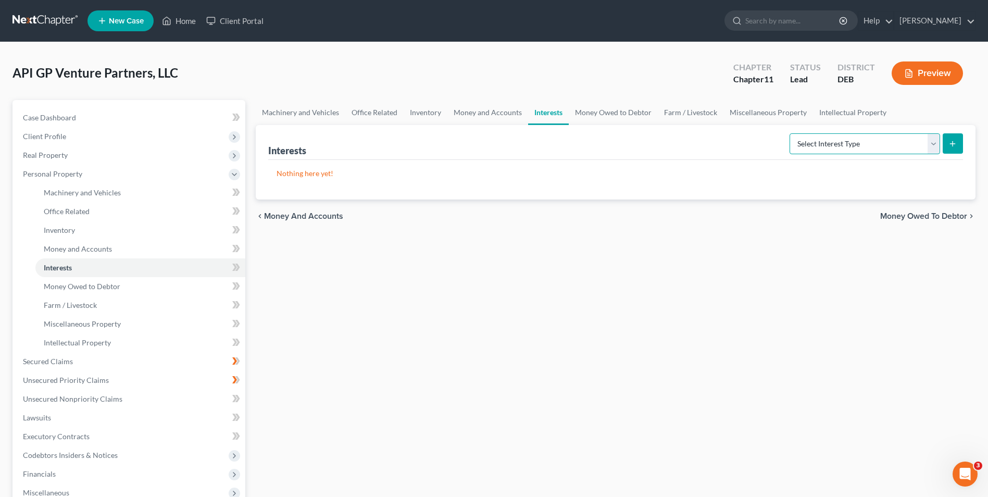
click at [935, 146] on select "Select Interest Type Bond (A/B: 16) Incorporated Business (A/B: 15) Insurance P…" at bounding box center [865, 143] width 151 height 21
select select "unincorporated_business"
click at [792, 133] on select "Select Interest Type Bond (A/B: 16) Incorporated Business (A/B: 15) Insurance P…" at bounding box center [865, 143] width 151 height 21
click at [958, 147] on button "submit" at bounding box center [953, 143] width 20 height 20
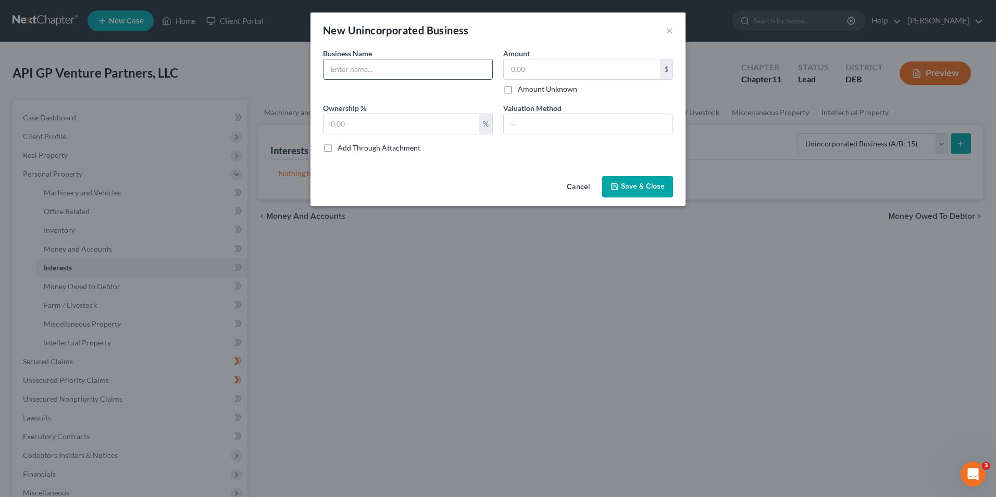
click at [372, 73] on input "text" at bounding box center [408, 69] width 169 height 20
type input "A"
type input "Ashland Pacific Integrated Holdings I, LLC"
type input "10"
click at [470, 68] on input "Ashland Pacific Integrated Holdings I, LLC" at bounding box center [408, 69] width 169 height 20
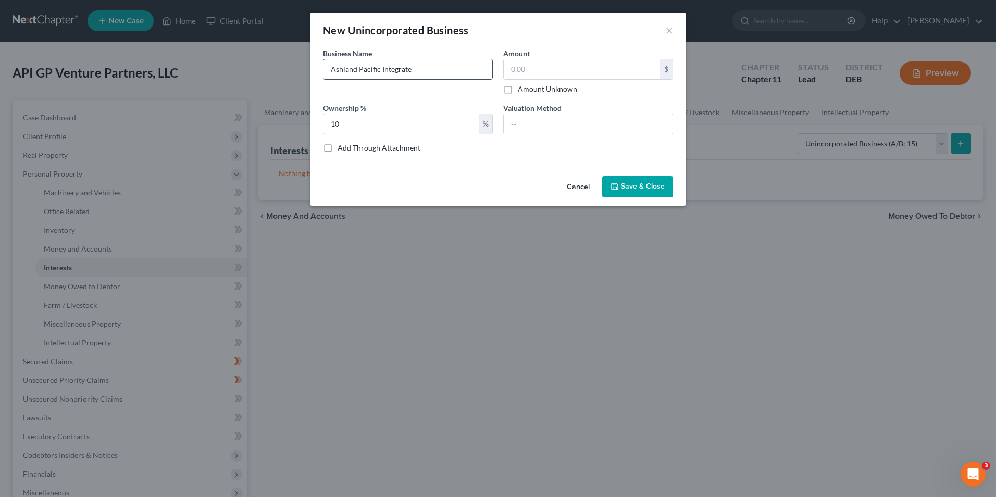
type input "Ashland Pacific Integrated UCSB Holdings I, LLC"
click at [364, 125] on input "10" at bounding box center [402, 124] width 156 height 20
type input "1"
type input "56.6"
click at [647, 188] on span "Save & Close" at bounding box center [643, 186] width 44 height 9
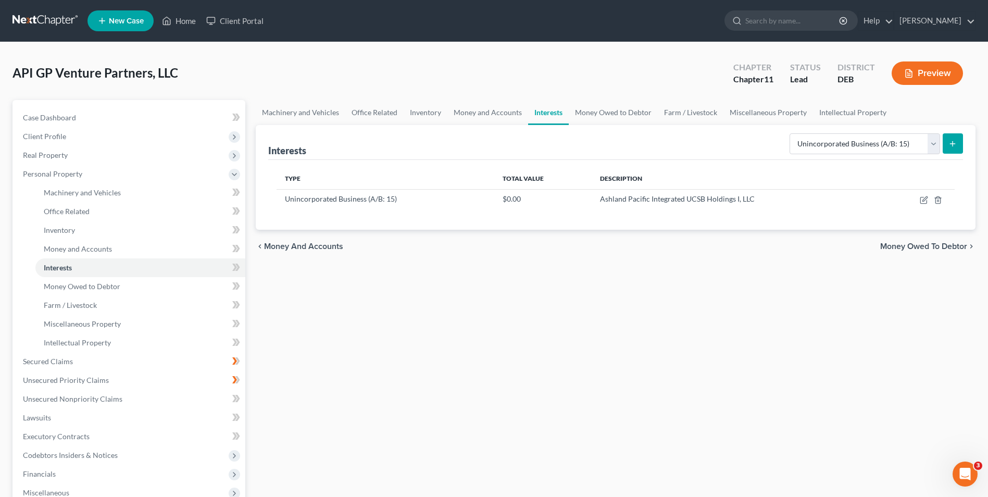
click at [949, 144] on icon "submit" at bounding box center [953, 144] width 8 height 8
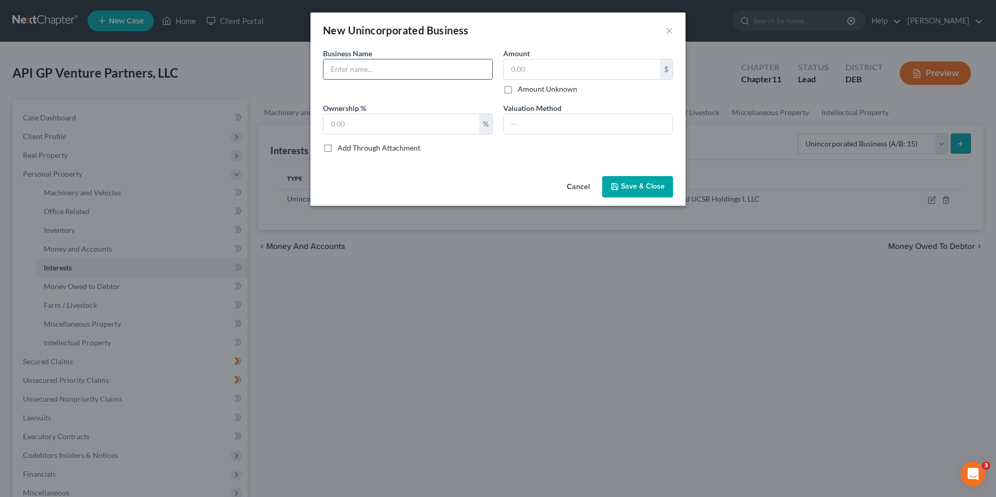
click at [343, 73] on input "text" at bounding box center [408, 69] width 169 height 20
type input "Ashland Pacific Integrated Holdings I, LLC"
click at [353, 121] on input "text" at bounding box center [402, 124] width 156 height 20
type input "10"
click at [633, 186] on span "Save & Close" at bounding box center [643, 186] width 44 height 9
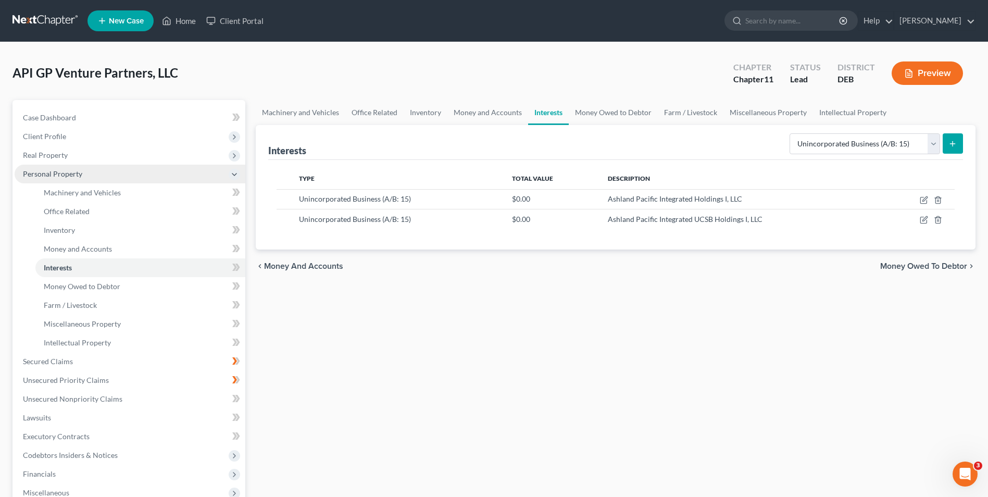
click at [69, 177] on span "Personal Property" at bounding box center [52, 173] width 59 height 9
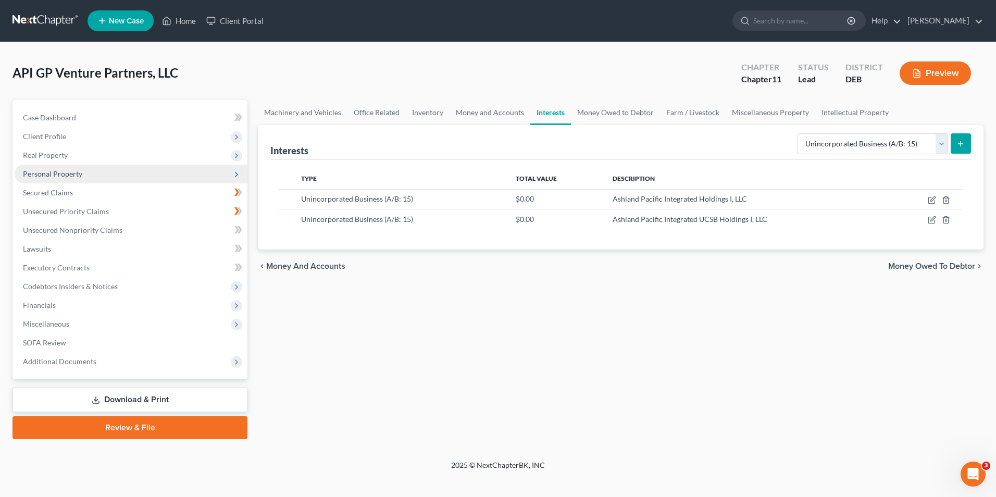
click at [69, 175] on span "Personal Property" at bounding box center [52, 173] width 59 height 9
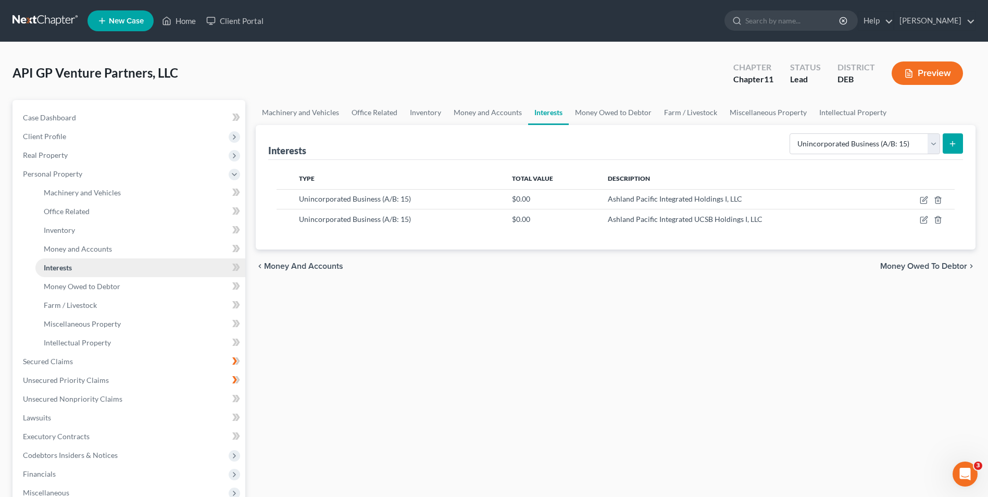
click at [81, 268] on link "Interests" at bounding box center [140, 267] width 210 height 19
click at [178, 19] on link "Home" at bounding box center [179, 20] width 44 height 19
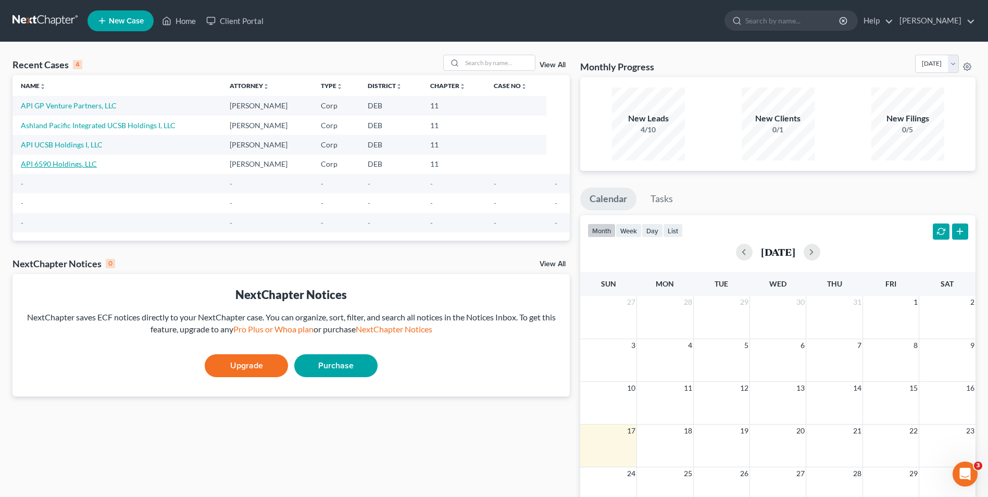
click at [66, 164] on link "API 6590 Holdings, LLC" at bounding box center [59, 163] width 76 height 9
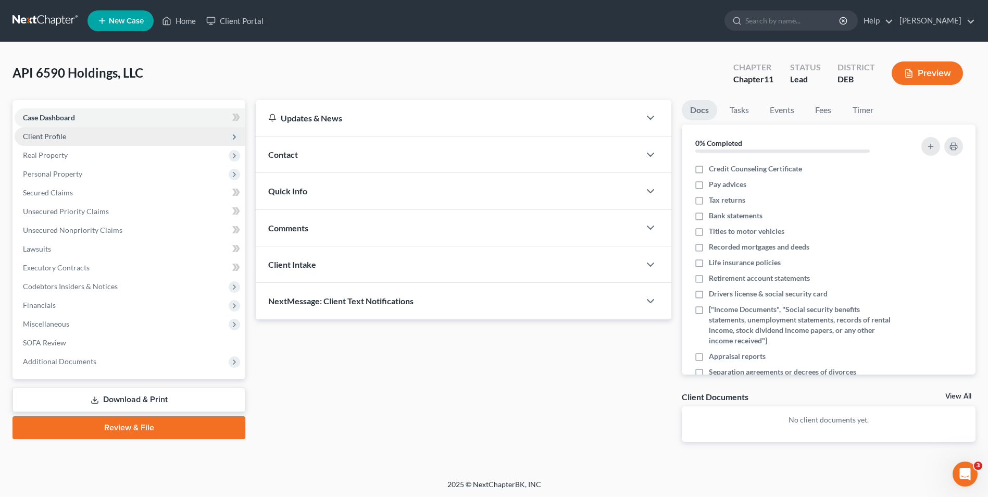
click at [44, 135] on span "Client Profile" at bounding box center [44, 136] width 43 height 9
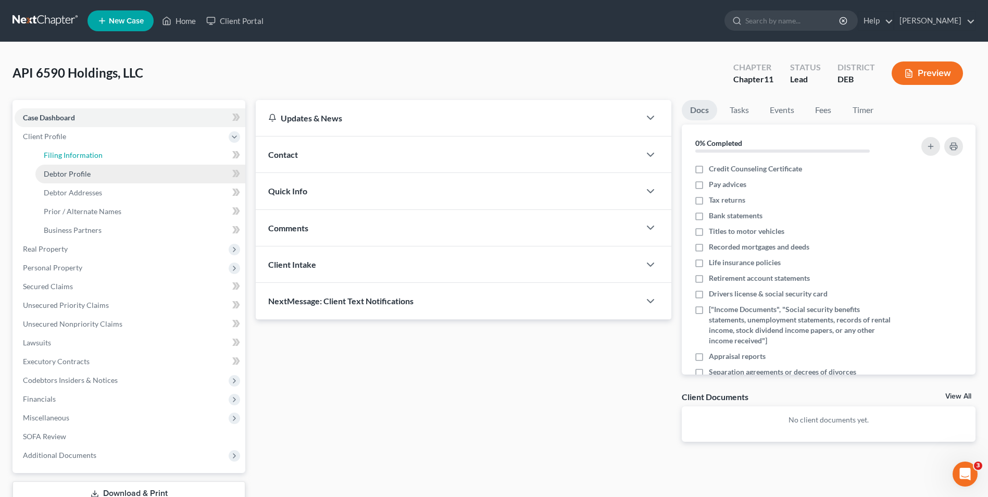
drag, startPoint x: 69, startPoint y: 153, endPoint x: 147, endPoint y: 177, distance: 81.9
click at [69, 154] on span "Filing Information" at bounding box center [73, 155] width 59 height 9
select select "3"
select select "1"
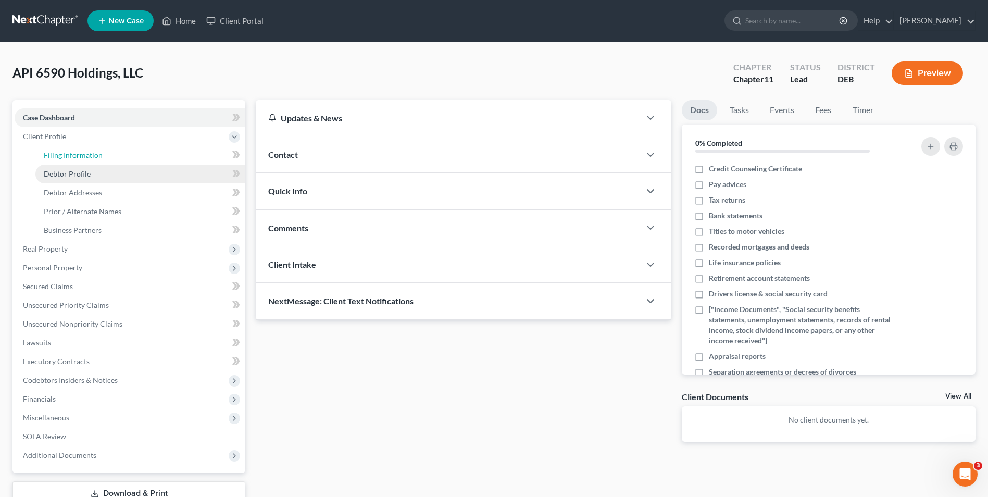
select select "13"
select select "0"
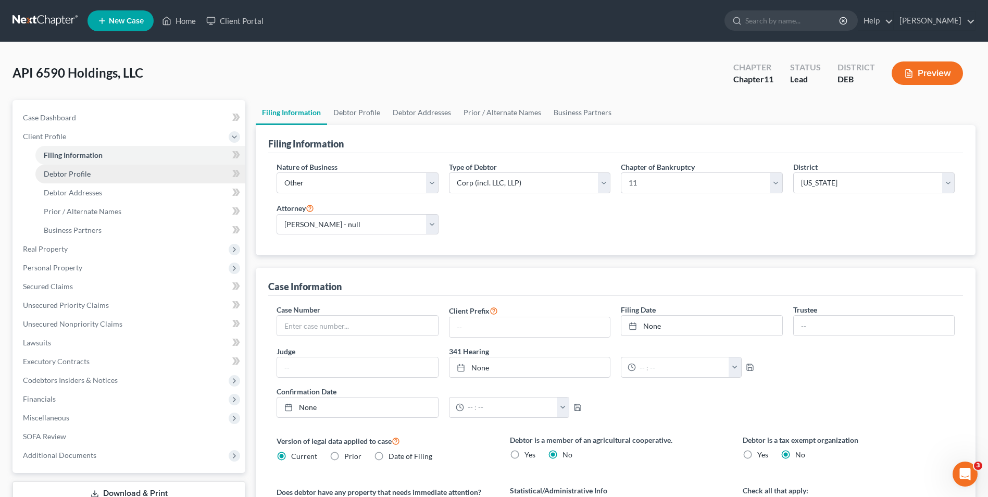
click at [58, 172] on span "Debtor Profile" at bounding box center [67, 173] width 47 height 9
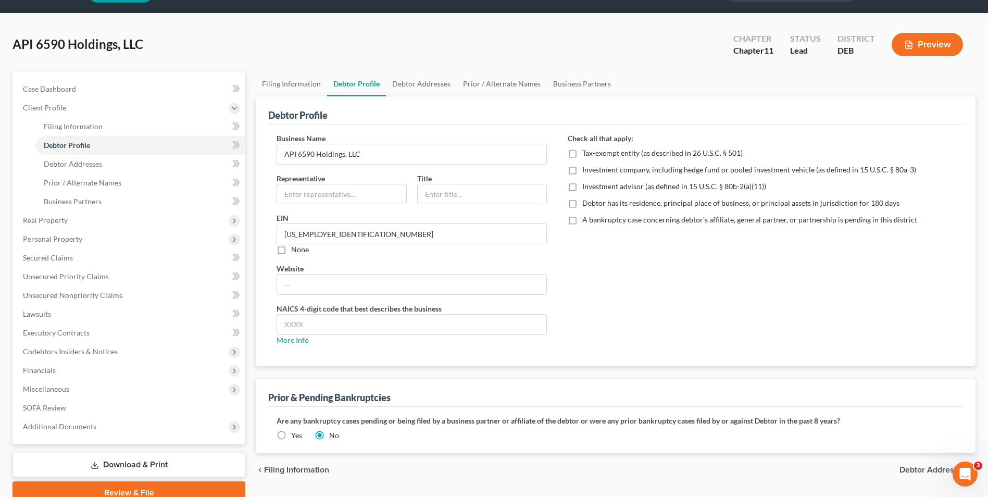
scroll to position [76, 0]
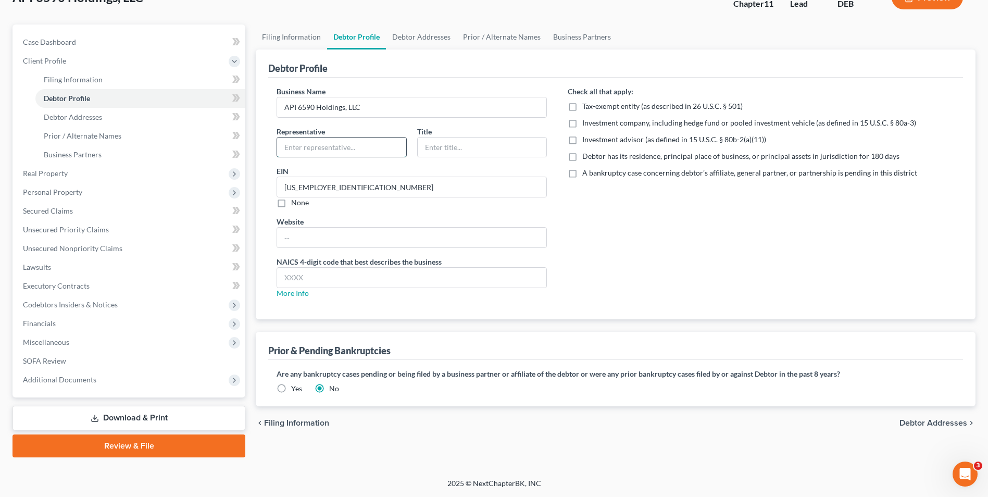
click at [292, 147] on input "text" at bounding box center [341, 148] width 129 height 20
type input "[PERSON_NAME] [PERSON_NAME]"
click at [438, 147] on input "text" at bounding box center [482, 148] width 129 height 20
type input "CRO"
click at [79, 116] on span "Debtor Addresses" at bounding box center [73, 117] width 58 height 9
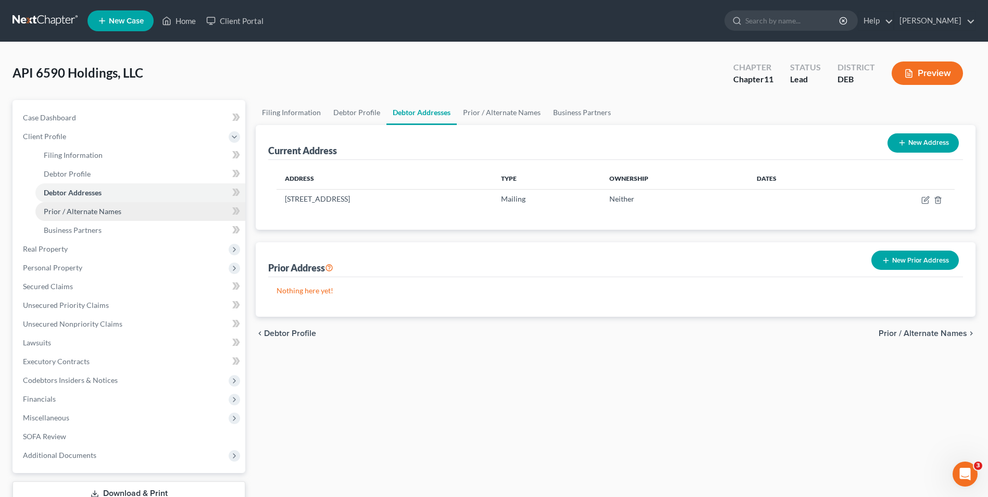
click at [75, 213] on span "Prior / Alternate Names" at bounding box center [83, 211] width 78 height 9
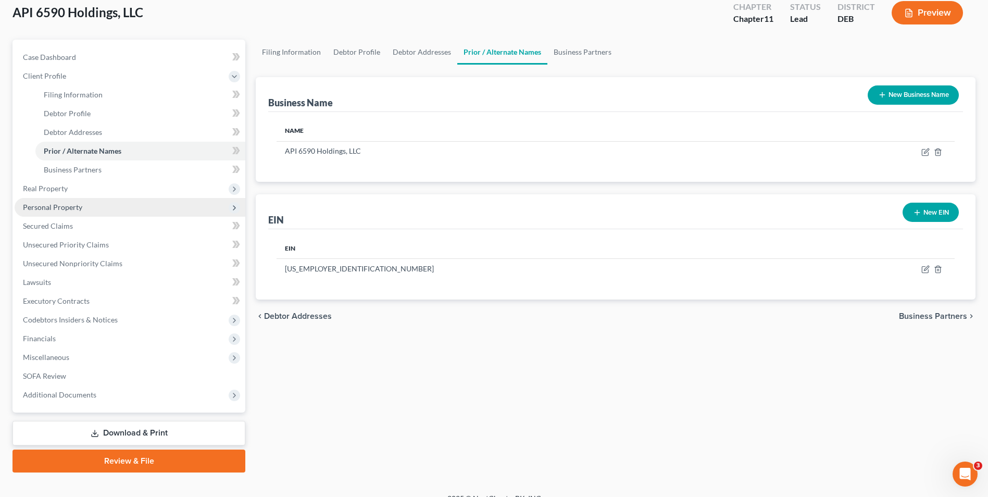
scroll to position [76, 0]
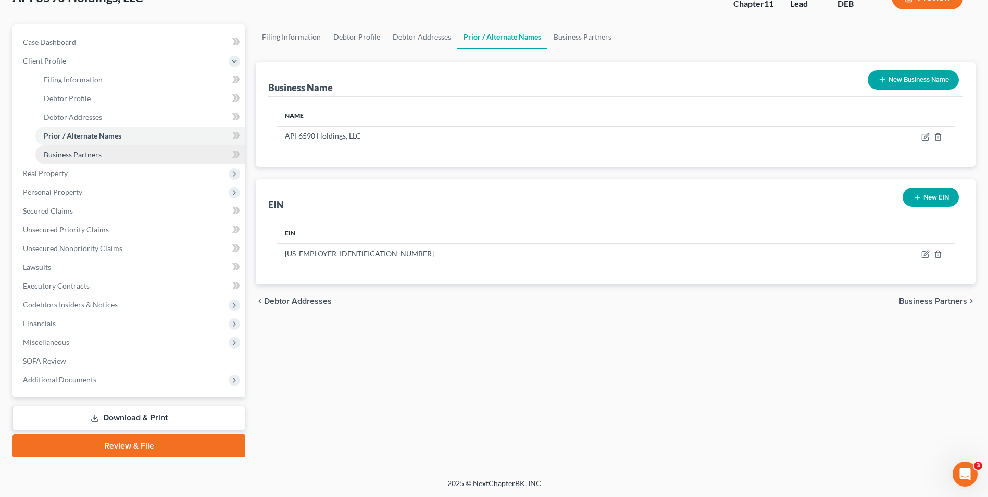
click at [91, 155] on span "Business Partners" at bounding box center [73, 154] width 58 height 9
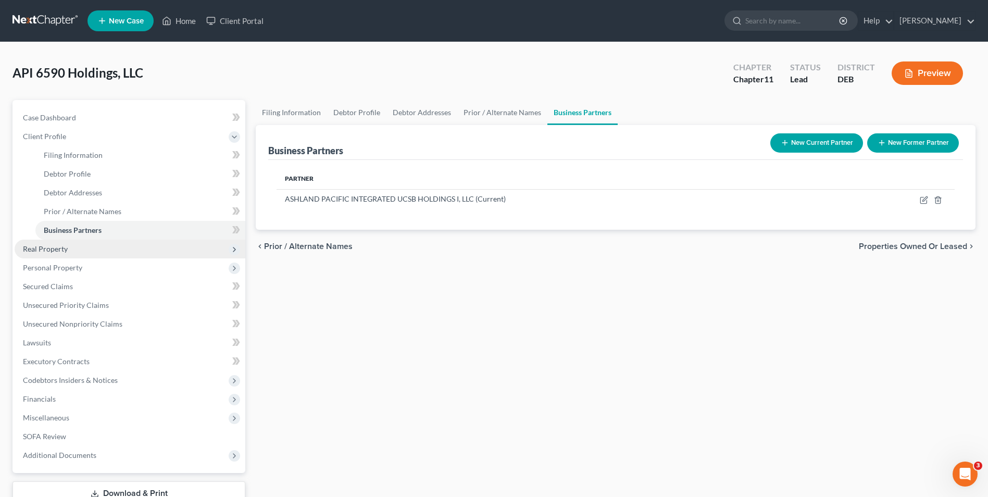
click at [66, 252] on span "Real Property" at bounding box center [45, 248] width 45 height 9
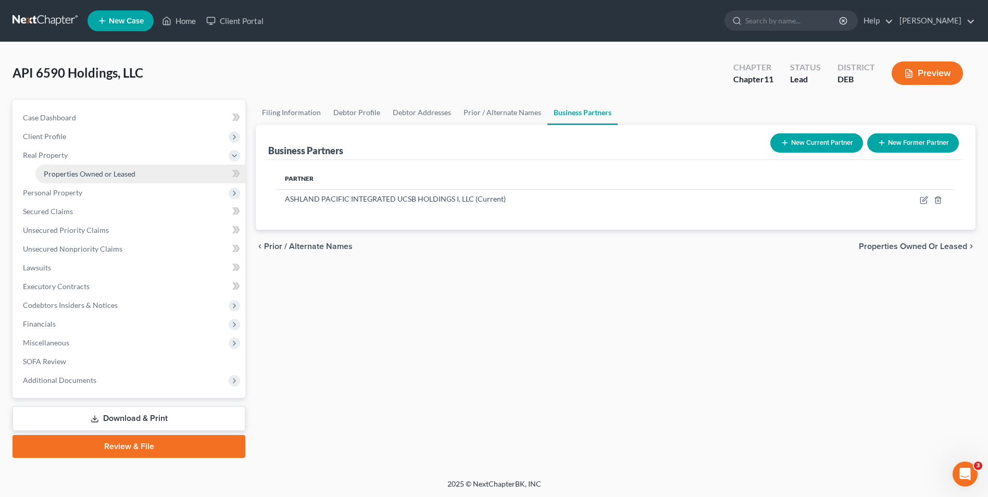
click at [102, 175] on span "Properties Owned or Leased" at bounding box center [90, 173] width 92 height 9
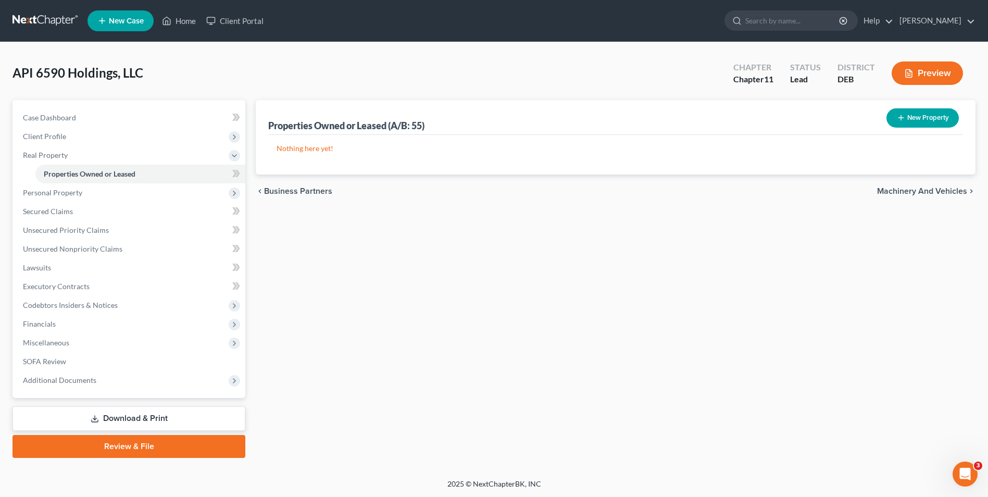
click at [924, 117] on button "New Property" at bounding box center [923, 117] width 72 height 19
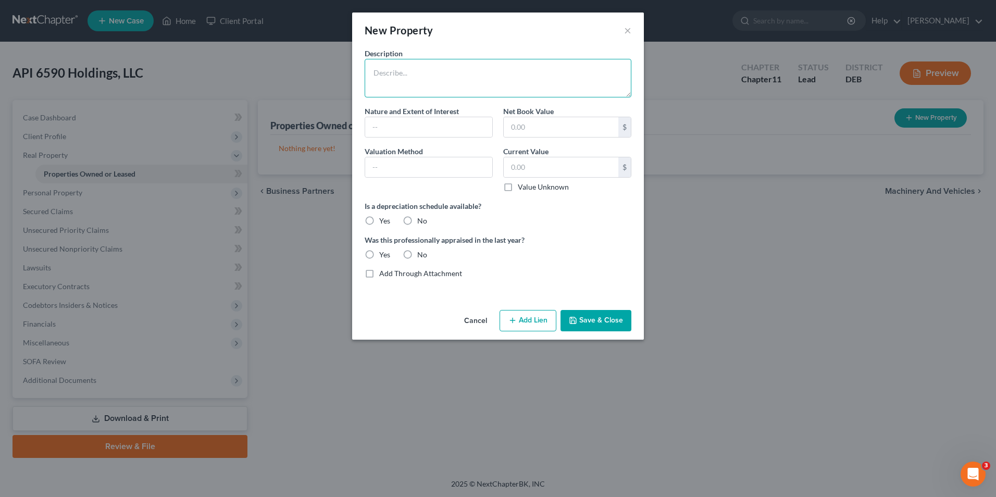
click at [384, 74] on textarea at bounding box center [498, 78] width 267 height 39
type textarea "[STREET_ADDRESS]-student housing"
click at [417, 223] on label "No" at bounding box center [422, 221] width 10 height 10
click at [421, 222] on input "No" at bounding box center [424, 219] width 7 height 7
radio input "true"
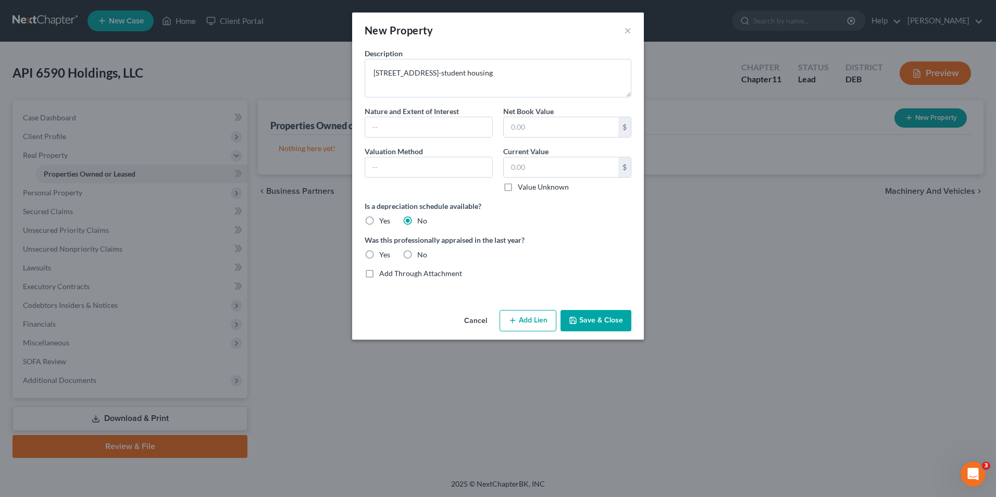
click at [417, 256] on label "No" at bounding box center [422, 255] width 10 height 10
click at [421, 256] on input "No" at bounding box center [424, 253] width 7 height 7
radio input "true"
click at [588, 319] on button "Save & Close" at bounding box center [596, 321] width 71 height 22
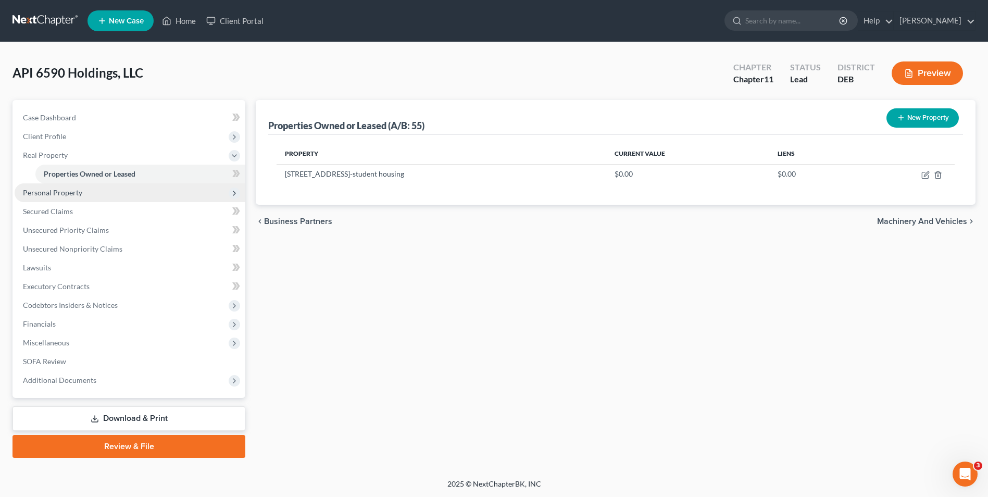
click at [71, 194] on span "Personal Property" at bounding box center [52, 192] width 59 height 9
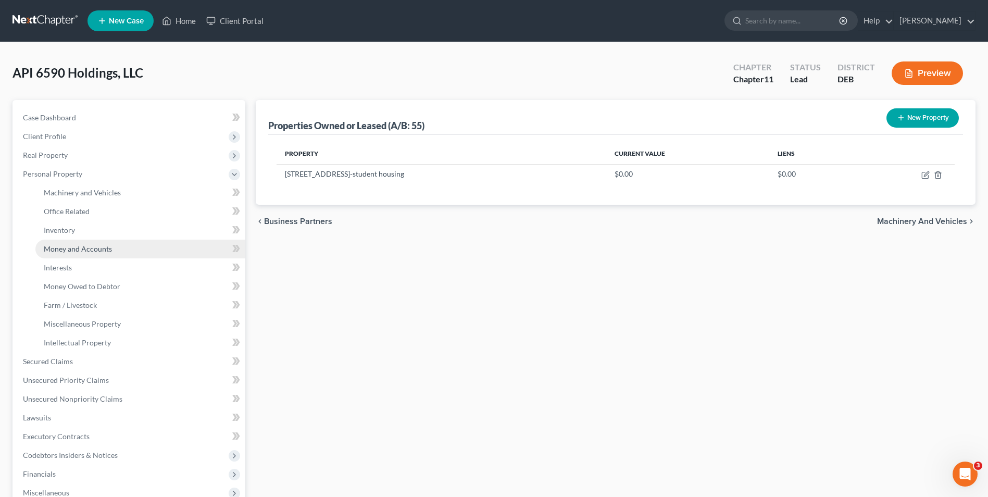
click at [71, 249] on span "Money and Accounts" at bounding box center [78, 248] width 68 height 9
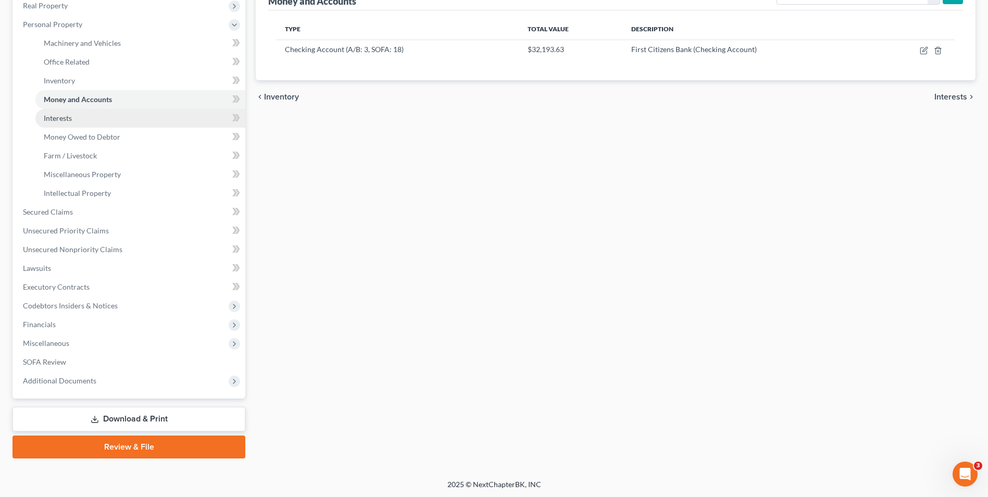
scroll to position [151, 0]
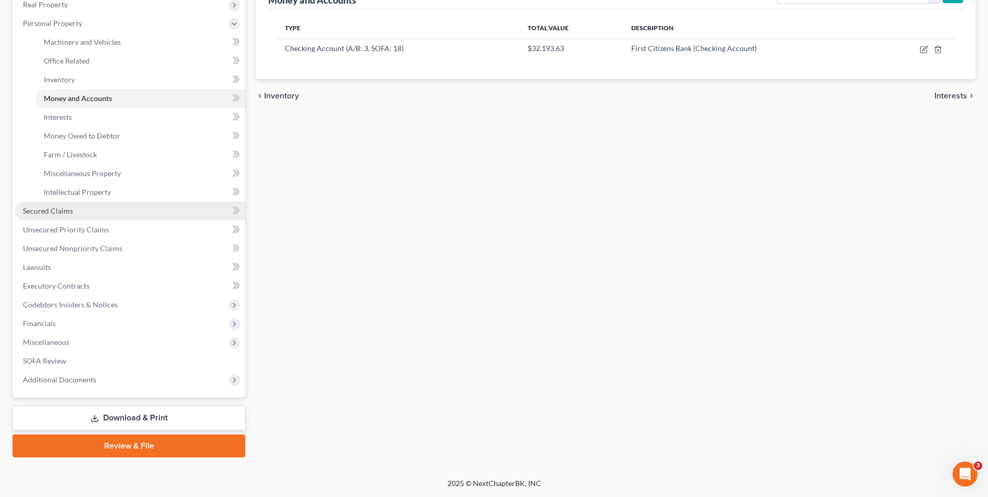
click at [57, 207] on span "Secured Claims" at bounding box center [48, 210] width 50 height 9
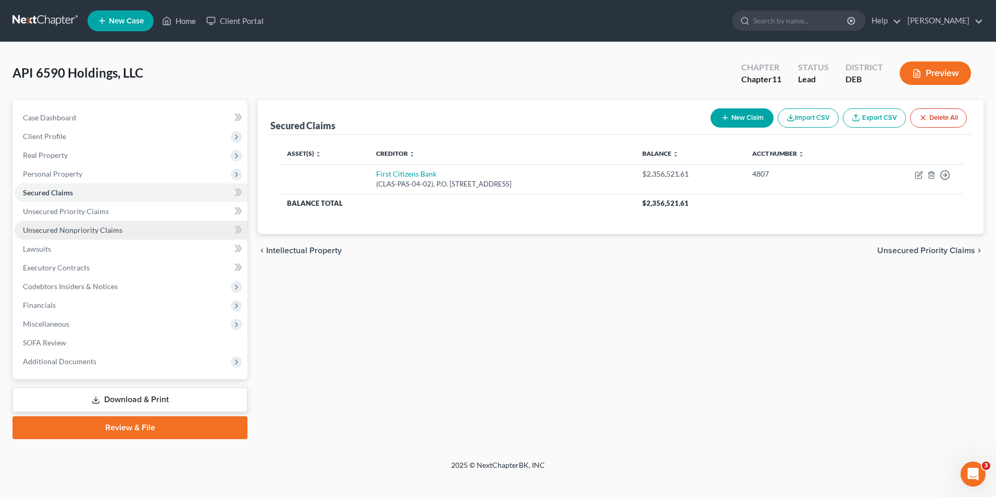
click at [63, 232] on span "Unsecured Nonpriority Claims" at bounding box center [73, 230] width 100 height 9
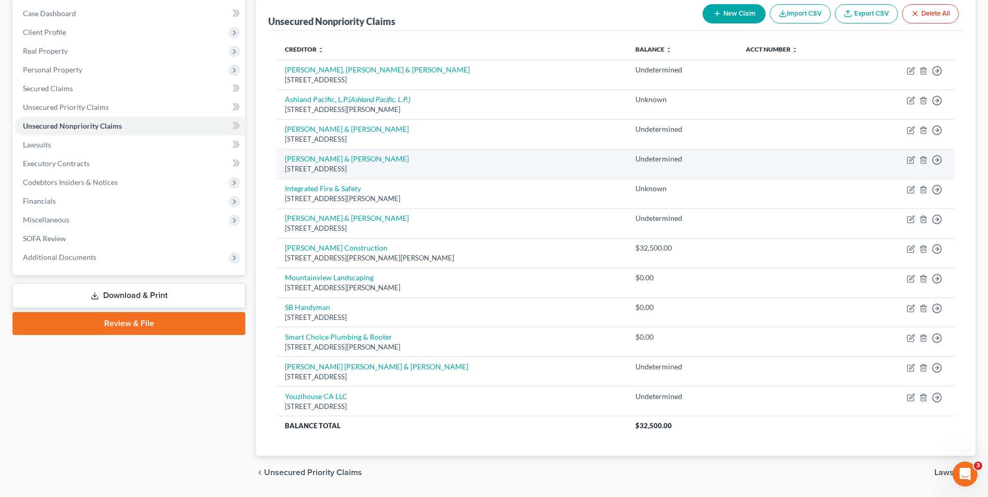
scroll to position [136, 0]
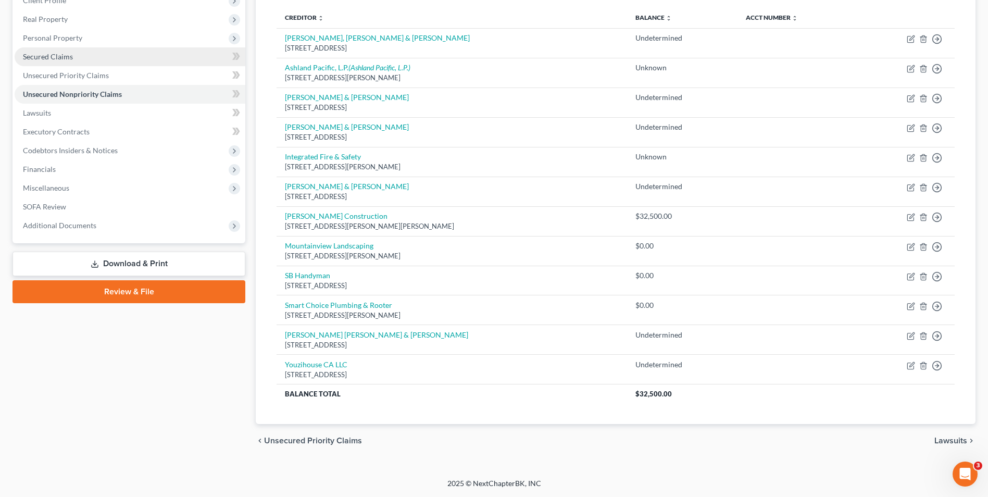
click at [77, 58] on link "Secured Claims" at bounding box center [130, 56] width 231 height 19
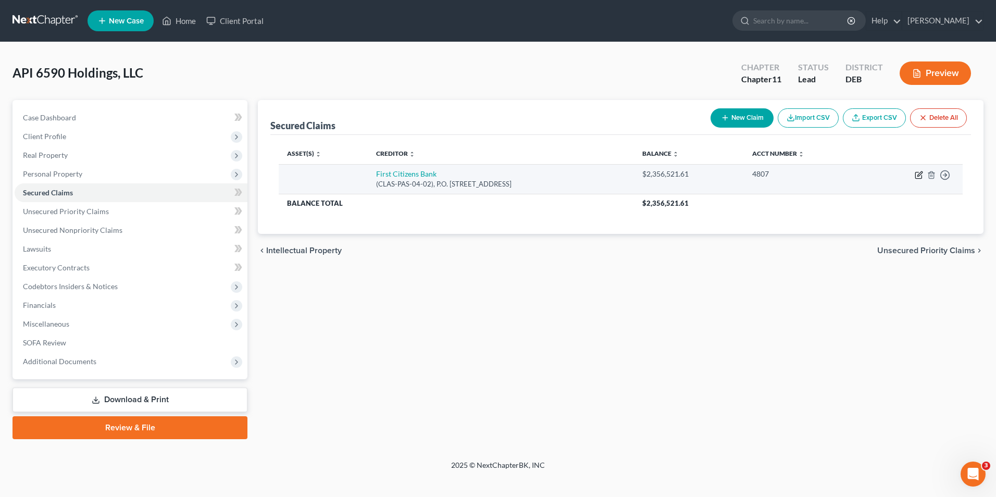
click at [919, 175] on icon "button" at bounding box center [919, 175] width 8 height 8
select select "4"
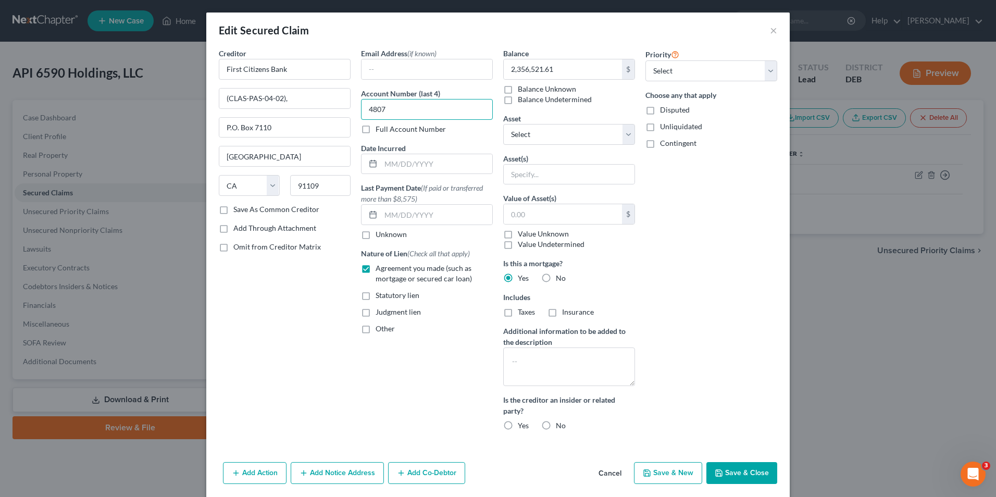
click at [364, 111] on input "4807" at bounding box center [427, 109] width 132 height 21
click at [769, 70] on select "Select 1st 2nd 3rd 4th 5th 6th 7th 8th 9th 10th 11th 12th 13th 14th 15th 16th 1…" at bounding box center [711, 70] width 132 height 21
select select "0"
click at [645, 60] on select "Select 1st 2nd 3rd 4th 5th 6th 7th 8th 9th 10th 11th 12th 13th 14th 15th 16th 1…" at bounding box center [711, 70] width 132 height 21
click at [518, 278] on label "Yes" at bounding box center [523, 278] width 11 height 10
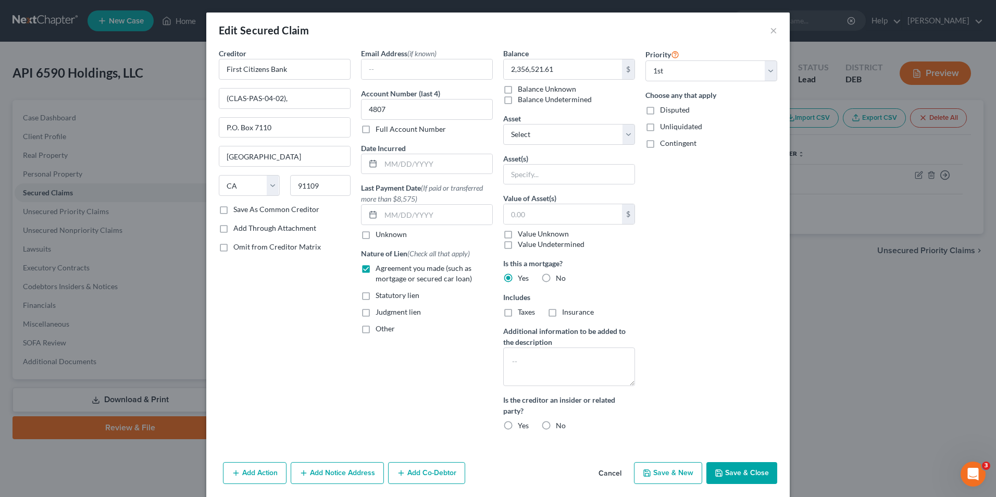
click at [522, 278] on input "Yes" at bounding box center [525, 276] width 7 height 7
click at [556, 279] on span "No" at bounding box center [561, 277] width 10 height 9
click at [560, 279] on input "No" at bounding box center [563, 276] width 7 height 7
radio input "true"
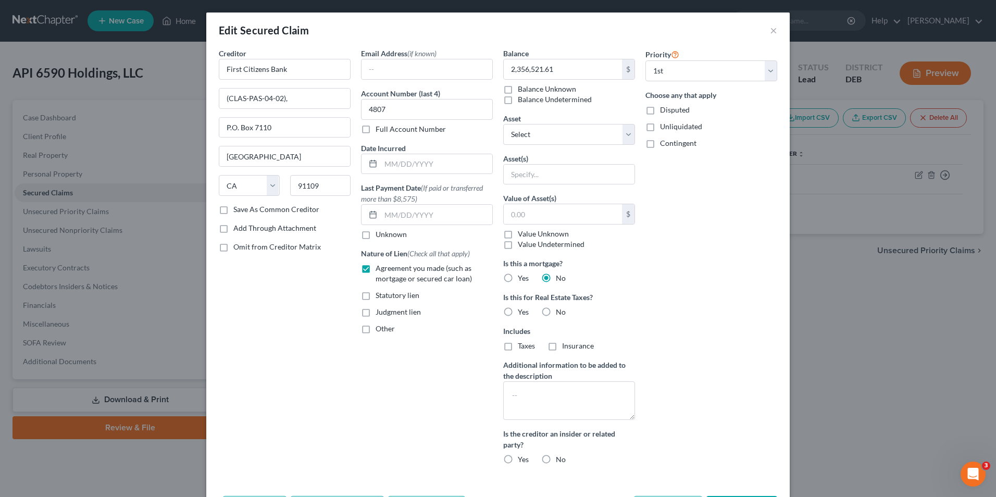
click at [518, 279] on label "Yes" at bounding box center [523, 278] width 11 height 10
click at [522, 279] on input "Yes" at bounding box center [525, 276] width 7 height 7
radio input "true"
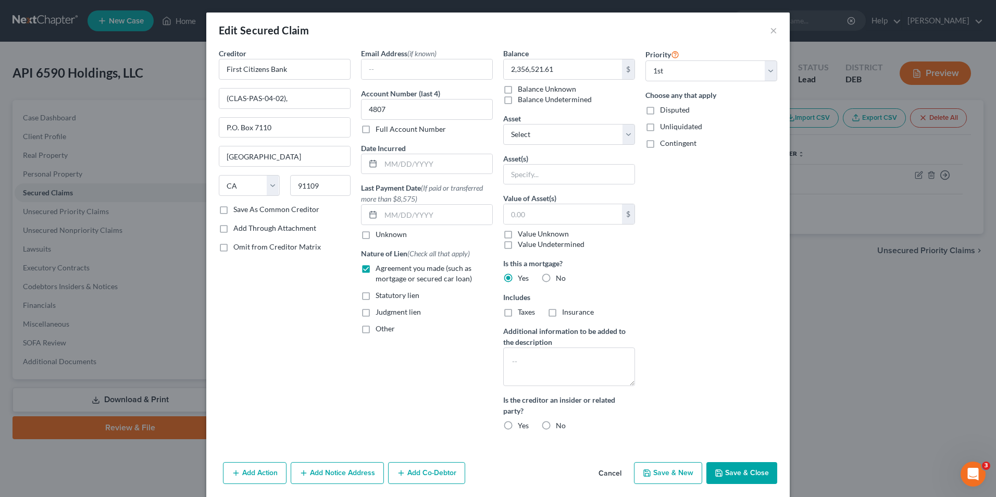
click at [716, 466] on button "Save & Close" at bounding box center [741, 473] width 71 height 22
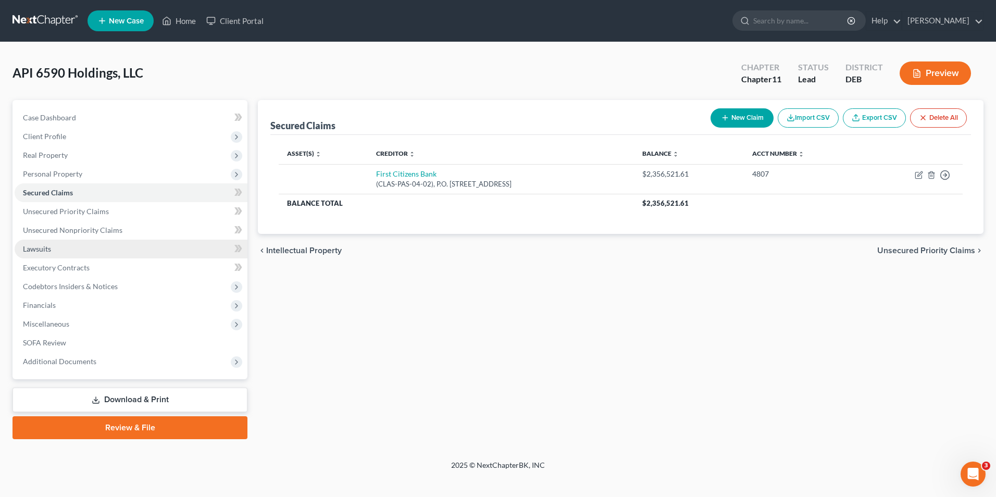
click at [40, 248] on span "Lawsuits" at bounding box center [37, 248] width 28 height 9
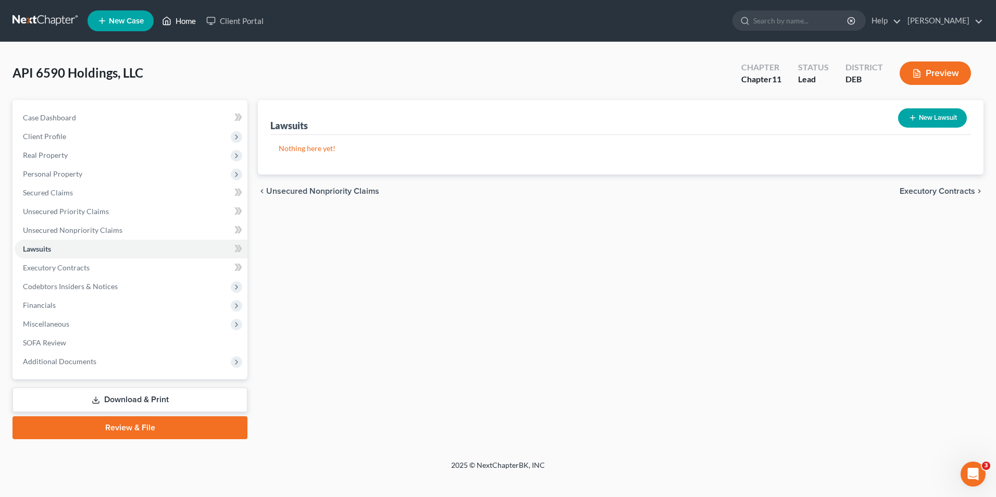
click at [179, 20] on link "Home" at bounding box center [179, 20] width 44 height 19
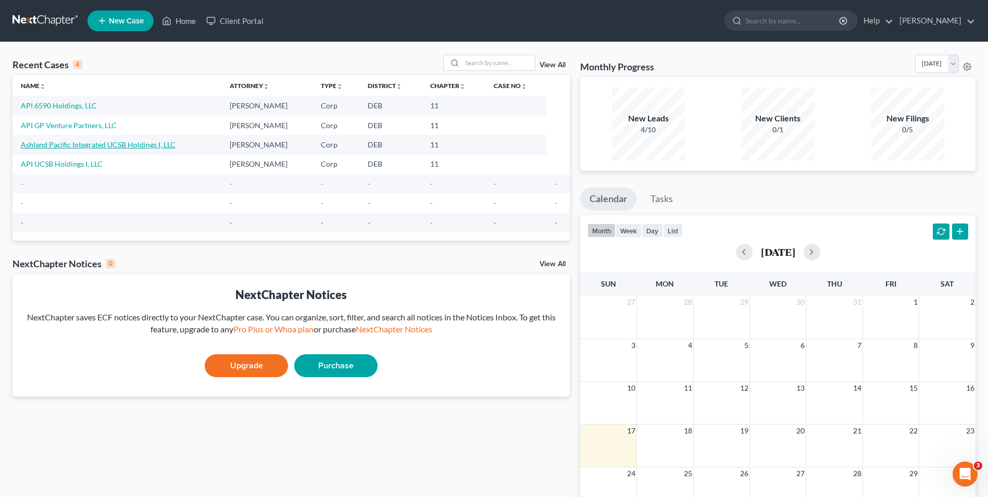
click at [98, 144] on link "Ashland Pacific Integrated UCSB Holdings I, LLC" at bounding box center [98, 144] width 155 height 9
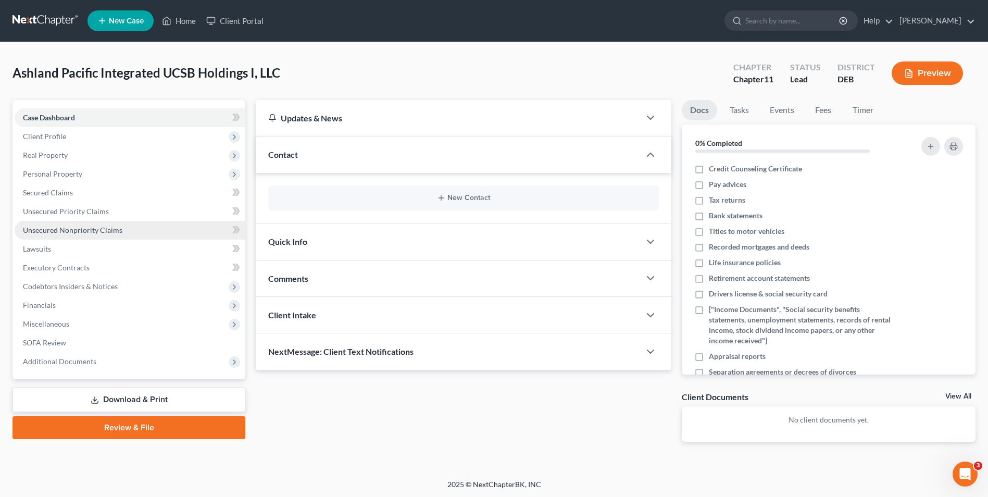
click at [80, 229] on span "Unsecured Nonpriority Claims" at bounding box center [73, 230] width 100 height 9
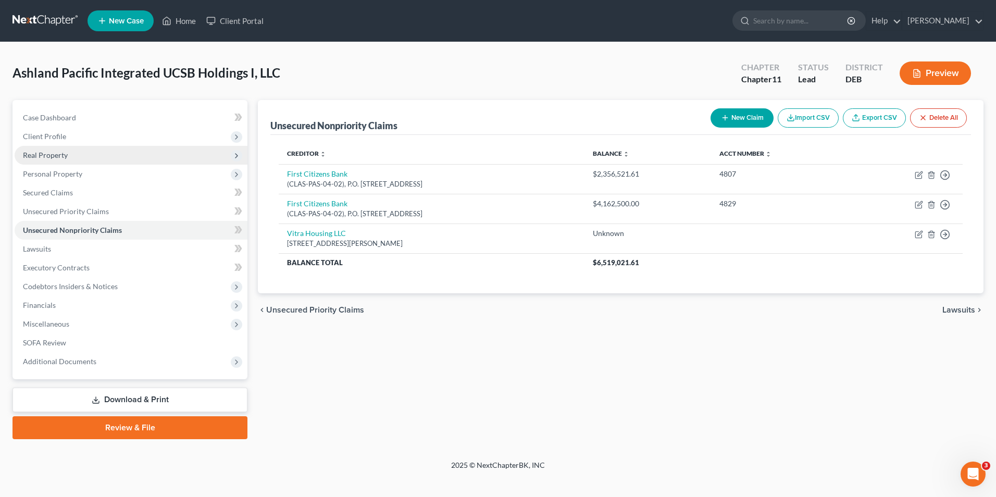
click at [72, 156] on span "Real Property" at bounding box center [131, 155] width 233 height 19
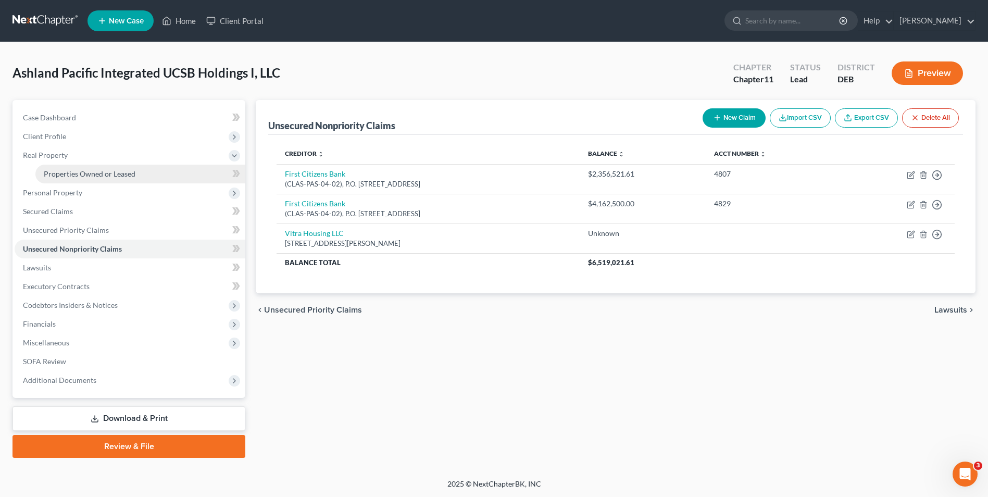
click at [74, 171] on span "Properties Owned or Leased" at bounding box center [90, 173] width 92 height 9
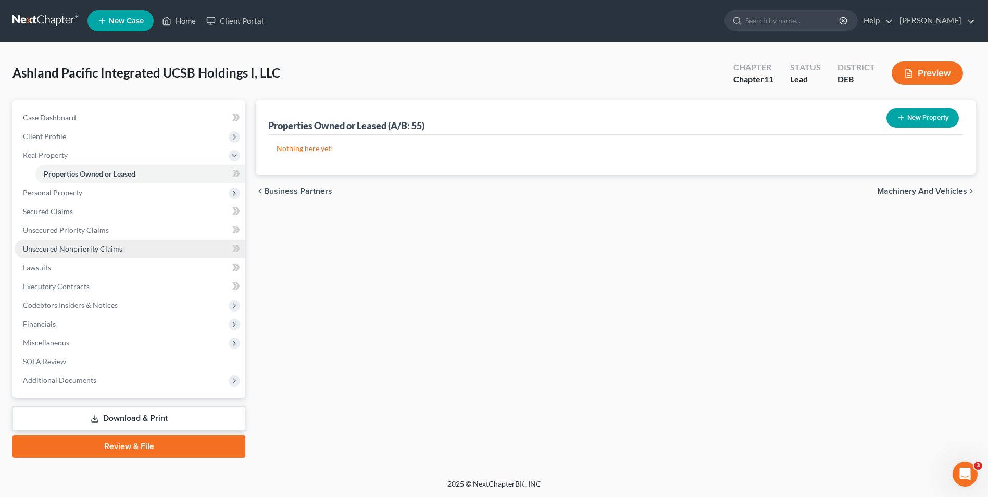
click at [88, 250] on span "Unsecured Nonpriority Claims" at bounding box center [73, 248] width 100 height 9
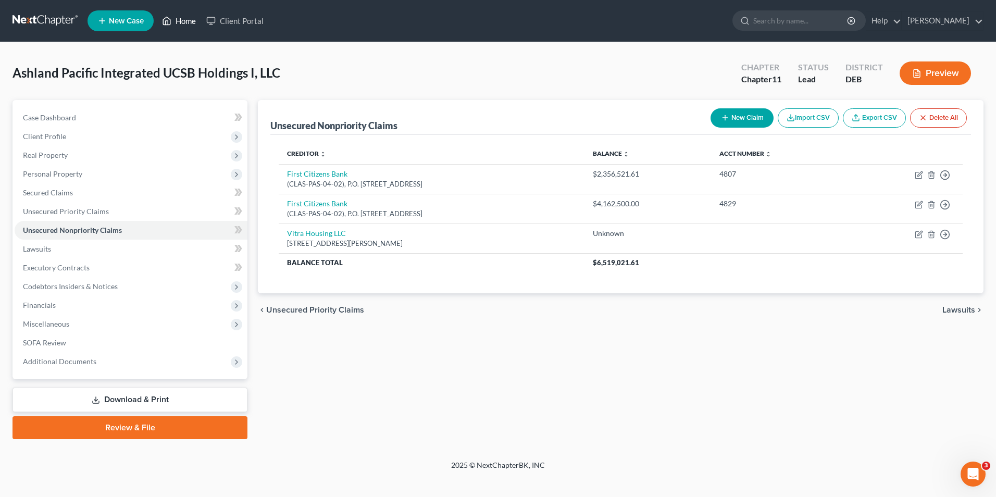
click at [188, 21] on link "Home" at bounding box center [179, 20] width 44 height 19
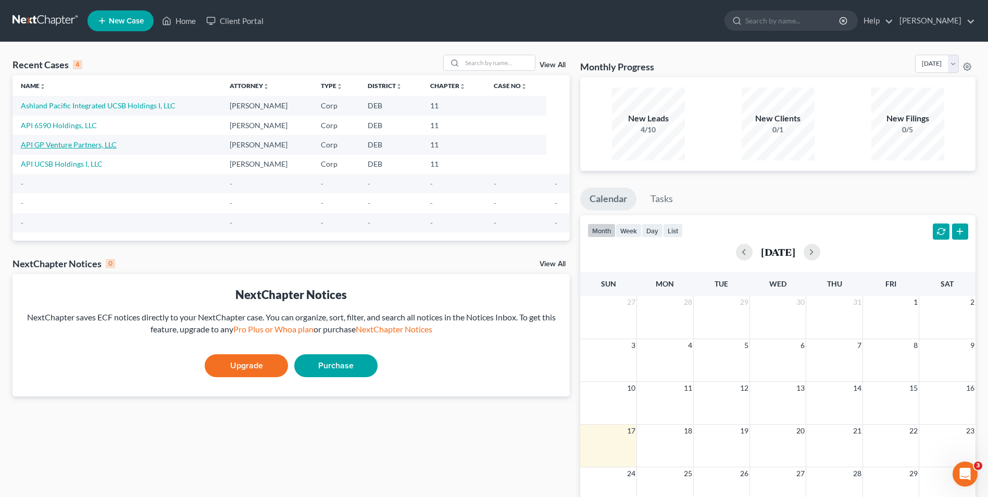
click at [66, 146] on link "API GP Venture Partners, LLC" at bounding box center [69, 144] width 96 height 9
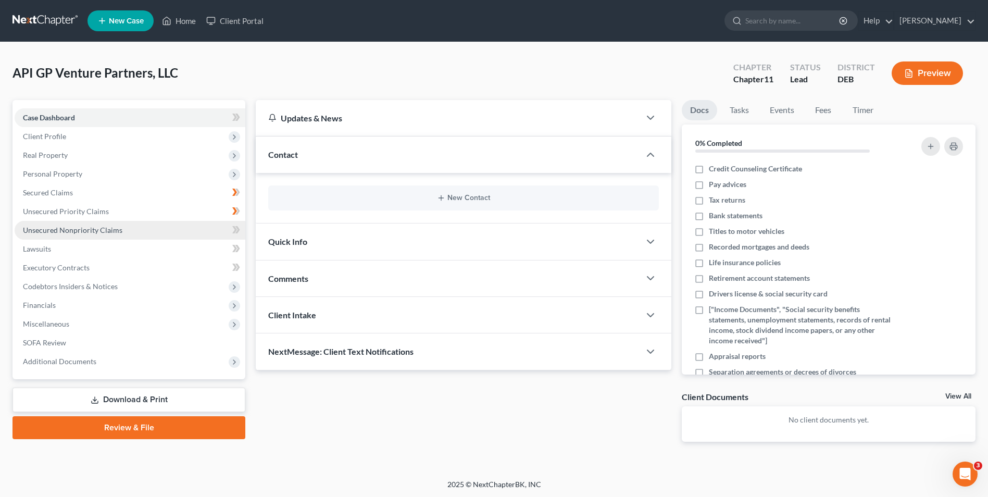
click at [75, 229] on span "Unsecured Nonpriority Claims" at bounding box center [73, 230] width 100 height 9
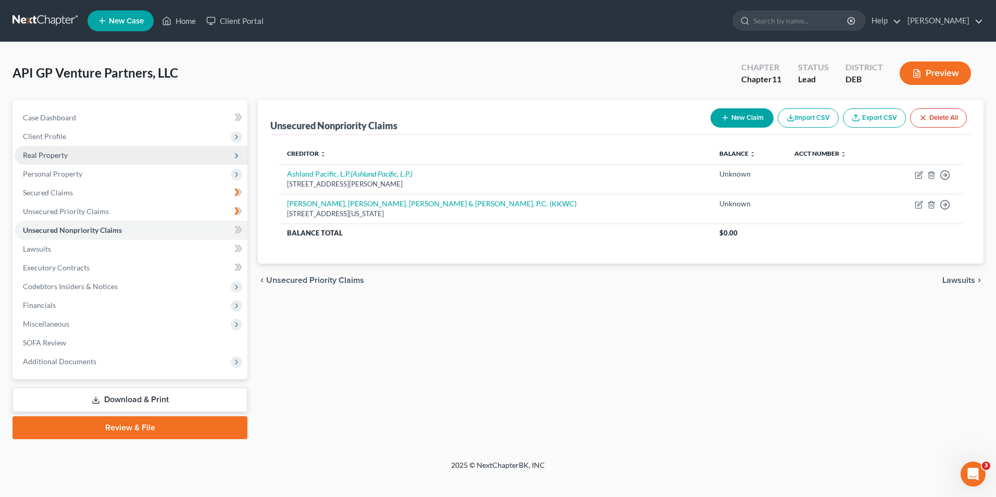
click at [65, 153] on span "Real Property" at bounding box center [45, 155] width 45 height 9
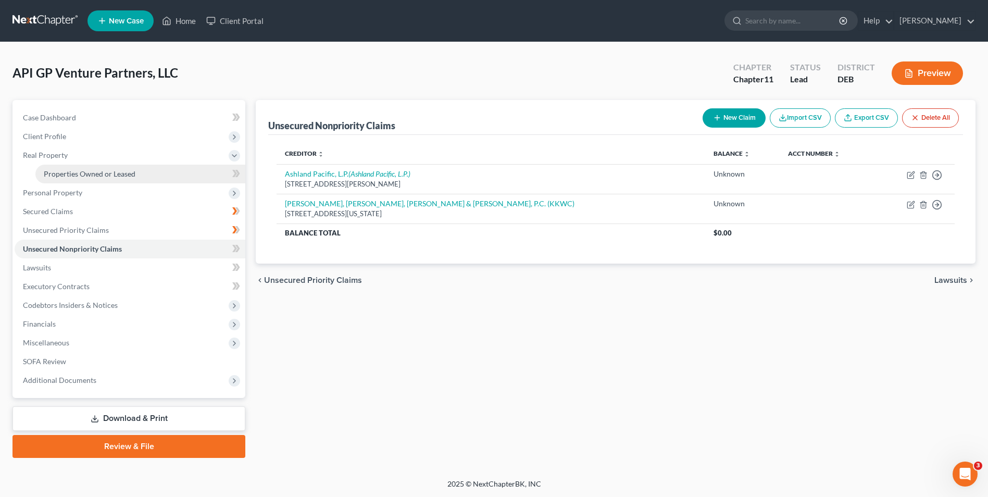
click at [66, 172] on span "Properties Owned or Leased" at bounding box center [90, 173] width 92 height 9
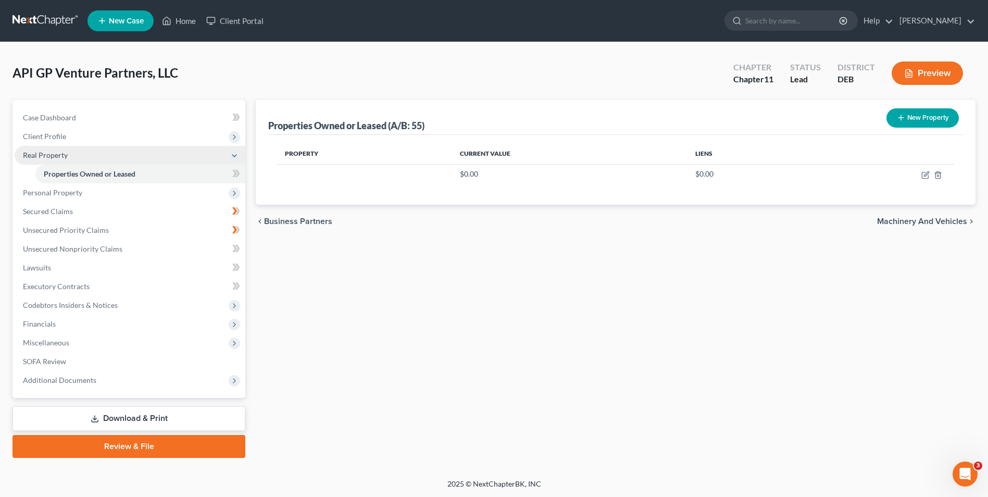
click at [45, 156] on span "Real Property" at bounding box center [45, 155] width 45 height 9
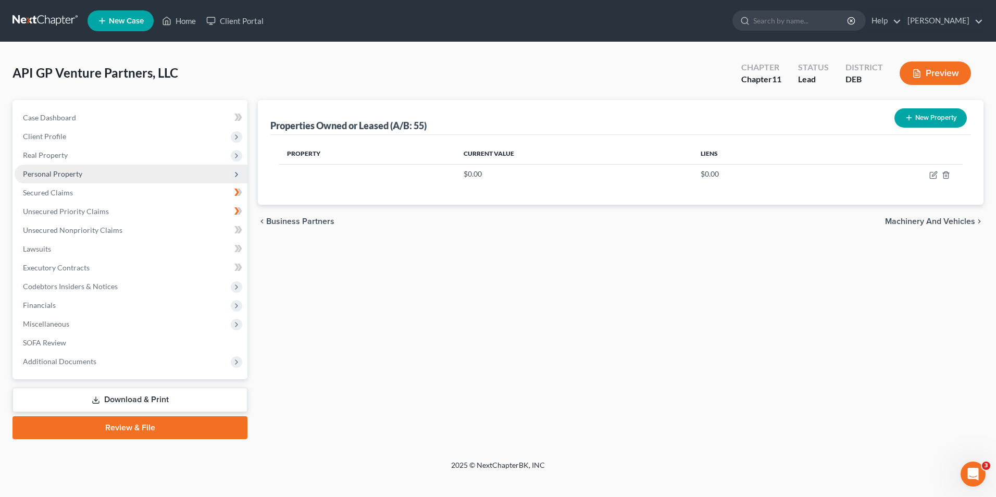
click at [50, 170] on span "Personal Property" at bounding box center [52, 173] width 59 height 9
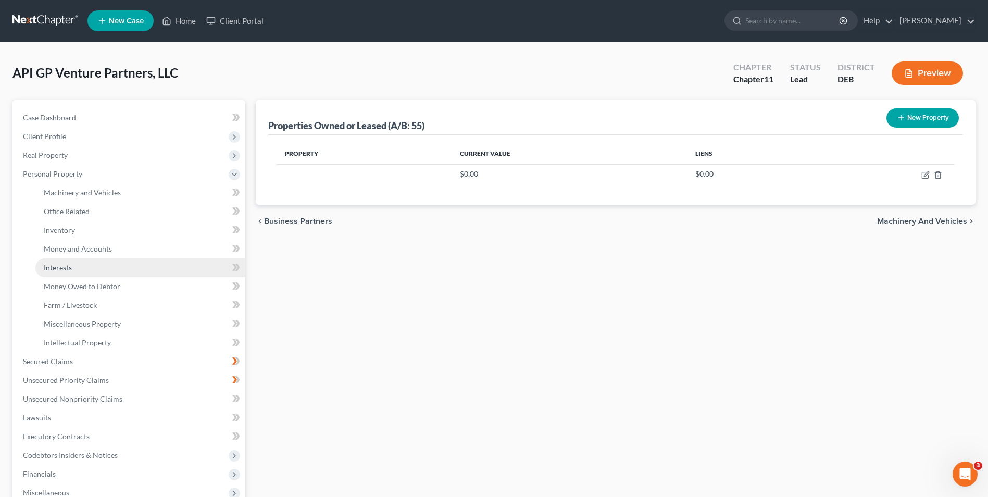
click at [78, 267] on link "Interests" at bounding box center [140, 267] width 210 height 19
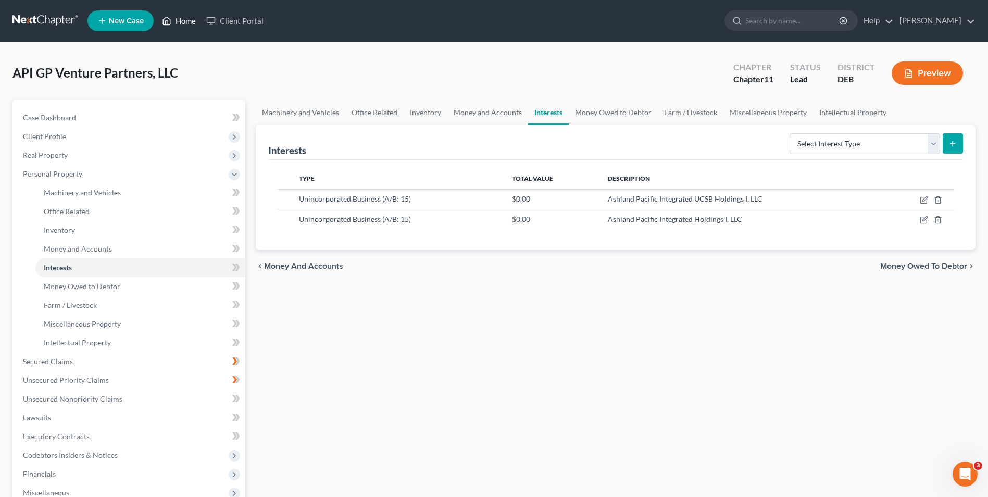
click at [190, 20] on link "Home" at bounding box center [179, 20] width 44 height 19
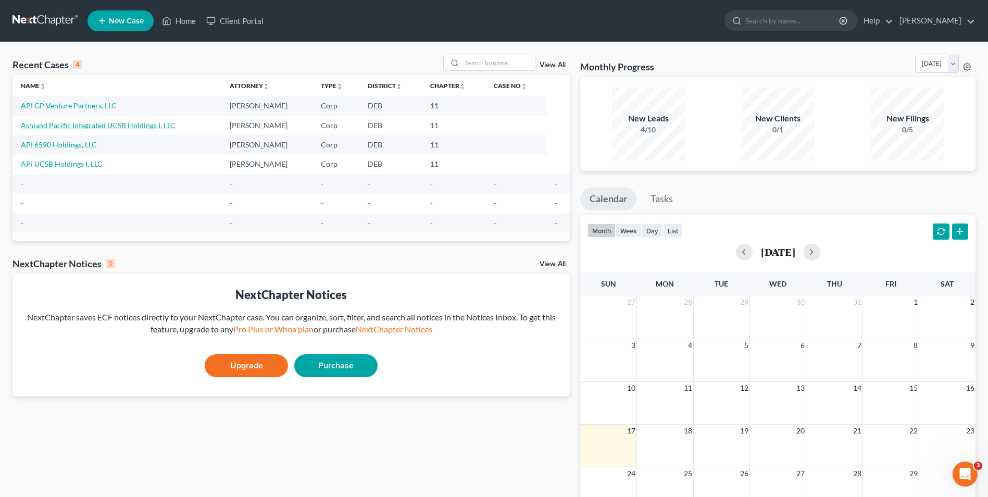
click at [109, 124] on link "Ashland Pacific Integrated UCSB Holdings I, LLC" at bounding box center [98, 125] width 155 height 9
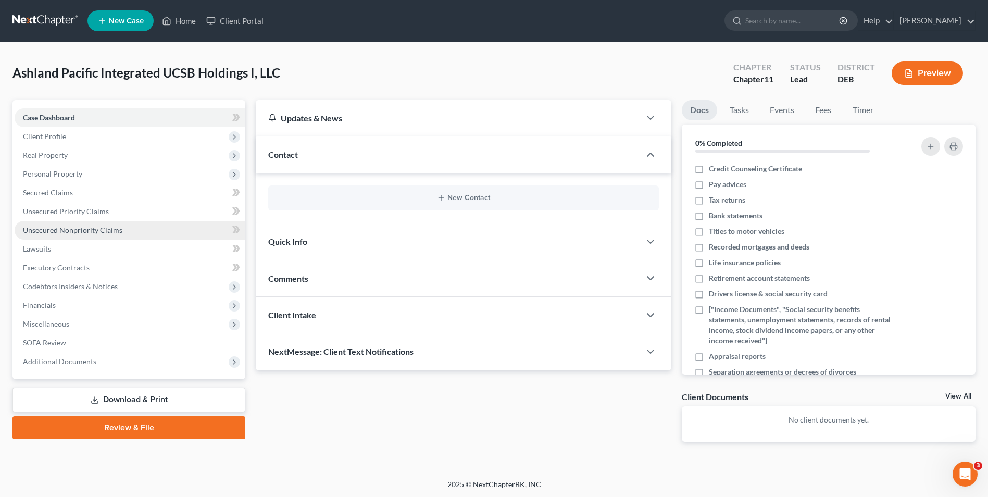
click at [87, 231] on span "Unsecured Nonpriority Claims" at bounding box center [73, 230] width 100 height 9
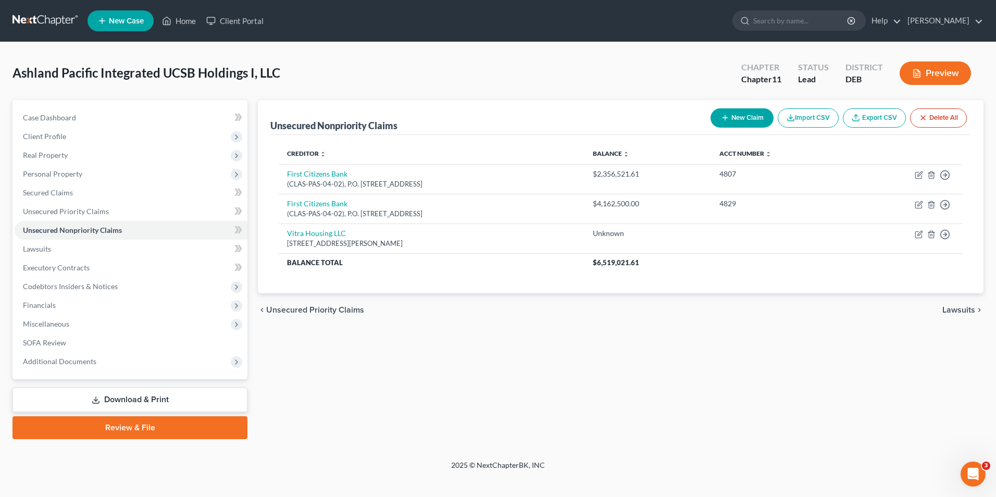
click at [743, 118] on button "New Claim" at bounding box center [742, 117] width 63 height 19
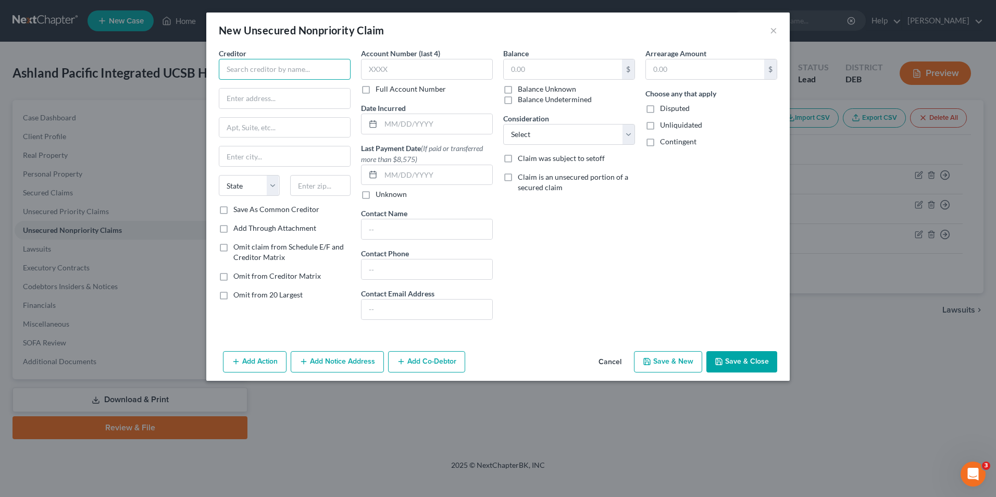
click at [250, 67] on input "text" at bounding box center [285, 69] width 132 height 21
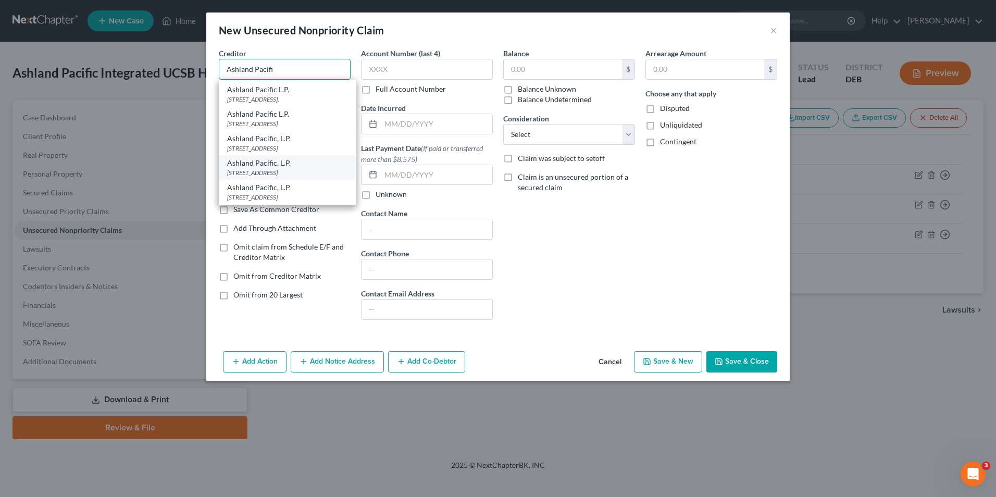
scroll to position [160, 0]
click at [277, 85] on div "[STREET_ADDRESS][PERSON_NAME]" at bounding box center [287, 80] width 120 height 9
type input "Ashland Pacific LLC (main address)"
type input "[STREET_ADDRESS][PERSON_NAME]"
type input "#552"
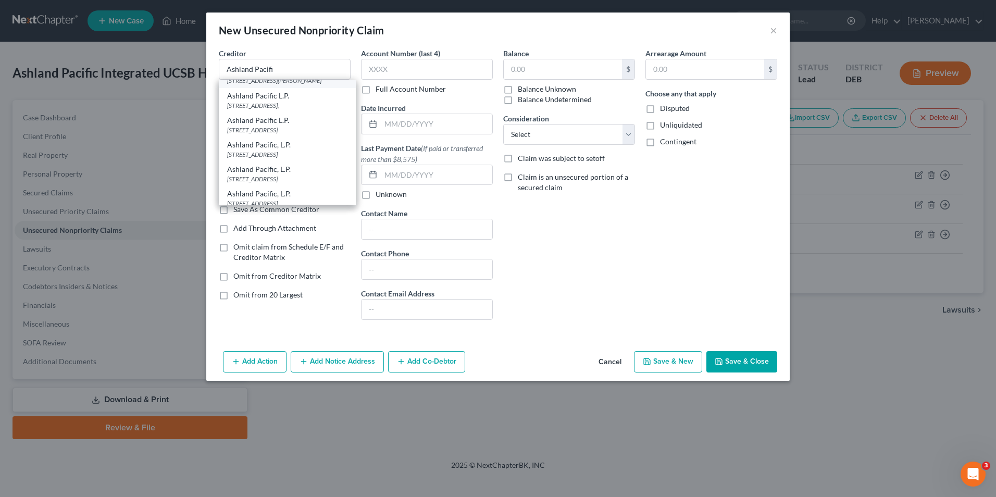
type input "[GEOGRAPHIC_DATA]"
select select "4"
type input "90266"
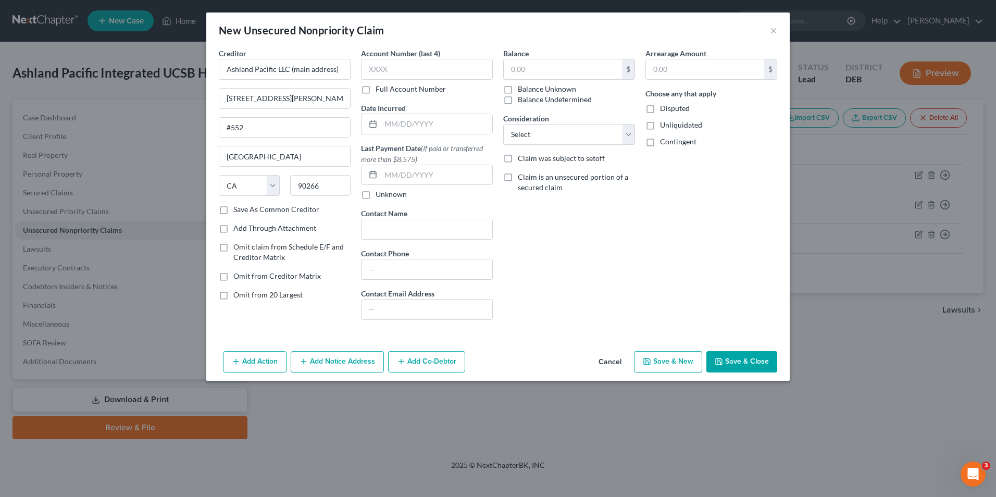
scroll to position [0, 0]
drag, startPoint x: 505, startPoint y: 99, endPoint x: 658, endPoint y: 120, distance: 154.6
click at [518, 99] on label "Balance Undetermined" at bounding box center [555, 99] width 74 height 10
click at [522, 99] on input "Balance Undetermined" at bounding box center [525, 97] width 7 height 7
checkbox input "true"
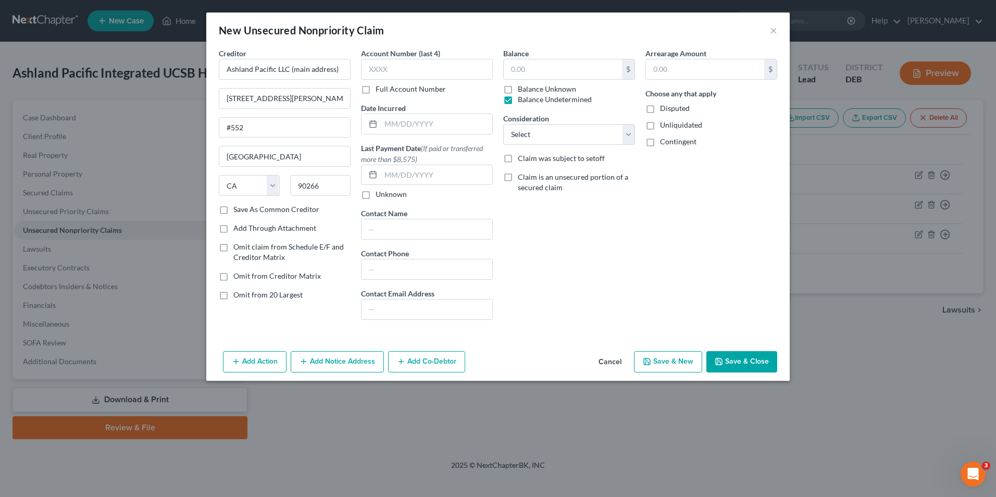
type input "0.00"
click at [660, 109] on label "Disputed" at bounding box center [675, 108] width 30 height 10
click at [664, 109] on input "Disputed" at bounding box center [667, 106] width 7 height 7
checkbox input "true"
click at [660, 126] on label "Unliquidated" at bounding box center [681, 125] width 42 height 10
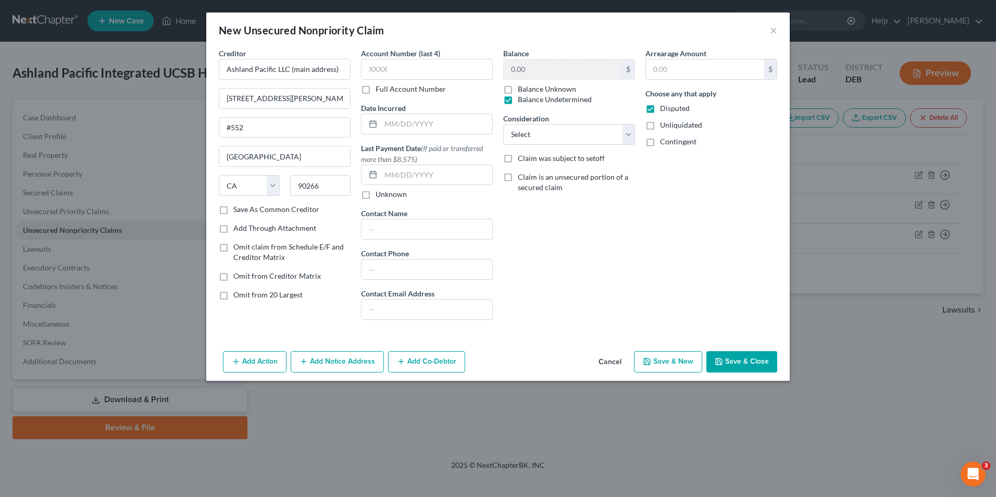
click at [664, 126] on input "Unliquidated" at bounding box center [667, 123] width 7 height 7
checkbox input "true"
click at [660, 143] on label "Contingent" at bounding box center [678, 141] width 36 height 10
click at [664, 143] on input "Contingent" at bounding box center [667, 139] width 7 height 7
checkbox input "true"
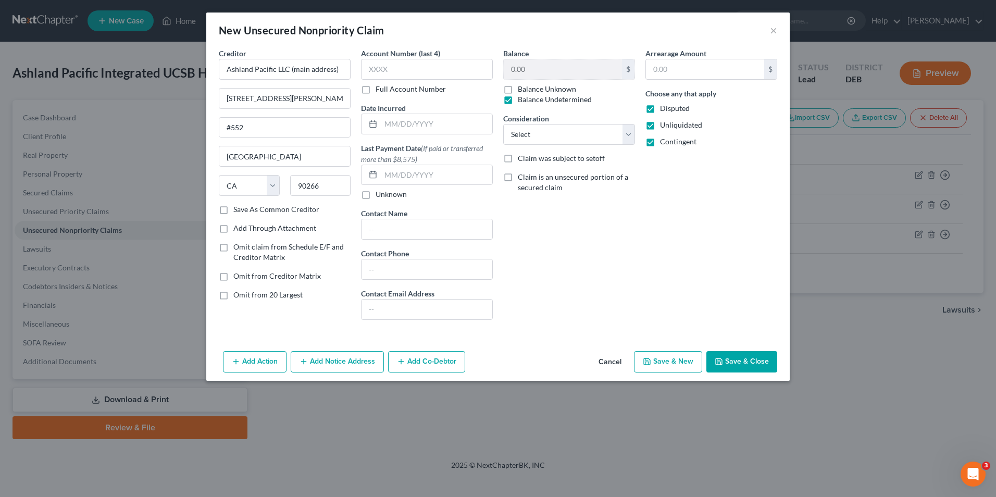
click at [734, 359] on button "Save & Close" at bounding box center [741, 362] width 71 height 22
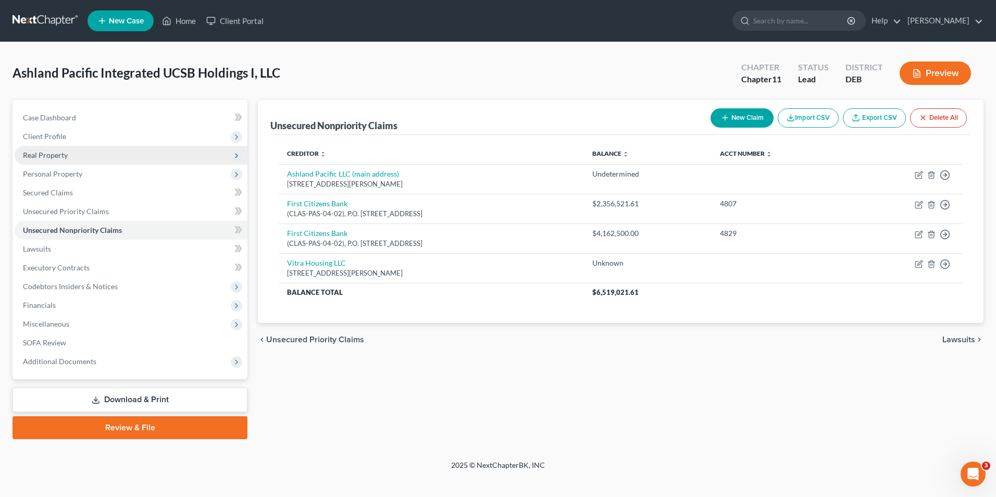
click at [69, 150] on span "Real Property" at bounding box center [131, 155] width 233 height 19
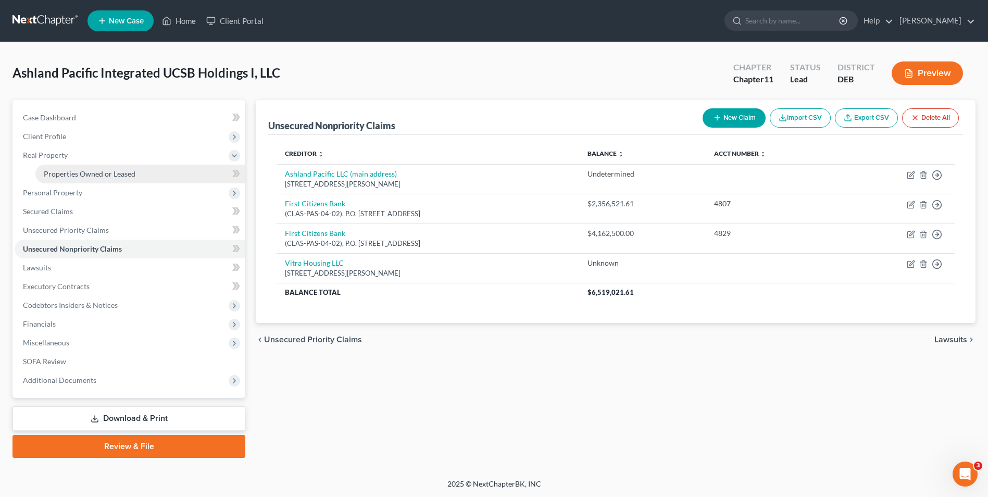
click at [75, 173] on span "Properties Owned or Leased" at bounding box center [90, 173] width 92 height 9
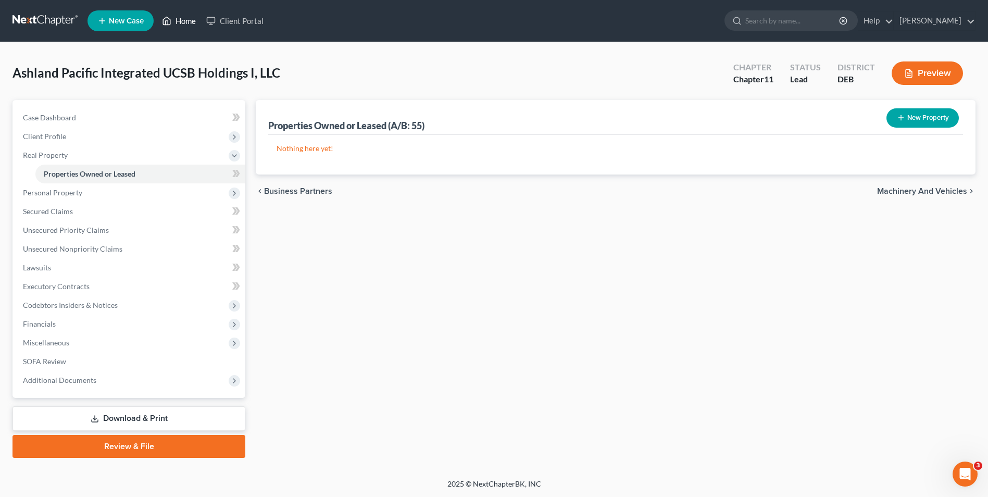
click at [187, 21] on link "Home" at bounding box center [179, 20] width 44 height 19
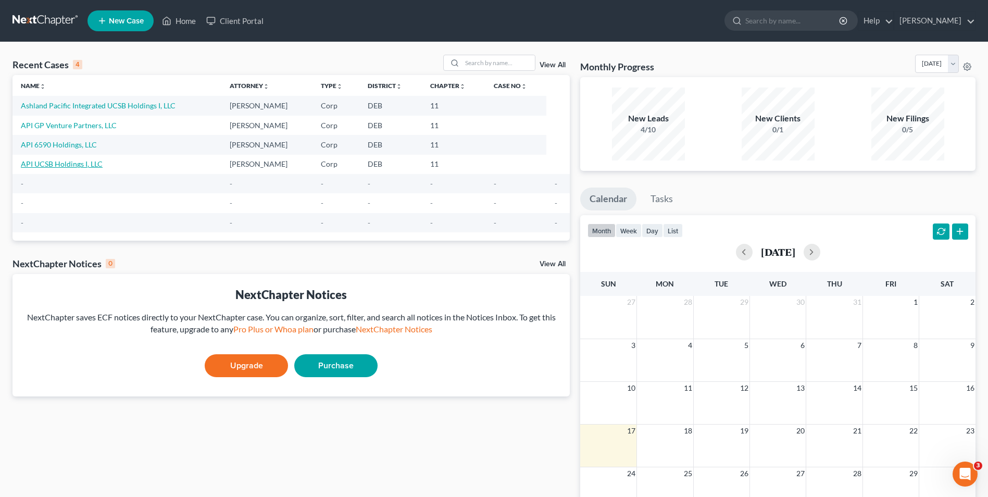
click at [66, 163] on link "API UCSB Holdings I, LLC" at bounding box center [62, 163] width 82 height 9
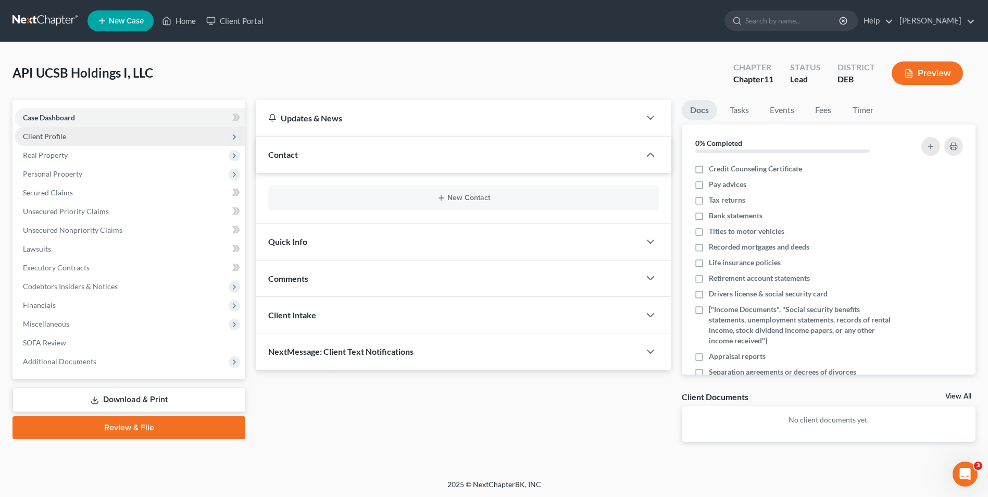
click at [64, 137] on span "Client Profile" at bounding box center [44, 136] width 43 height 9
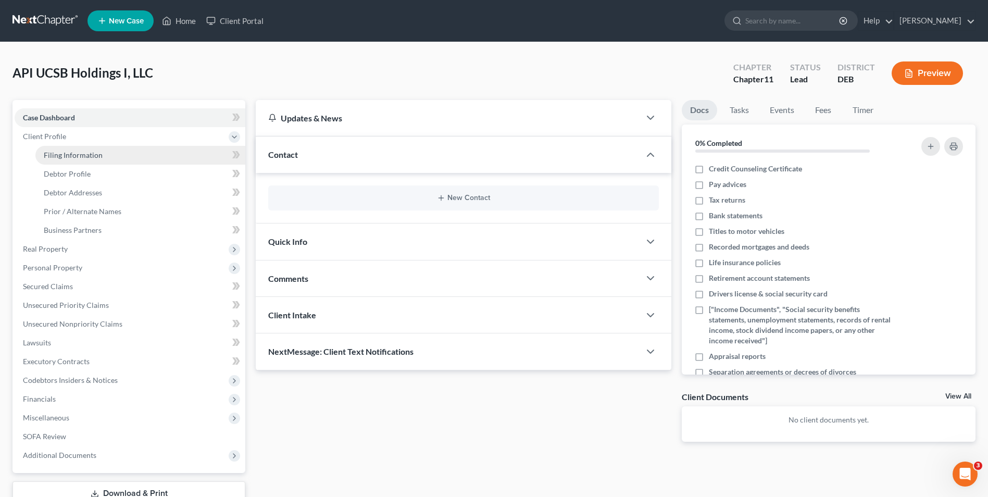
click at [67, 155] on span "Filing Information" at bounding box center [73, 155] width 59 height 9
select select "3"
select select "1"
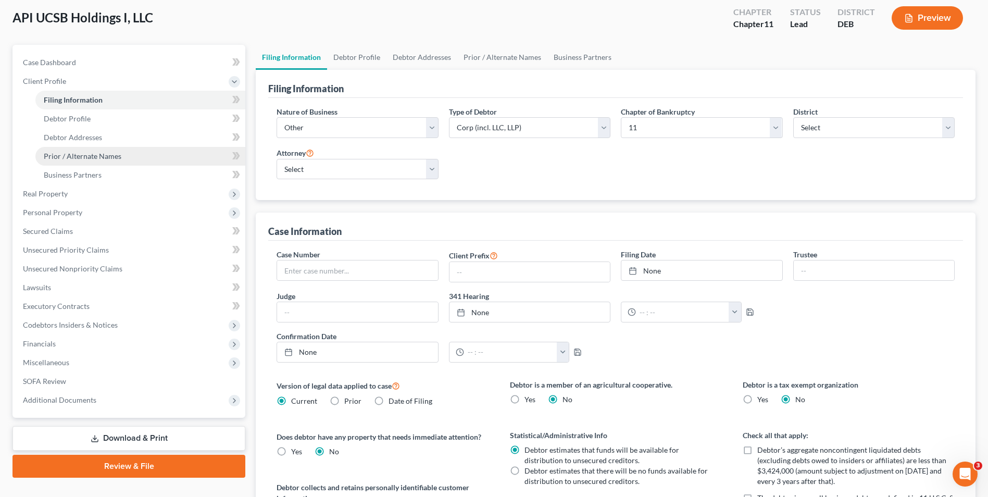
scroll to position [52, 0]
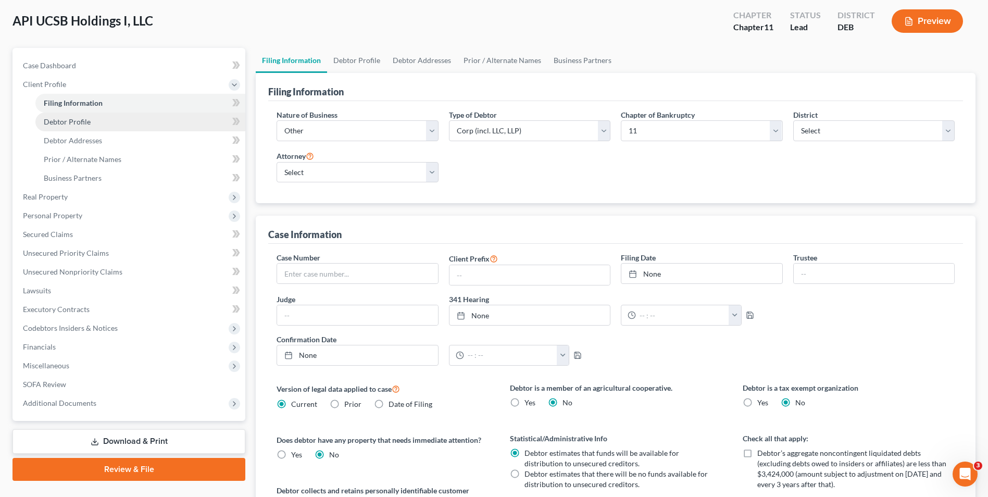
click at [76, 120] on span "Debtor Profile" at bounding box center [67, 121] width 47 height 9
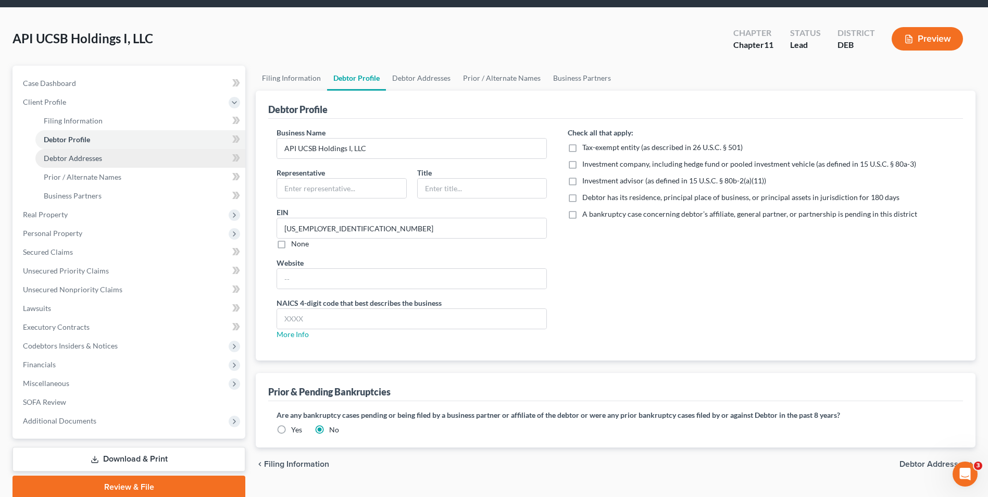
scroll to position [52, 0]
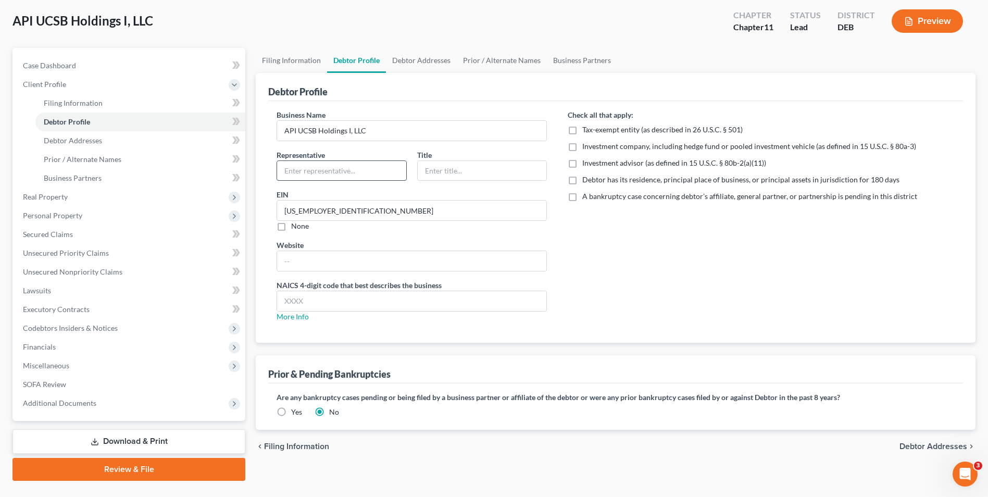
click at [302, 168] on input "text" at bounding box center [341, 171] width 129 height 20
type input "[PERSON_NAME] [PERSON_NAME]"
click at [449, 176] on input "text" at bounding box center [482, 171] width 129 height 20
type input "CRO"
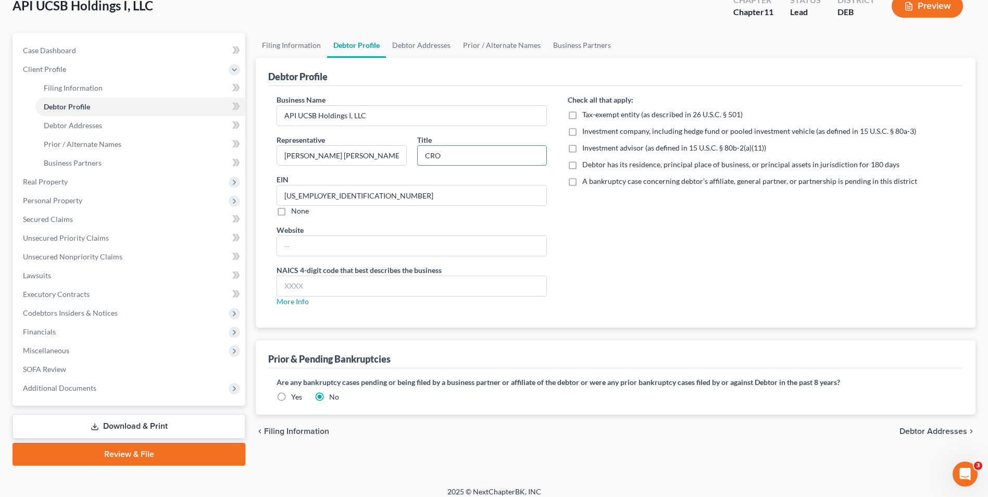
scroll to position [76, 0]
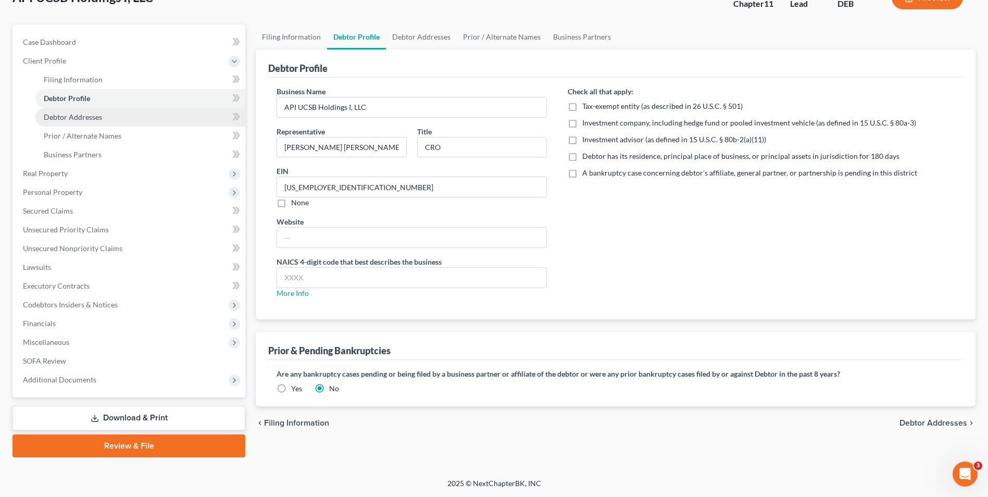
click at [88, 119] on span "Debtor Addresses" at bounding box center [73, 117] width 58 height 9
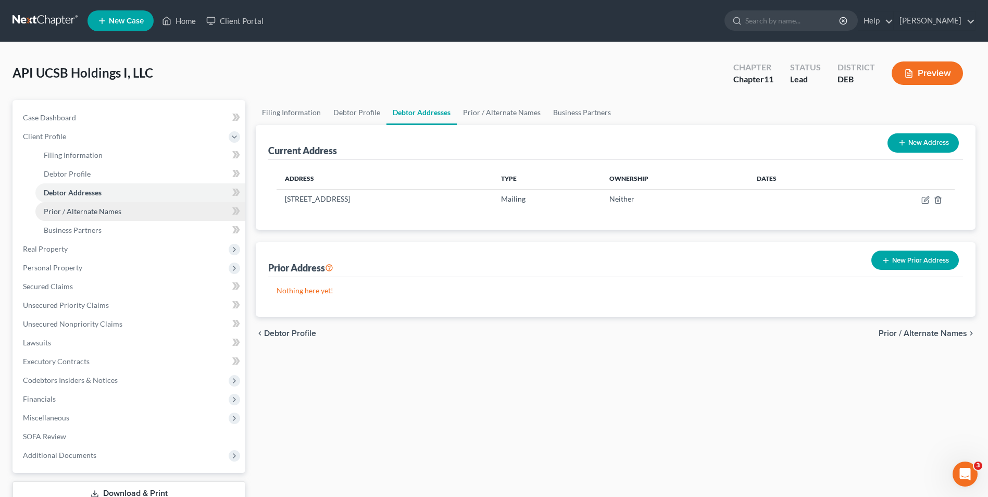
click at [80, 208] on span "Prior / Alternate Names" at bounding box center [83, 211] width 78 height 9
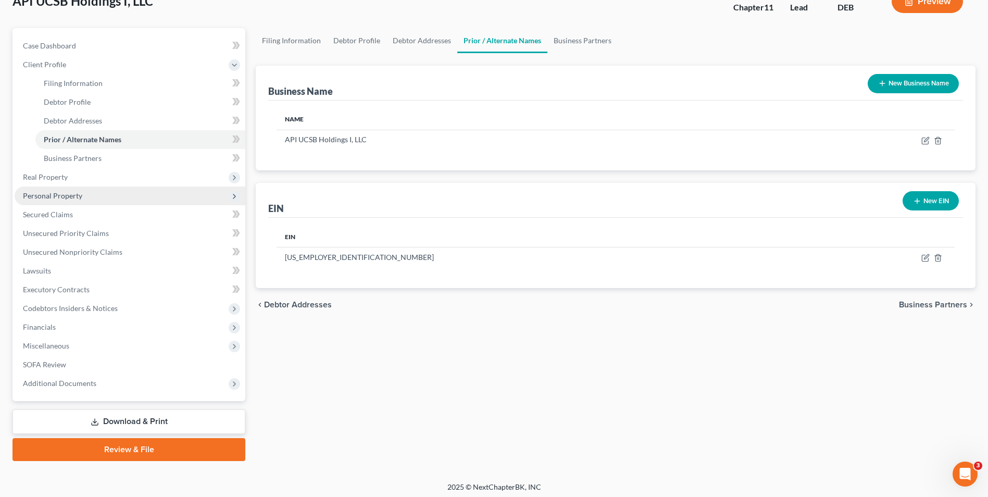
scroll to position [76, 0]
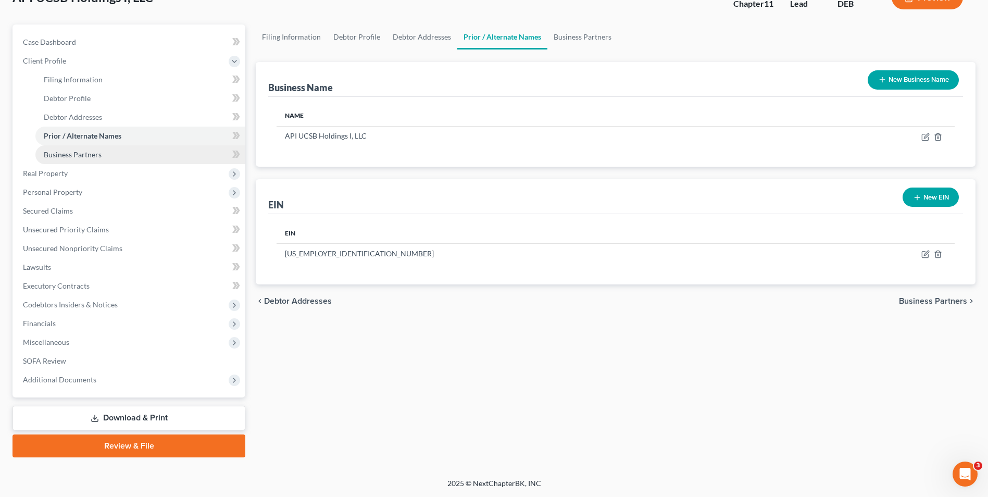
click at [86, 153] on span "Business Partners" at bounding box center [73, 154] width 58 height 9
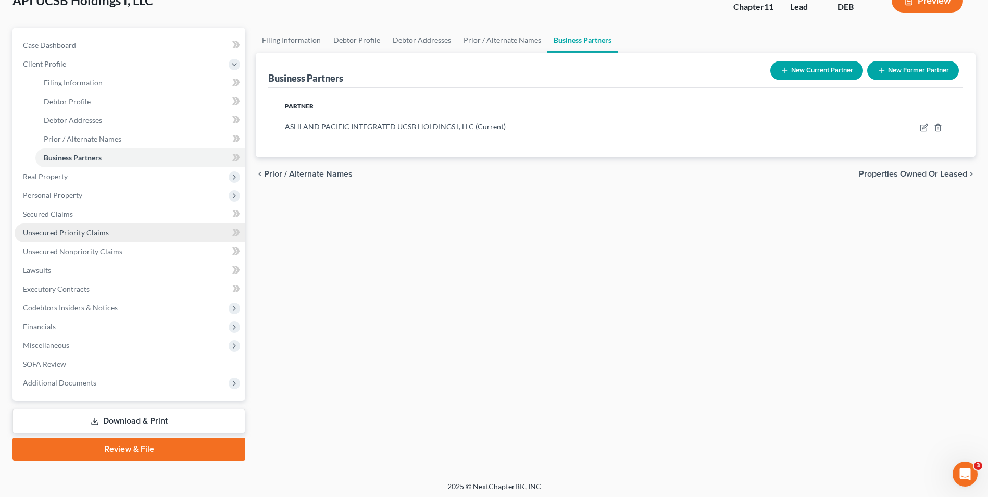
scroll to position [76, 0]
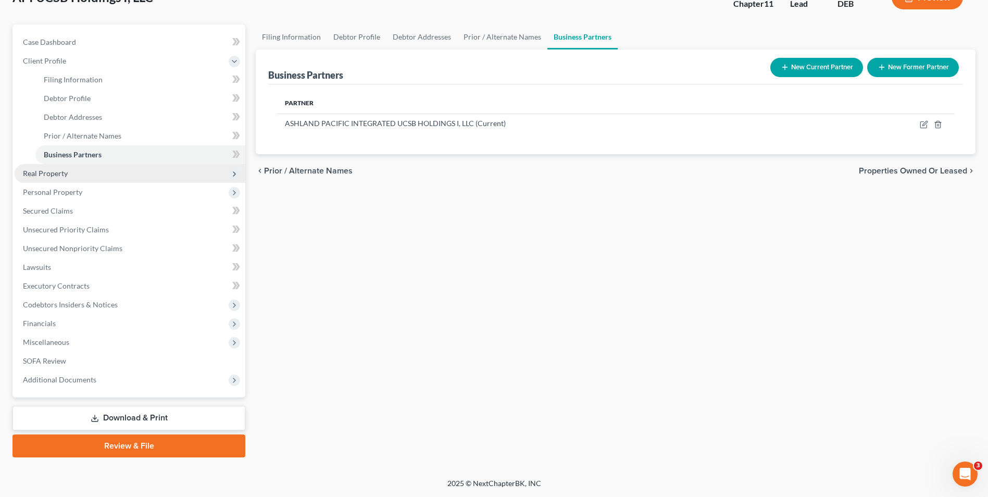
click at [52, 174] on span "Real Property" at bounding box center [45, 173] width 45 height 9
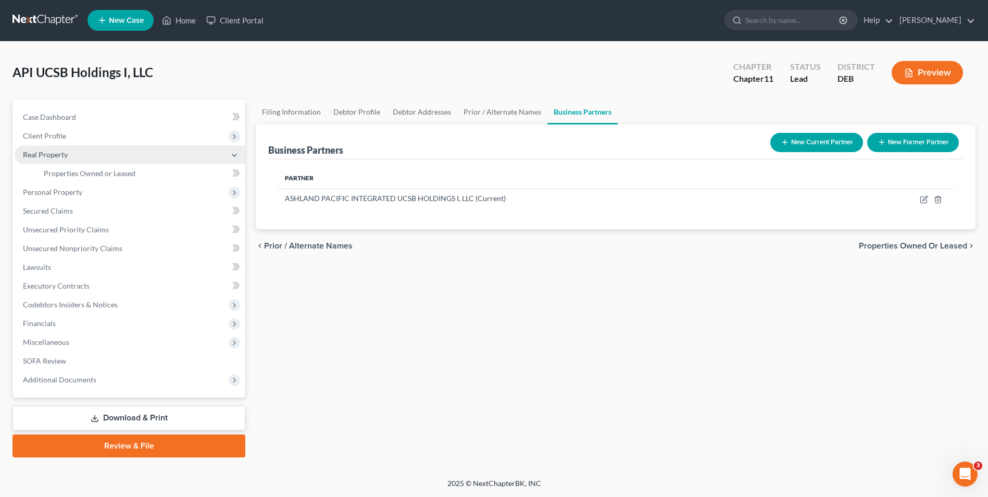
scroll to position [1, 0]
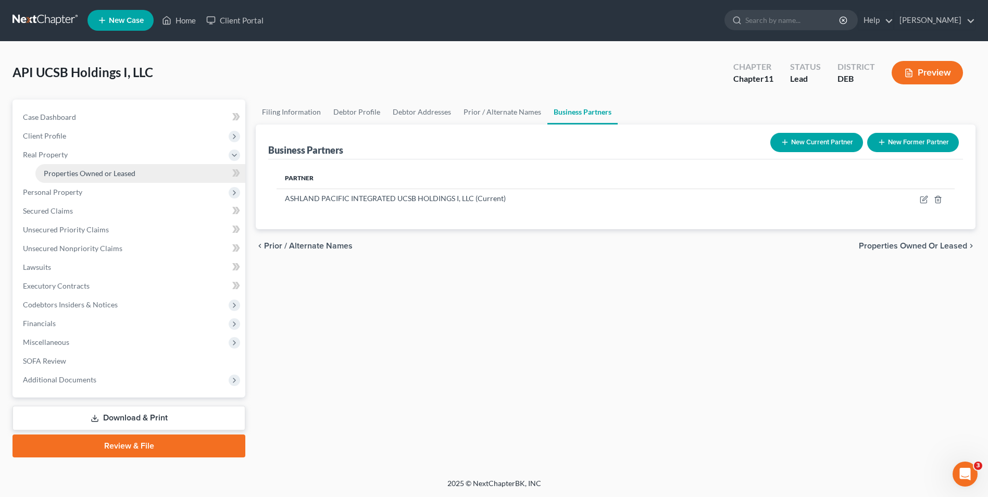
click at [83, 176] on span "Properties Owned or Leased" at bounding box center [90, 173] width 92 height 9
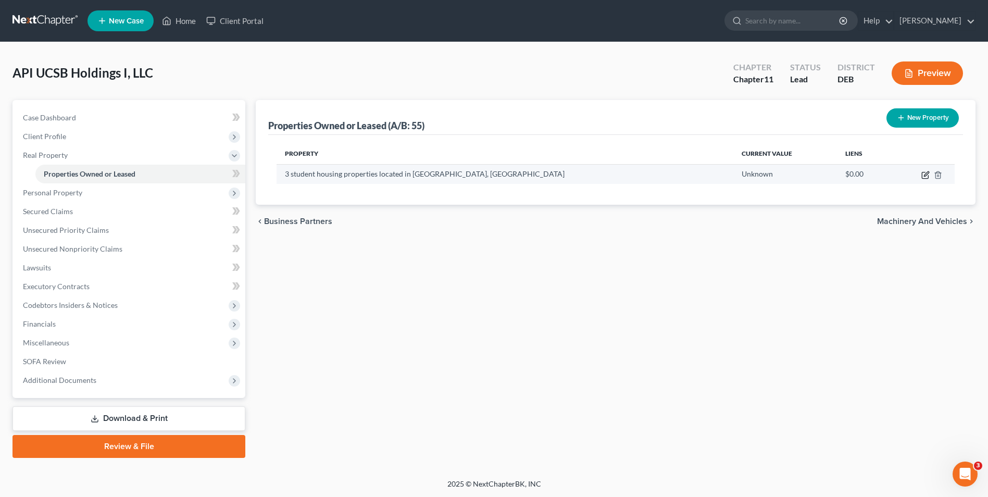
click at [927, 173] on icon "button" at bounding box center [926, 175] width 8 height 8
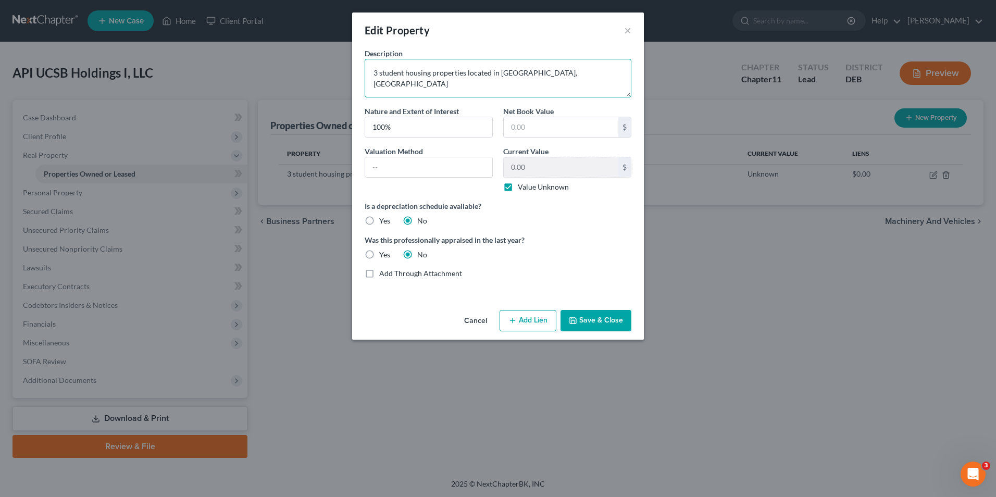
click at [548, 80] on textarea "3 student housing properties located in [GEOGRAPHIC_DATA], [GEOGRAPHIC_DATA]" at bounding box center [498, 78] width 267 height 39
type textarea "3 student housing properties located in Goleta, CA (6692 Trigo Rd, 6753 Trigo R…"
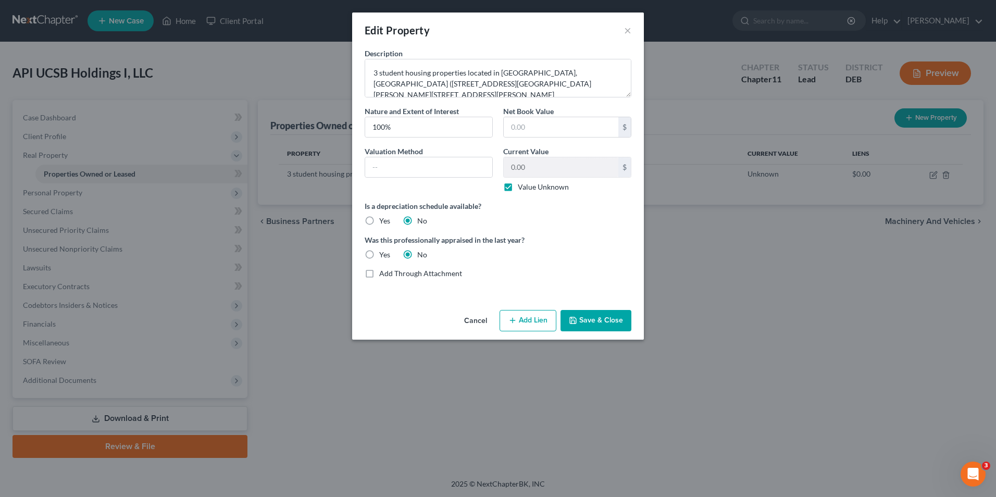
click at [605, 219] on div "Is a depreciation schedule available? Yes No" at bounding box center [497, 214] width 277 height 26
click at [604, 325] on button "Save & Close" at bounding box center [596, 321] width 71 height 22
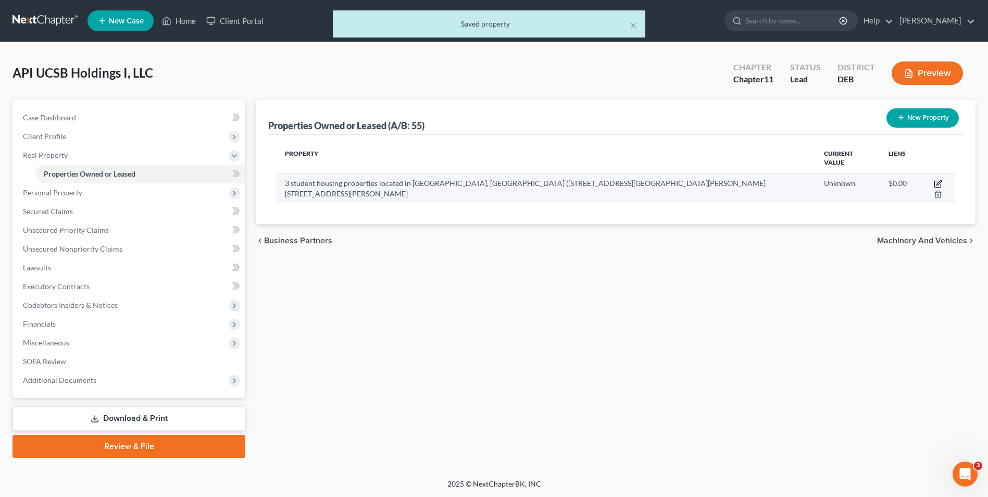
click at [934, 180] on icon "button" at bounding box center [938, 184] width 8 height 8
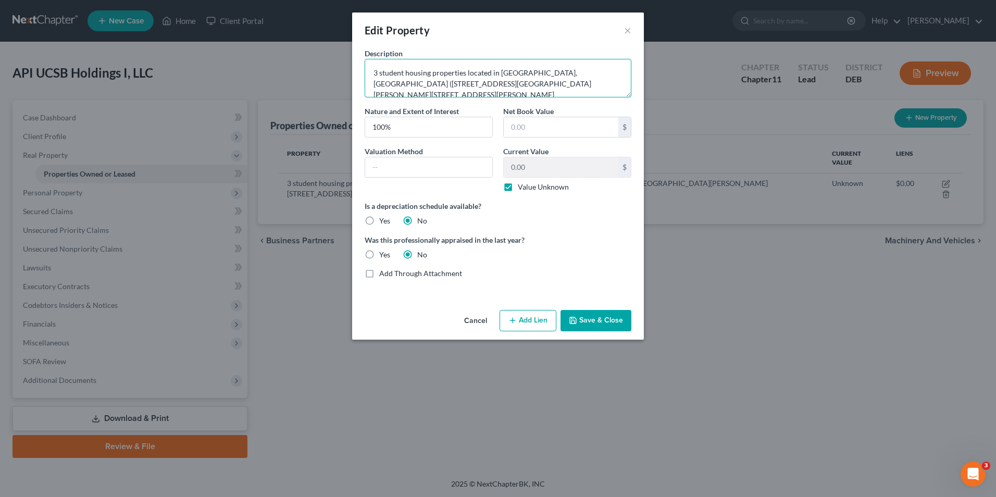
click at [451, 88] on textarea "3 student housing properties located in Goleta, CA (6692 Trigo Rd, 6753 Trigo R…" at bounding box center [498, 78] width 267 height 39
type textarea "3 student housing properties located in Goleta, CA (6692 Trigo Rd, 6753 Trigo R…"
click at [590, 320] on button "Save & Close" at bounding box center [596, 321] width 71 height 22
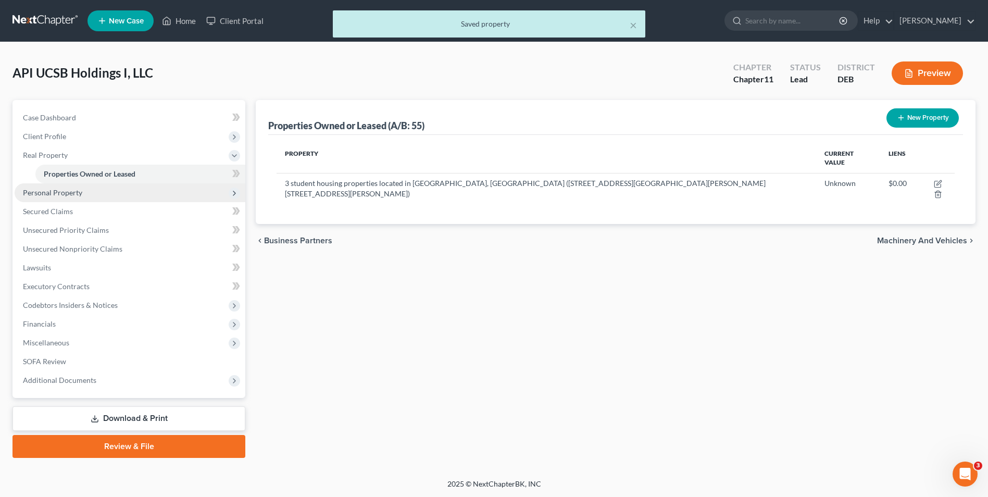
click at [70, 191] on span "Personal Property" at bounding box center [52, 192] width 59 height 9
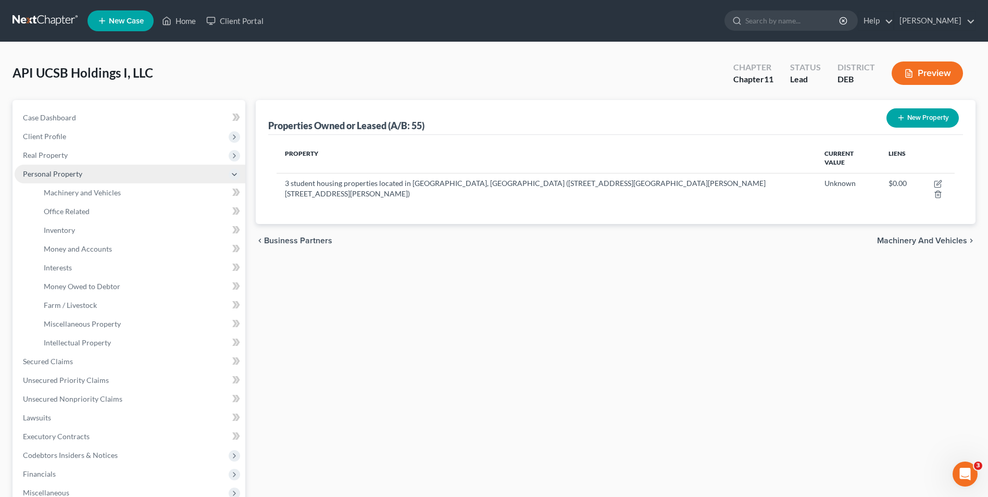
click at [66, 173] on span "Personal Property" at bounding box center [52, 173] width 59 height 9
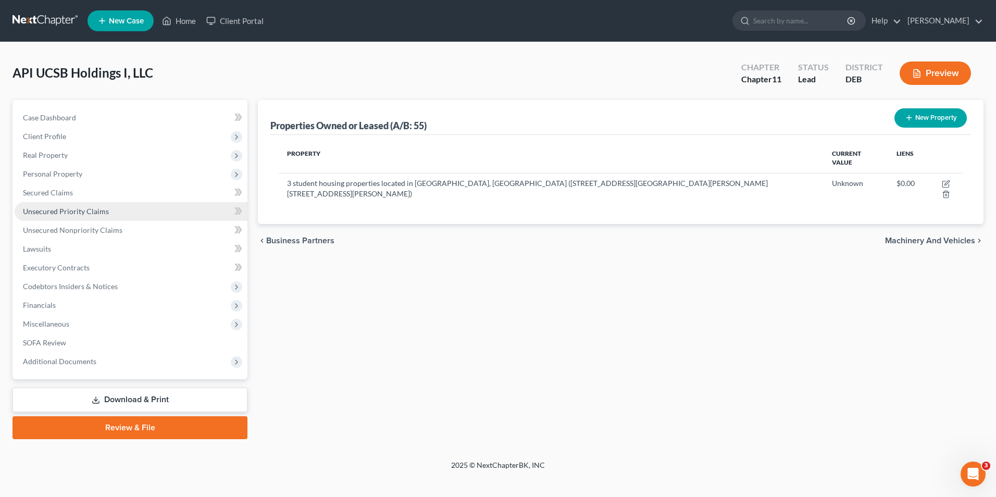
click at [76, 211] on span "Unsecured Priority Claims" at bounding box center [66, 211] width 86 height 9
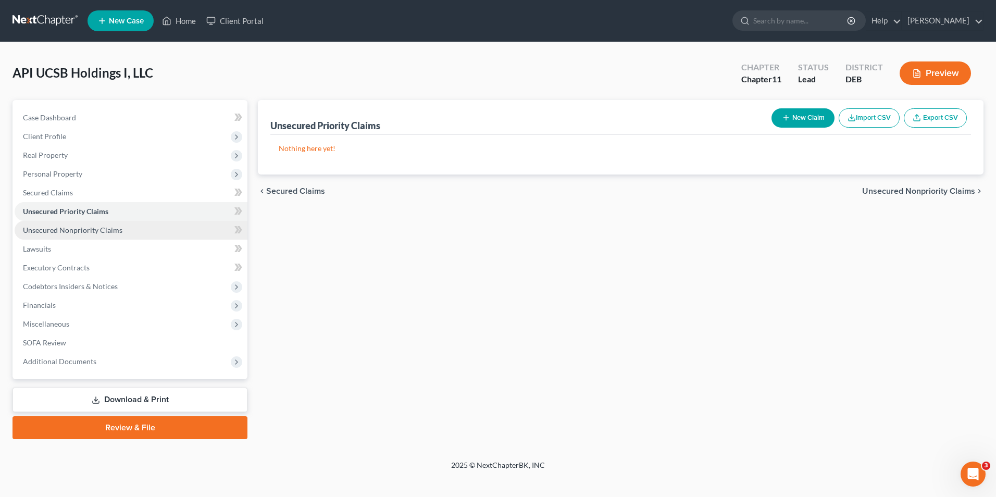
click at [107, 230] on span "Unsecured Nonpriority Claims" at bounding box center [73, 230] width 100 height 9
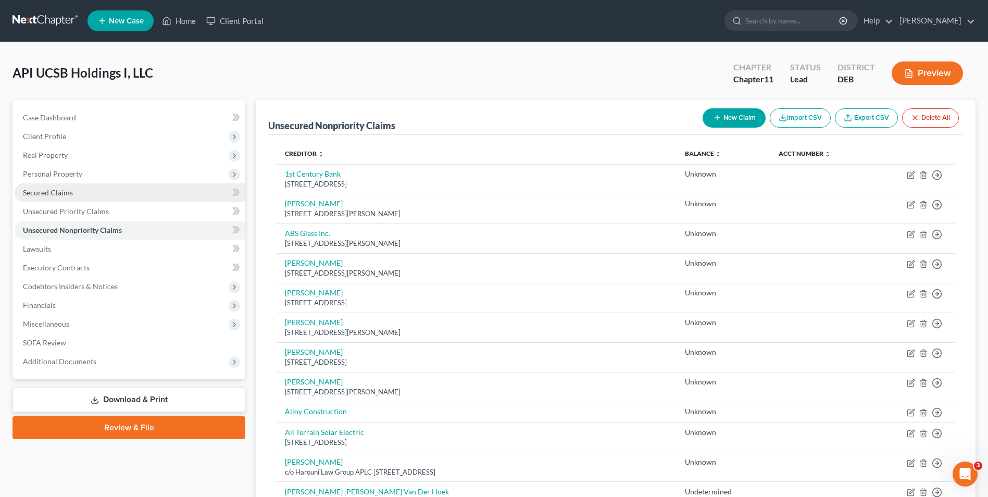
click at [70, 195] on span "Secured Claims" at bounding box center [48, 192] width 50 height 9
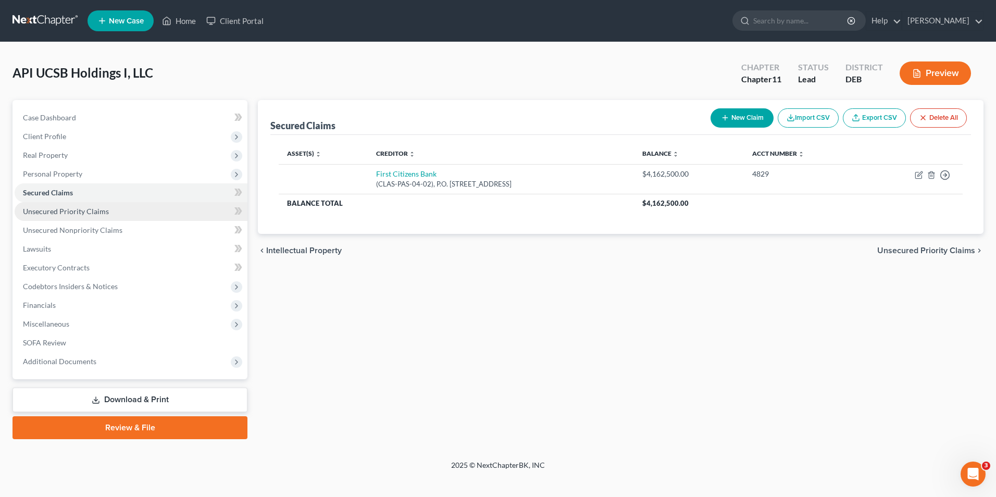
click at [89, 212] on span "Unsecured Priority Claims" at bounding box center [66, 211] width 86 height 9
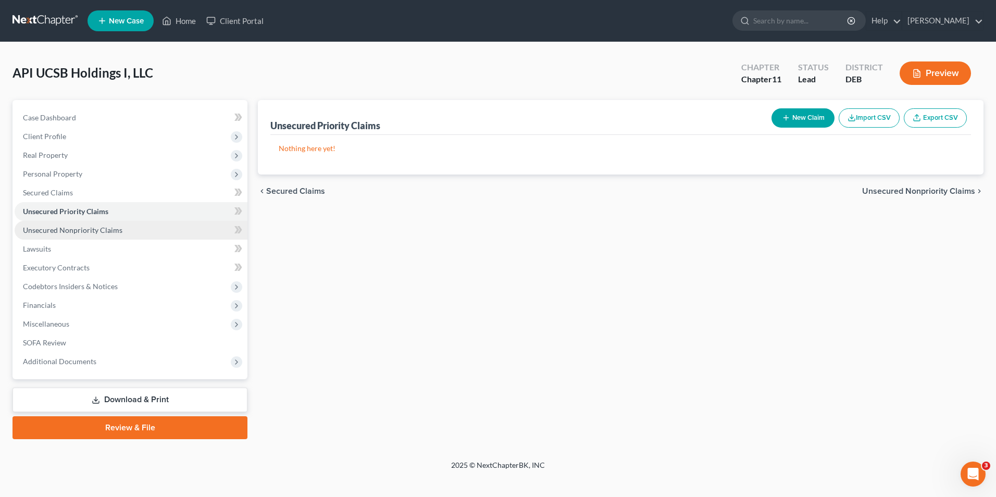
click at [83, 229] on span "Unsecured Nonpriority Claims" at bounding box center [73, 230] width 100 height 9
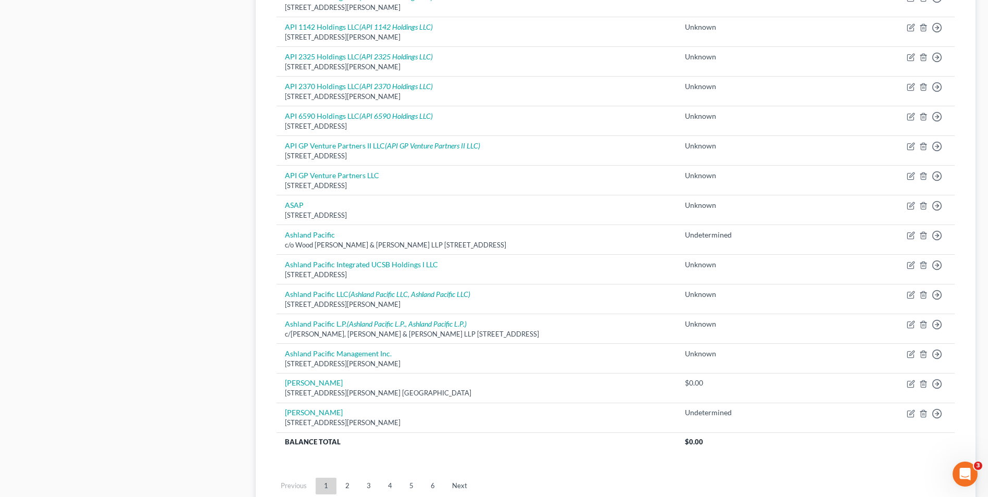
scroll to position [625, 0]
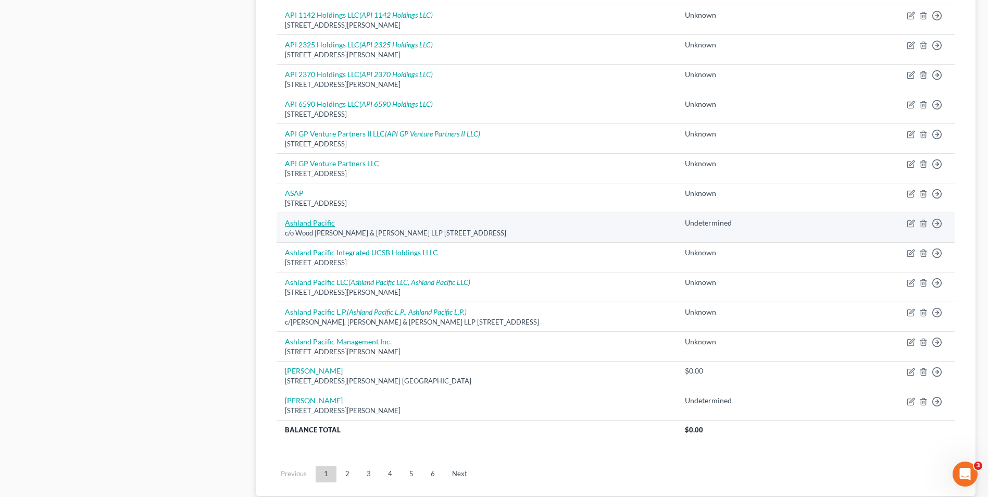
click at [321, 226] on link "Ashland Pacific" at bounding box center [310, 222] width 50 height 9
select select "4"
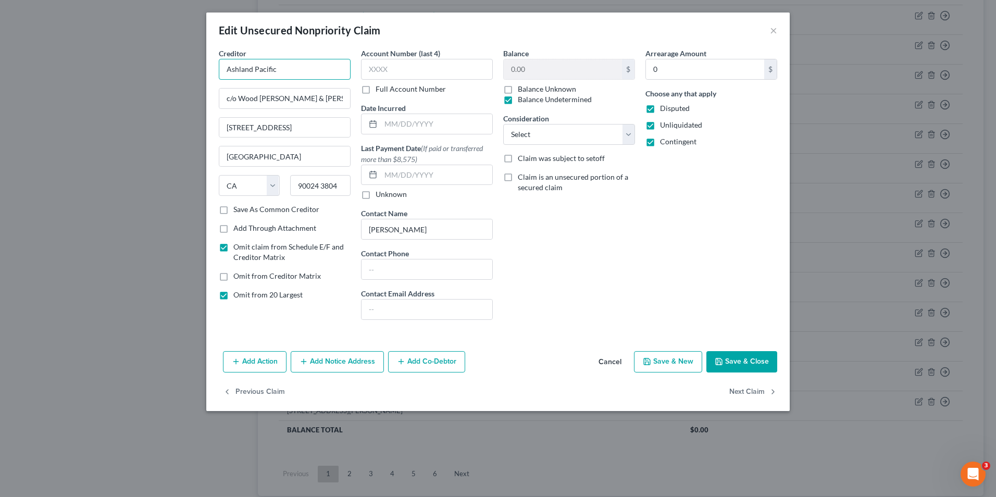
click at [291, 76] on input "Ashland Pacific" at bounding box center [285, 69] width 132 height 21
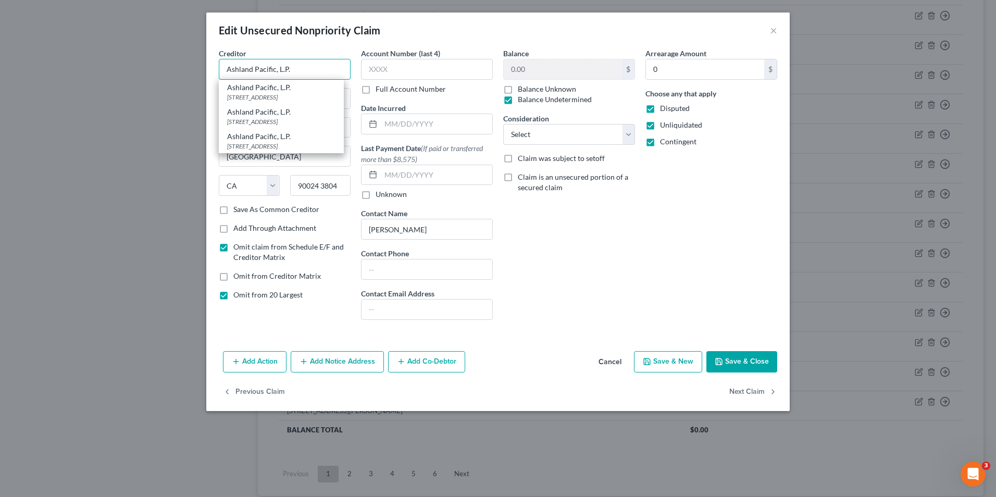
type input "Ashland Pacific, L.P."
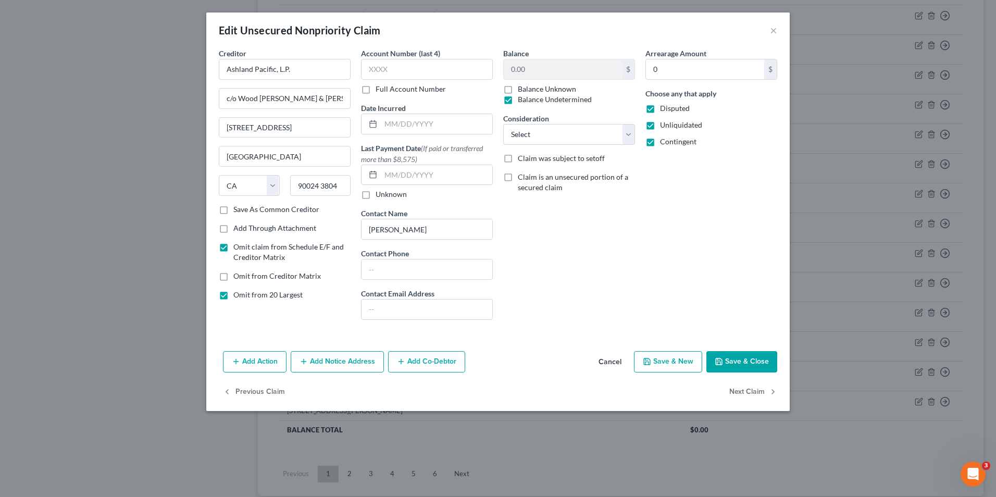
click at [742, 360] on button "Save & Close" at bounding box center [741, 362] width 71 height 22
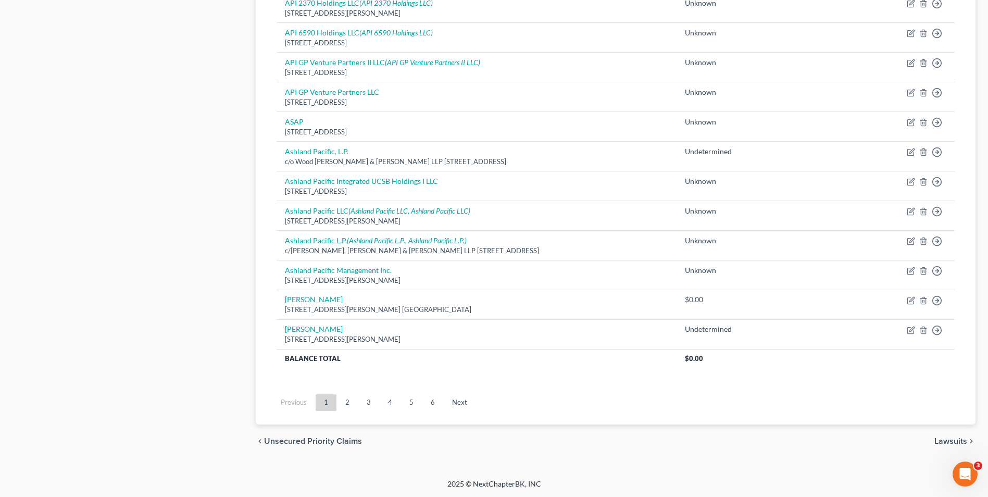
scroll to position [697, 0]
click at [391, 405] on link "4" at bounding box center [390, 402] width 21 height 17
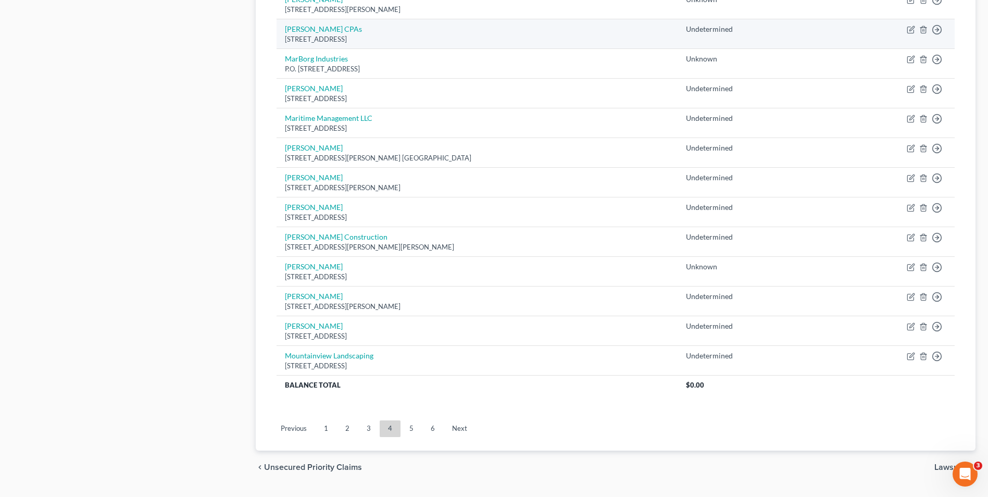
scroll to position [706, 0]
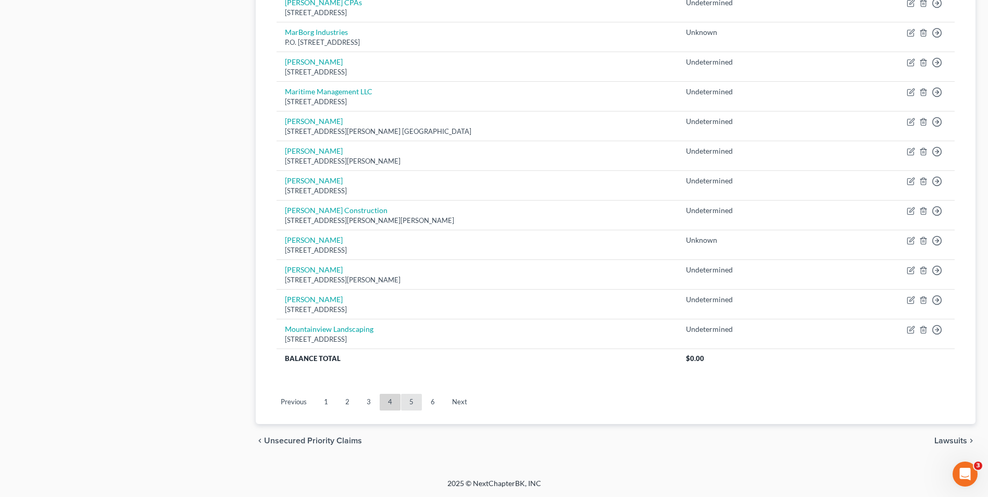
click at [404, 405] on link "5" at bounding box center [411, 402] width 21 height 17
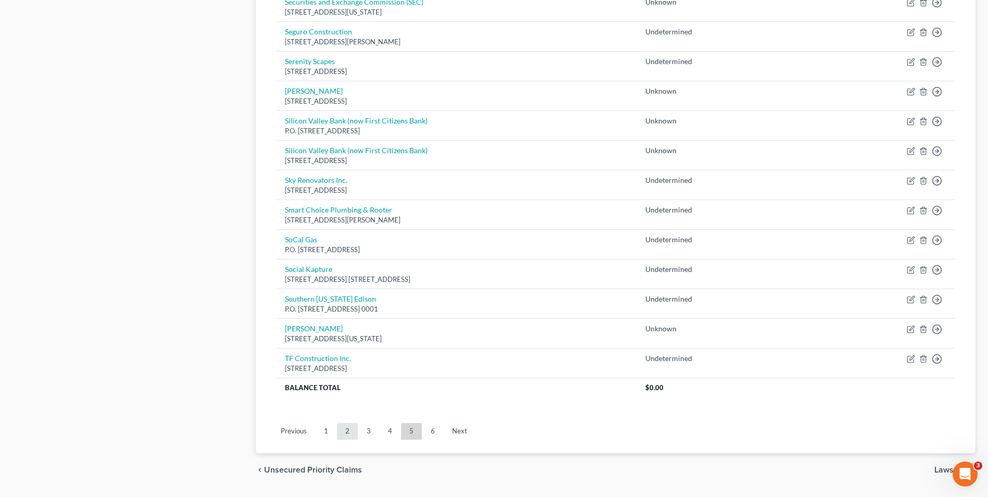
scroll to position [677, 0]
click at [339, 433] on link "2" at bounding box center [347, 430] width 21 height 17
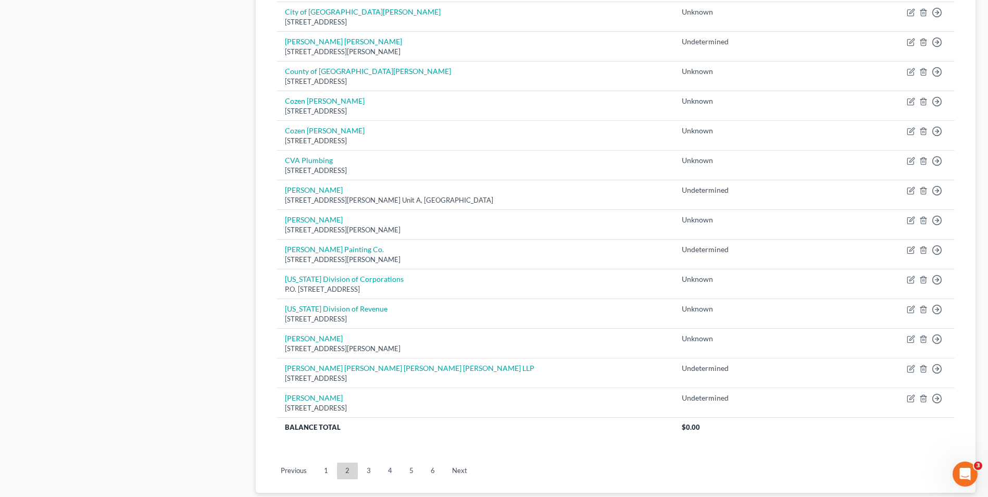
scroll to position [706, 0]
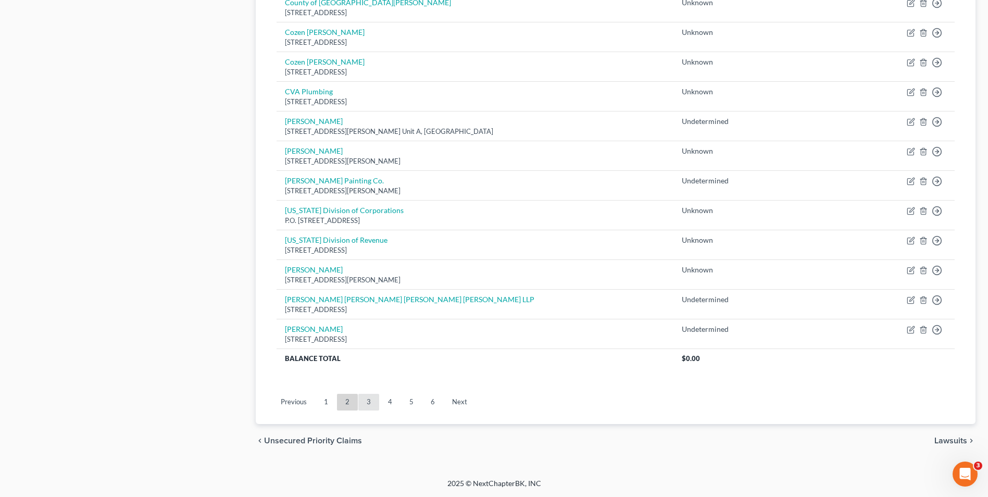
click at [368, 407] on link "3" at bounding box center [368, 402] width 21 height 17
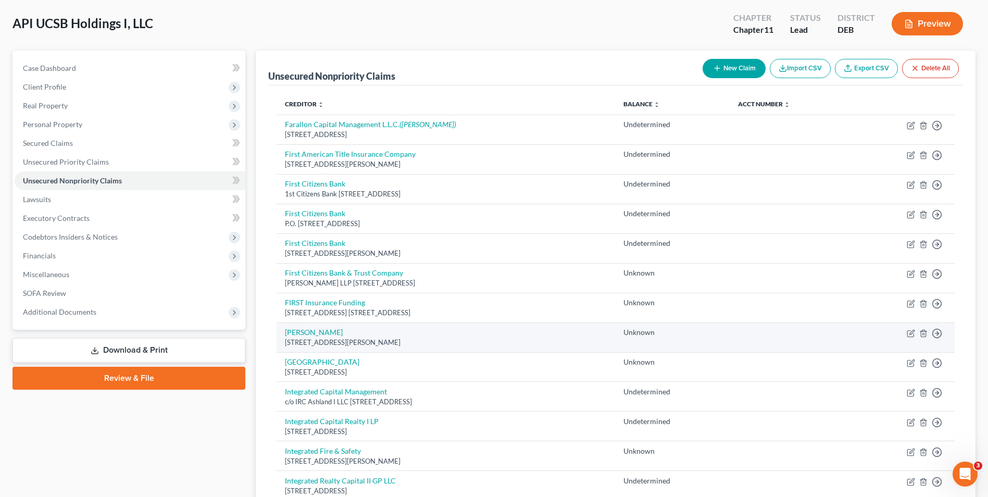
scroll to position [0, 0]
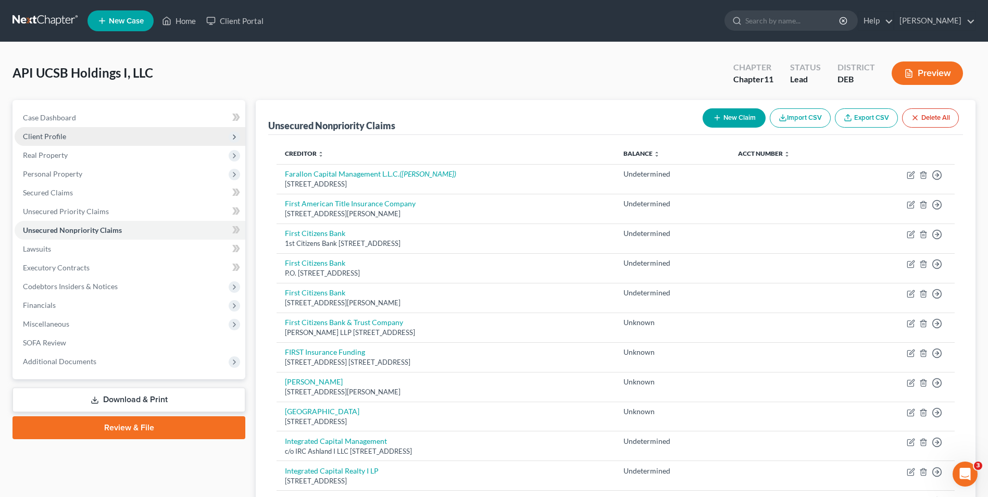
click at [57, 134] on span "Client Profile" at bounding box center [44, 136] width 43 height 9
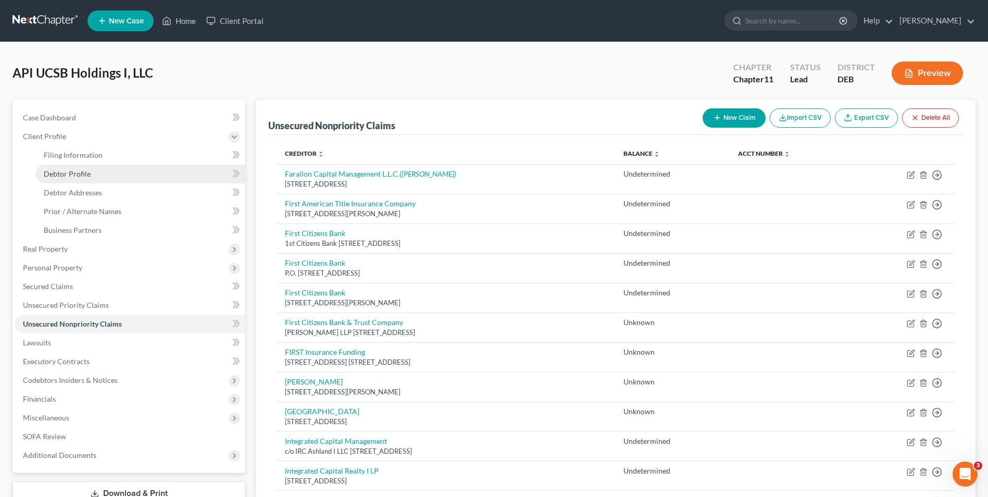
click at [66, 171] on span "Debtor Profile" at bounding box center [67, 173] width 47 height 9
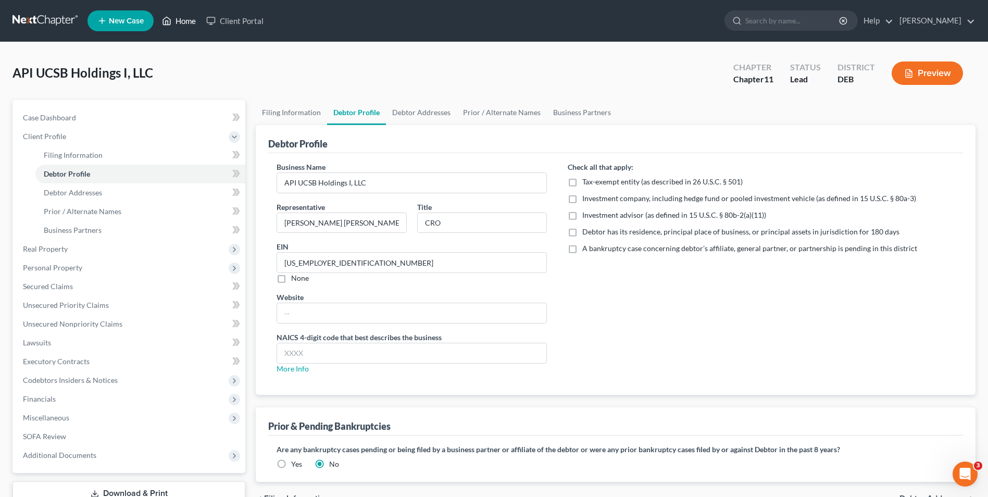
click at [177, 18] on link "Home" at bounding box center [179, 20] width 44 height 19
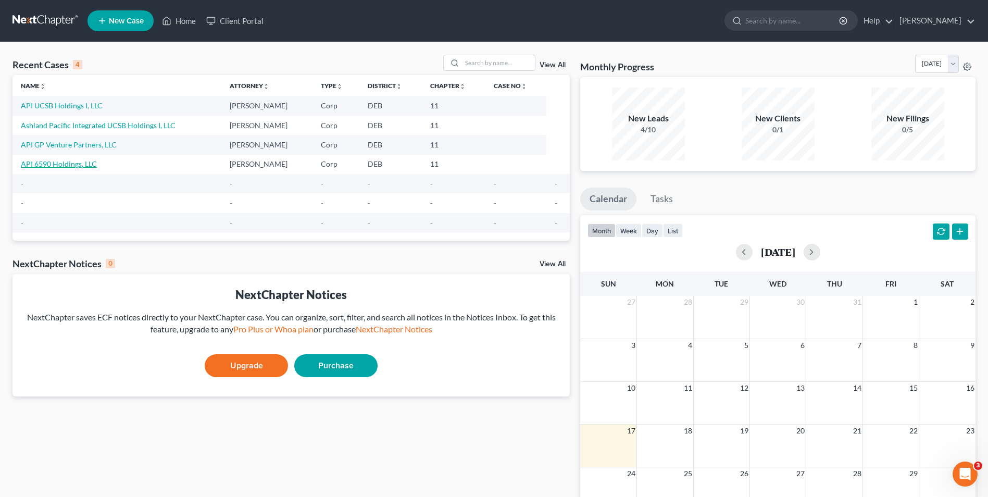
click at [59, 163] on link "API 6590 Holdings, LLC" at bounding box center [59, 163] width 76 height 9
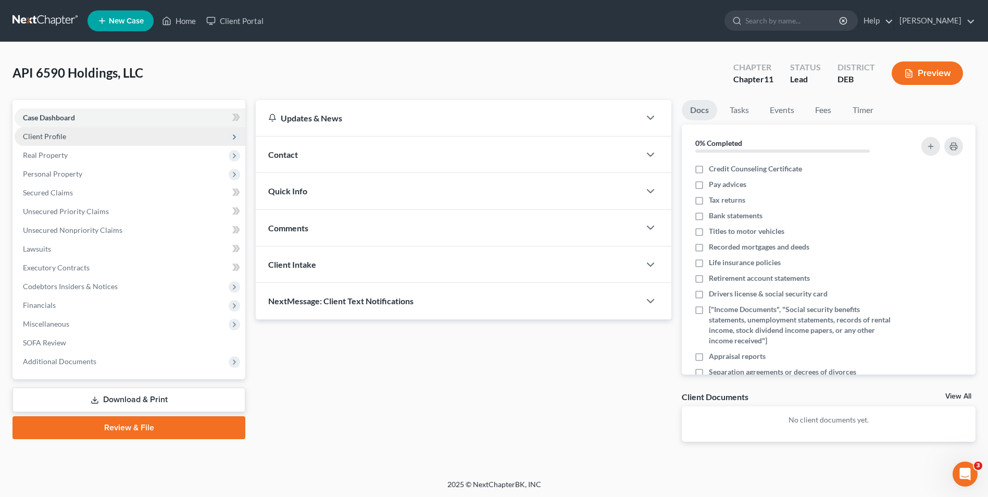
click at [54, 138] on span "Client Profile" at bounding box center [44, 136] width 43 height 9
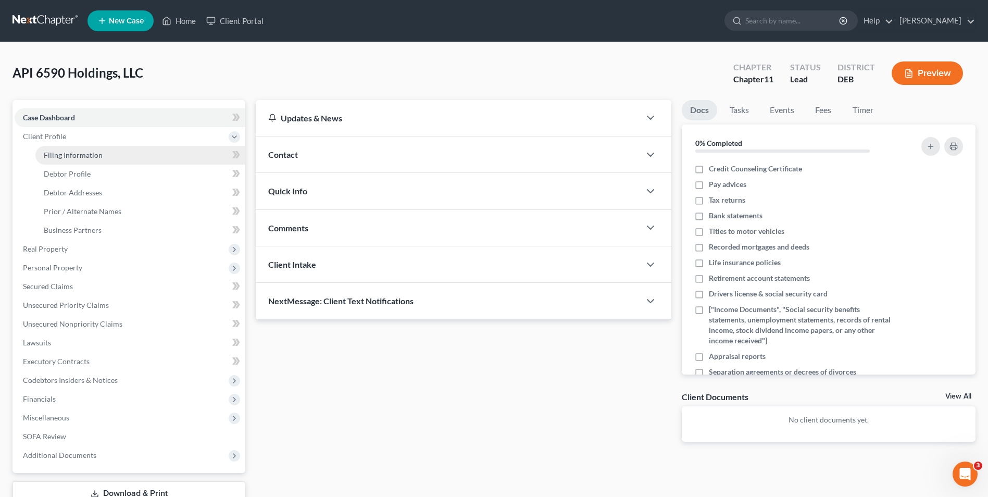
click at [52, 155] on span "Filing Information" at bounding box center [73, 155] width 59 height 9
select select "3"
select select "1"
select select "13"
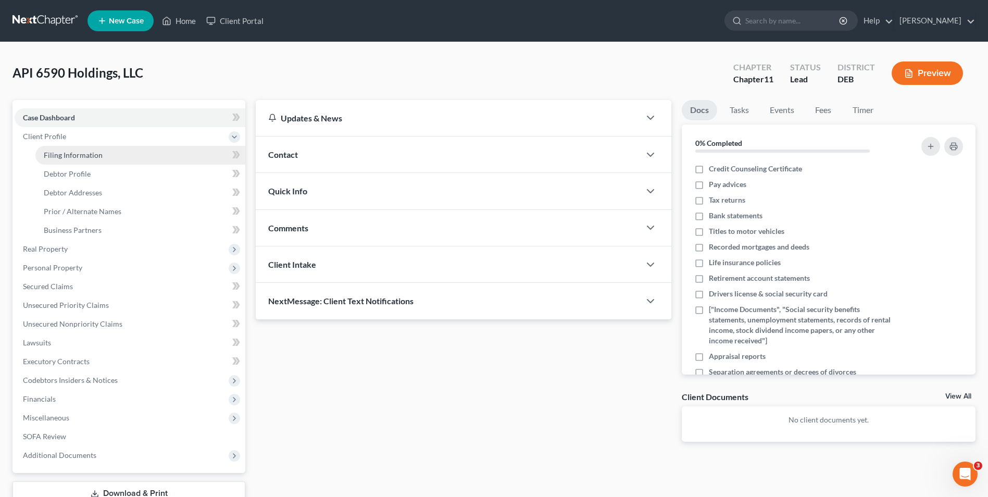
select select "0"
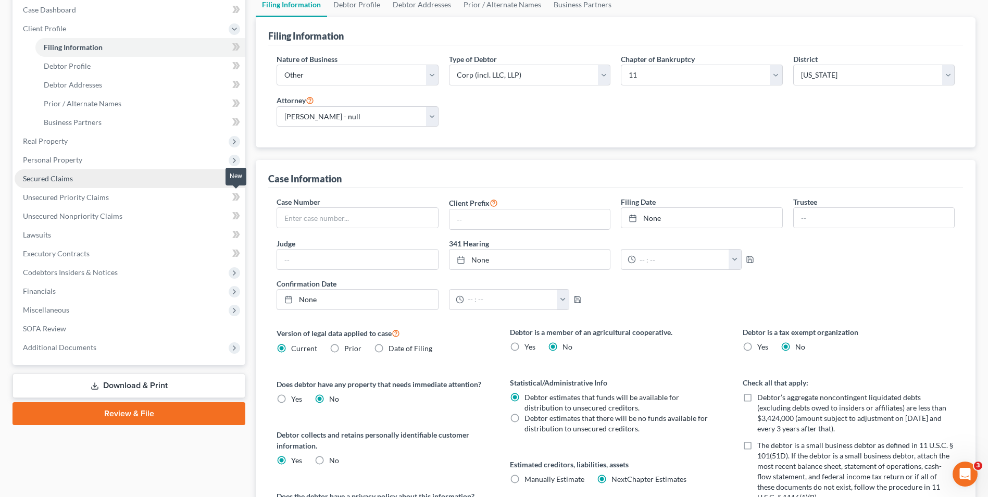
scroll to position [104, 0]
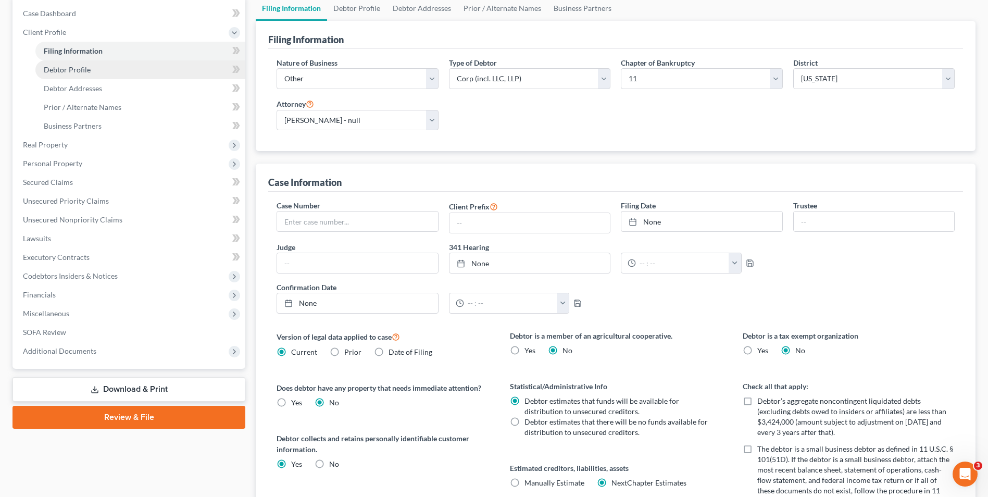
click at [83, 67] on span "Debtor Profile" at bounding box center [67, 69] width 47 height 9
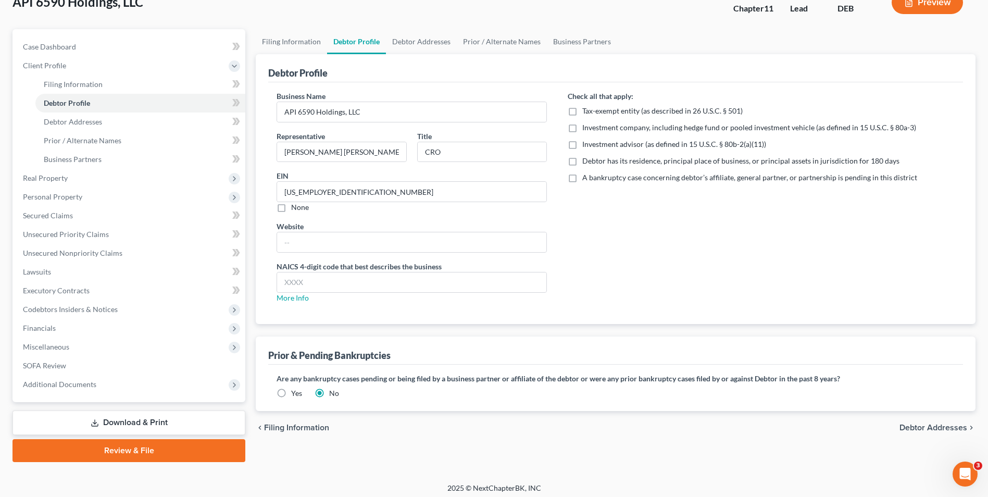
scroll to position [76, 0]
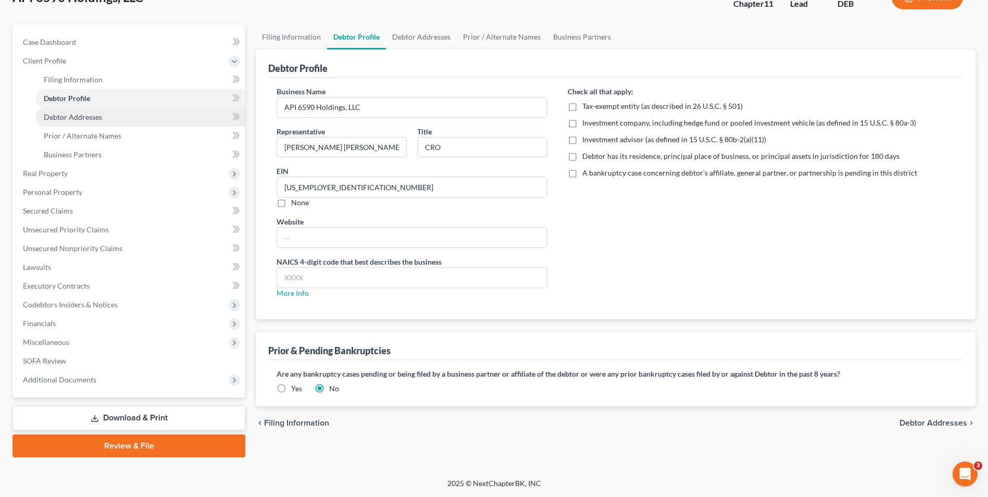
click at [70, 118] on span "Debtor Addresses" at bounding box center [73, 117] width 58 height 9
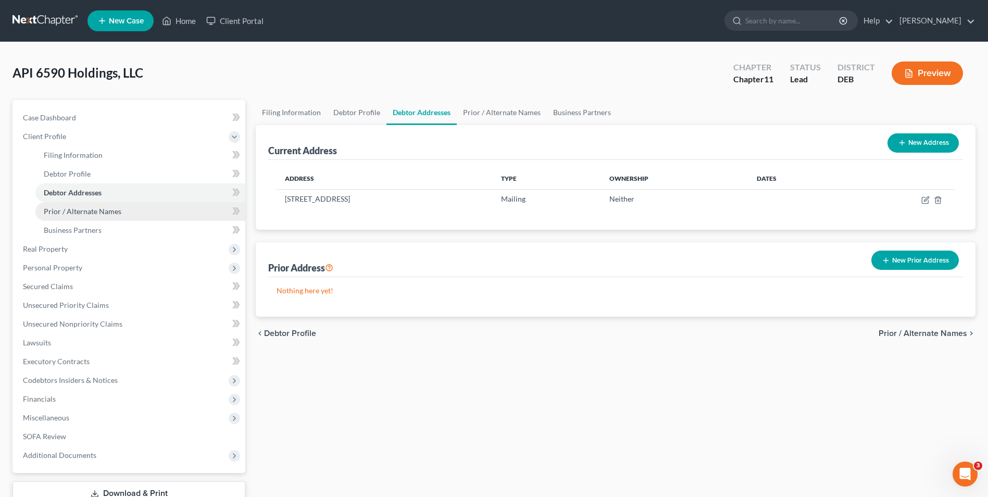
click at [71, 209] on span "Prior / Alternate Names" at bounding box center [83, 211] width 78 height 9
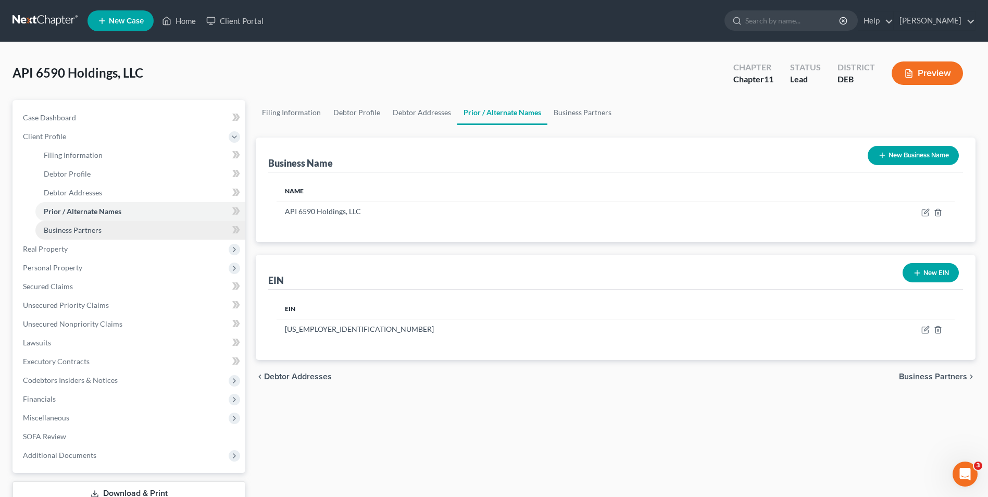
click at [72, 229] on span "Business Partners" at bounding box center [73, 230] width 58 height 9
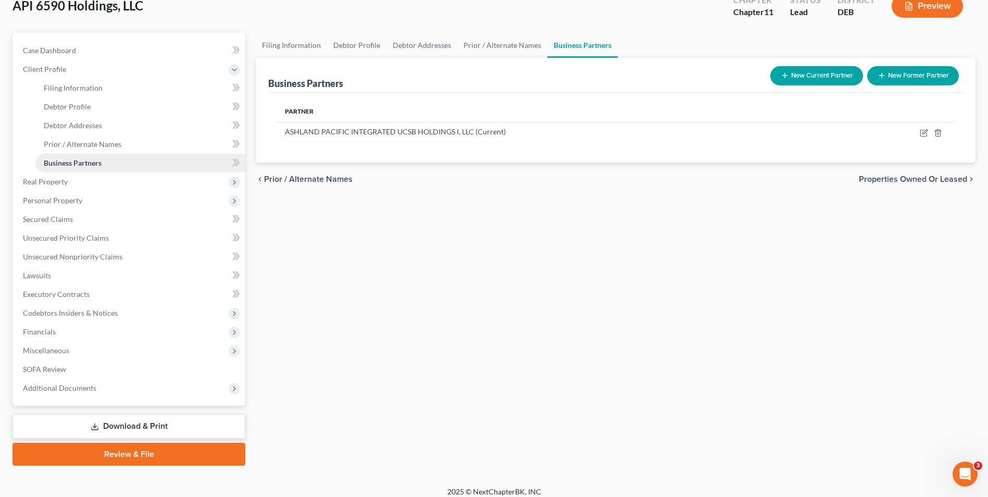
scroll to position [76, 0]
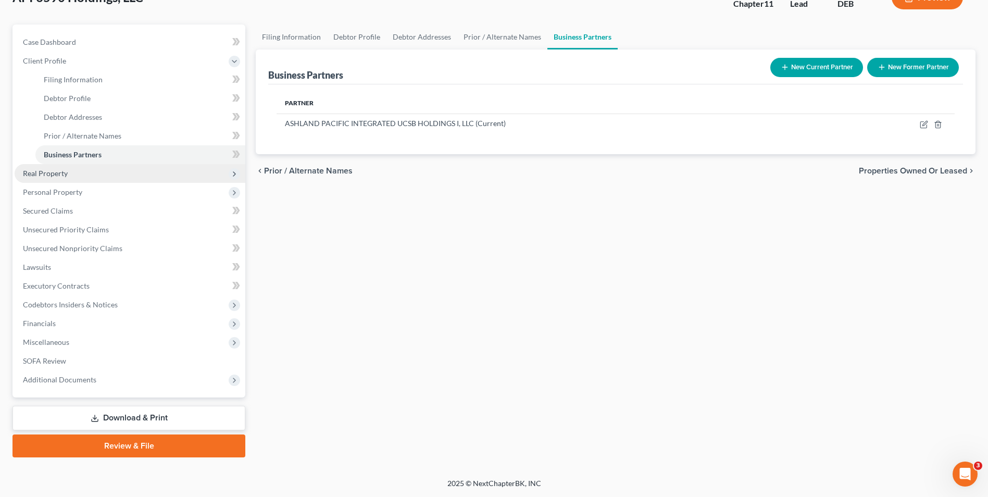
click at [57, 177] on span "Real Property" at bounding box center [45, 173] width 45 height 9
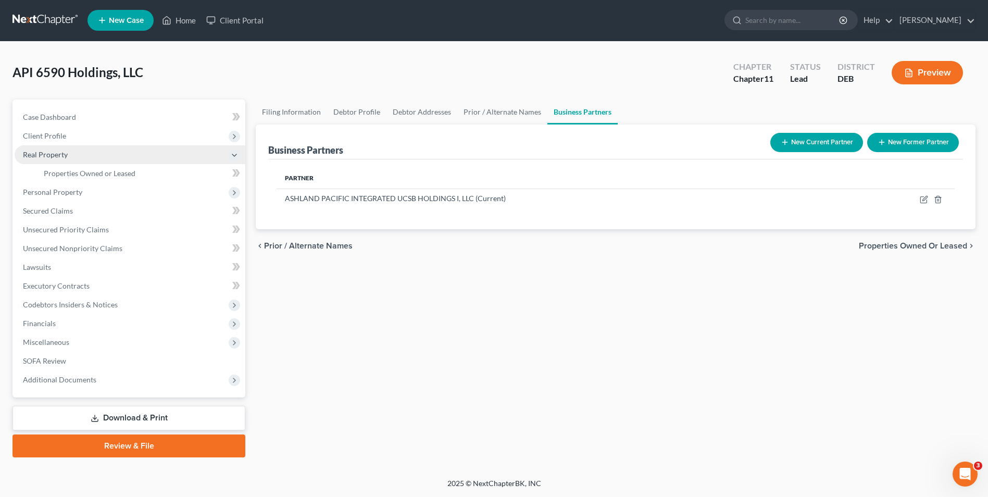
scroll to position [1, 0]
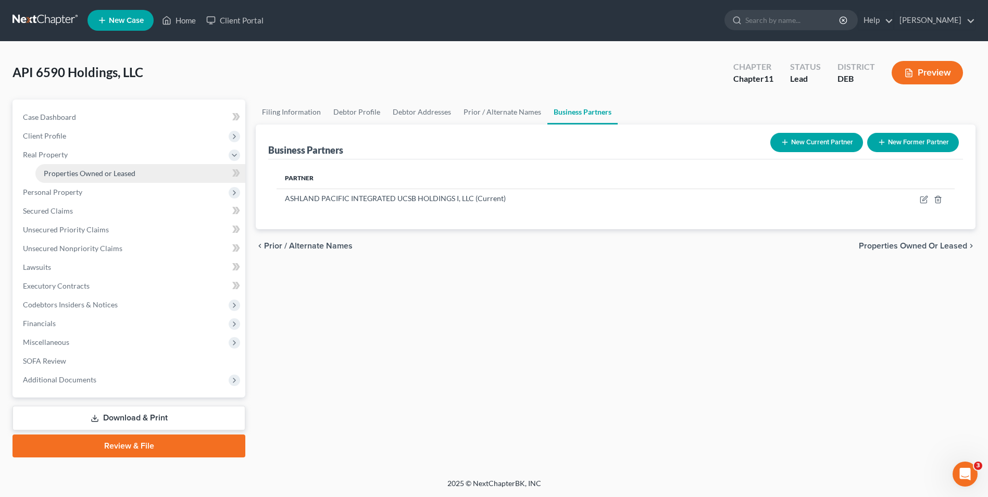
click at [74, 172] on span "Properties Owned or Leased" at bounding box center [90, 173] width 92 height 9
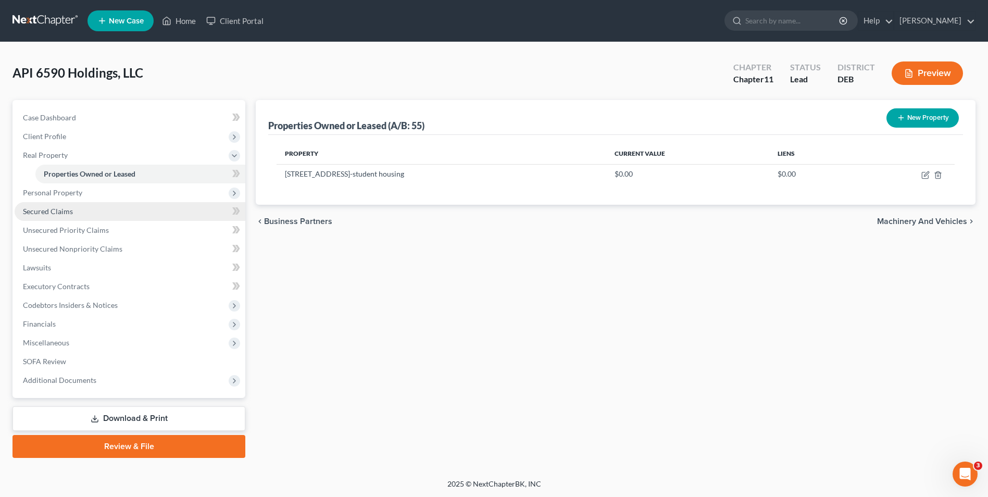
click at [60, 208] on span "Secured Claims" at bounding box center [48, 211] width 50 height 9
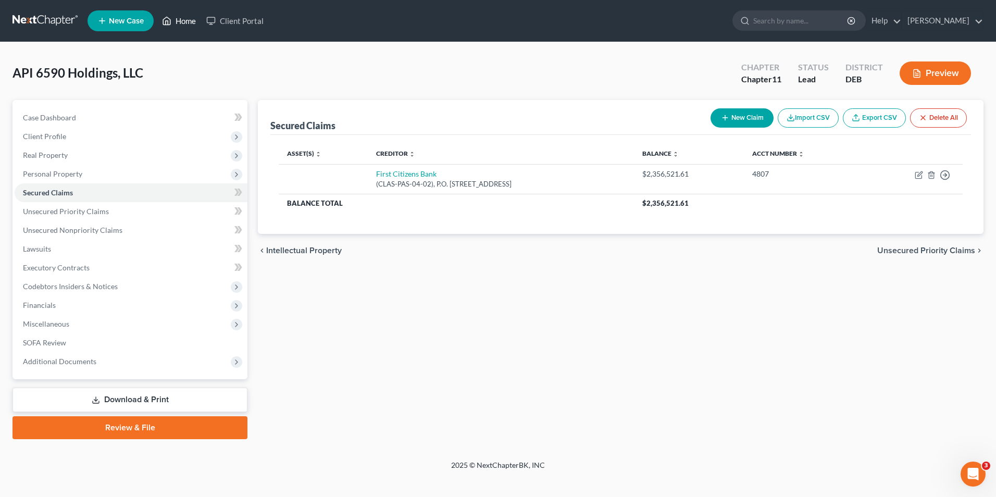
click at [181, 22] on link "Home" at bounding box center [179, 20] width 44 height 19
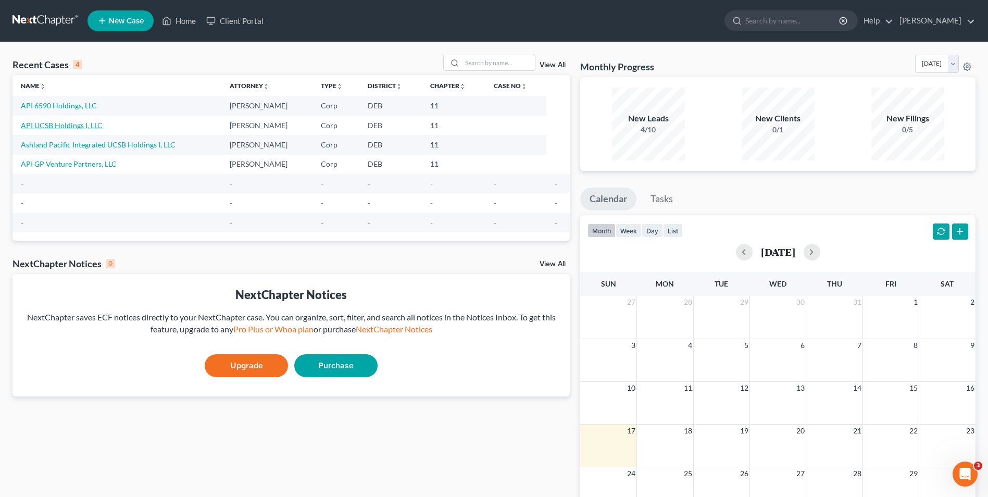
click at [83, 125] on link "API UCSB Holdings I, LLC" at bounding box center [62, 125] width 82 height 9
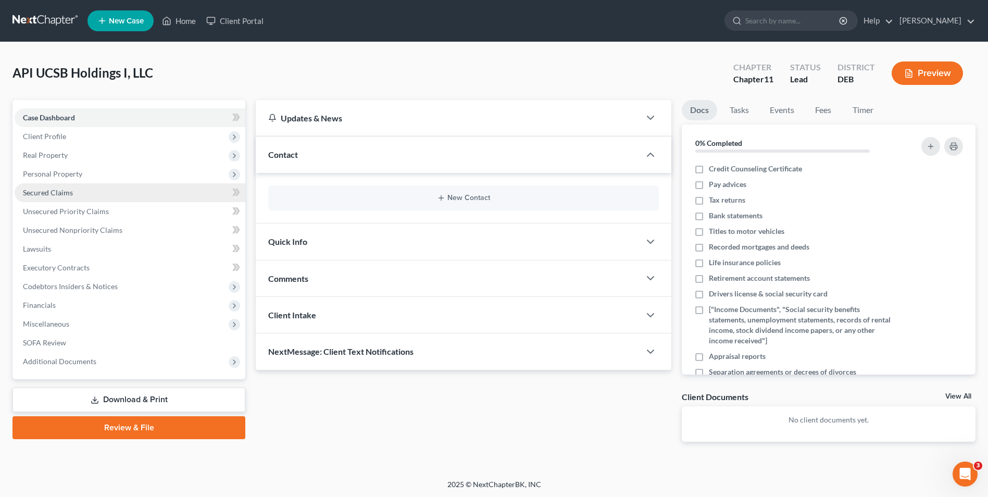
click at [59, 191] on span "Secured Claims" at bounding box center [48, 192] width 50 height 9
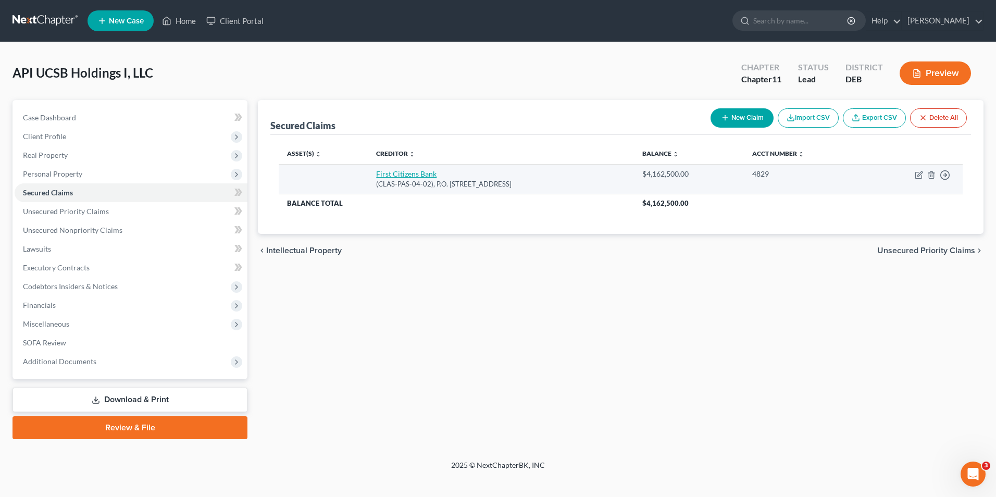
click at [392, 176] on link "First Citizens Bank" at bounding box center [406, 173] width 60 height 9
select select "4"
select select "0"
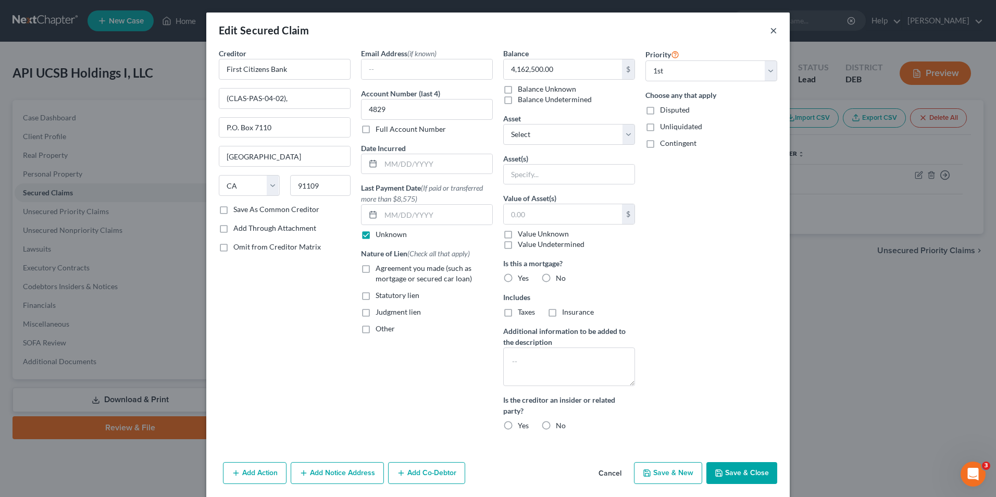
click at [770, 29] on button "×" at bounding box center [773, 30] width 7 height 13
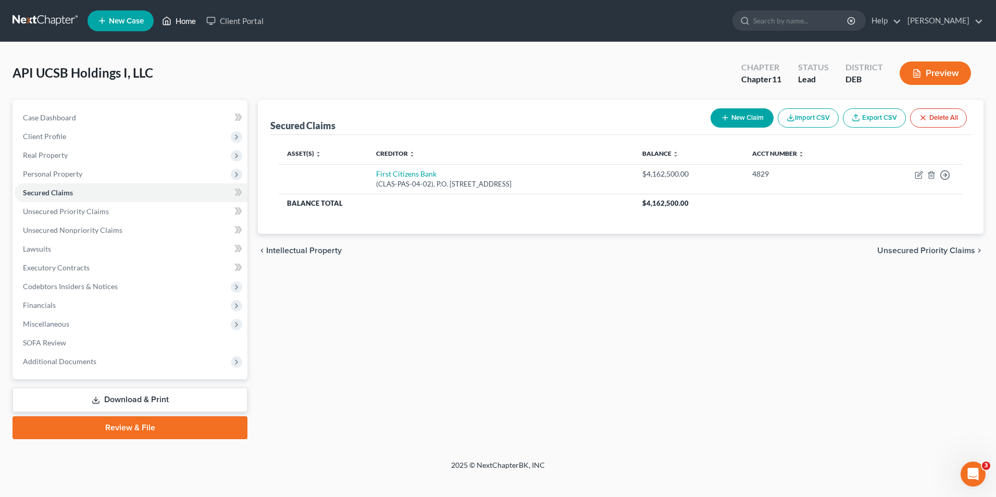
click at [187, 20] on link "Home" at bounding box center [179, 20] width 44 height 19
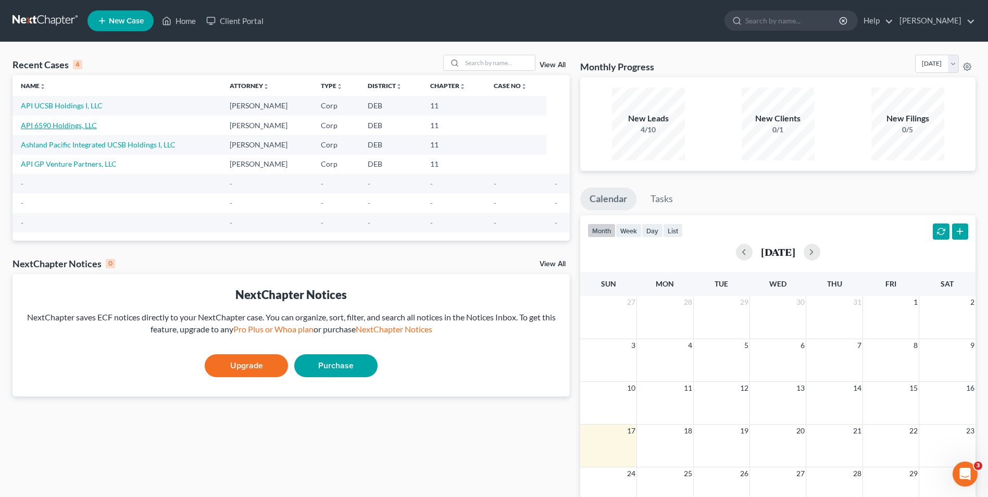
click at [73, 126] on link "API 6590 Holdings, LLC" at bounding box center [59, 125] width 76 height 9
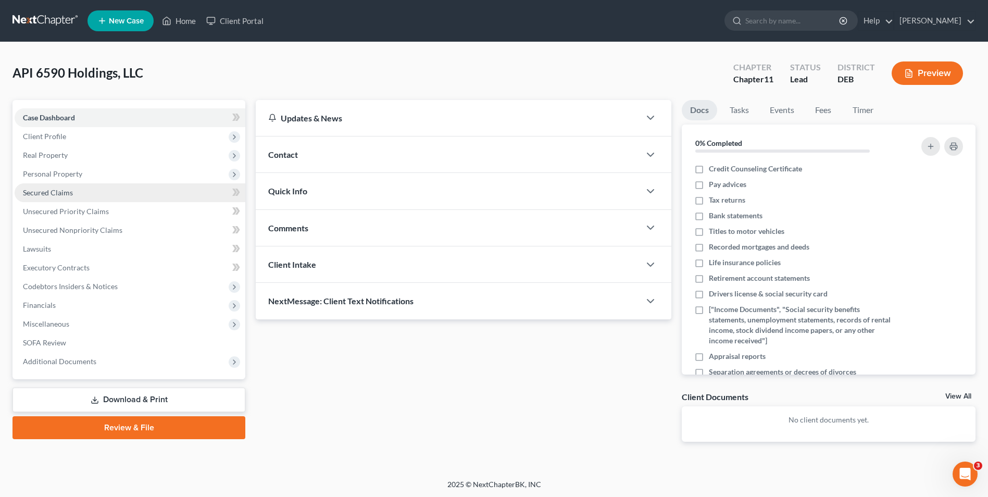
click at [63, 193] on span "Secured Claims" at bounding box center [48, 192] width 50 height 9
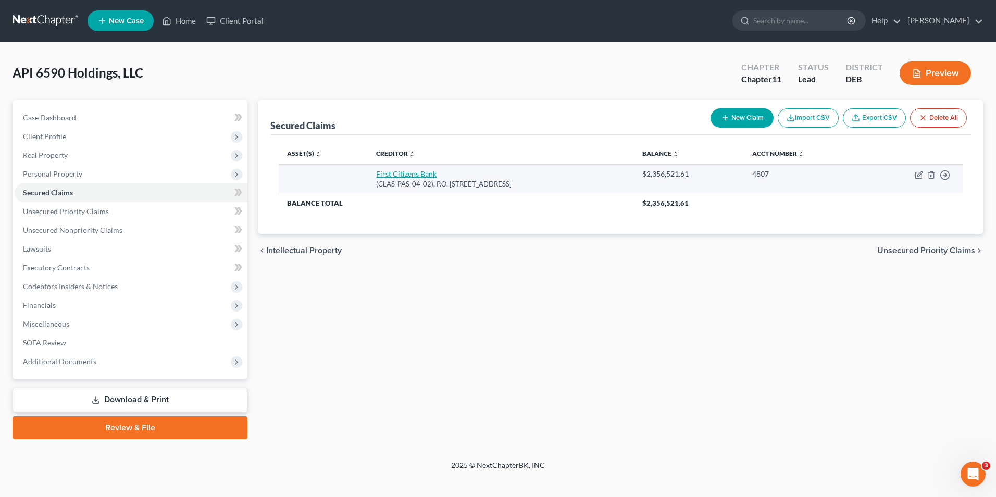
click at [405, 175] on link "First Citizens Bank" at bounding box center [406, 173] width 60 height 9
select select "4"
select select "0"
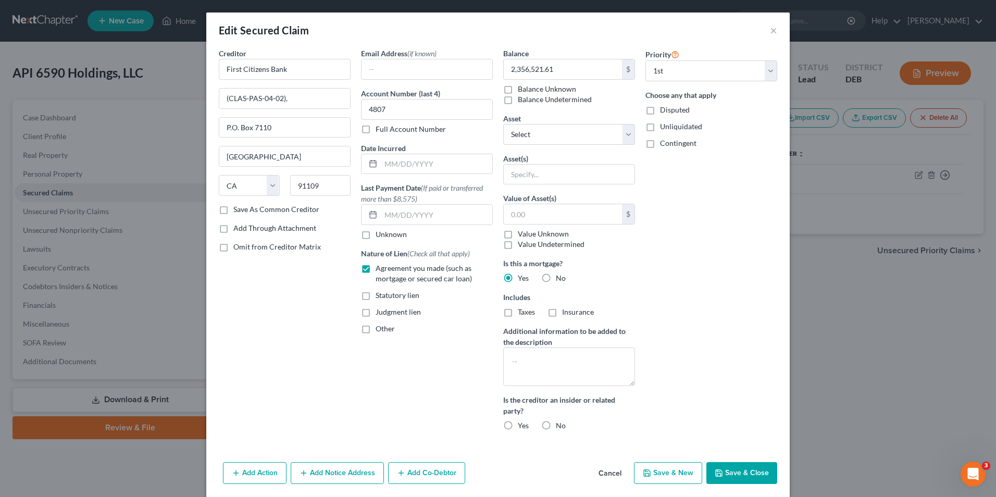
click at [765, 32] on div "Edit Secured Claim ×" at bounding box center [497, 30] width 583 height 35
click at [770, 32] on button "×" at bounding box center [773, 30] width 7 height 13
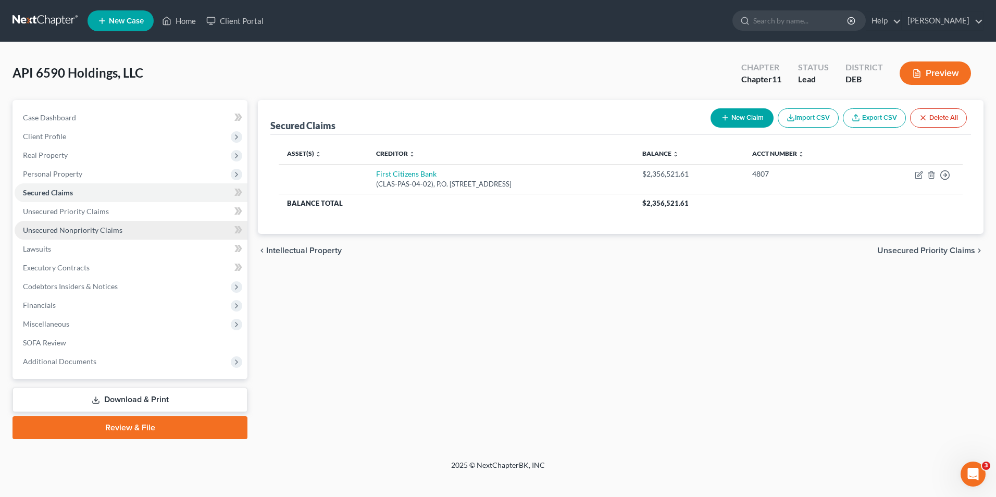
click at [101, 229] on span "Unsecured Nonpriority Claims" at bounding box center [73, 230] width 100 height 9
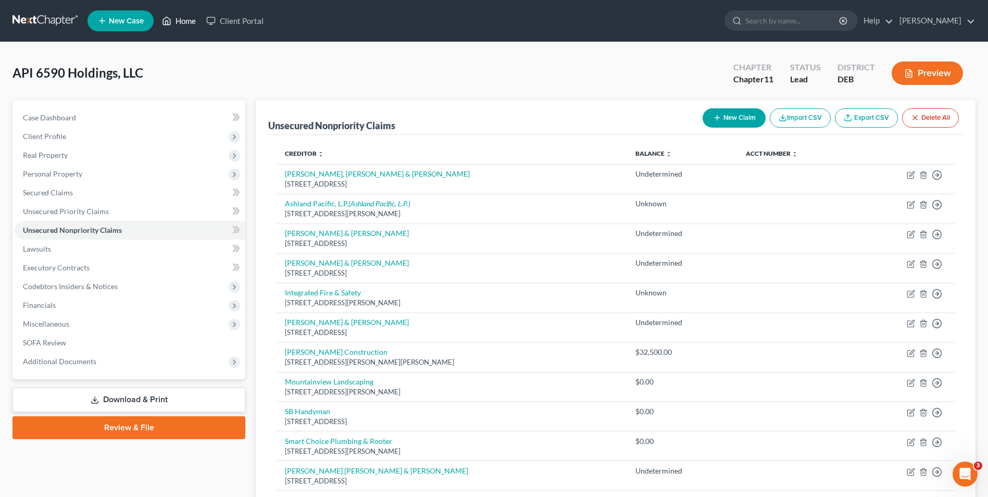
click at [192, 22] on link "Home" at bounding box center [179, 20] width 44 height 19
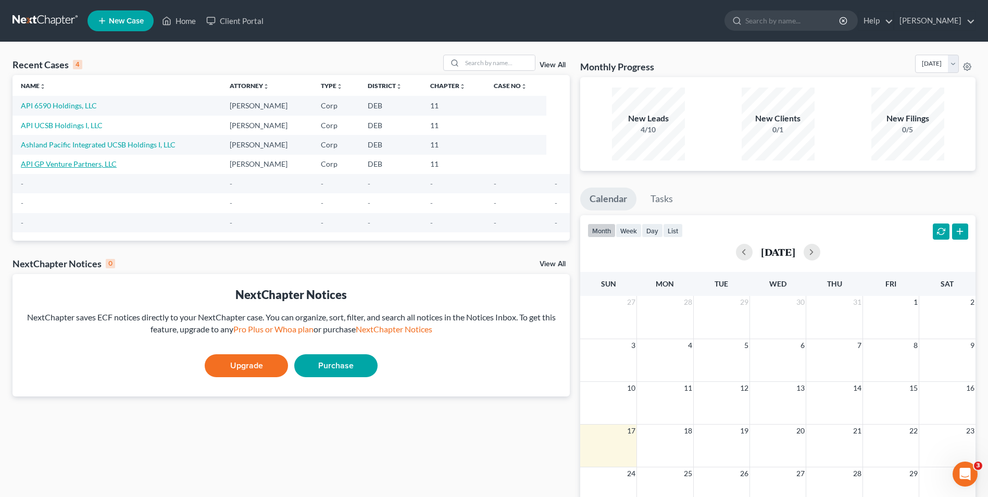
click at [77, 164] on link "API GP Venture Partners, LLC" at bounding box center [69, 163] width 96 height 9
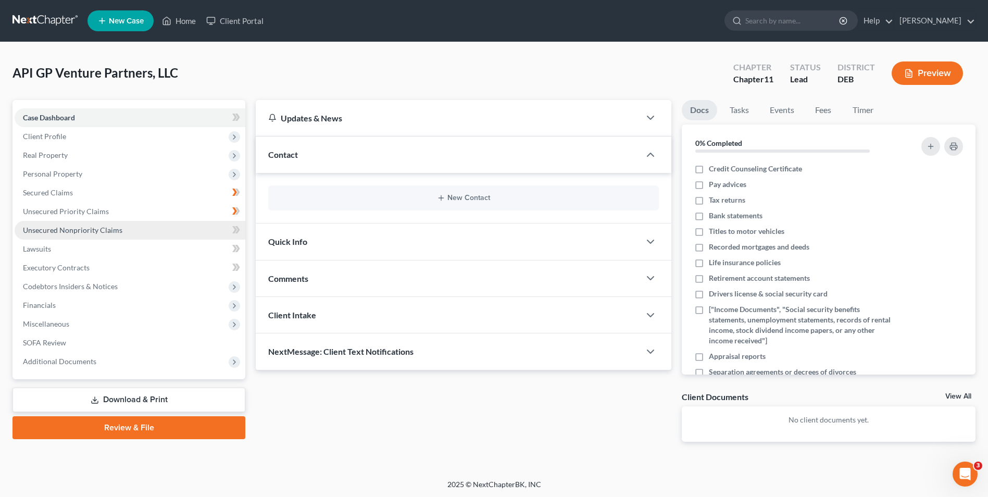
click at [84, 232] on span "Unsecured Nonpriority Claims" at bounding box center [73, 230] width 100 height 9
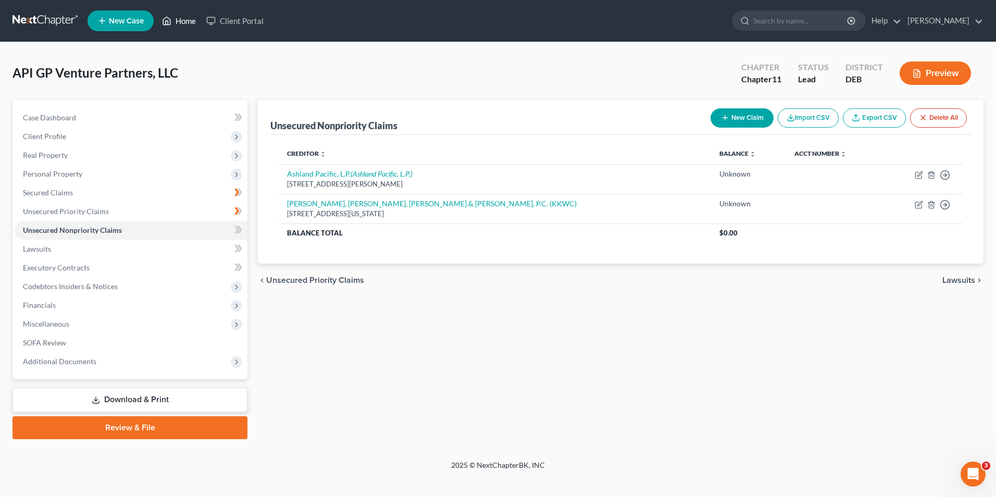
click at [180, 18] on link "Home" at bounding box center [179, 20] width 44 height 19
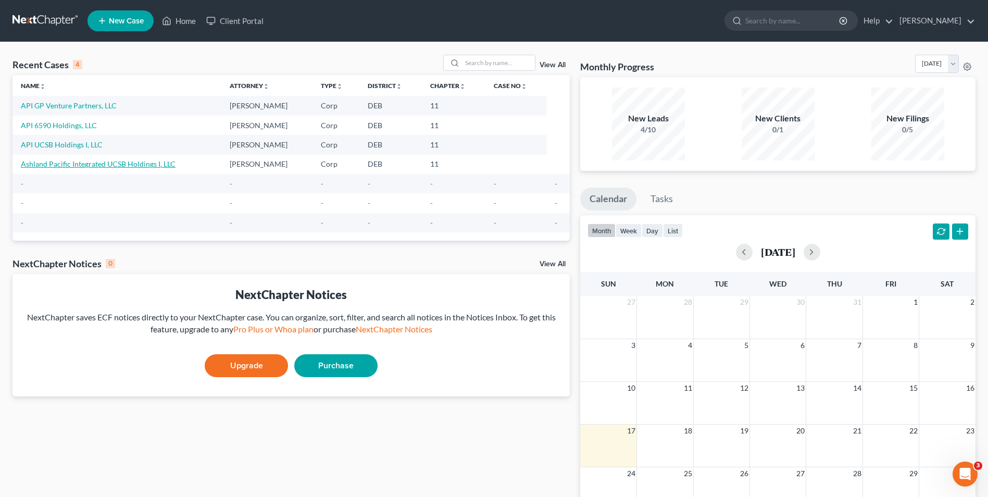
click at [103, 165] on link "Ashland Pacific Integrated UCSB Holdings I, LLC" at bounding box center [98, 163] width 155 height 9
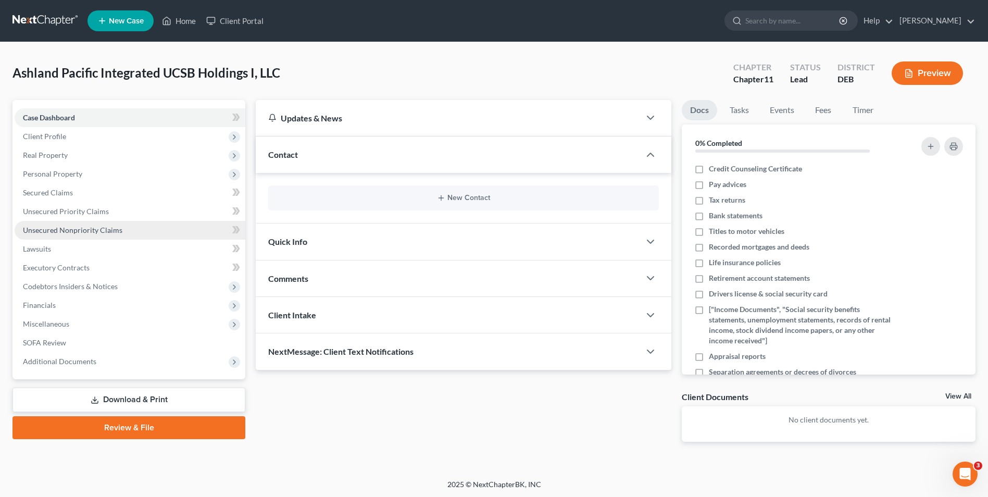
click at [89, 229] on span "Unsecured Nonpriority Claims" at bounding box center [73, 230] width 100 height 9
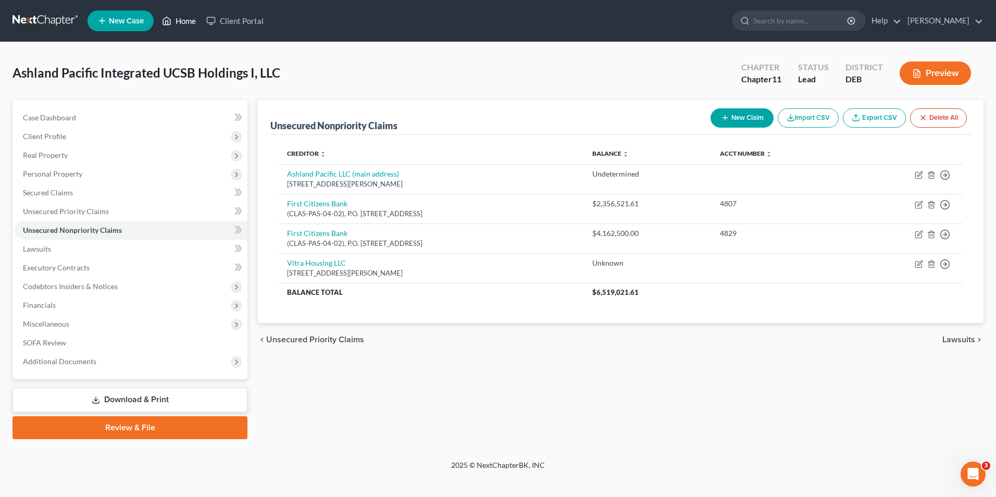
click at [182, 23] on link "Home" at bounding box center [179, 20] width 44 height 19
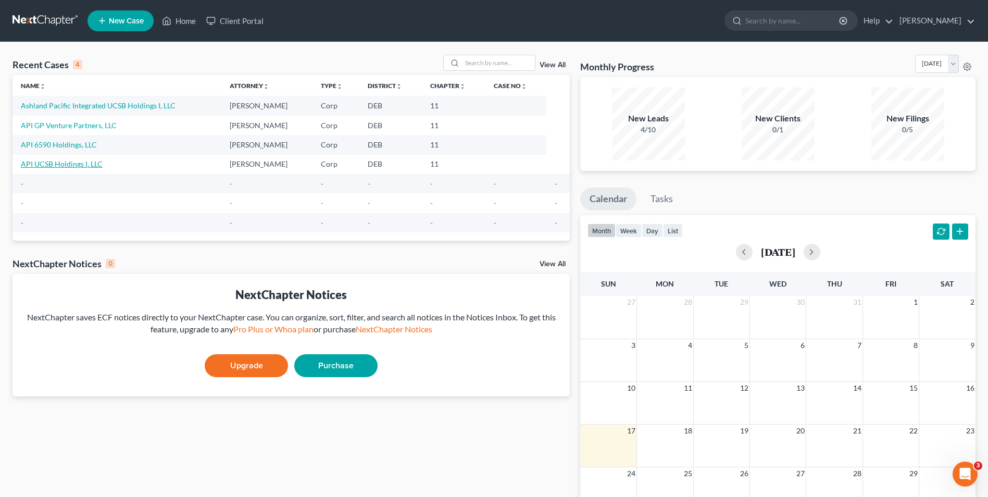
click at [80, 165] on link "API UCSB Holdings I, LLC" at bounding box center [62, 163] width 82 height 9
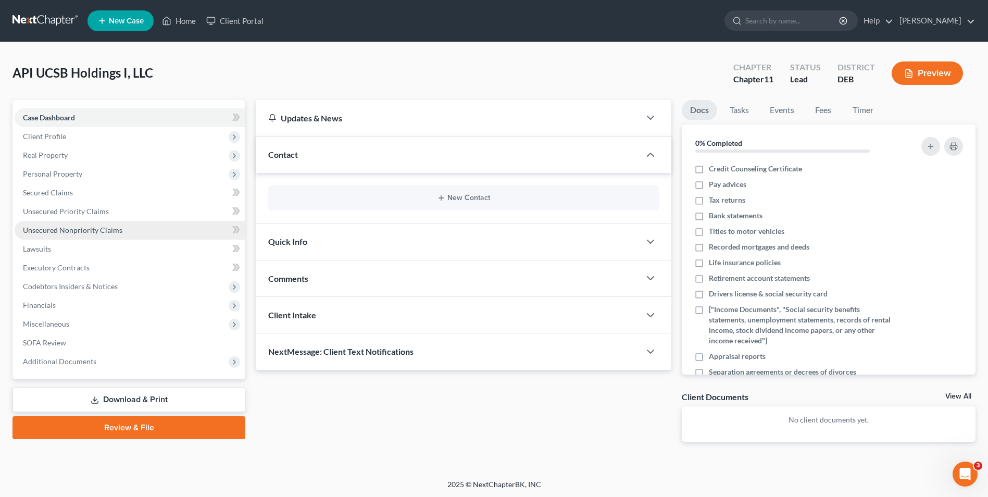
click at [67, 231] on span "Unsecured Nonpriority Claims" at bounding box center [73, 230] width 100 height 9
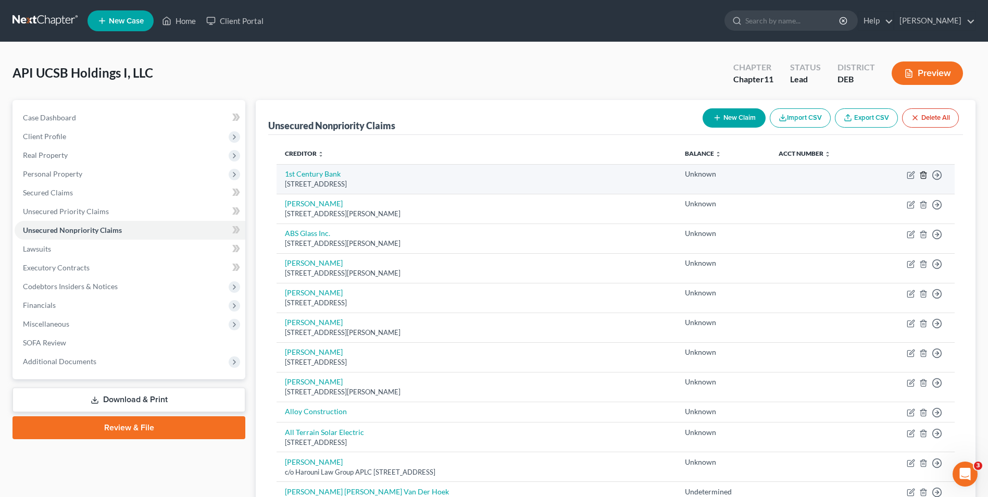
click at [923, 173] on icon "button" at bounding box center [923, 175] width 8 height 8
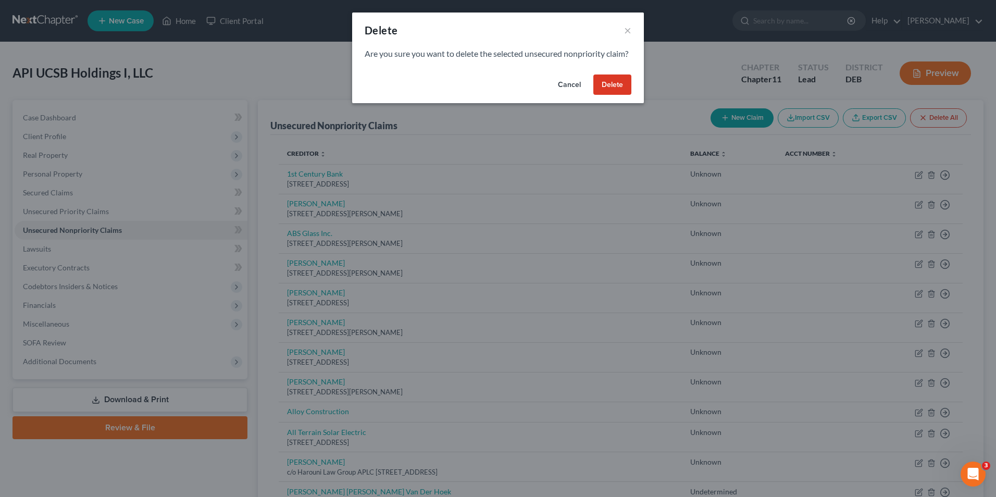
click at [616, 95] on button "Delete" at bounding box center [612, 84] width 38 height 21
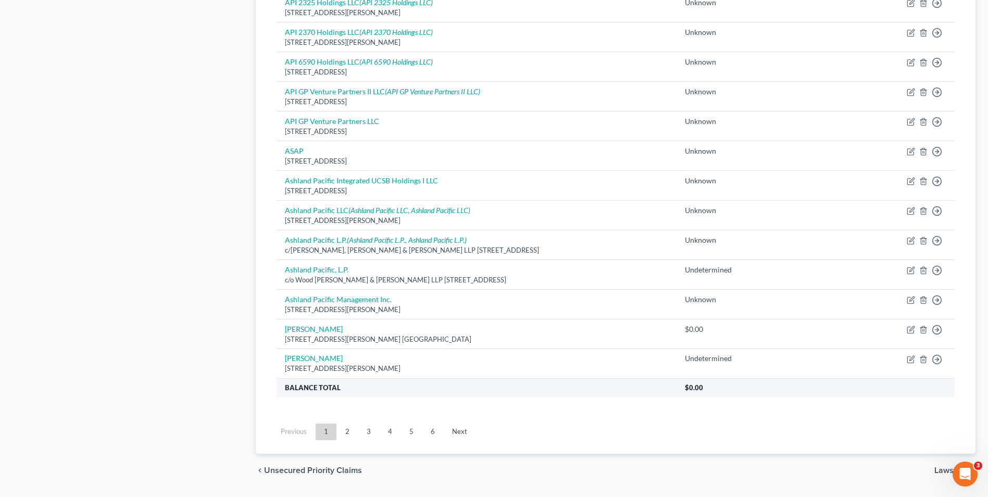
scroll to position [667, 0]
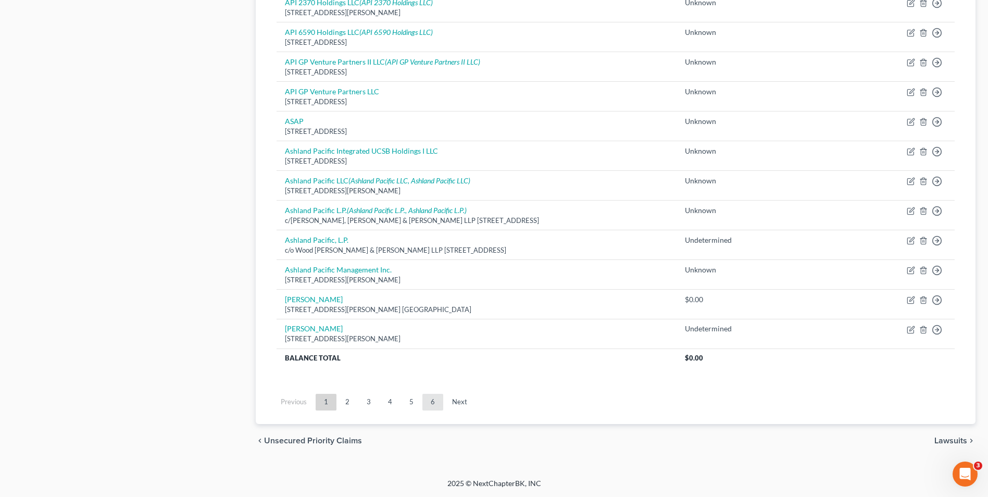
click at [432, 403] on link "6" at bounding box center [432, 402] width 21 height 17
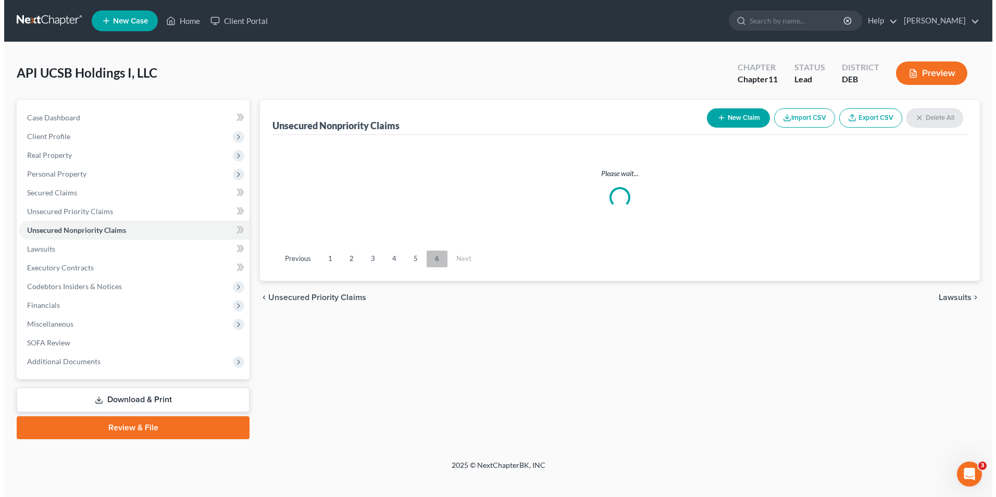
scroll to position [0, 0]
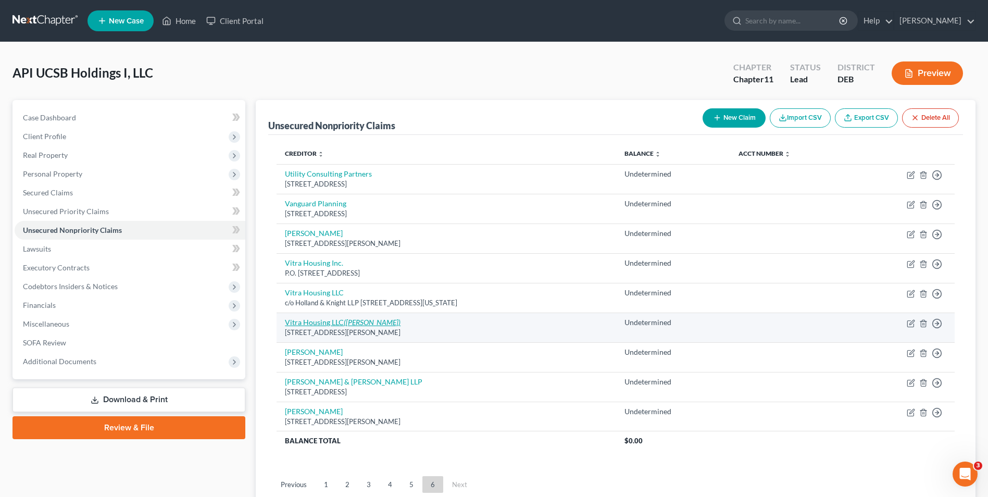
click at [332, 322] on link "Vitra Housing LLC (William Webster)" at bounding box center [343, 322] width 116 height 9
select select "15"
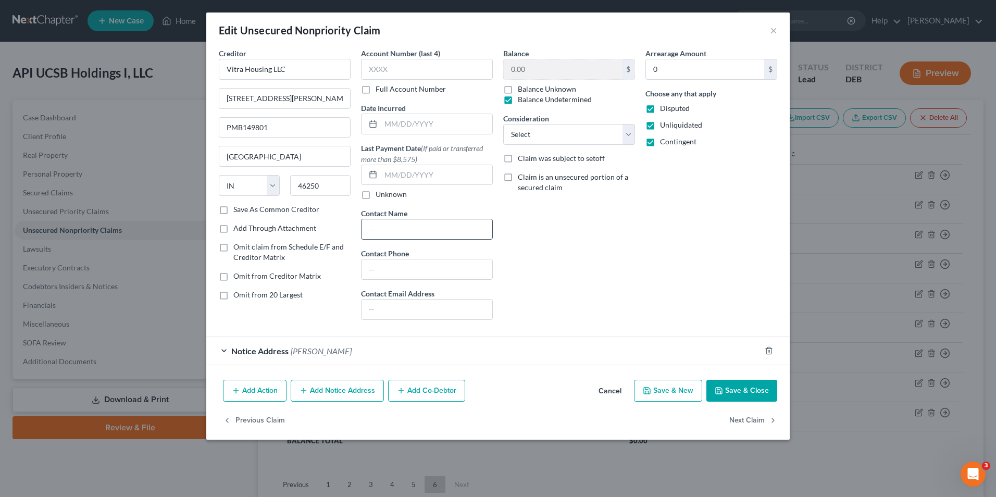
click at [379, 227] on input "text" at bounding box center [427, 229] width 131 height 20
type input "G"
click at [774, 33] on button "×" at bounding box center [773, 30] width 7 height 13
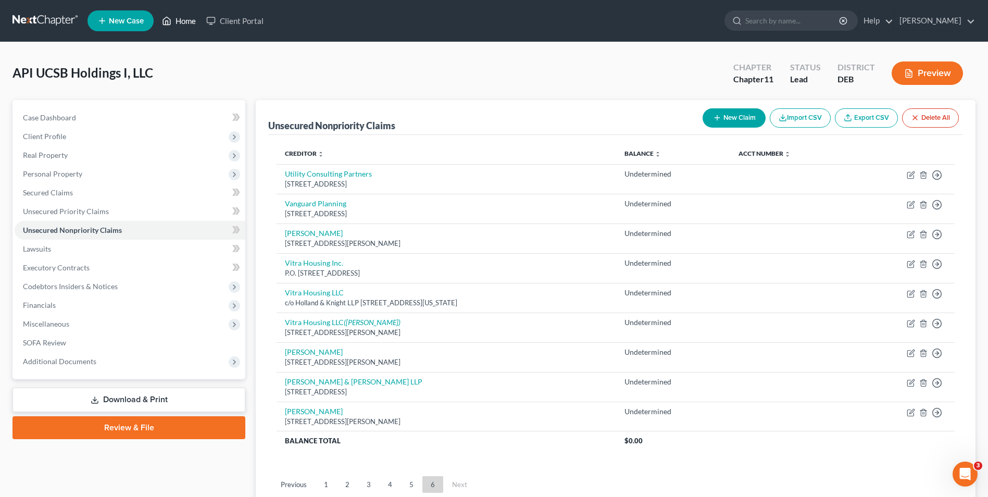
click at [189, 16] on link "Home" at bounding box center [179, 20] width 44 height 19
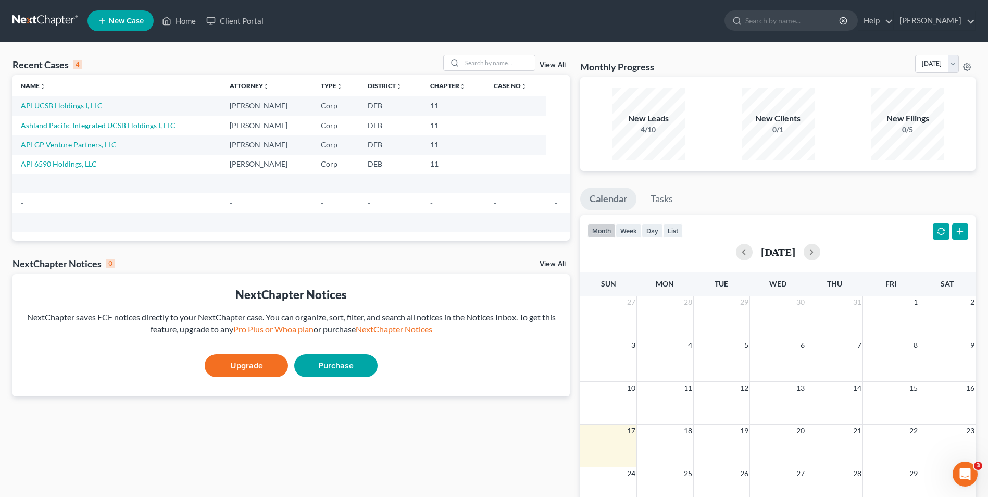
click at [106, 129] on link "Ashland Pacific Integrated UCSB Holdings I, LLC" at bounding box center [98, 125] width 155 height 9
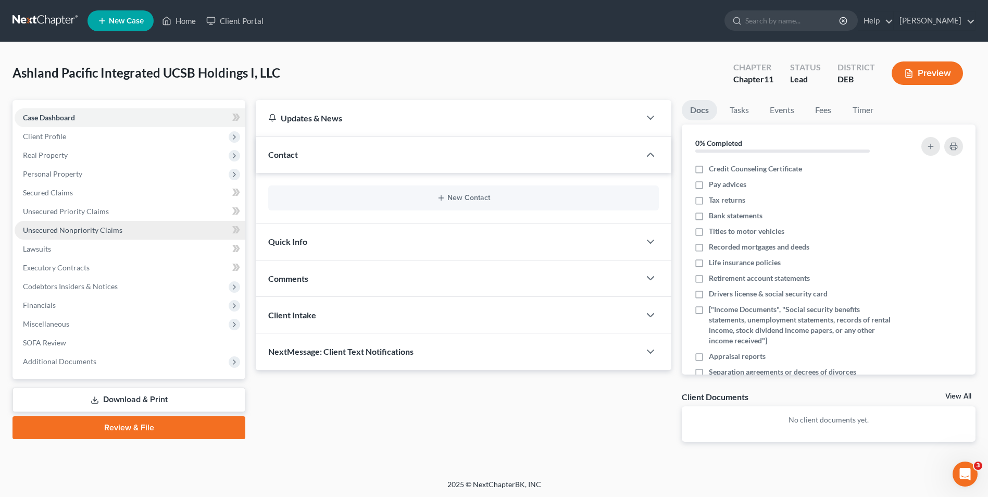
click at [84, 230] on span "Unsecured Nonpriority Claims" at bounding box center [73, 230] width 100 height 9
